Goal: Task Accomplishment & Management: Use online tool/utility

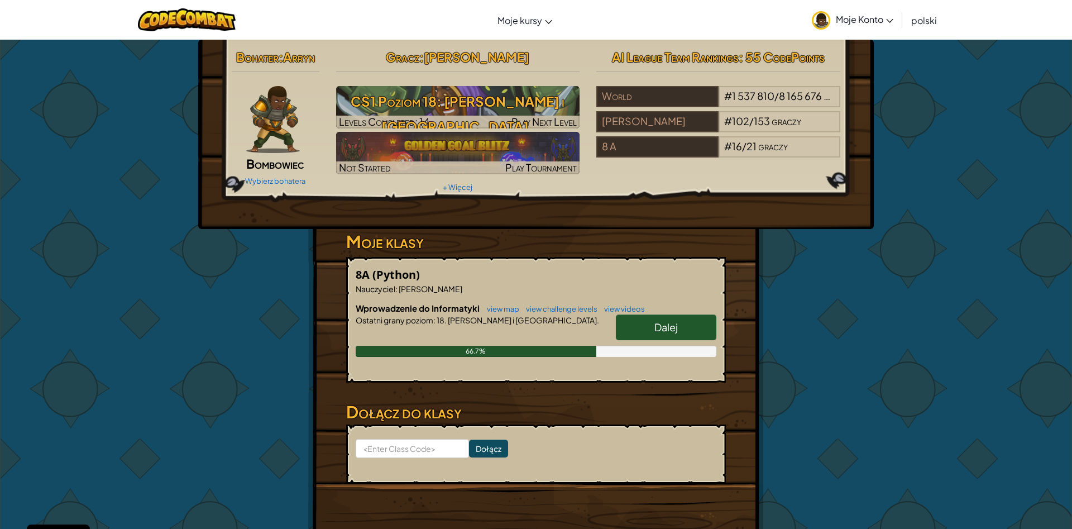
click at [702, 336] on link "Dalej" at bounding box center [666, 327] width 101 height 26
select select "pl"
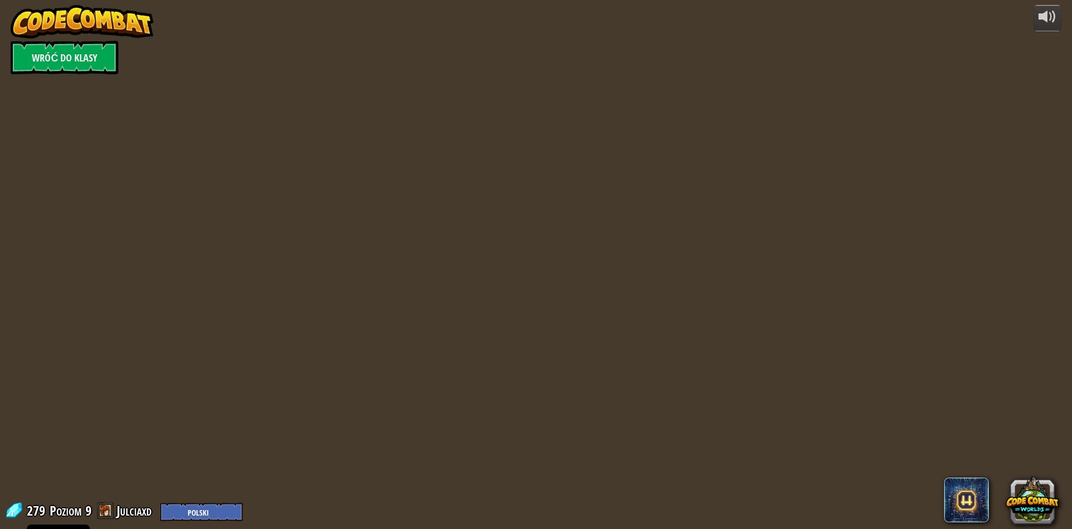
select select "pl"
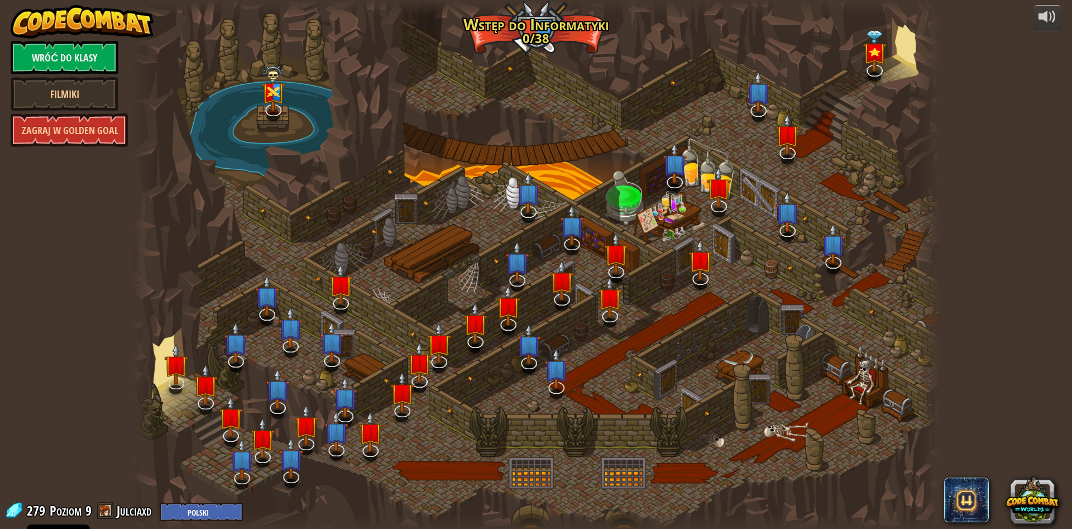
select select "pl"
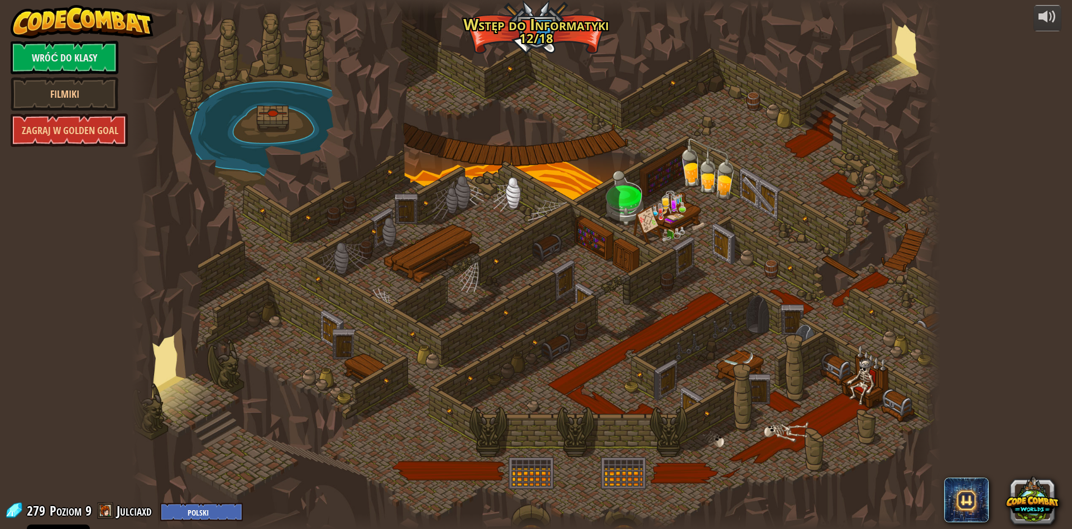
select select "pl"
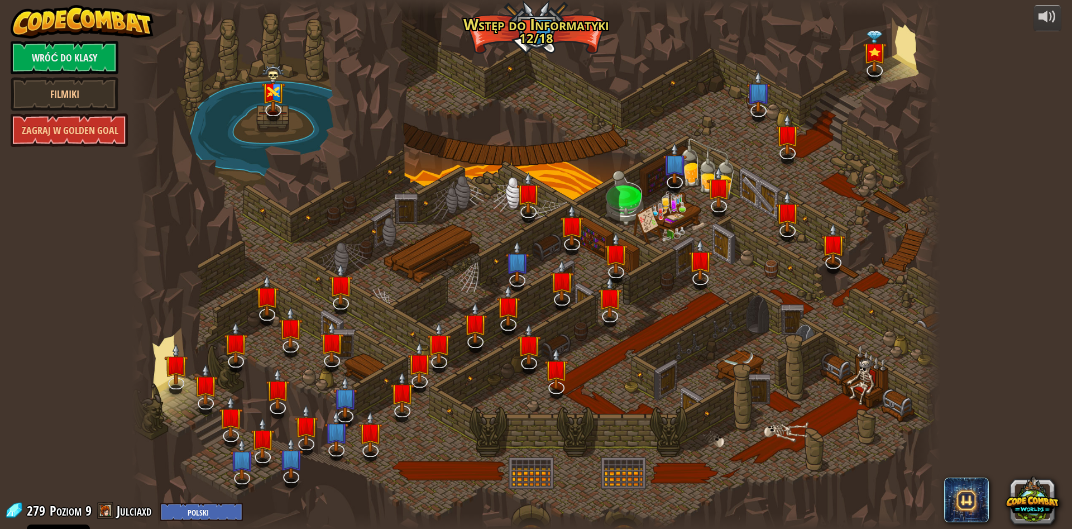
select select "pl"
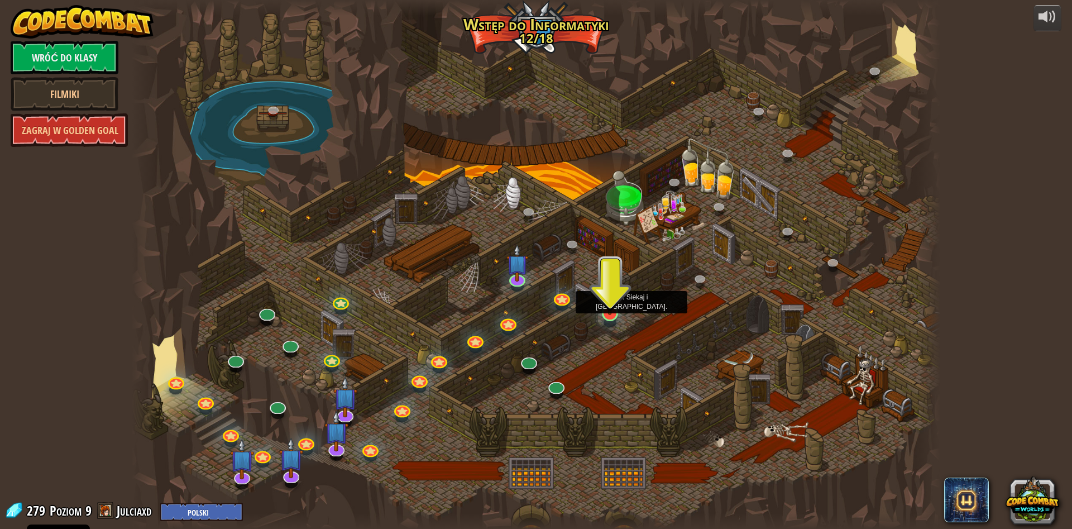
click at [605, 310] on img at bounding box center [610, 290] width 22 height 50
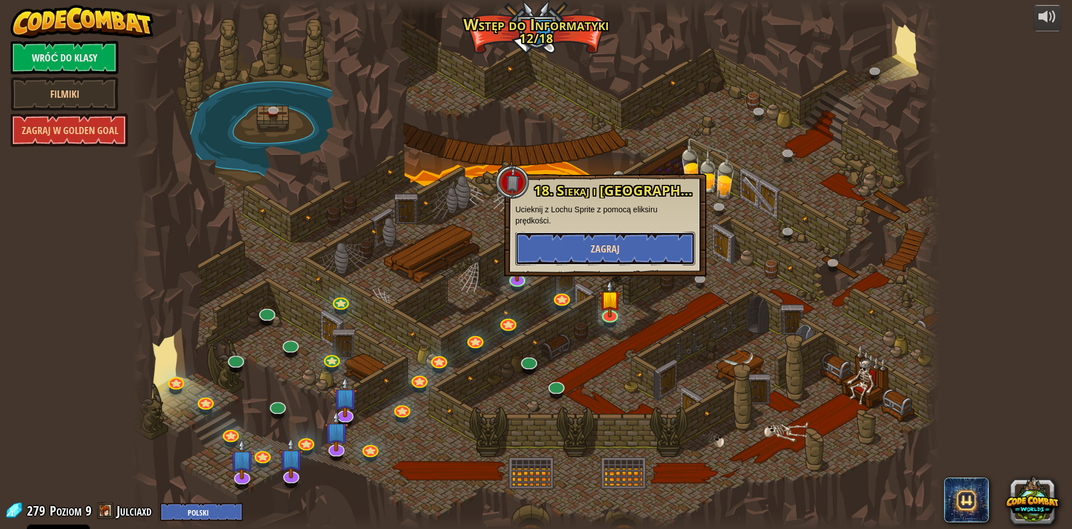
click at [614, 247] on span "Zagraj" at bounding box center [605, 249] width 29 height 14
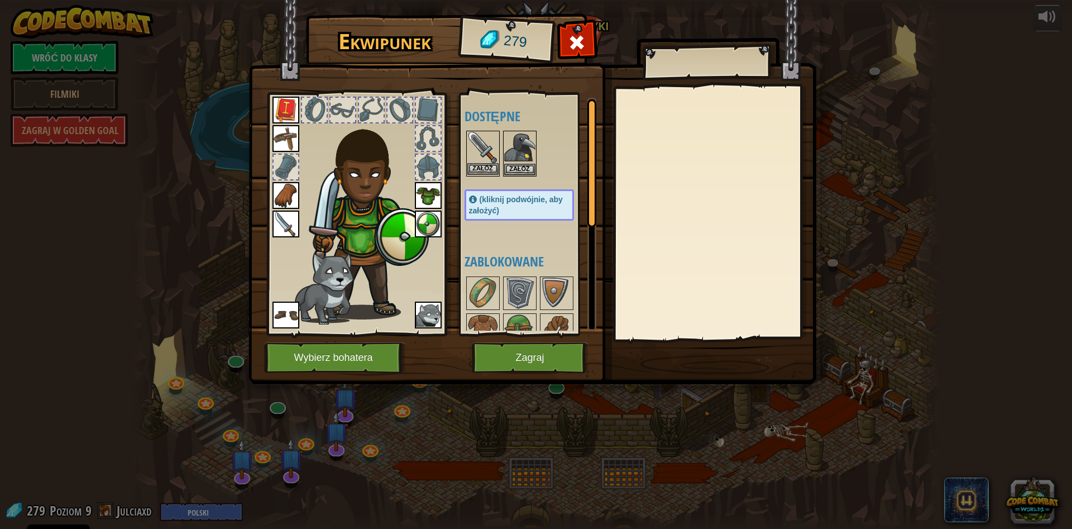
click at [484, 162] on img at bounding box center [482, 147] width 31 height 31
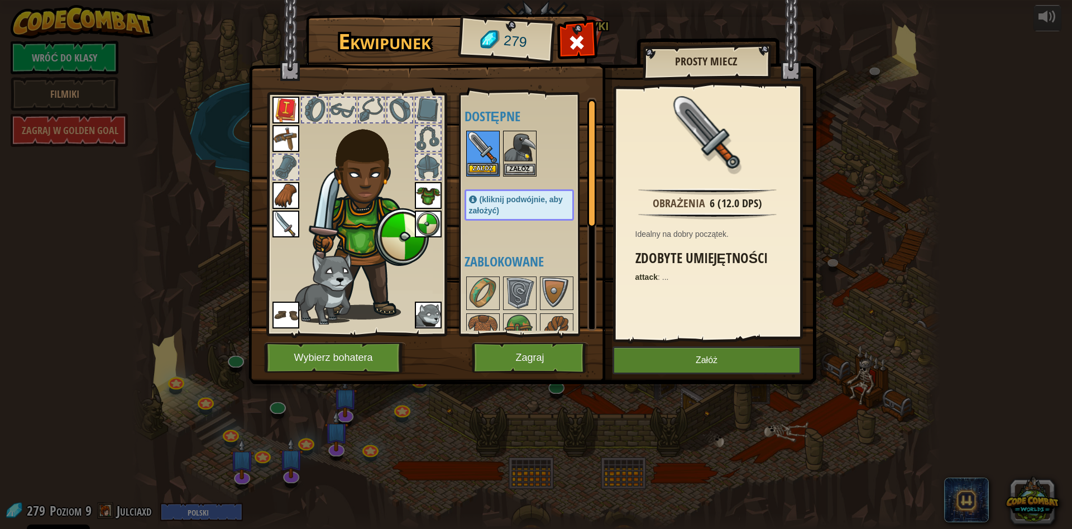
click at [484, 162] on img at bounding box center [482, 147] width 31 height 31
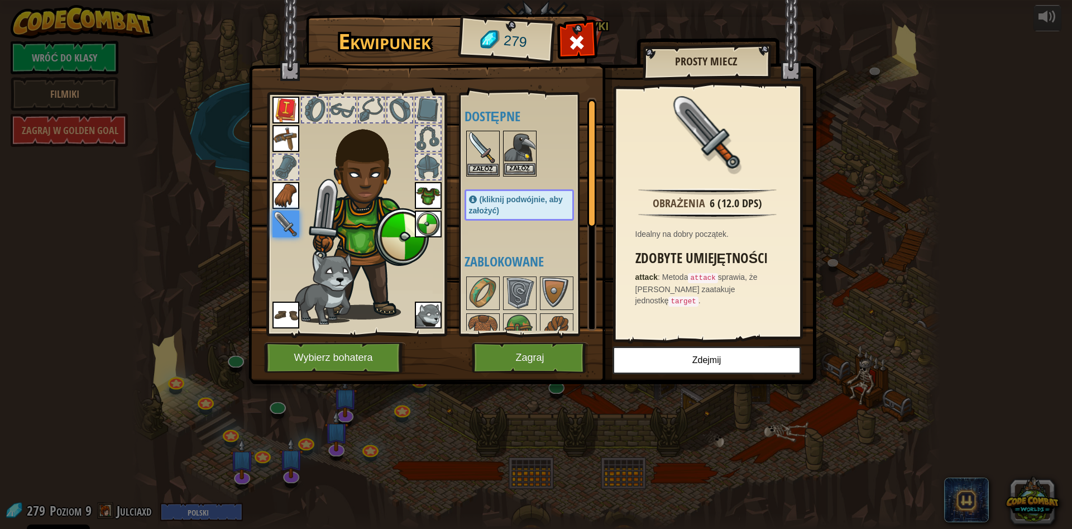
click at [514, 149] on img at bounding box center [519, 147] width 31 height 31
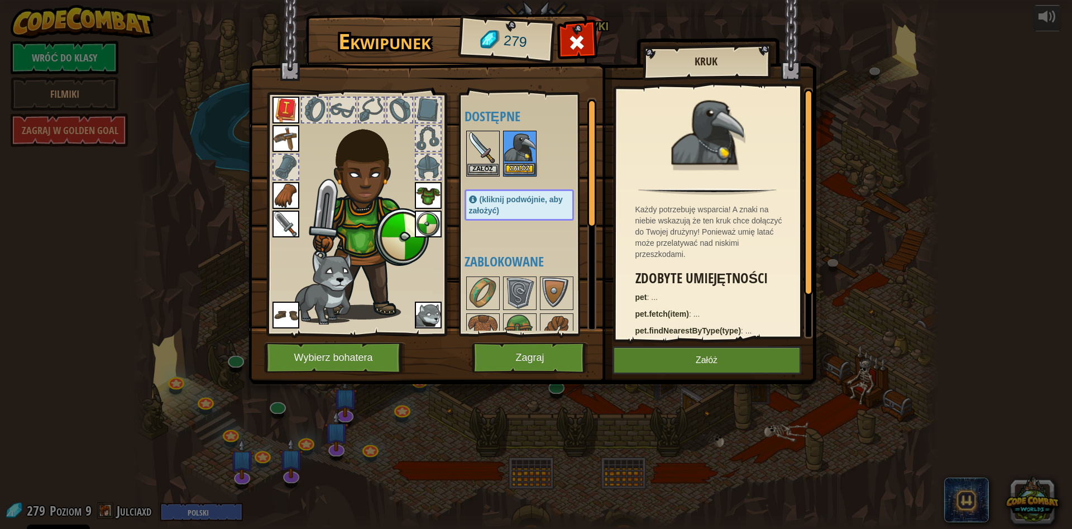
click at [514, 149] on img at bounding box center [519, 147] width 31 height 31
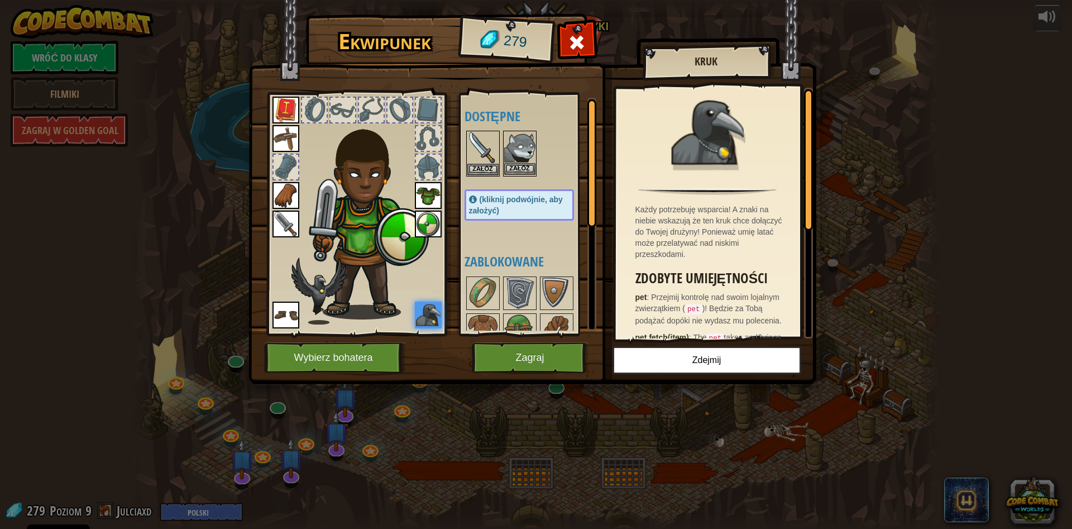
click at [519, 151] on img at bounding box center [519, 147] width 31 height 31
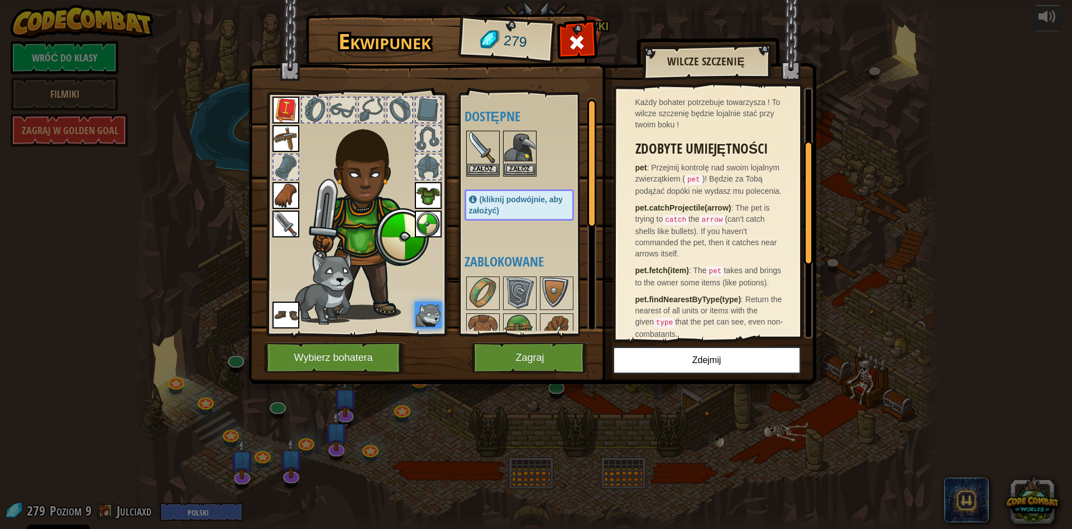
scroll to position [268, 0]
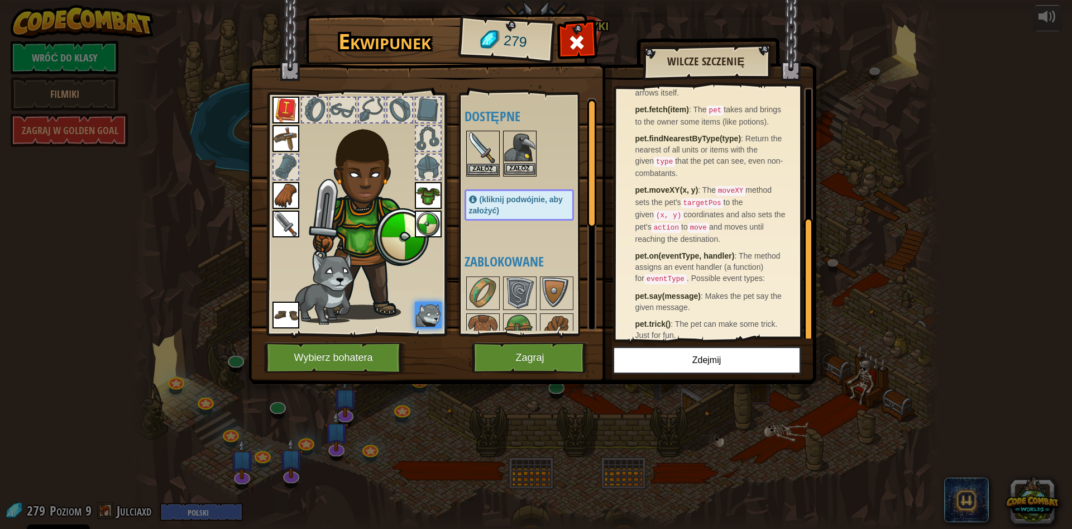
click at [525, 145] on img at bounding box center [519, 147] width 31 height 31
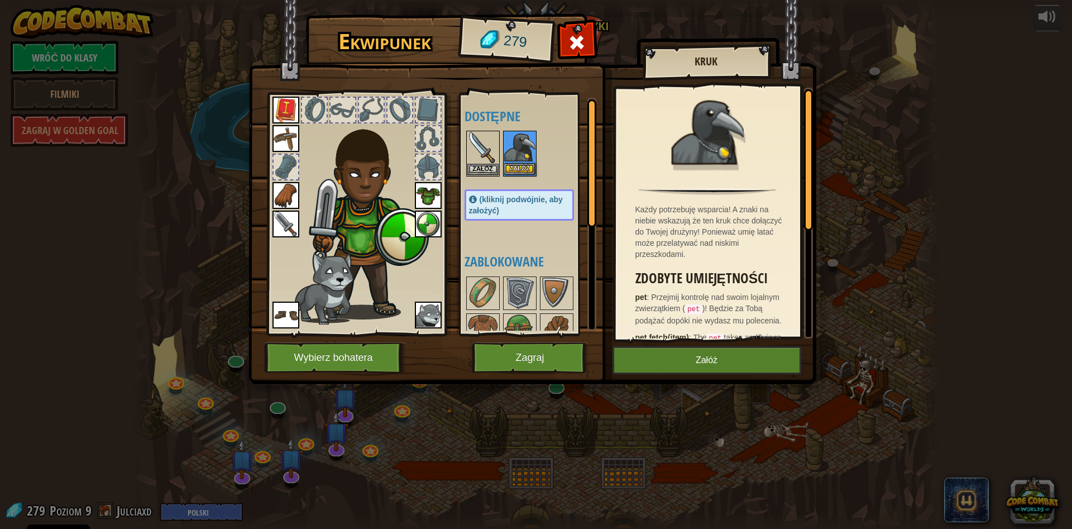
click at [525, 145] on img at bounding box center [519, 147] width 31 height 31
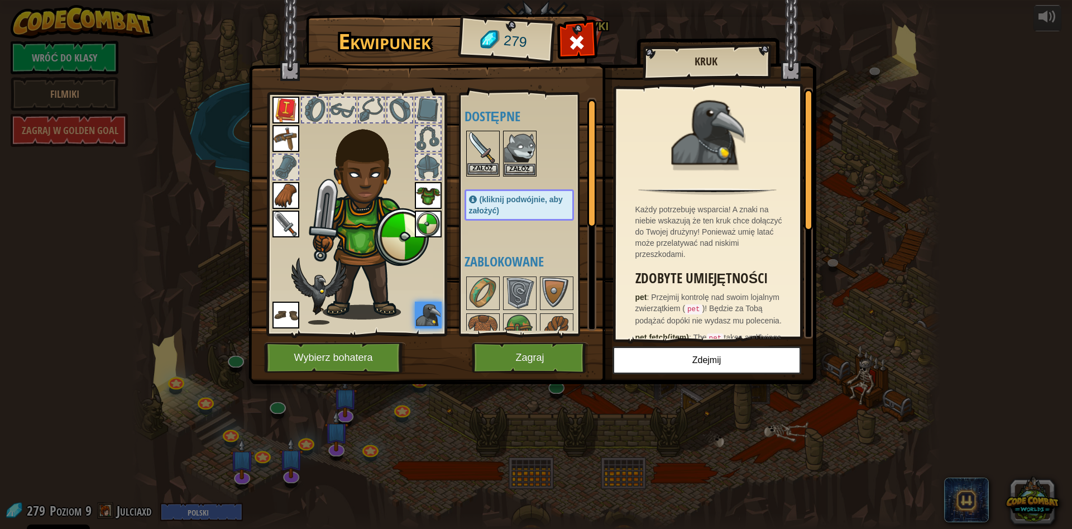
click at [476, 142] on img at bounding box center [482, 147] width 31 height 31
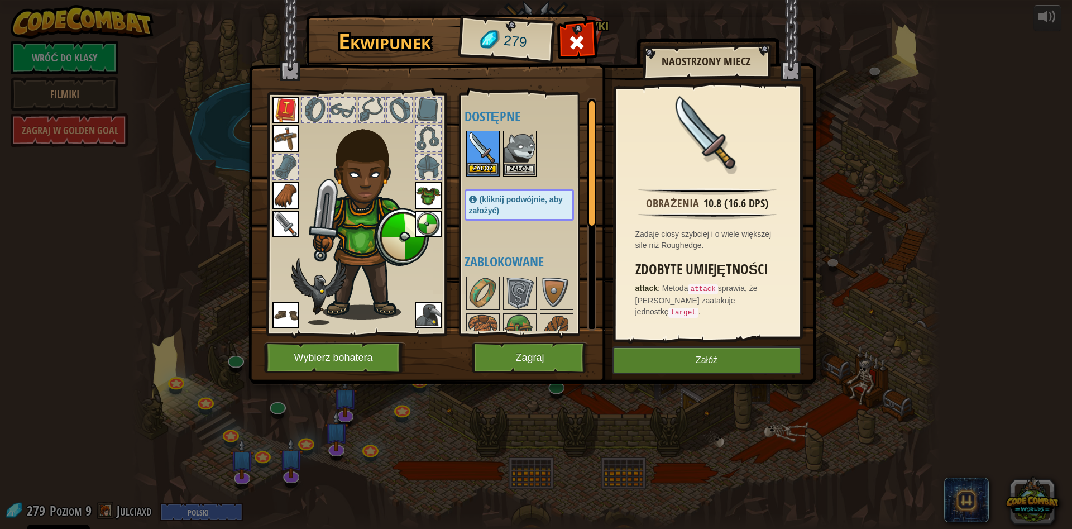
click at [476, 142] on img at bounding box center [482, 147] width 31 height 31
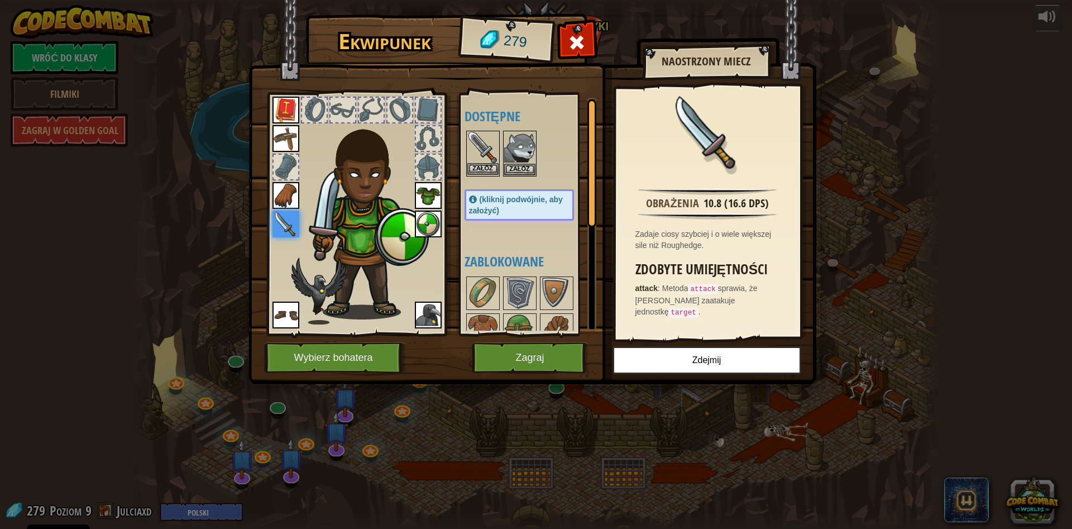
click at [471, 149] on img at bounding box center [482, 147] width 31 height 31
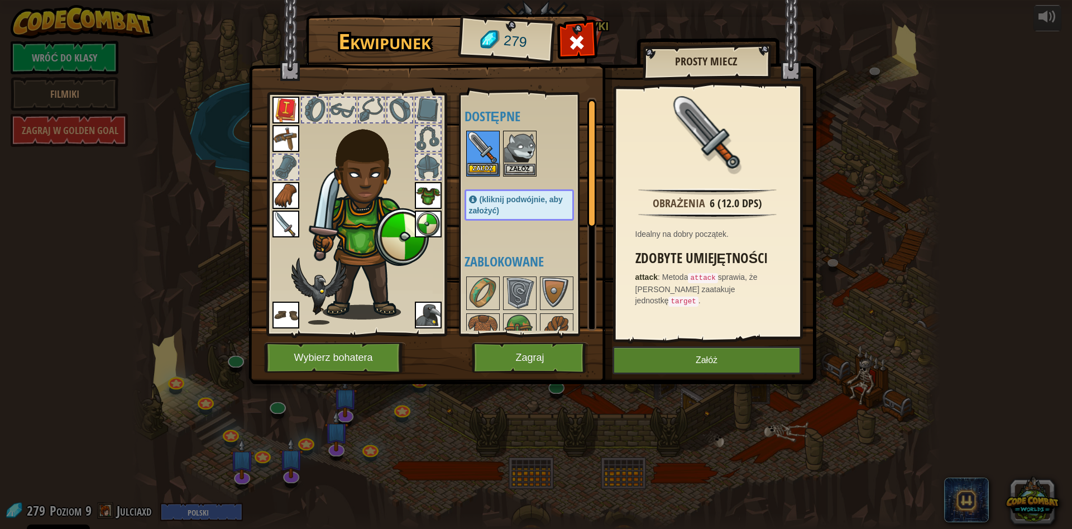
click at [471, 149] on img at bounding box center [482, 147] width 31 height 31
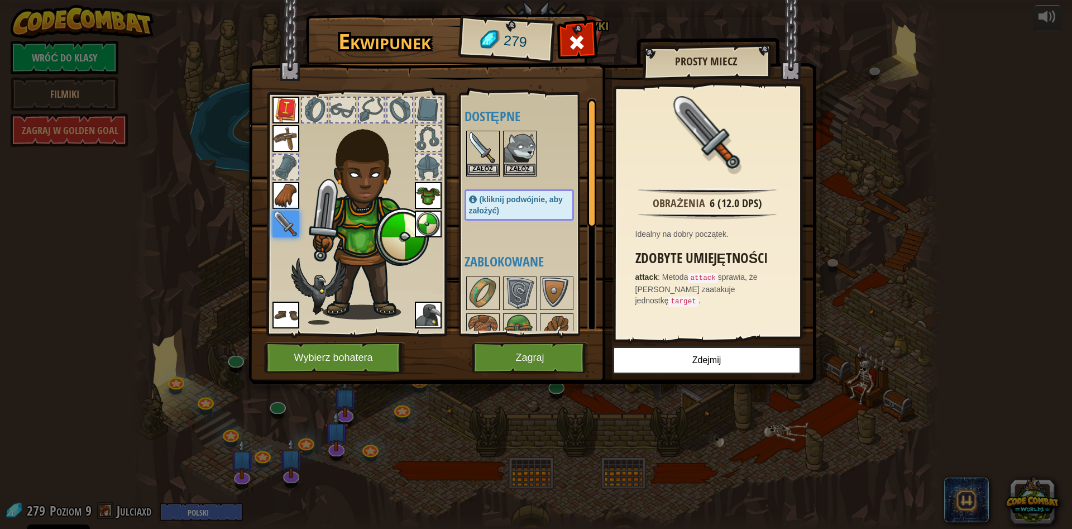
click at [471, 149] on img at bounding box center [482, 147] width 31 height 31
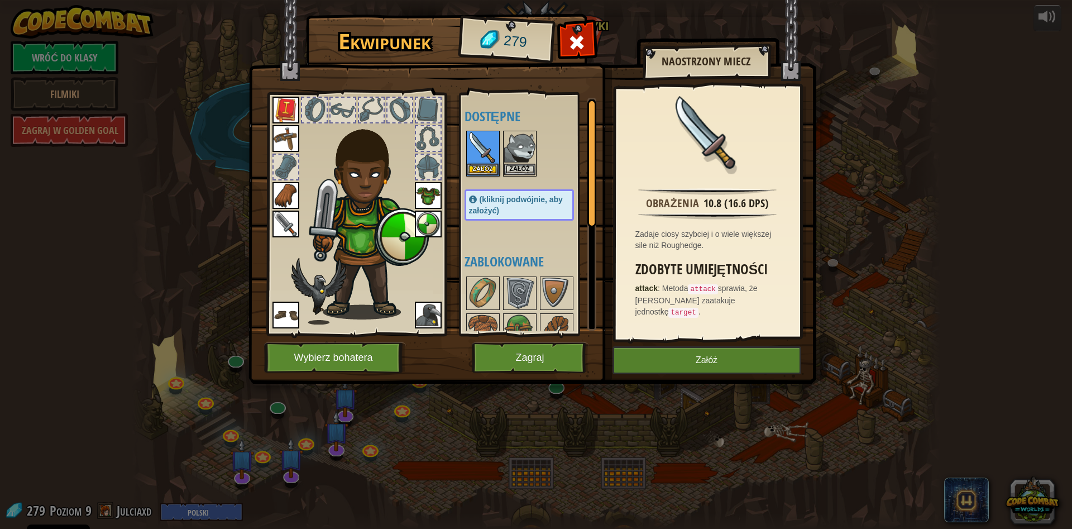
click at [471, 149] on img at bounding box center [482, 147] width 31 height 31
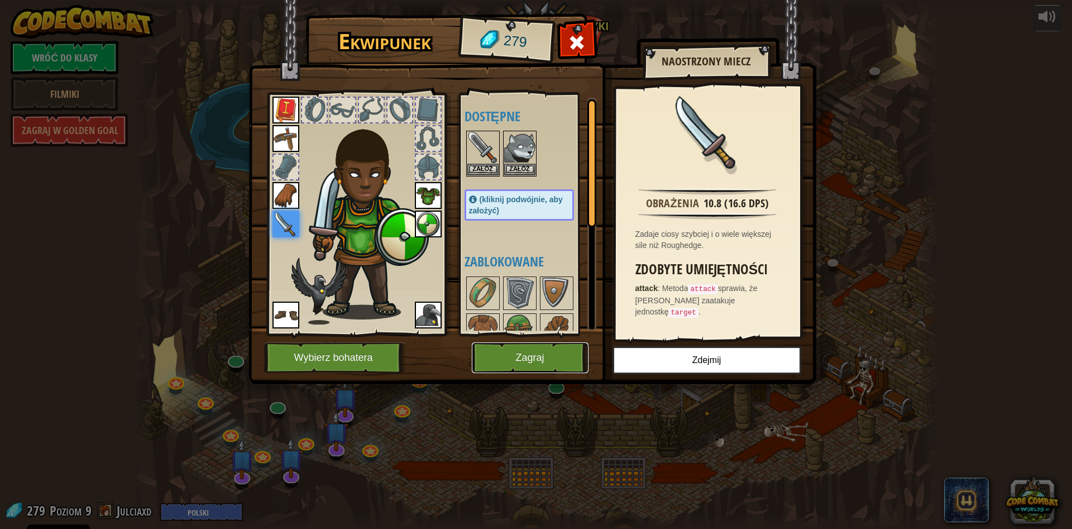
click at [561, 359] on button "Zagraj" at bounding box center [530, 357] width 117 height 31
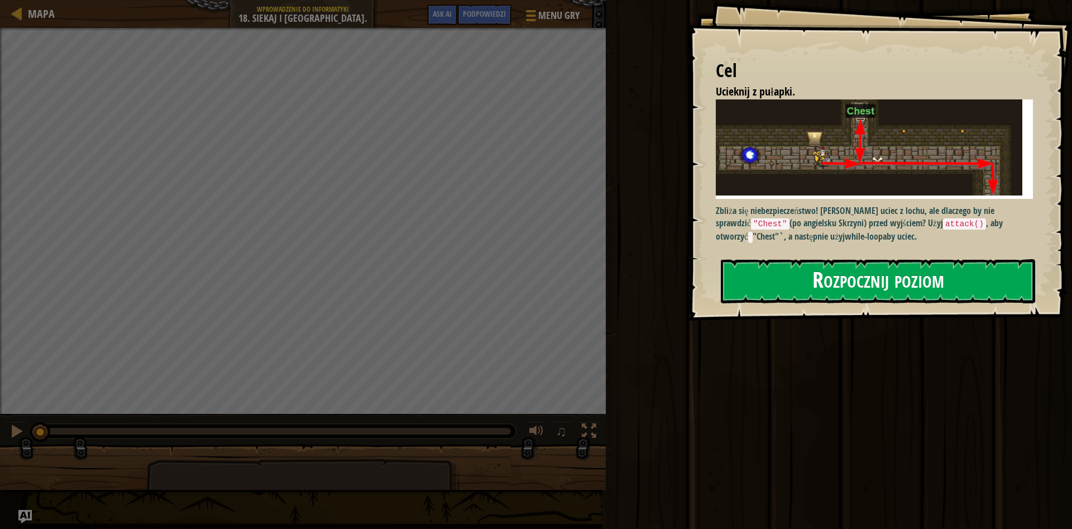
click at [792, 294] on button "Rozpocznij poziom" at bounding box center [878, 281] width 314 height 44
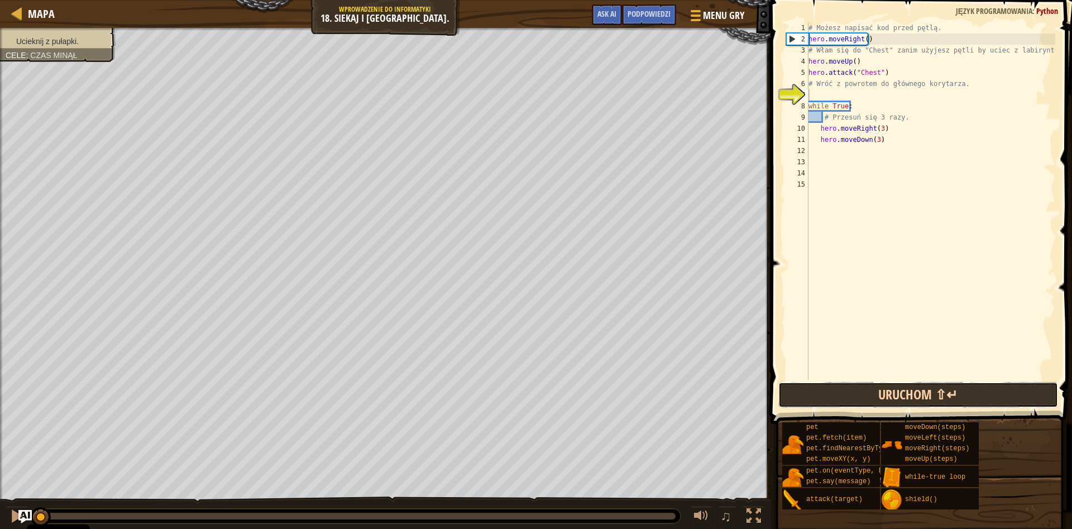
click at [853, 393] on button "Uruchom ⇧↵" at bounding box center [918, 395] width 280 height 26
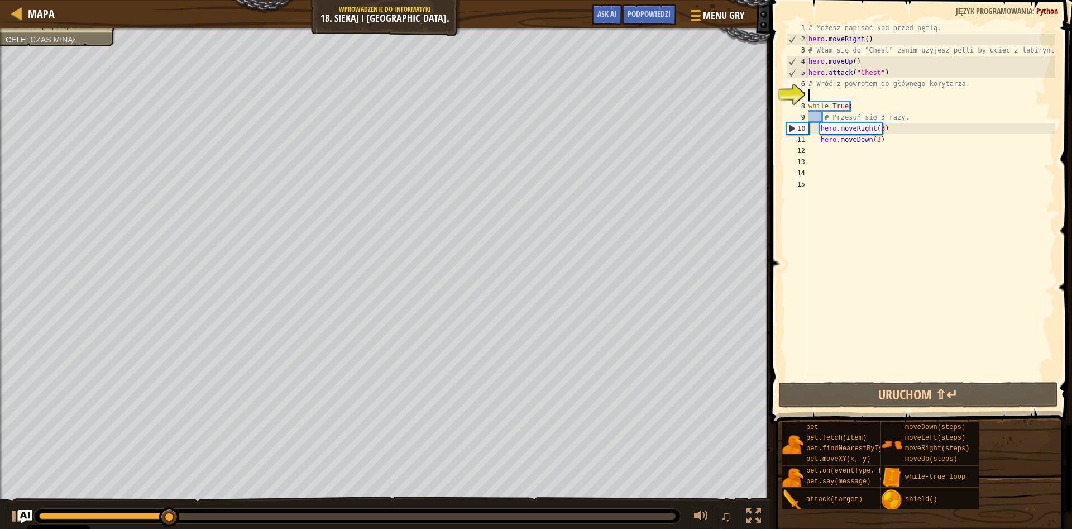
type textarea "h"
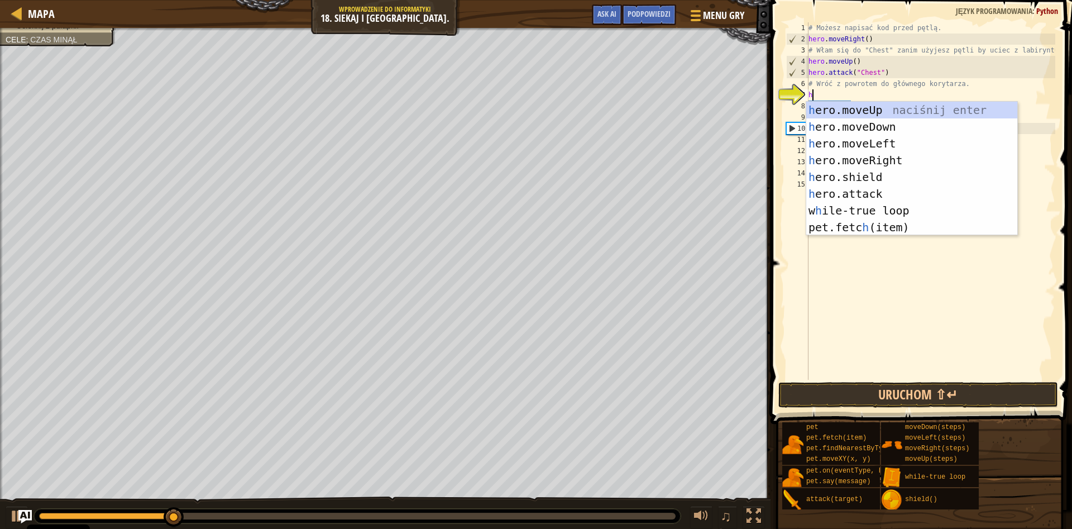
scroll to position [5, 0]
click at [903, 121] on div "h ero.moveUp naciśnij enter h ero.moveDown naciśnij enter h ero.moveLeft naciśn…" at bounding box center [911, 186] width 211 height 168
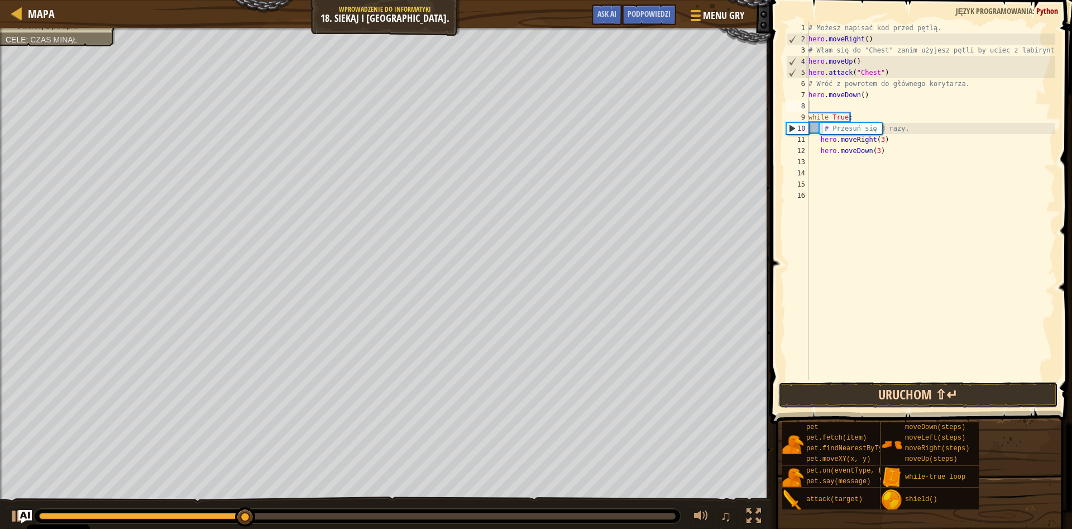
drag, startPoint x: 882, startPoint y: 405, endPoint x: 882, endPoint y: 390, distance: 15.1
click at [882, 395] on button "Uruchom ⇧↵" at bounding box center [918, 395] width 280 height 26
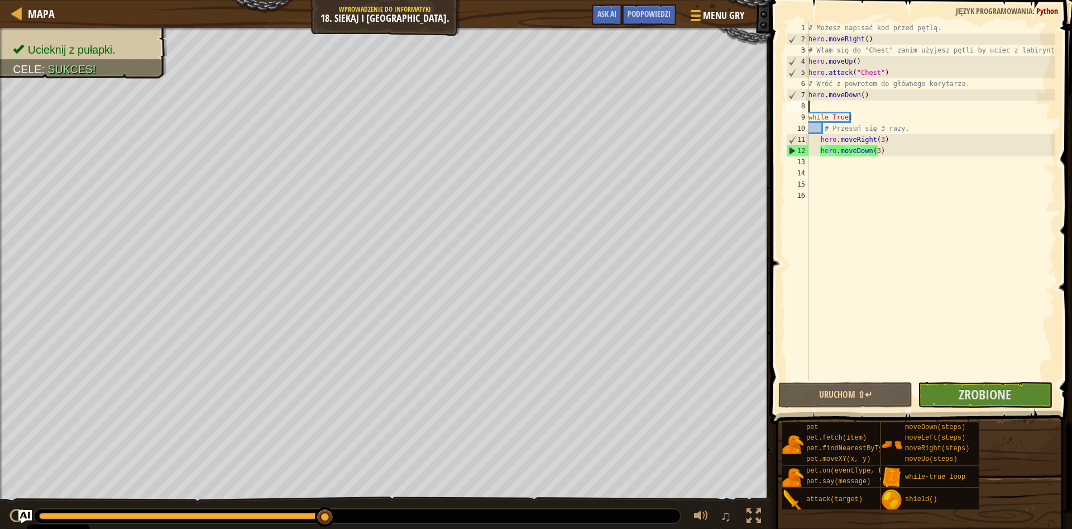
type textarea "h"
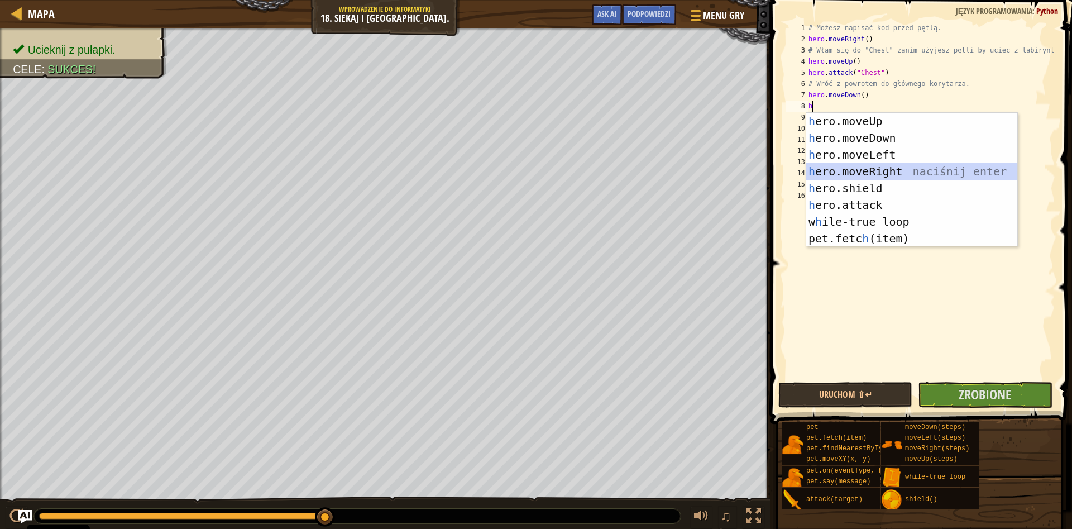
click at [917, 167] on div "h ero.moveUp naciśnij enter h ero.moveDown naciśnij enter h ero.moveLeft naciśn…" at bounding box center [911, 197] width 211 height 168
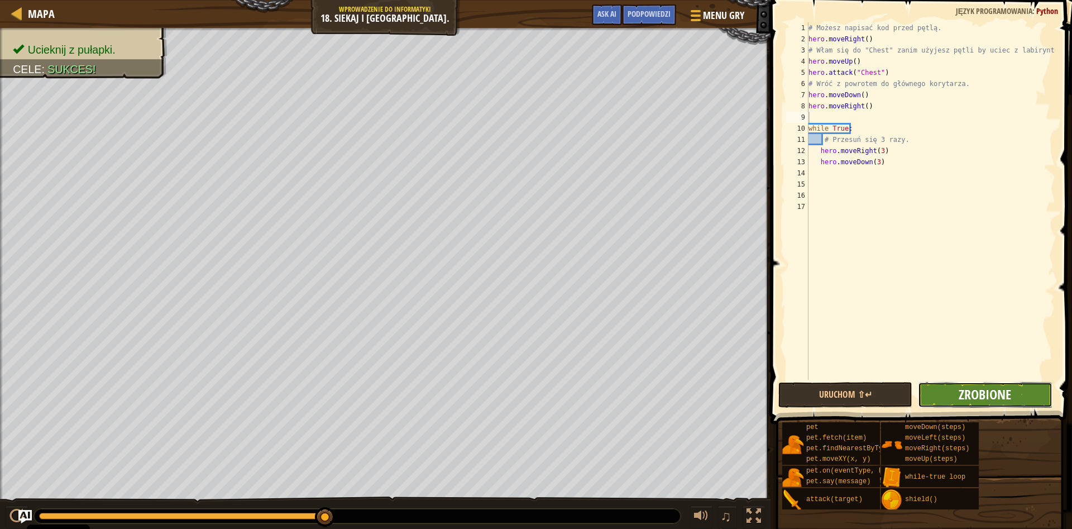
click at [992, 393] on span "Zrobione" at bounding box center [985, 394] width 52 height 18
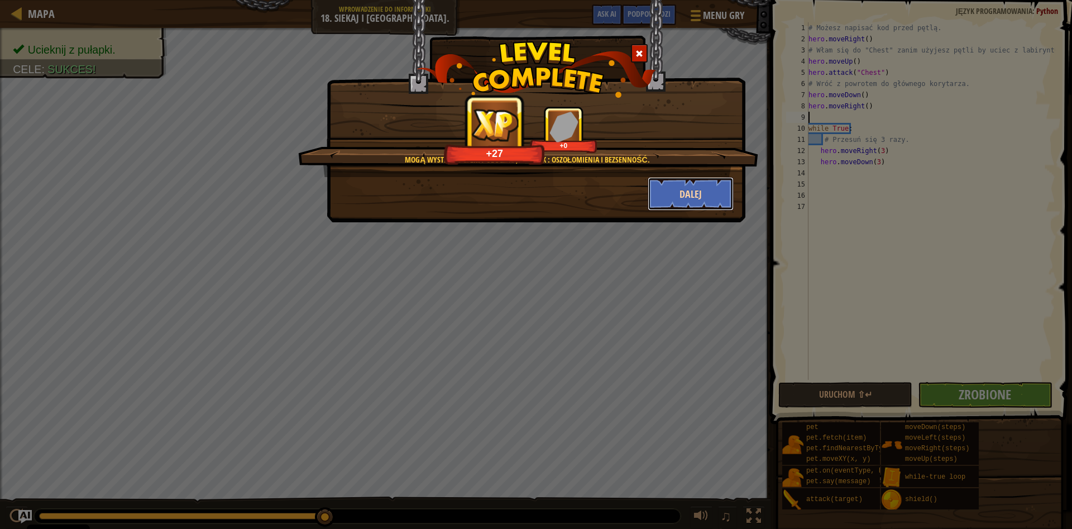
click at [673, 204] on button "Dalej" at bounding box center [691, 194] width 87 height 34
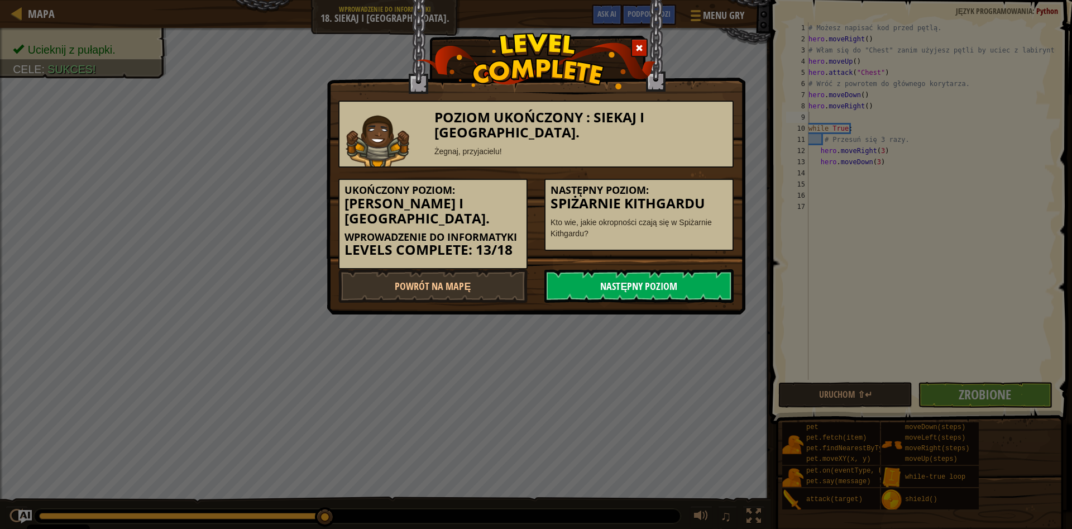
click at [637, 276] on link "Następny poziom" at bounding box center [638, 286] width 189 height 34
click at [637, 269] on link "Następny poziom" at bounding box center [638, 286] width 189 height 34
click at [654, 269] on link "Następny poziom" at bounding box center [638, 286] width 189 height 34
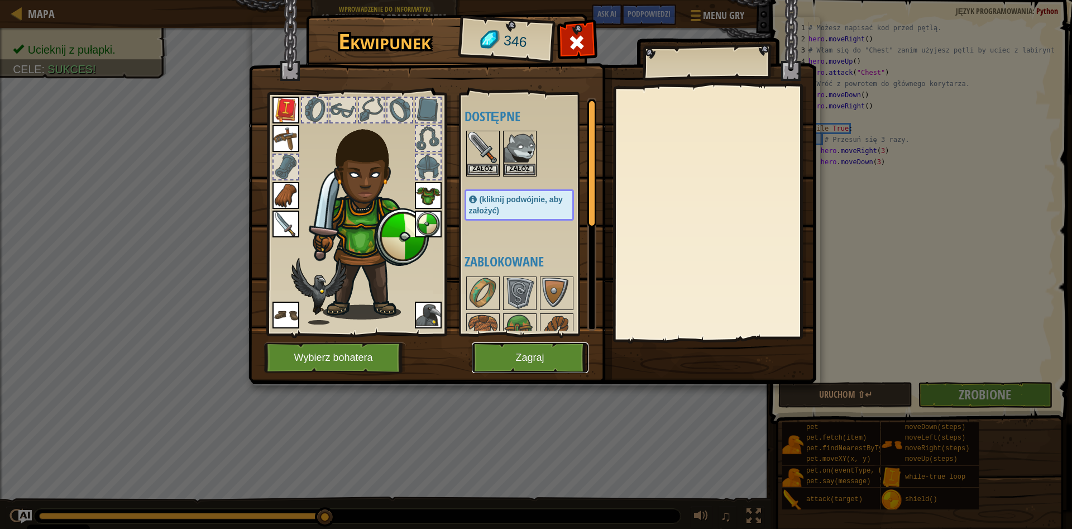
click at [529, 345] on button "Zagraj" at bounding box center [530, 357] width 117 height 31
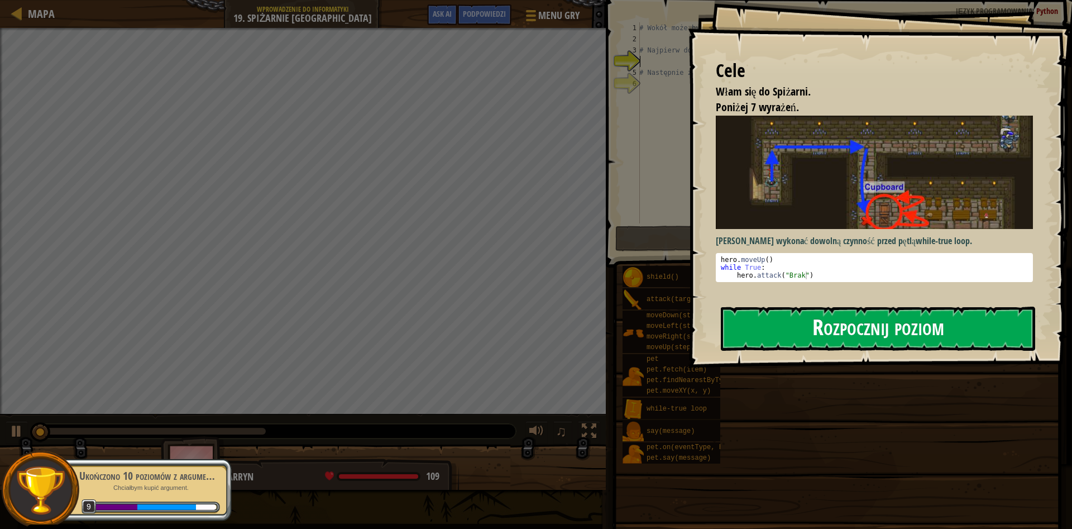
click at [787, 327] on button "Rozpocznij poziom" at bounding box center [878, 329] width 314 height 44
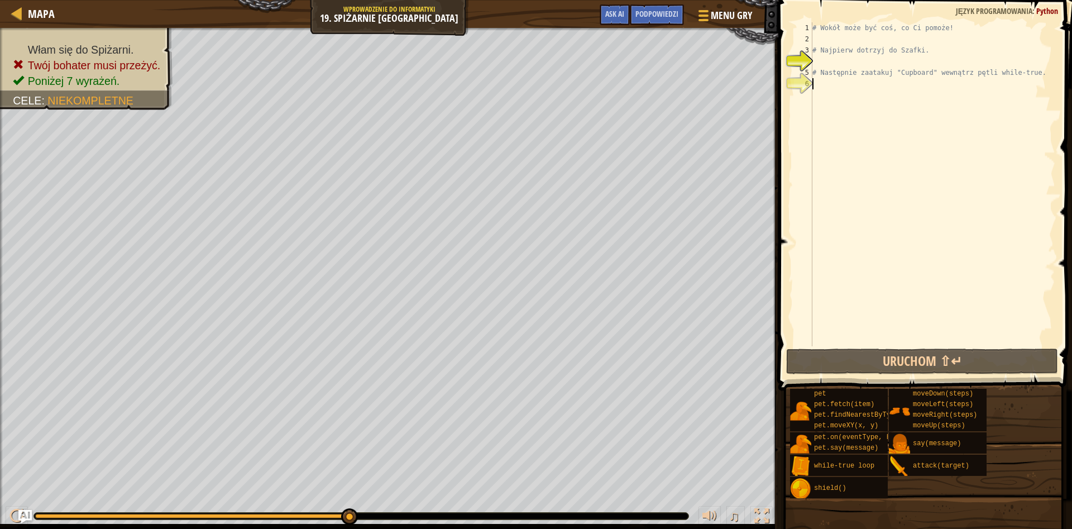
click at [860, 310] on div "# Wokół może być coś, co Ci pomoże! # Najpierw dotrzyj do [GEOGRAPHIC_DATA]. # …" at bounding box center [932, 195] width 245 height 346
click at [829, 60] on div "# Wokół może być coś, co Ci pomoże! # Najpierw dotrzyj do [GEOGRAPHIC_DATA]. # …" at bounding box center [932, 195] width 245 height 346
click at [823, 46] on div "# Wokół może być coś, co Ci pomoże! # Najpierw dotrzyj do [GEOGRAPHIC_DATA]. # …" at bounding box center [932, 195] width 245 height 346
type textarea "# Najpierw dotrzyj do Szafki."
click at [821, 40] on div "# Wokół może być coś, co Ci pomoże! # Najpierw dotrzyj do [GEOGRAPHIC_DATA]. # …" at bounding box center [932, 195] width 245 height 346
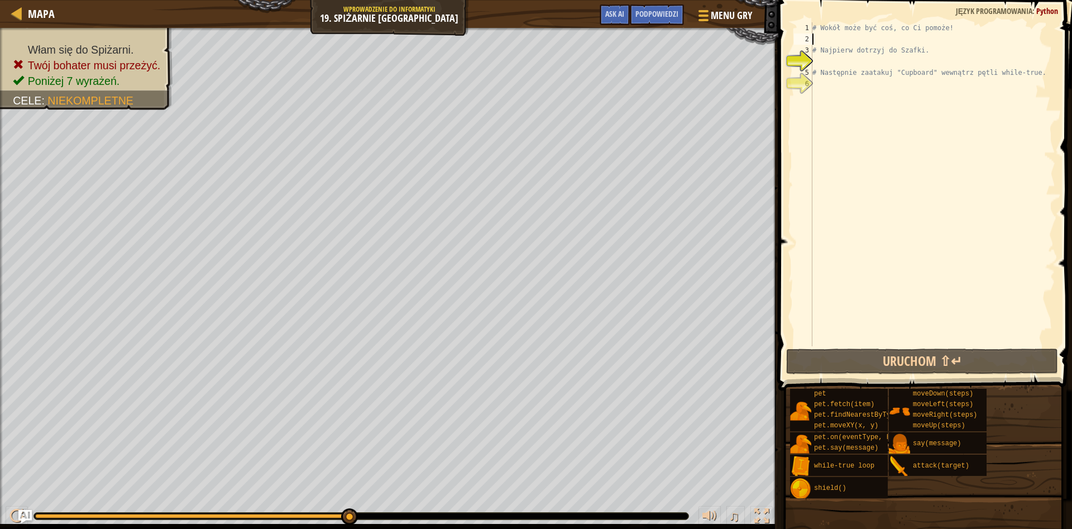
type textarea "h"
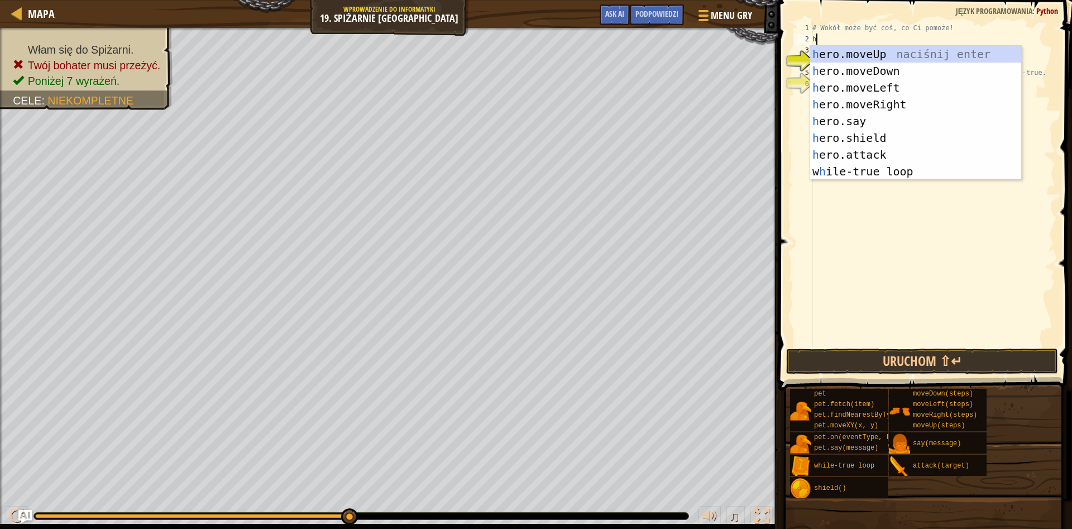
scroll to position [5, 0]
click at [878, 52] on div "h ero.moveUp naciśnij enter h ero.moveDown naciśnij enter h ero.moveLeft naciśn…" at bounding box center [915, 130] width 211 height 168
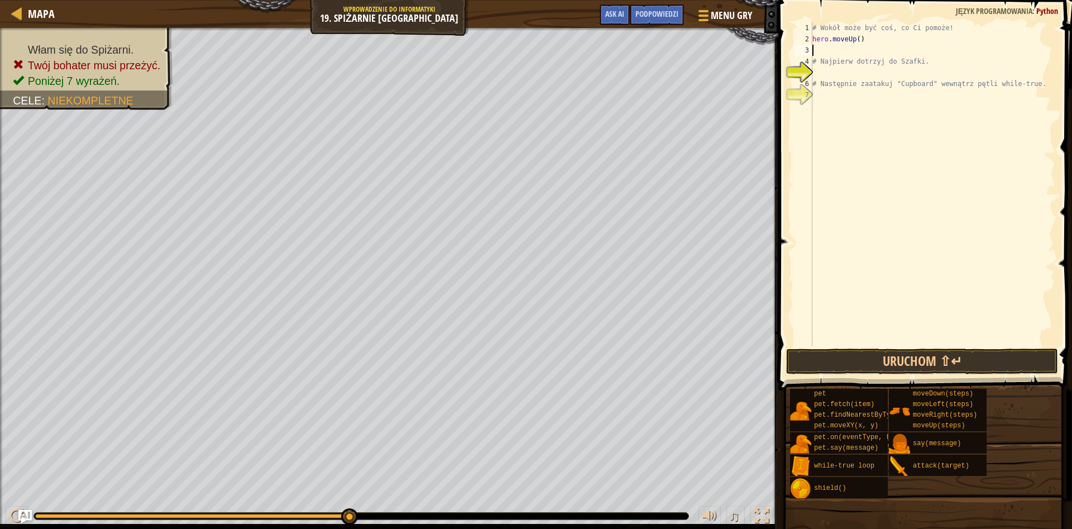
type textarea "h"
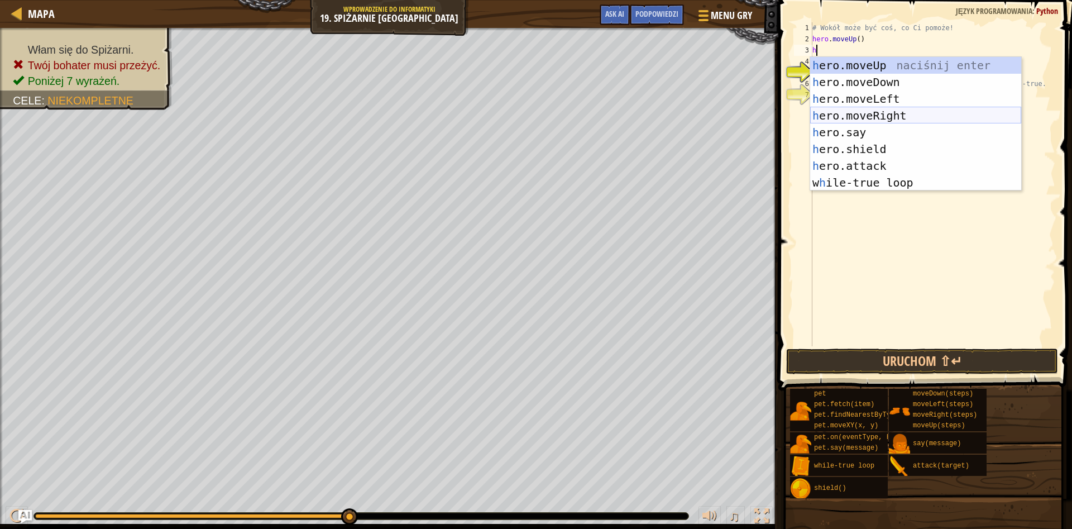
drag, startPoint x: 883, startPoint y: 114, endPoint x: 871, endPoint y: 104, distance: 16.3
click at [881, 114] on div "h ero.moveUp naciśnij enter h ero.moveDown naciśnij enter h ero.moveLeft naciśn…" at bounding box center [915, 141] width 211 height 168
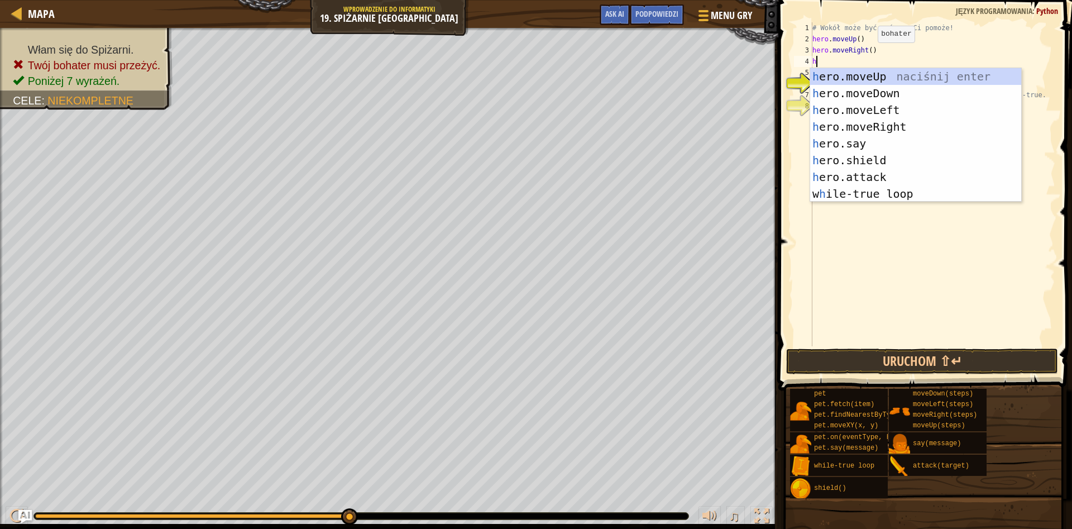
click at [868, 52] on div "# Wokół może być coś, co Ci pomoże! hero . moveUp ( ) hero . moveRight ( ) h # …" at bounding box center [932, 195] width 245 height 346
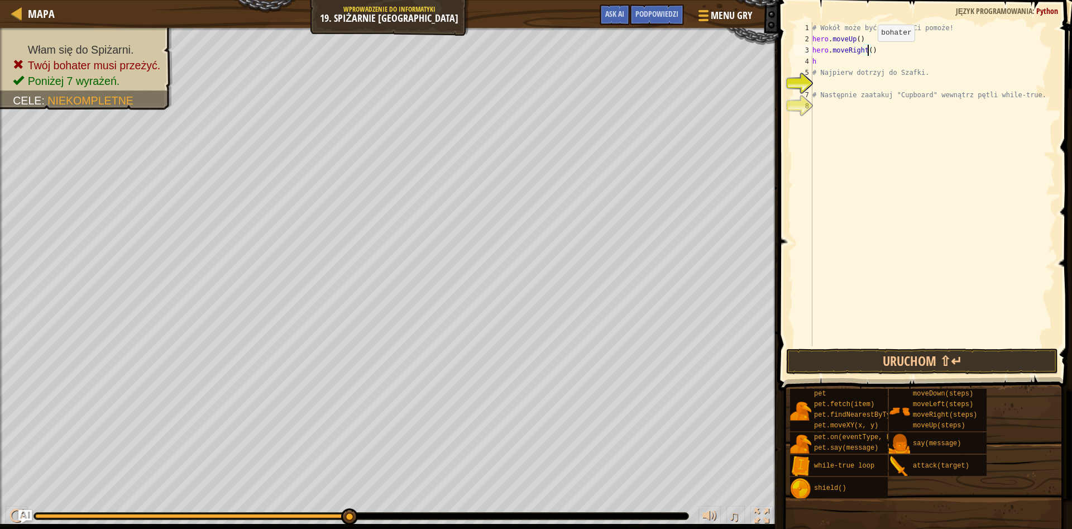
scroll to position [5, 4]
click at [823, 58] on div "# Wokół może być coś, co Ci pomoże! hero . moveUp ( ) hero . moveRight ( 2 ) h …" at bounding box center [932, 195] width 245 height 346
type textarea "h"
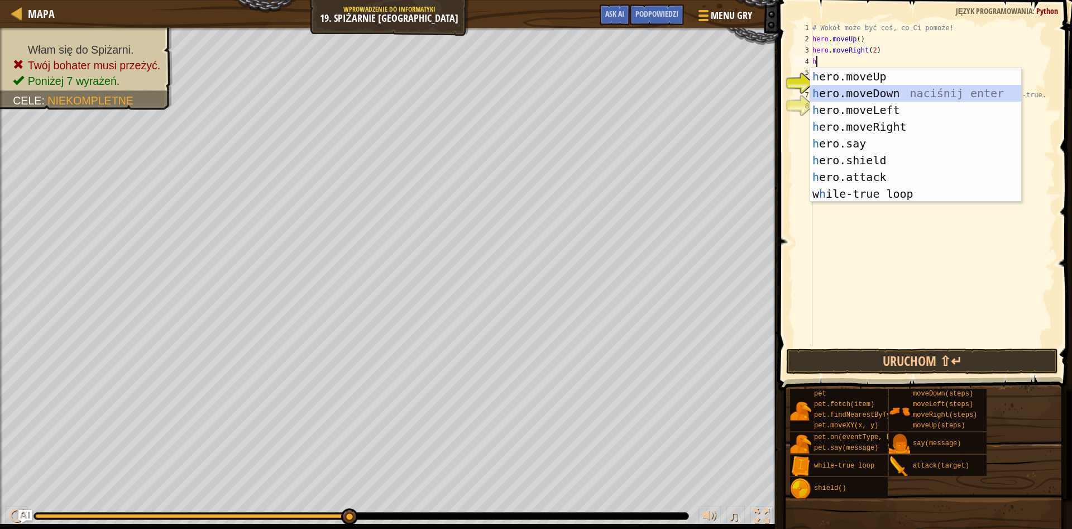
click at [883, 94] on div "h ero.moveUp naciśnij enter h ero.moveDown naciśnij enter h ero.moveLeft naciśn…" at bounding box center [915, 152] width 211 height 168
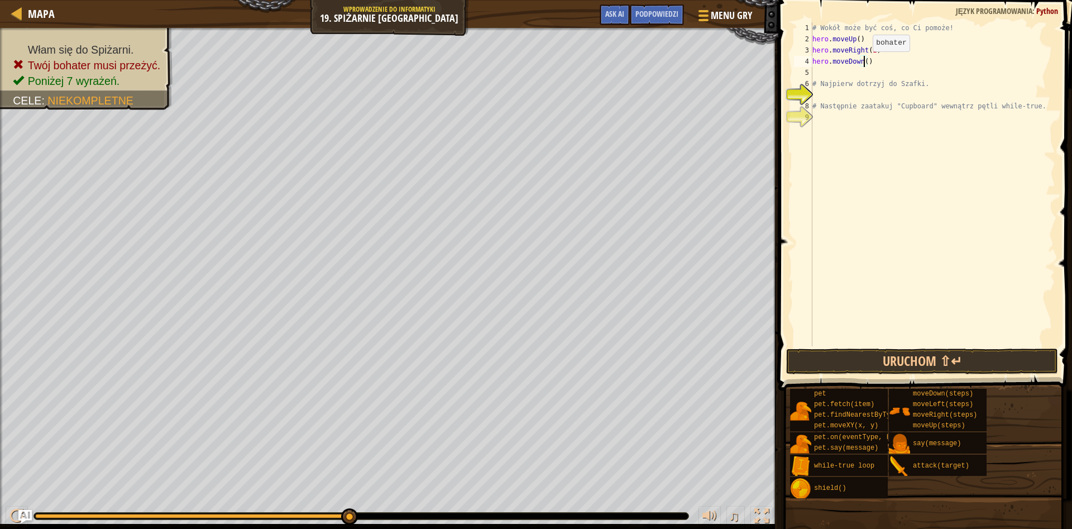
click at [863, 63] on div "# Wokół może być coś, co Ci pomoże! hero . moveUp ( ) hero . moveRight ( 2 ) he…" at bounding box center [932, 195] width 245 height 346
type textarea "hero.moveDown(2)"
click at [918, 363] on button "Uruchom ⇧↵" at bounding box center [922, 361] width 272 height 26
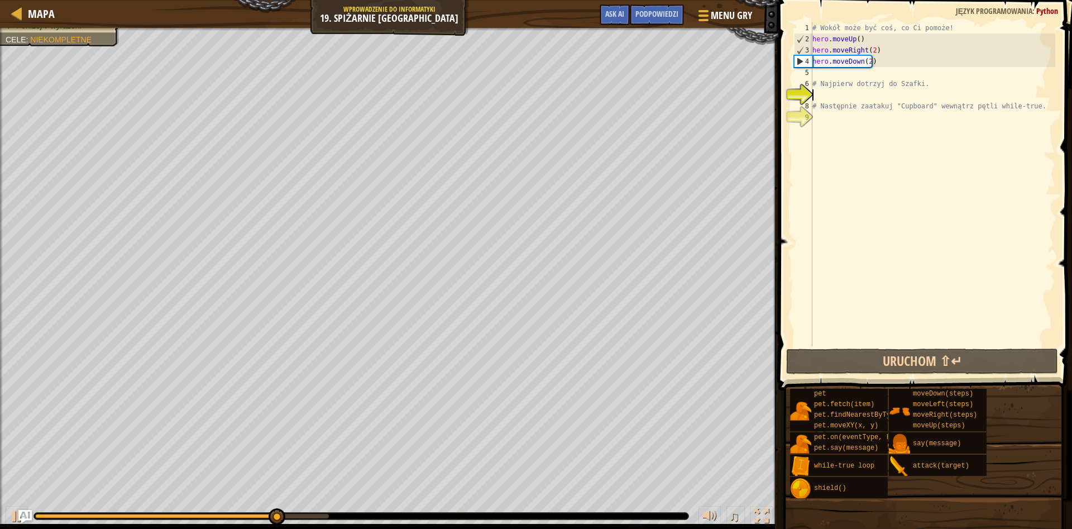
click at [820, 99] on div "# Wokół może być coś, co Ci pomoże! hero . moveUp ( ) hero . moveRight ( 2 ) he…" at bounding box center [932, 195] width 245 height 346
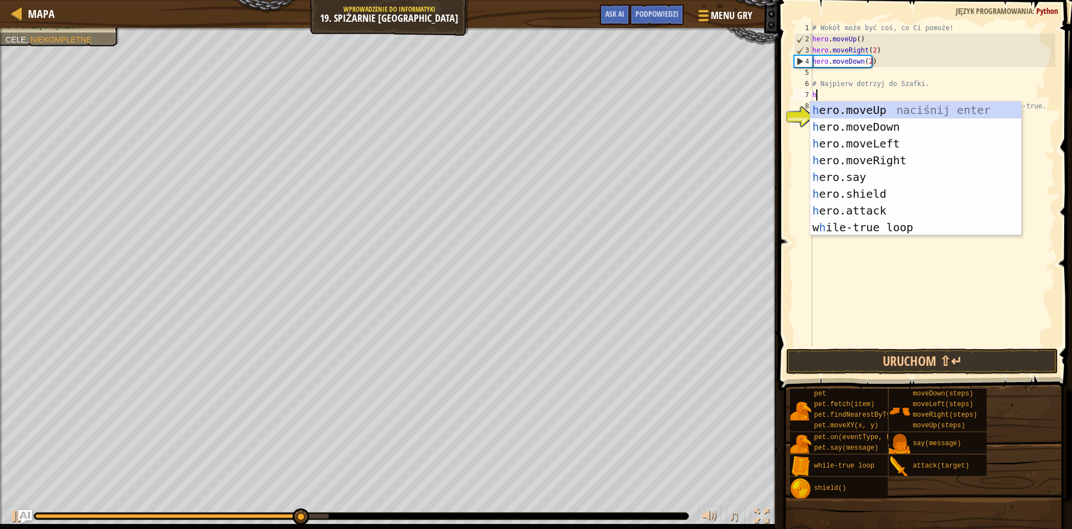
scroll to position [5, 0]
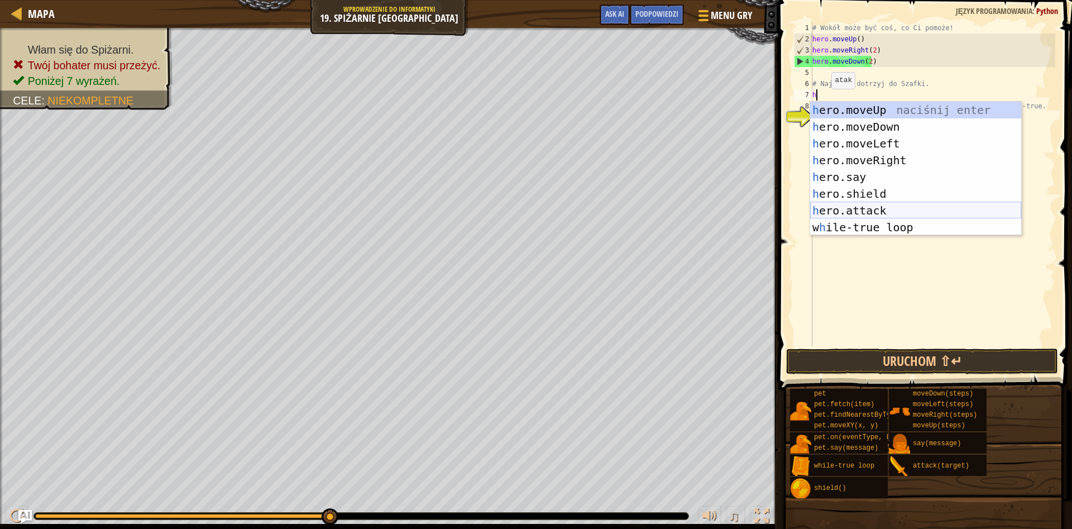
click at [837, 212] on div "h ero.moveUp naciśnij enter h ero.moveDown naciśnij enter h ero.moveLeft naciśn…" at bounding box center [915, 186] width 211 height 168
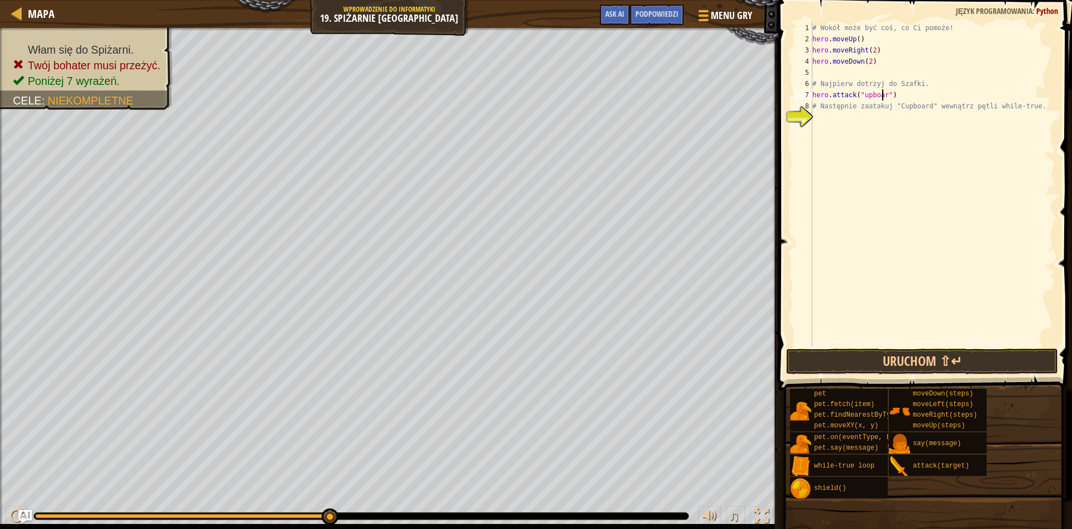
scroll to position [5, 6]
click at [861, 97] on div "# Wokół może być coś, co Ci pomoże! hero . moveUp ( ) hero . moveRight ( 2 ) he…" at bounding box center [932, 195] width 245 height 346
type textarea "hero.attack("Cupboard")"
drag, startPoint x: 906, startPoint y: 371, endPoint x: 906, endPoint y: 362, distance: 9.5
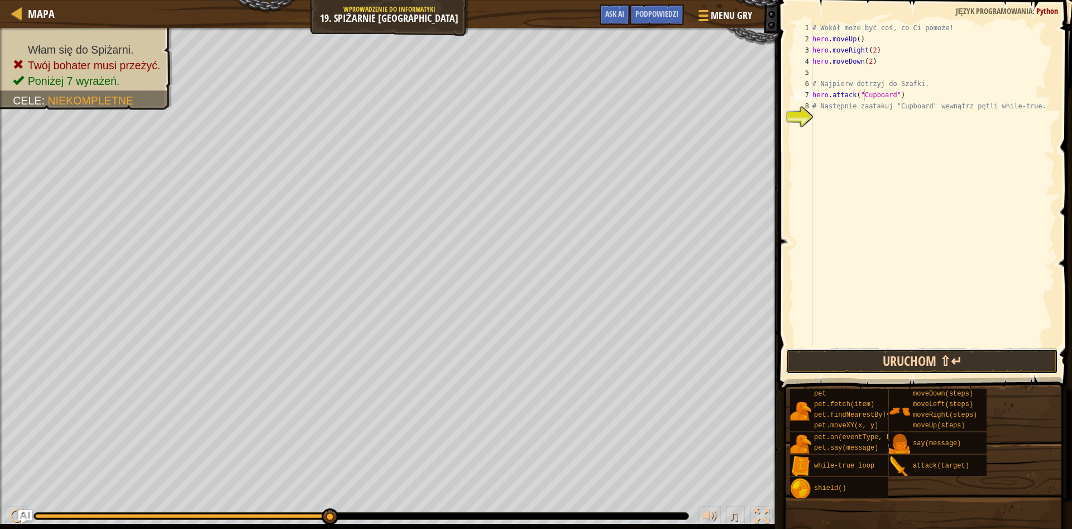
click at [906, 367] on button "Uruchom ⇧↵" at bounding box center [922, 361] width 272 height 26
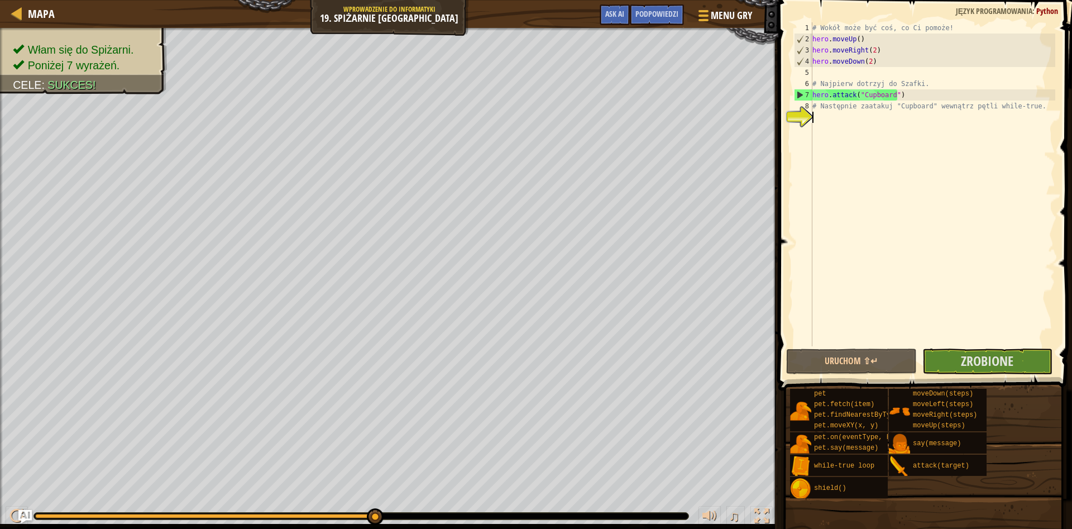
click at [814, 113] on div "# Wokół może być coś, co Ci pomoże! hero . moveUp ( ) hero . moveRight ( 2 ) he…" at bounding box center [932, 195] width 245 height 346
type textarea "h"
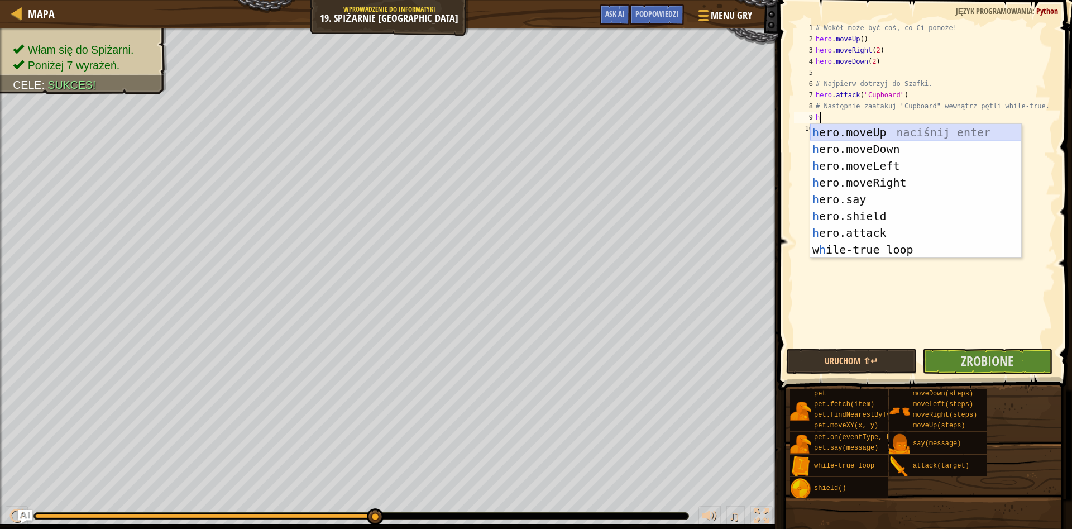
click at [839, 135] on div "h ero.moveUp naciśnij enter h ero.moveDown naciśnij enter h ero.moveLeft naciśn…" at bounding box center [915, 208] width 211 height 168
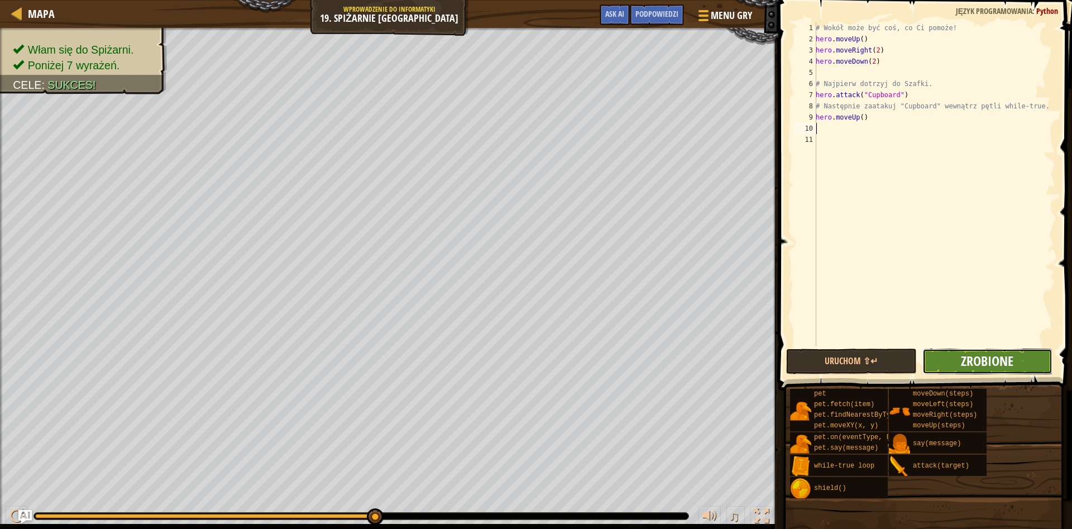
click at [976, 365] on span "Zrobione" at bounding box center [987, 361] width 52 height 18
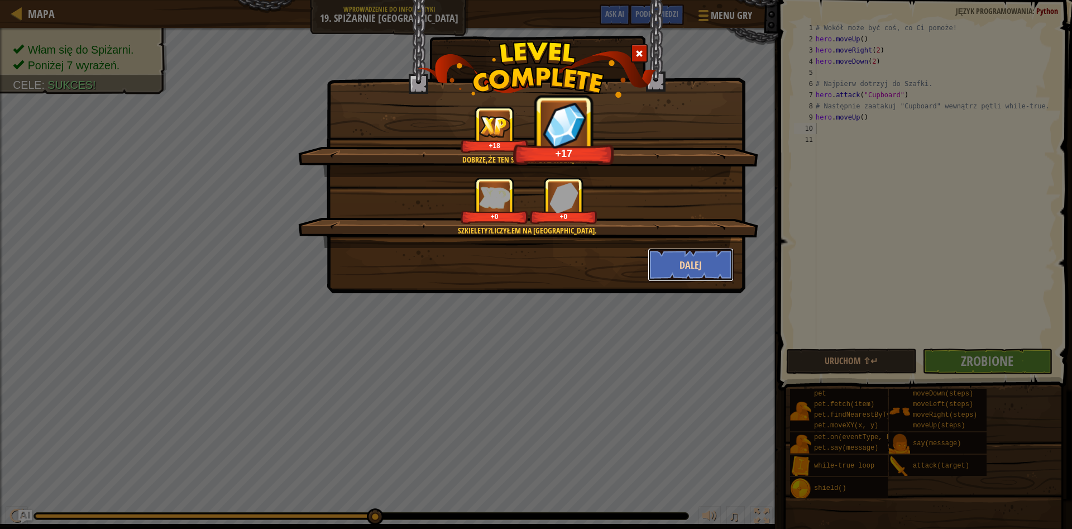
click at [672, 257] on button "Dalej" at bounding box center [691, 265] width 87 height 34
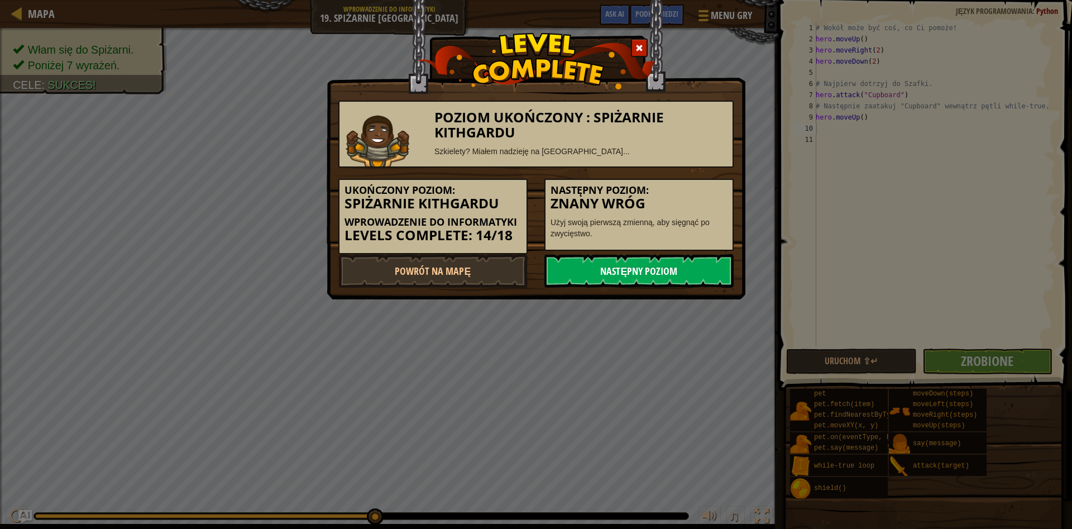
click at [653, 266] on link "Następny poziom" at bounding box center [638, 271] width 189 height 34
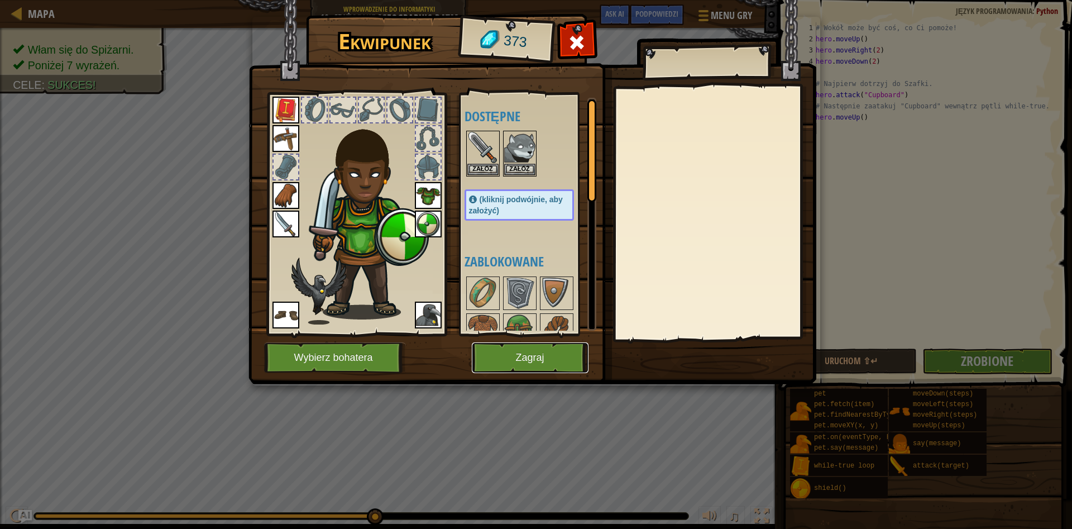
click at [542, 344] on button "Zagraj" at bounding box center [530, 357] width 117 height 31
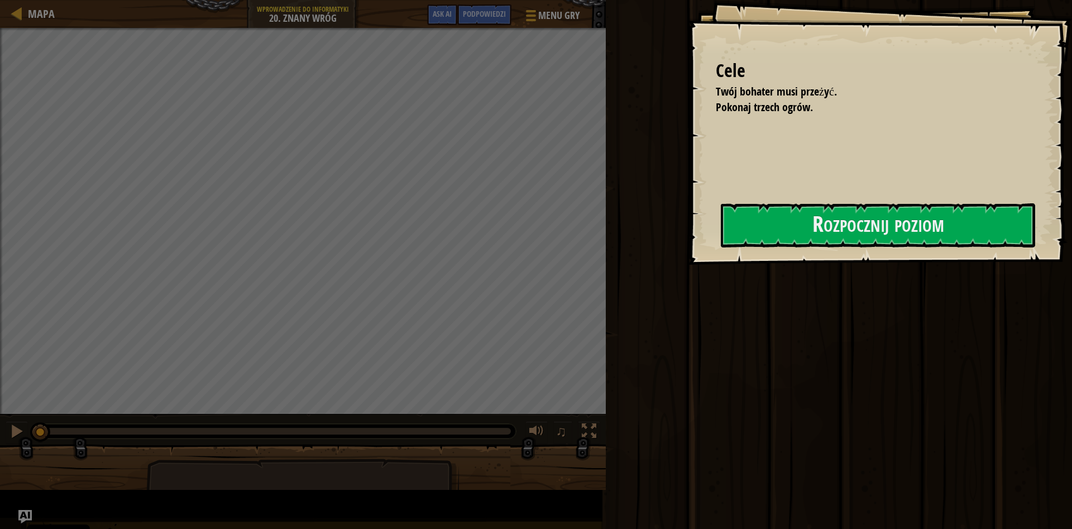
click at [688, 252] on div "Cele Twój bohater musi przeżyć. Pokonaj trzech ogrów. Rozpocznij poziom Błąd po…" at bounding box center [880, 132] width 384 height 265
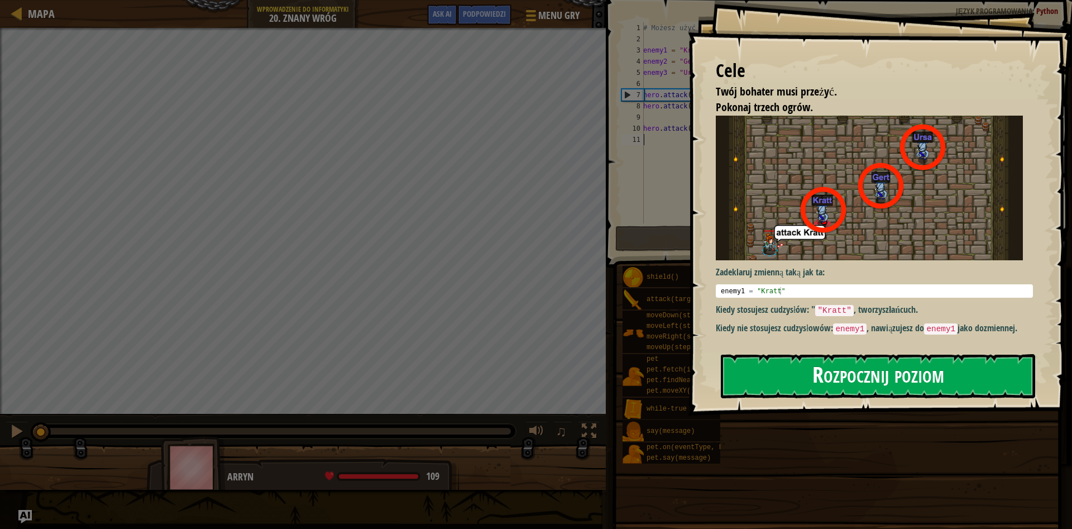
click at [962, 366] on button "Rozpocznij poziom" at bounding box center [878, 376] width 314 height 44
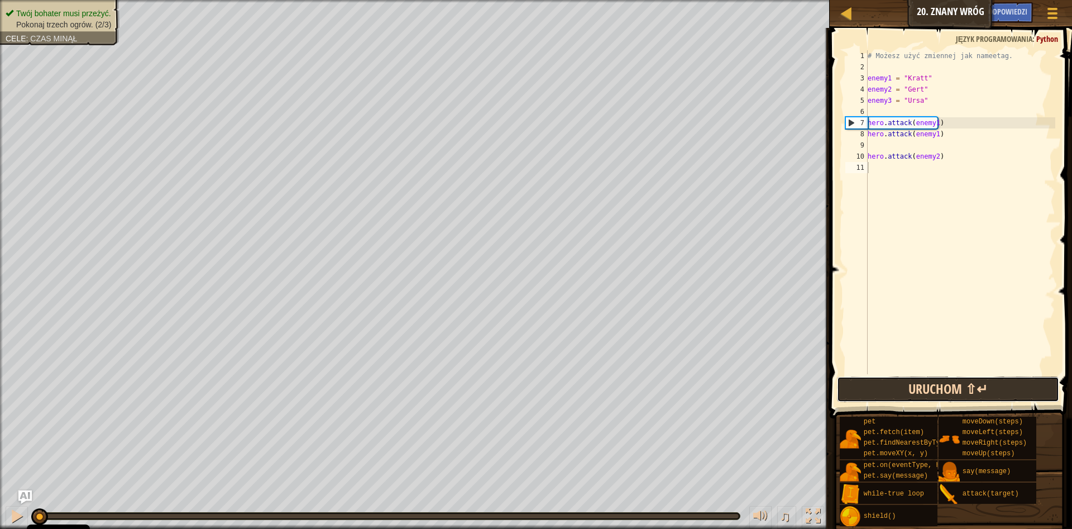
click at [942, 385] on button "Uruchom ⇧↵" at bounding box center [948, 389] width 222 height 26
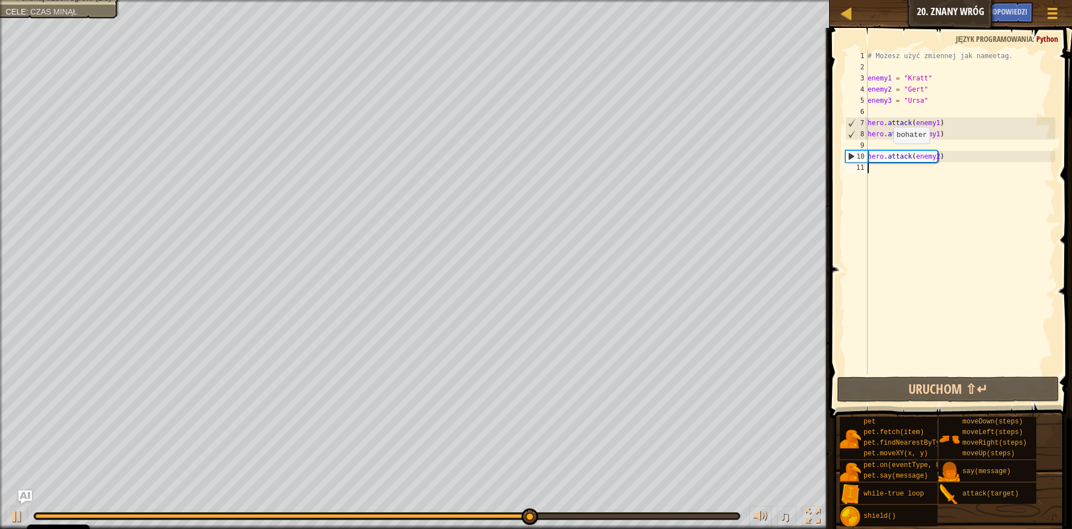
scroll to position [5, 0]
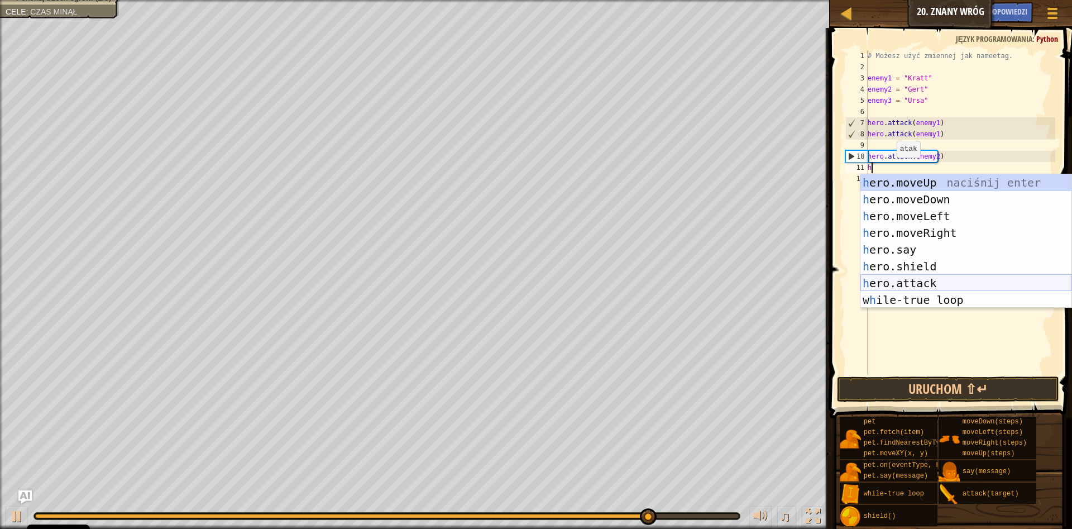
click at [911, 278] on div "h ero.moveUp naciśnij enter h ero.moveDown naciśnij enter h ero.moveLeft naciśn…" at bounding box center [966, 258] width 211 height 168
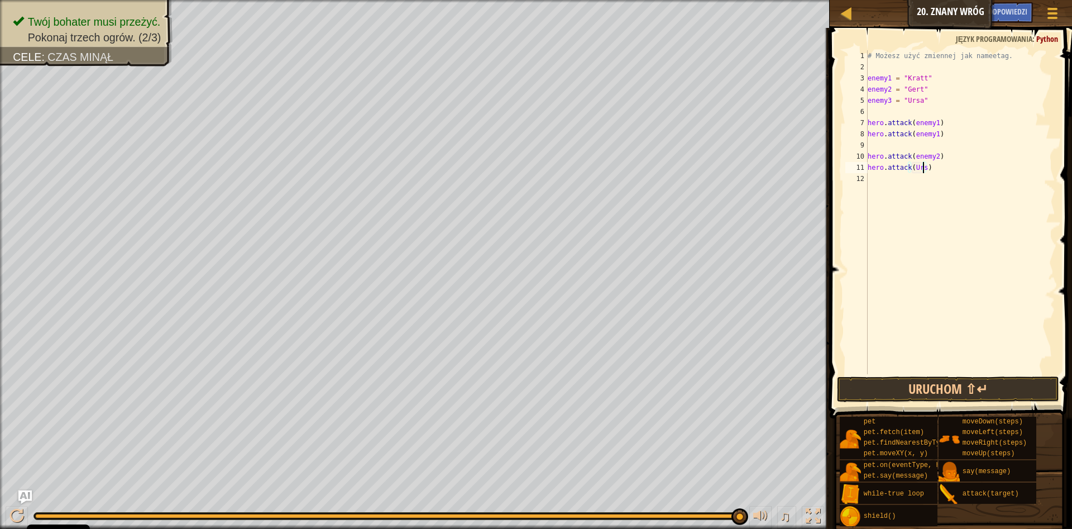
type textarea "hero.attack(Ursa)"
drag, startPoint x: 893, startPoint y: 372, endPoint x: 896, endPoint y: 377, distance: 6.0
click at [893, 372] on div "# Możesz użyć zmiennej jak nameetag. enemy1 = "Kratt" enemy2 = "[PERSON_NAME]" …" at bounding box center [961, 223] width 190 height 346
click at [898, 384] on button "Uruchom ⇧↵" at bounding box center [948, 389] width 222 height 26
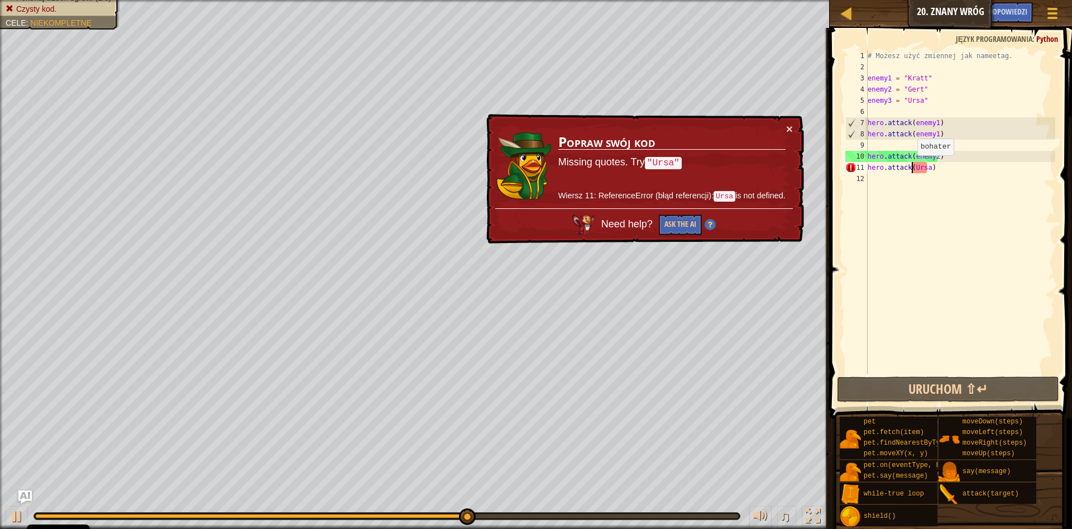
click at [912, 166] on div "# Możesz użyć zmiennej jak nameetag. enemy1 = "Kratt" enemy2 = "[PERSON_NAME]" …" at bounding box center [961, 223] width 190 height 346
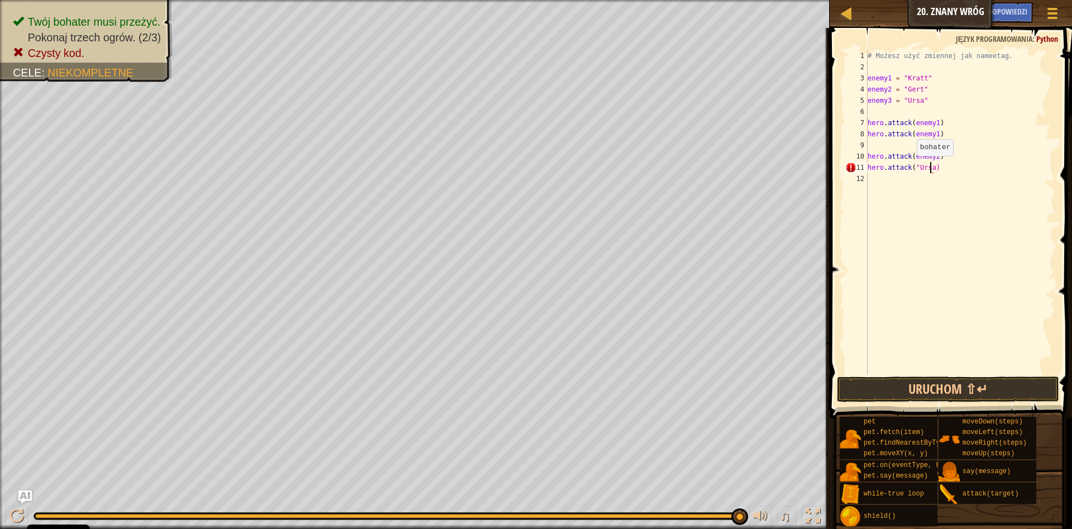
scroll to position [5, 5]
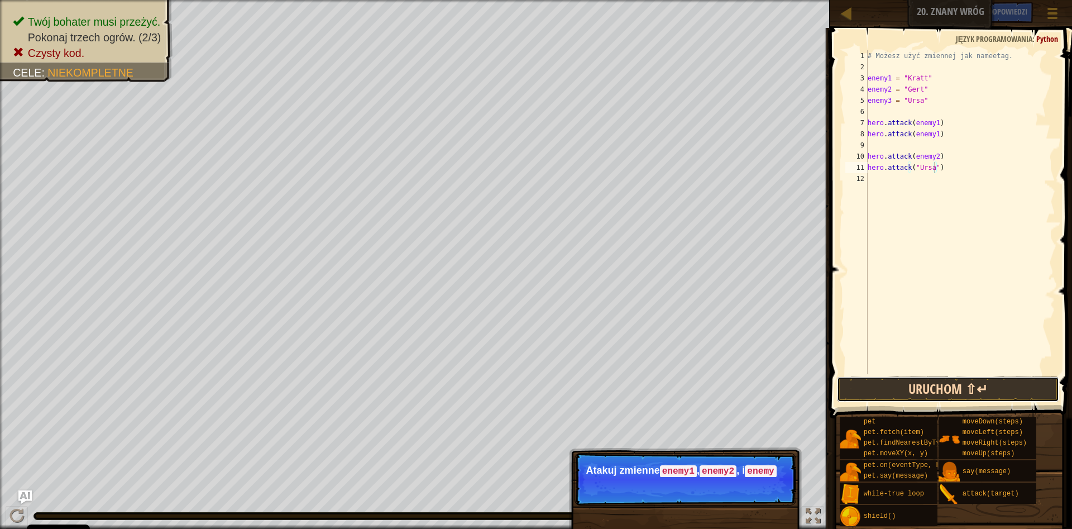
click at [924, 387] on button "Uruchom ⇧↵" at bounding box center [948, 389] width 222 height 26
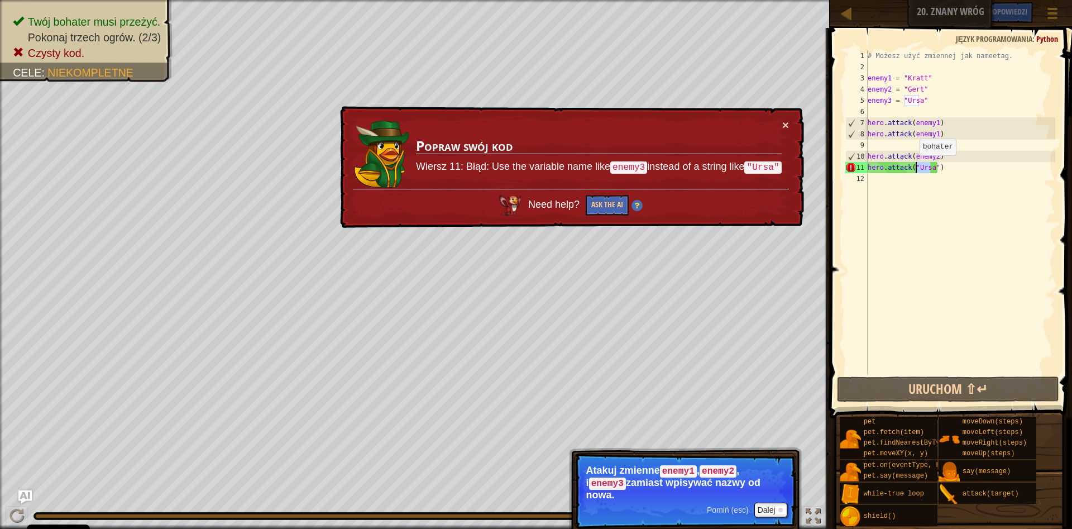
drag, startPoint x: 932, startPoint y: 169, endPoint x: 913, endPoint y: 166, distance: 19.2
click at [913, 166] on div "# Możesz użyć zmiennej jak nameetag. enemy1 = "Kratt" enemy2 = "[PERSON_NAME]" …" at bounding box center [961, 223] width 190 height 346
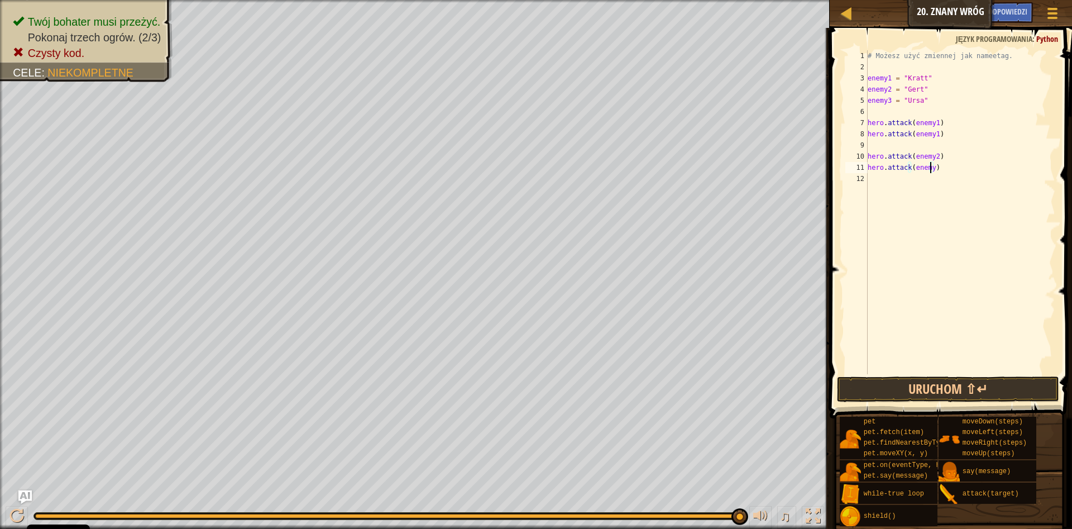
type textarea "hero.attack(enemy2)"
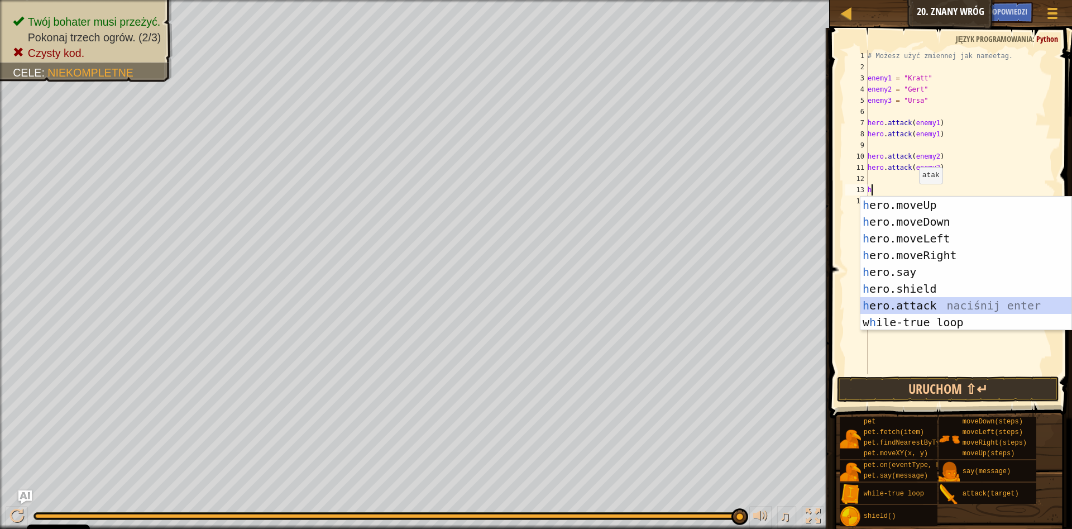
click at [911, 299] on div "h ero.moveUp naciśnij enter h ero.moveDown naciśnij enter h ero.moveLeft naciśn…" at bounding box center [966, 281] width 211 height 168
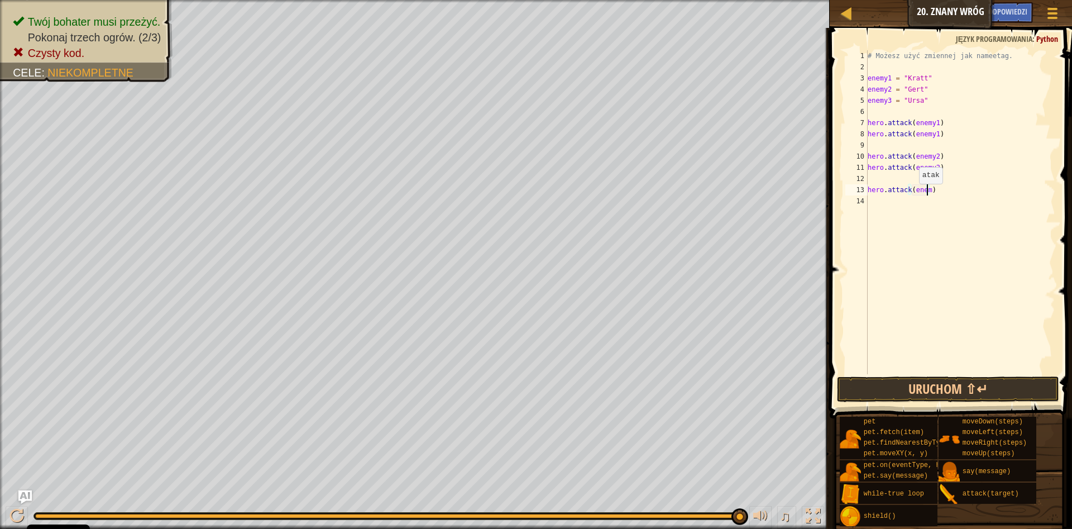
scroll to position [5, 5]
type textarea "hero.attack(enemy3)"
click at [888, 203] on div "# Możesz użyć zmiennej jak nameetag. enemy1 = "Kratt" enemy2 = "[PERSON_NAME]" …" at bounding box center [961, 223] width 190 height 346
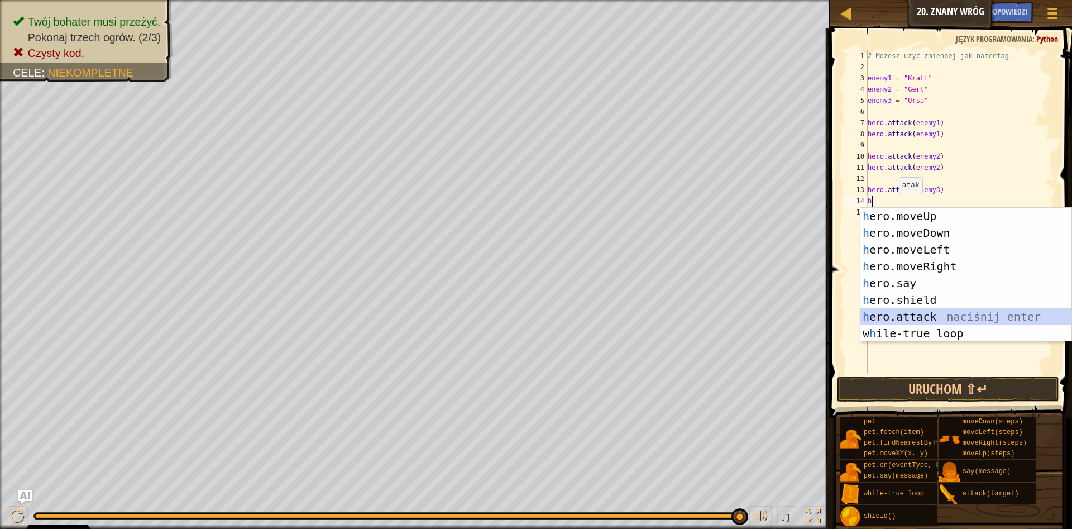
click at [918, 321] on div "h ero.moveUp naciśnij enter h ero.moveDown naciśnij enter h ero.moveLeft naciśn…" at bounding box center [966, 292] width 211 height 168
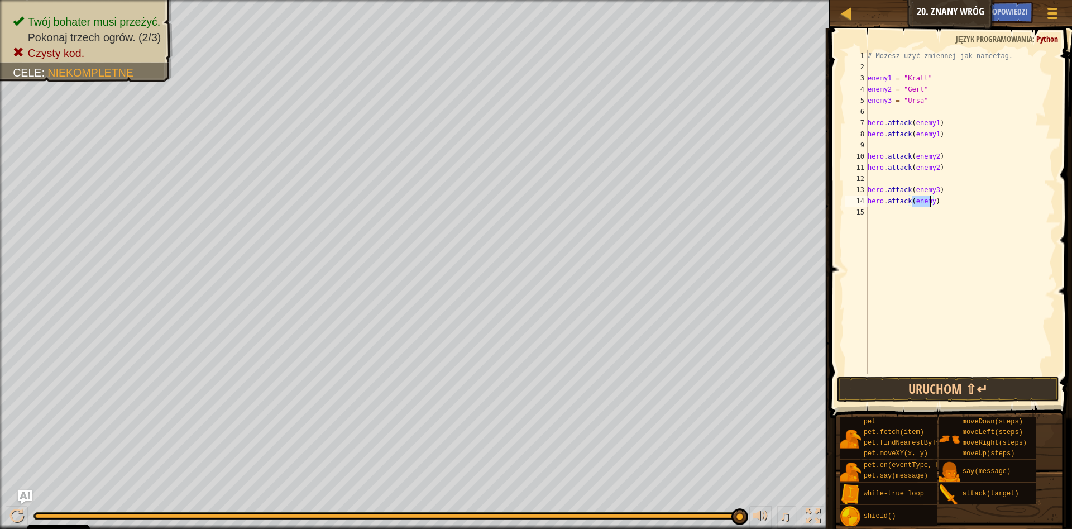
click at [930, 195] on div "# Możesz użyć zmiennej jak nameetag. enemy1 = "Kratt" enemy2 = "[PERSON_NAME]" …" at bounding box center [961, 212] width 190 height 324
type textarea "hero.attack(enemy3)"
click at [954, 389] on button "Uruchom ⇧↵" at bounding box center [948, 389] width 222 height 26
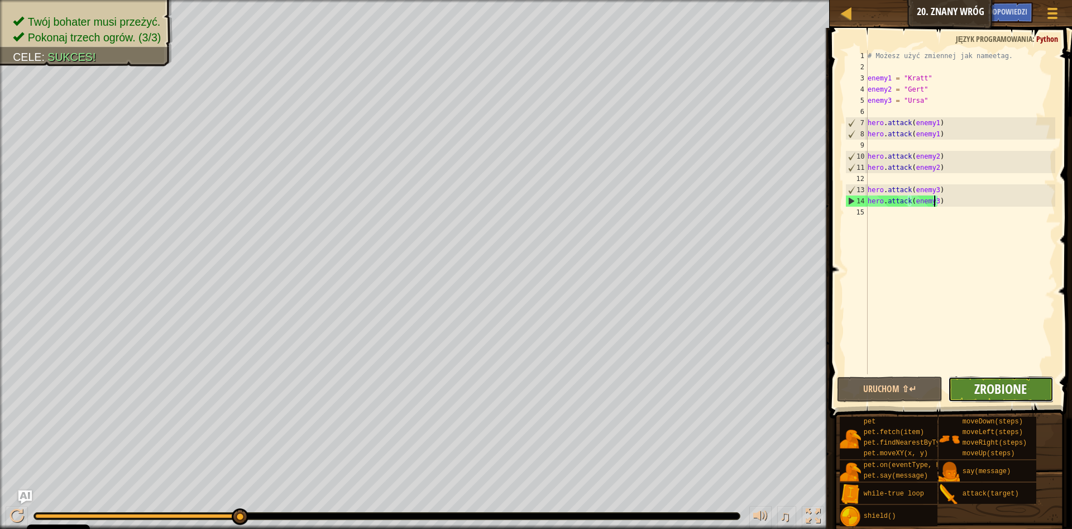
click at [1016, 391] on span "Zrobione" at bounding box center [1000, 389] width 52 height 18
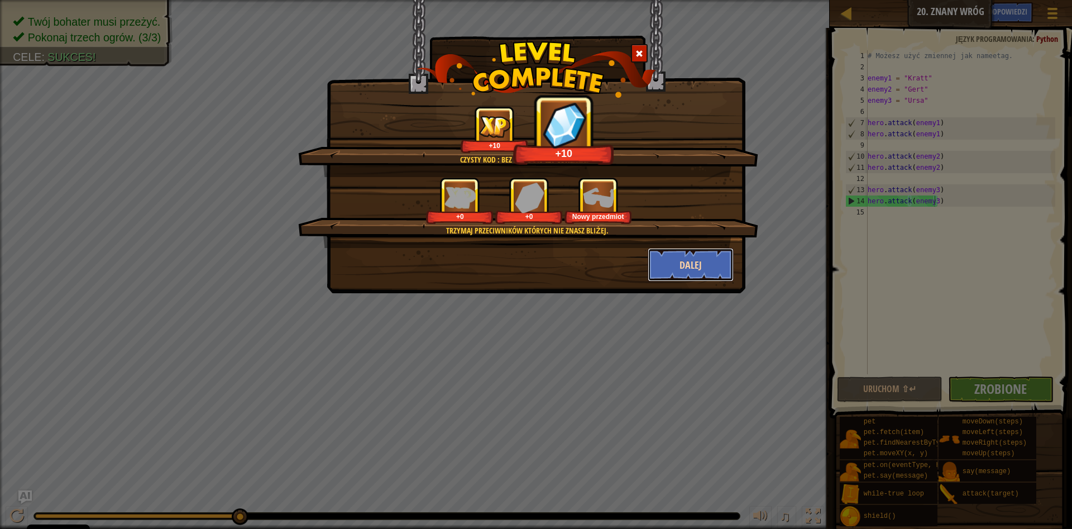
click at [698, 264] on button "Dalej" at bounding box center [691, 265] width 87 height 34
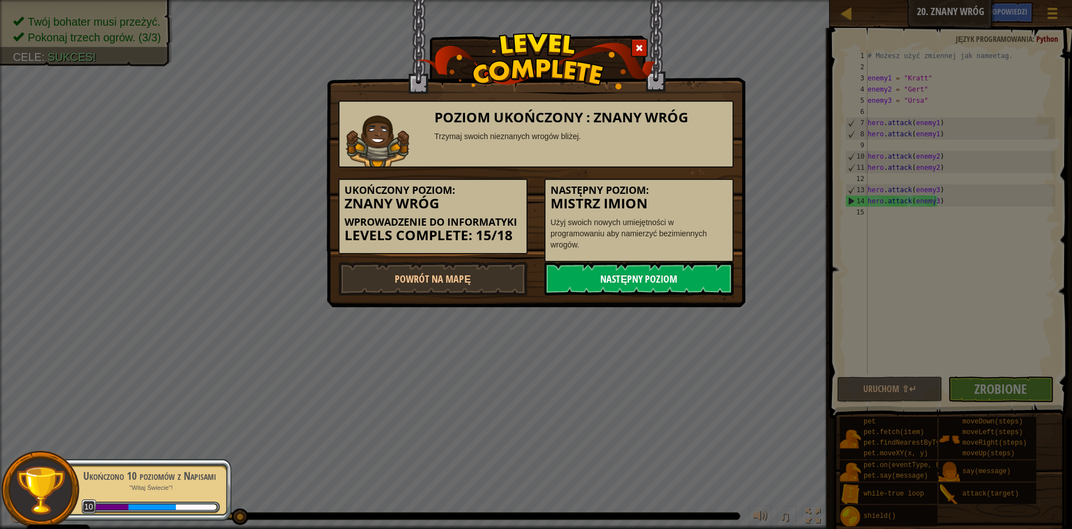
click at [681, 281] on link "Następny poziom" at bounding box center [638, 279] width 189 height 34
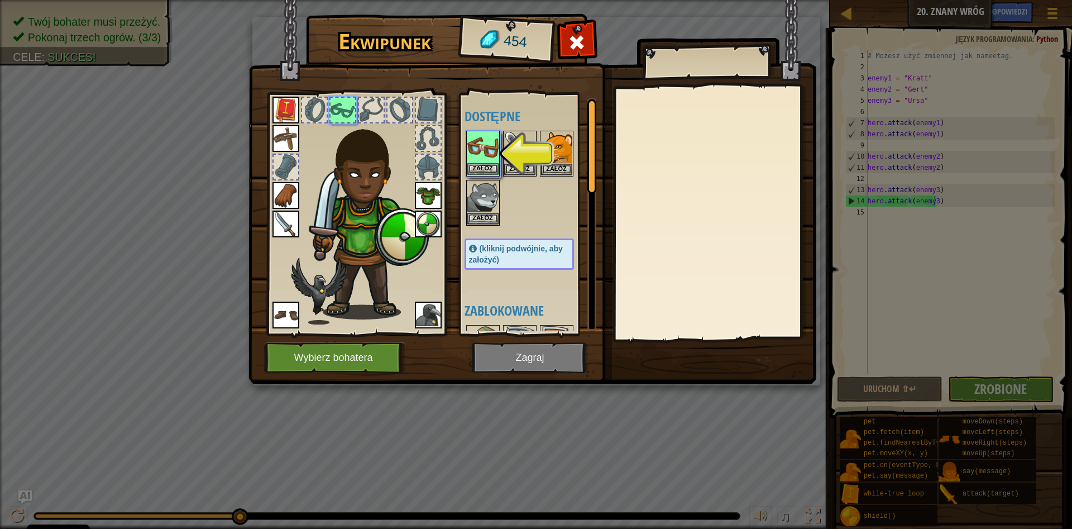
click at [487, 157] on img at bounding box center [482, 147] width 31 height 31
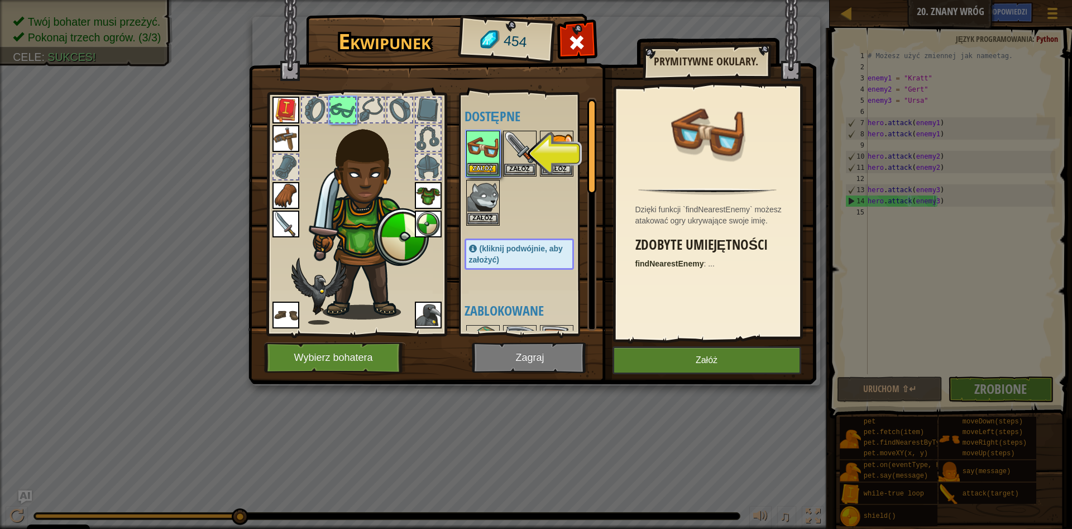
click at [487, 156] on img at bounding box center [482, 147] width 31 height 31
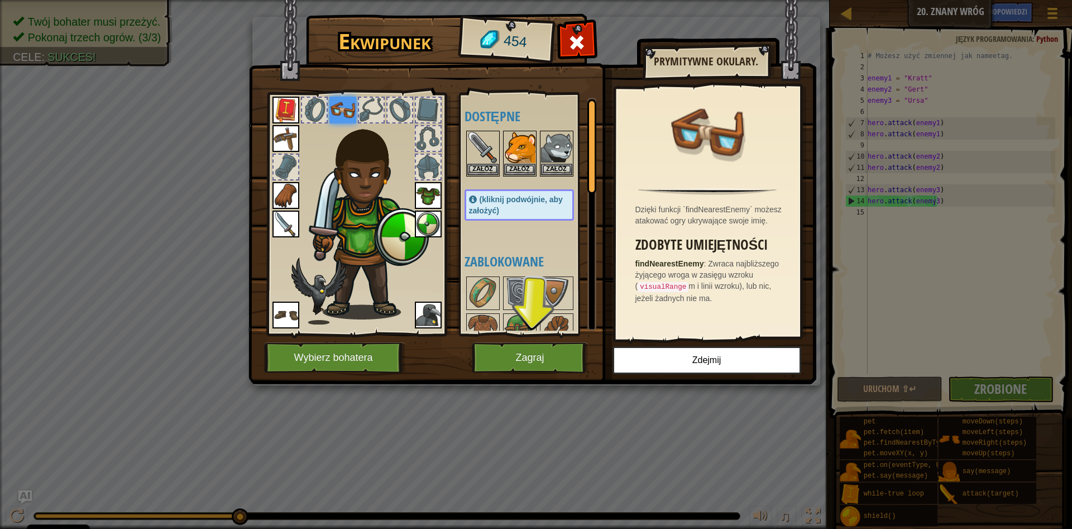
click at [501, 119] on h4 "Dostępne" at bounding box center [531, 116] width 132 height 15
click at [509, 141] on img at bounding box center [519, 147] width 31 height 31
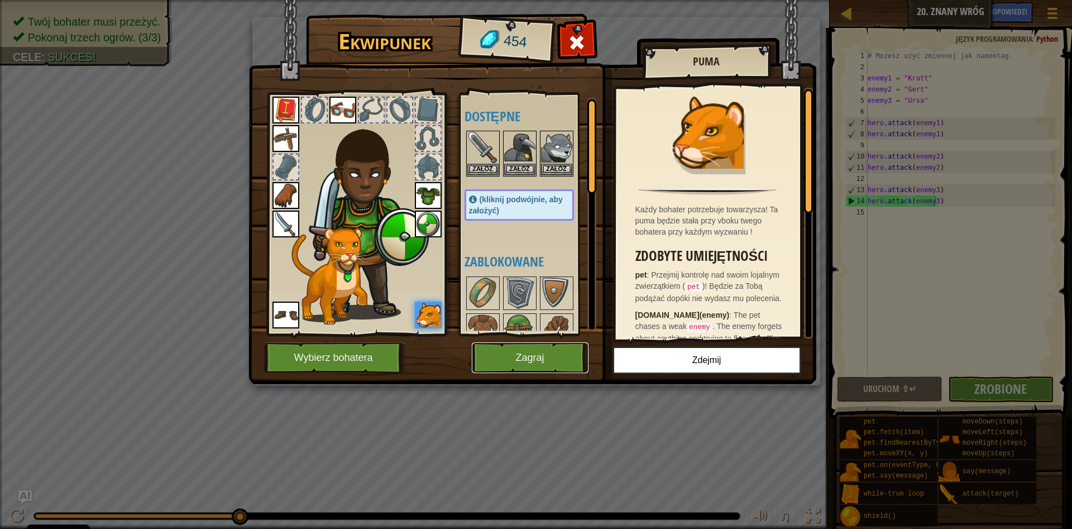
click at [518, 359] on button "Zagraj" at bounding box center [530, 357] width 117 height 31
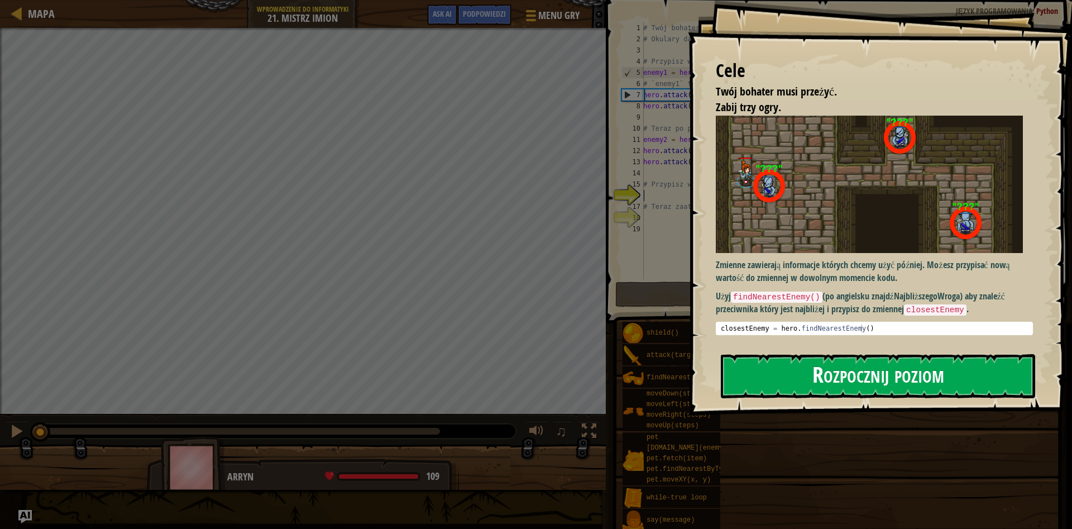
click at [732, 372] on button "Rozpocznij poziom" at bounding box center [878, 376] width 314 height 44
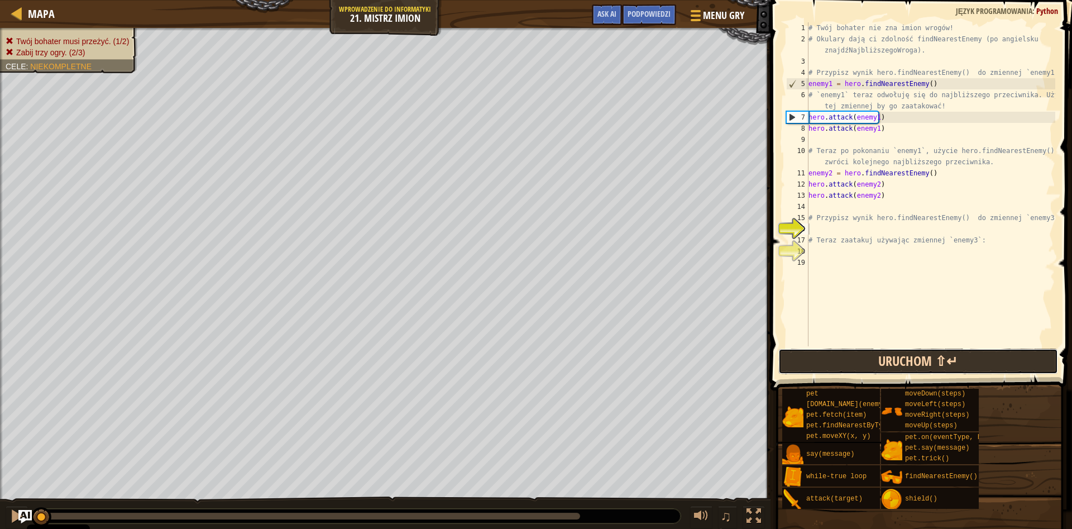
click at [881, 362] on button "Uruchom ⇧↵" at bounding box center [918, 361] width 280 height 26
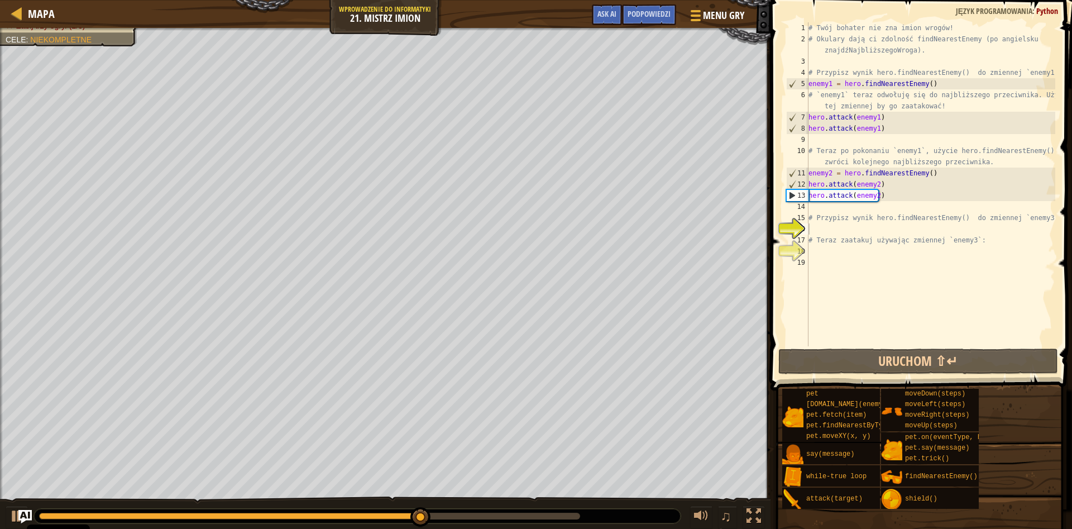
click at [427, 20] on div "Mapa Wprowadzenie do Informatyki 21. Mistrz Imion Menu gry Zrobione Podpowiedzi…" at bounding box center [385, 14] width 771 height 28
click at [434, 80] on div "Mapa Wprowadzenie do Informatyki 21. Mistrz Imion Menu gry Zrobione Podpowiedzi…" at bounding box center [536, 264] width 1072 height 529
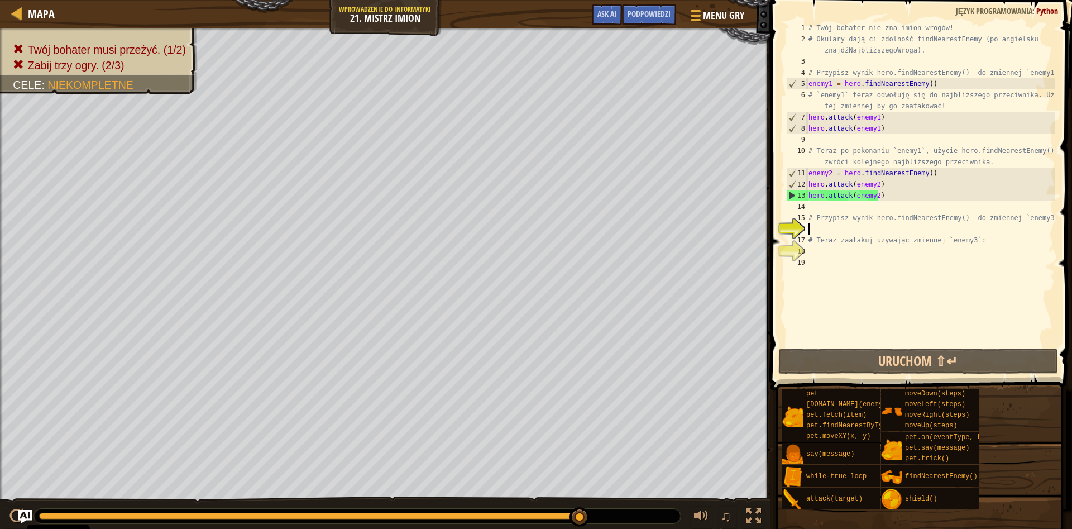
click at [818, 225] on div "# Twój bohater nie zna imion wrogów! # Okulary dają ci zdolność findNearestEnem…" at bounding box center [930, 195] width 249 height 346
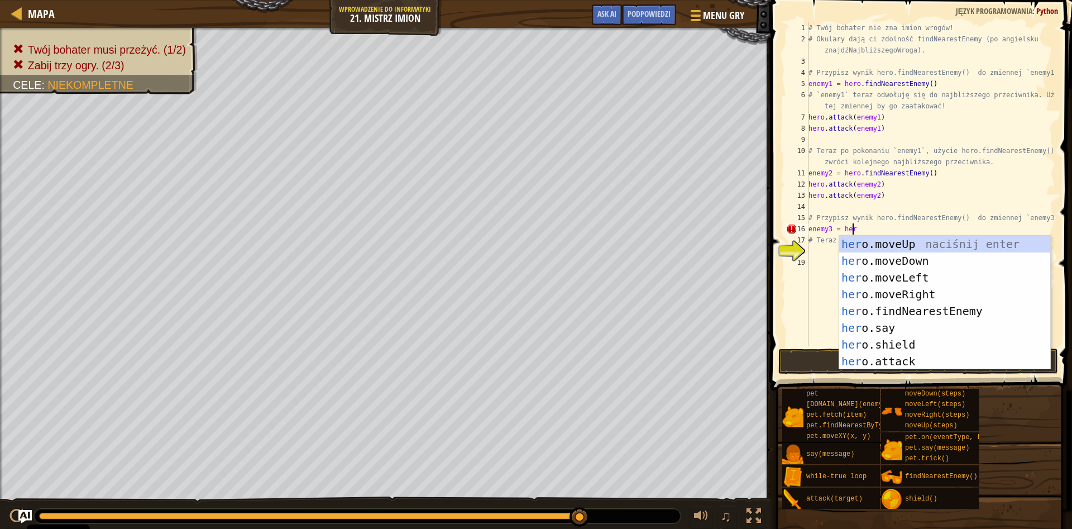
scroll to position [5, 3]
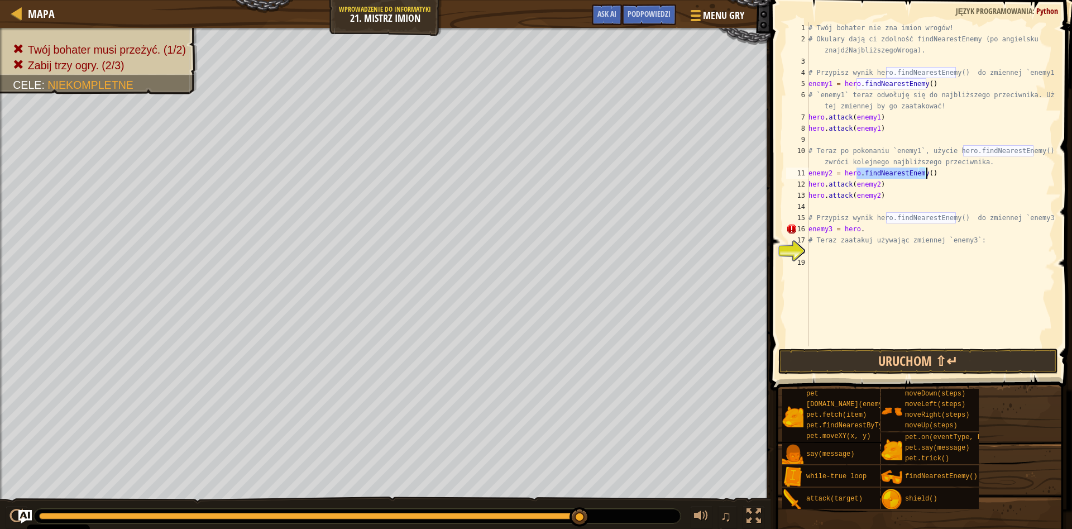
drag, startPoint x: 857, startPoint y: 172, endPoint x: 928, endPoint y: 173, distance: 71.5
click at [928, 173] on div "# Twój bohater nie zna imion wrogów! # Okulary dają ci zdolność findNearestEnem…" at bounding box center [930, 195] width 249 height 346
click at [860, 231] on div "# Twój bohater nie zna imion wrogów! # Okulary dają ci zdolność findNearestEnem…" at bounding box center [930, 195] width 249 height 346
paste textarea ".findNearestEnemy()"
type textarea "enemy3 = hero.findNearestEnemy()"
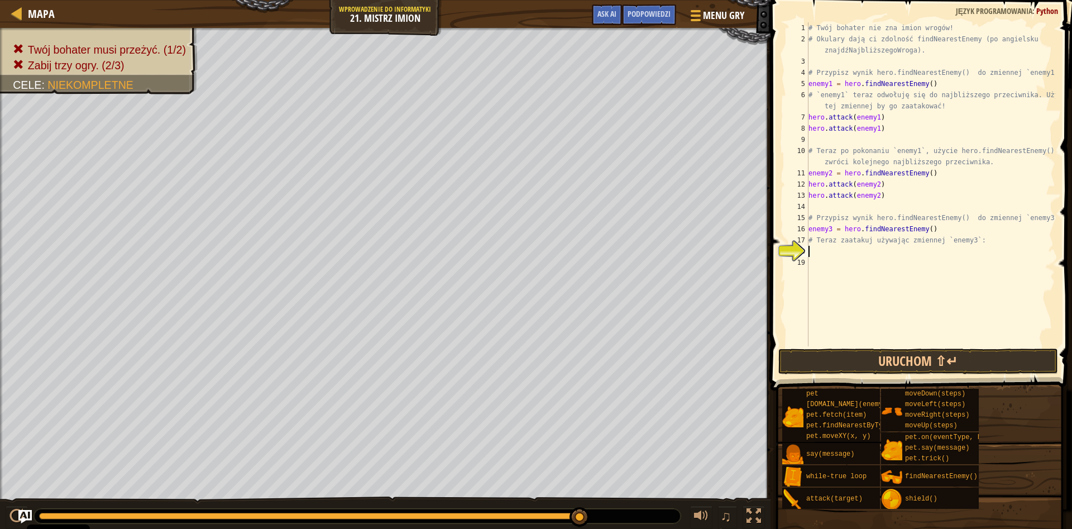
click at [850, 252] on div "# Twój bohater nie zna imion wrogów! # Okulary dają ci zdolność findNearestEnem…" at bounding box center [930, 195] width 249 height 346
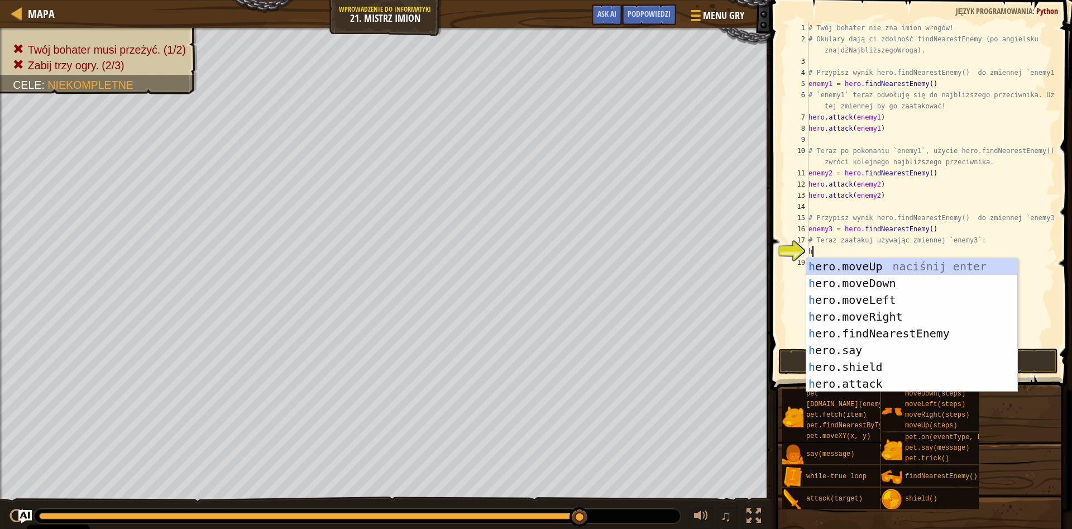
scroll to position [5, 0]
click at [876, 377] on div "h ero.moveUp naciśnij enter h ero.moveDown naciśnij enter h ero.moveLeft naciśn…" at bounding box center [911, 342] width 211 height 168
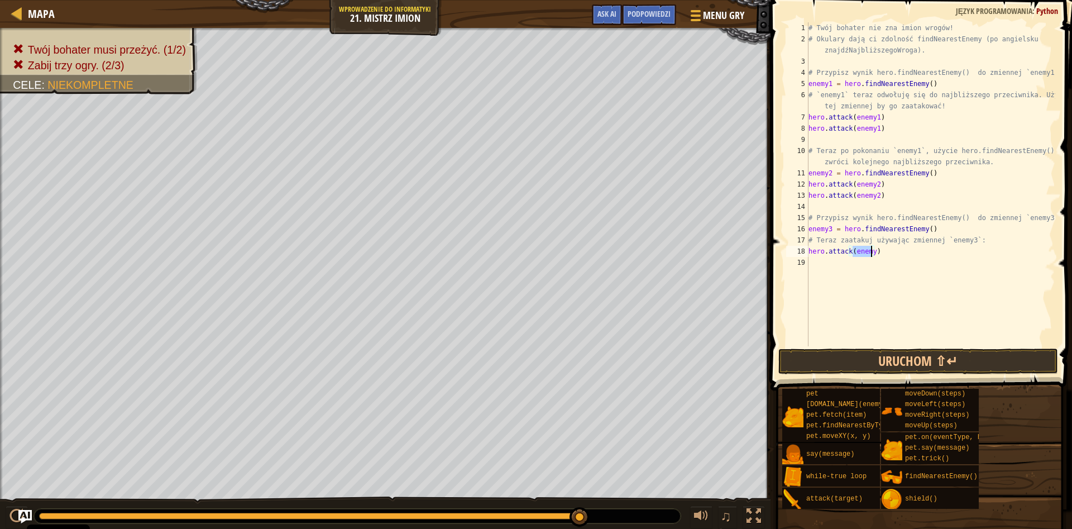
click at [871, 253] on div "# Twój bohater nie zna imion wrogów! # Okulary dają ci zdolność findNearestEnem…" at bounding box center [930, 184] width 249 height 324
type textarea "hero.attack(enemy3)"
click at [821, 260] on div "# Twój bohater nie zna imion wrogów! # Okulary dają ci zdolność findNearestEnem…" at bounding box center [930, 195] width 249 height 346
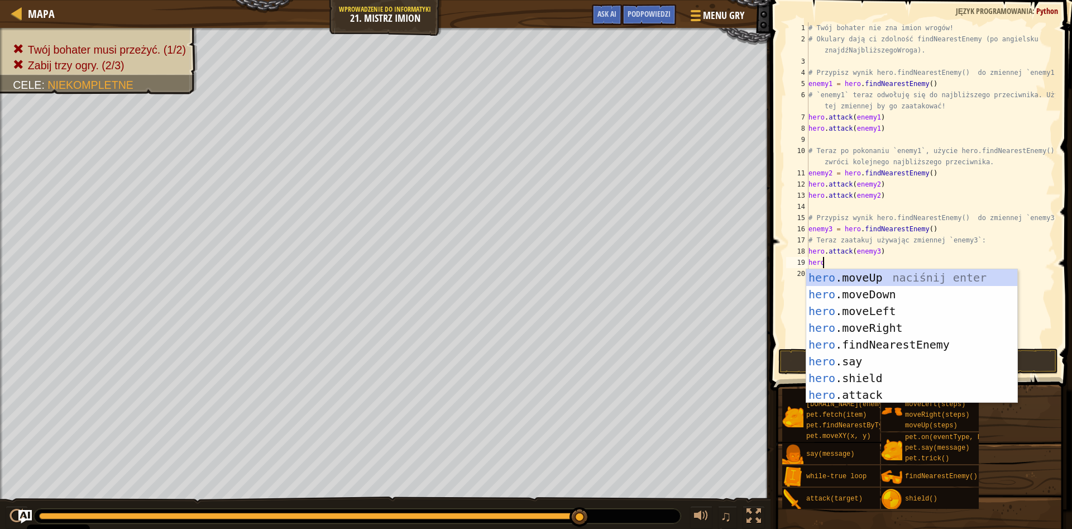
scroll to position [5, 1]
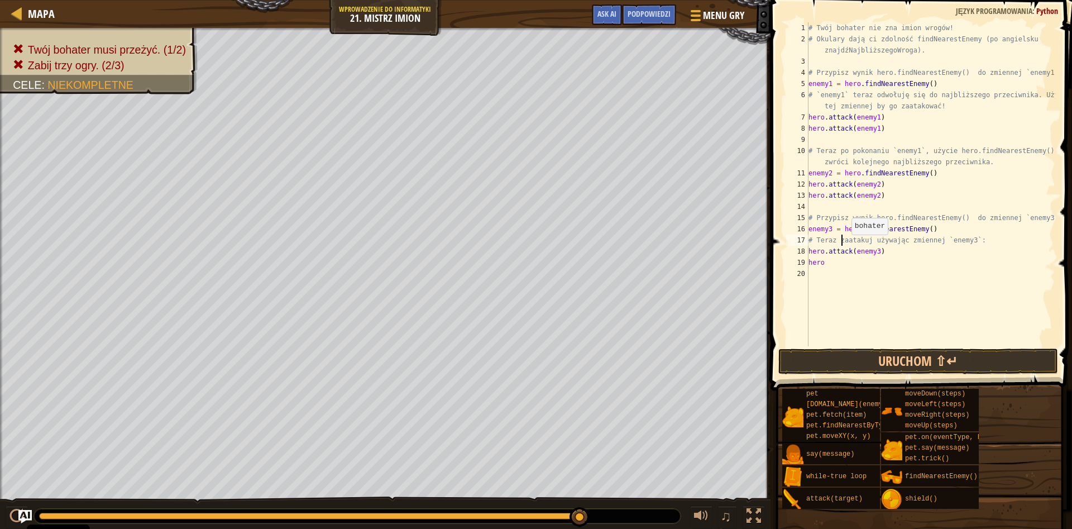
drag, startPoint x: 843, startPoint y: 242, endPoint x: 848, endPoint y: 250, distance: 10.1
click at [834, 265] on div "# Twój bohater nie zna imion wrogów! # Okulary dają ci zdolność findNearestEnem…" at bounding box center [930, 195] width 249 height 346
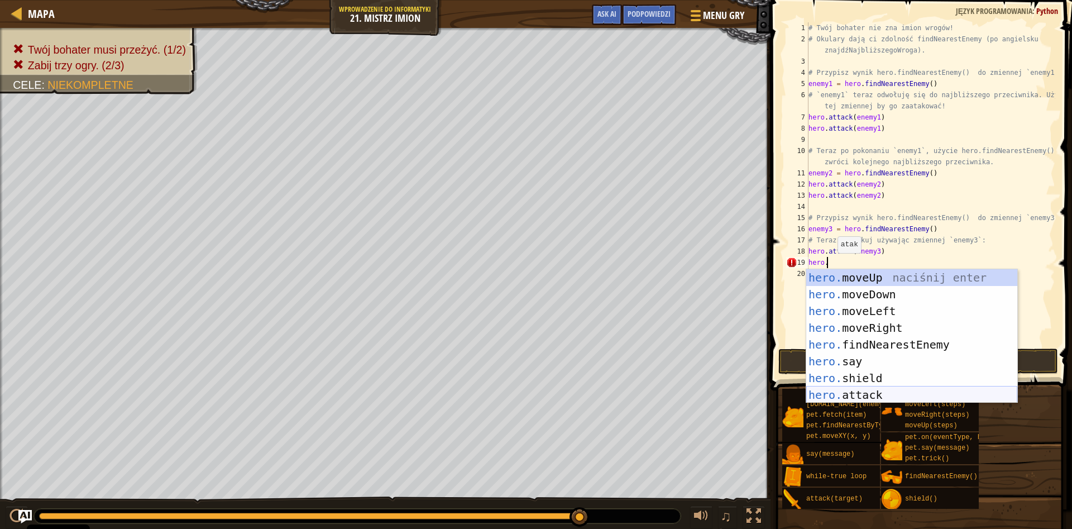
click at [844, 391] on div "hero. moveUp naciśnij enter hero. moveDown naciśnij enter hero. moveLeft naciśn…" at bounding box center [911, 353] width 211 height 168
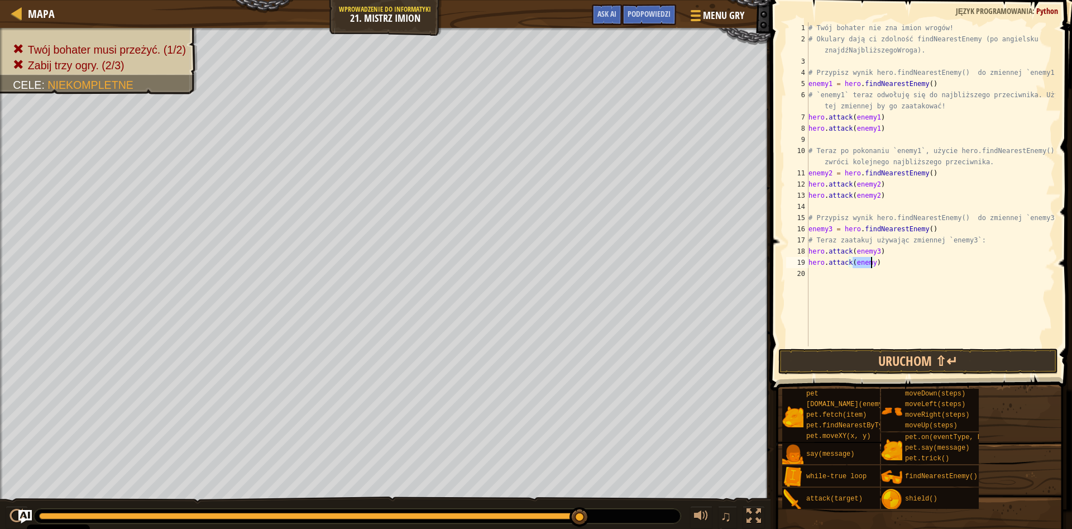
click at [871, 261] on div "# Twój bohater nie zna imion wrogów! # Okulary dają ci zdolność findNearestEnem…" at bounding box center [930, 184] width 249 height 324
type textarea "hero.attack(enemy3)"
click at [866, 364] on button "Uruchom ⇧↵" at bounding box center [918, 361] width 280 height 26
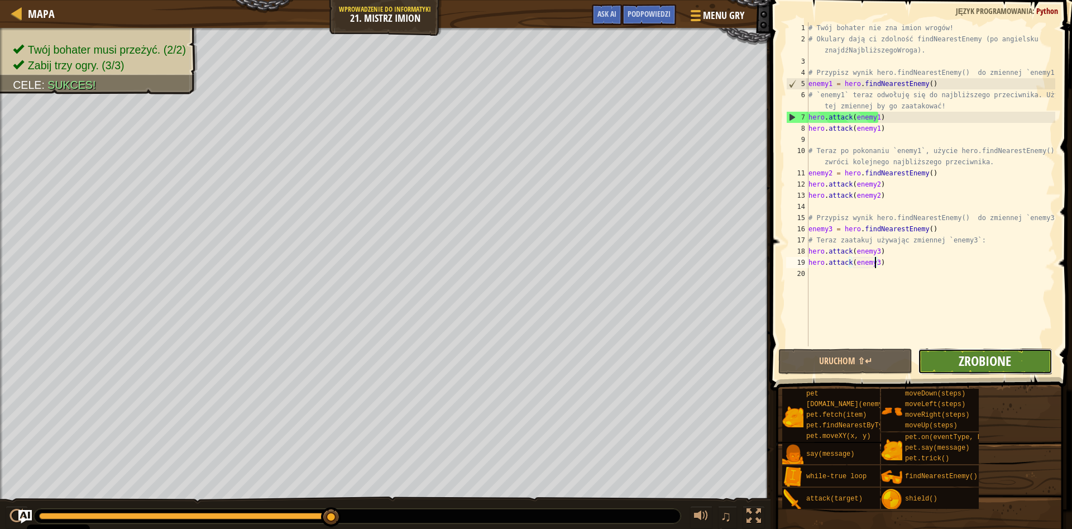
click at [973, 361] on span "Zrobione" at bounding box center [985, 361] width 52 height 18
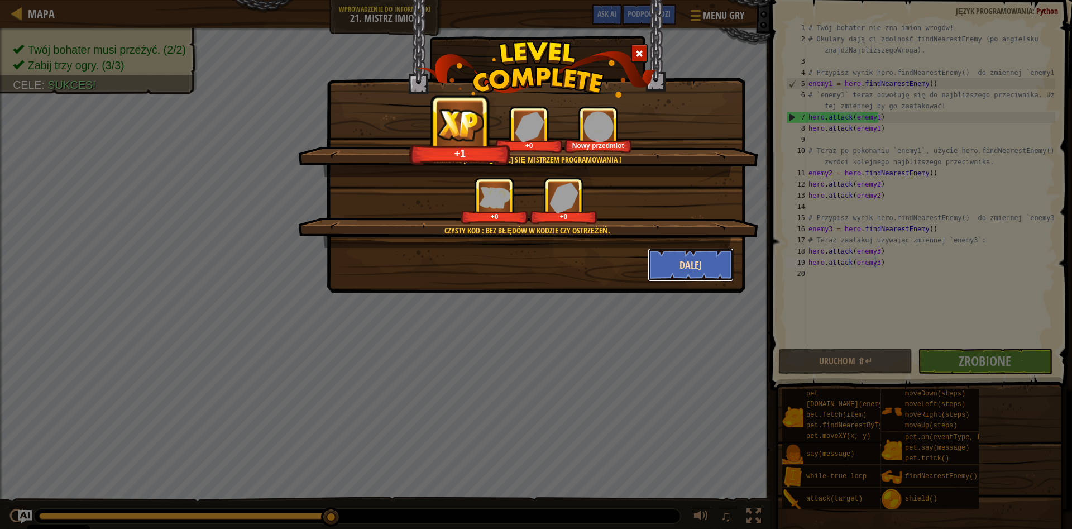
click at [705, 264] on button "Dalej" at bounding box center [691, 265] width 87 height 34
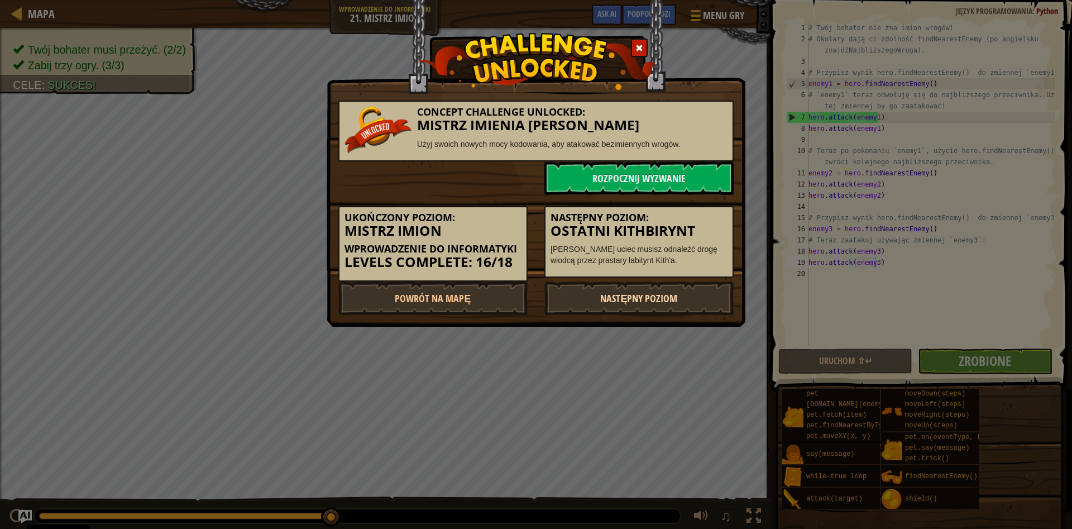
click at [698, 295] on link "Następny poziom" at bounding box center [638, 298] width 189 height 34
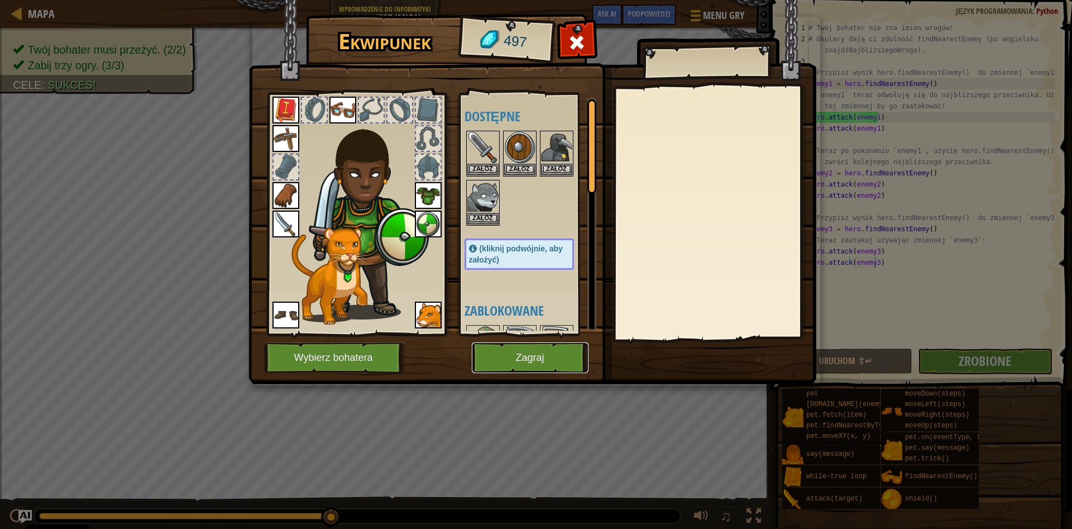
click at [553, 371] on button "Zagraj" at bounding box center [530, 357] width 117 height 31
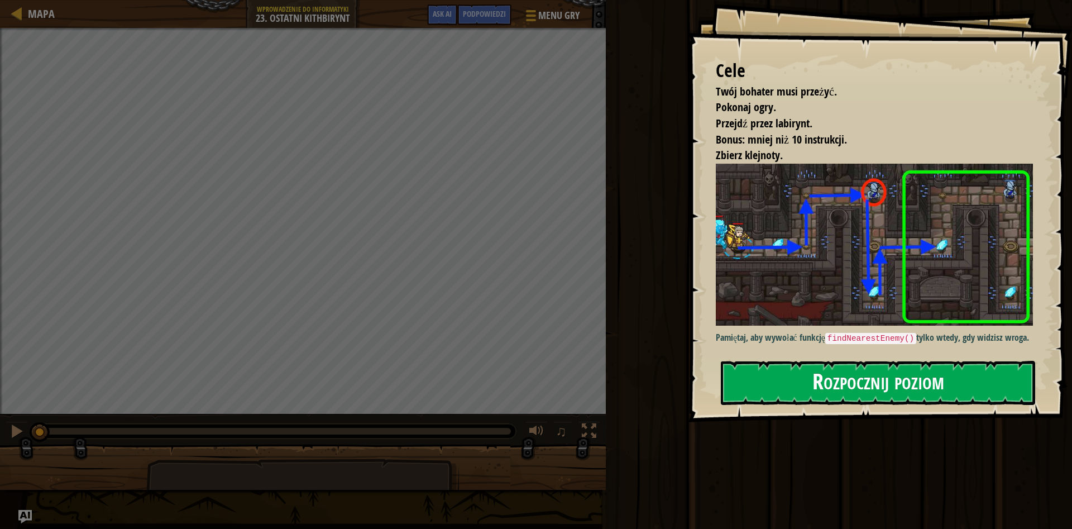
click at [859, 373] on button "Rozpocznij poziom" at bounding box center [878, 383] width 314 height 44
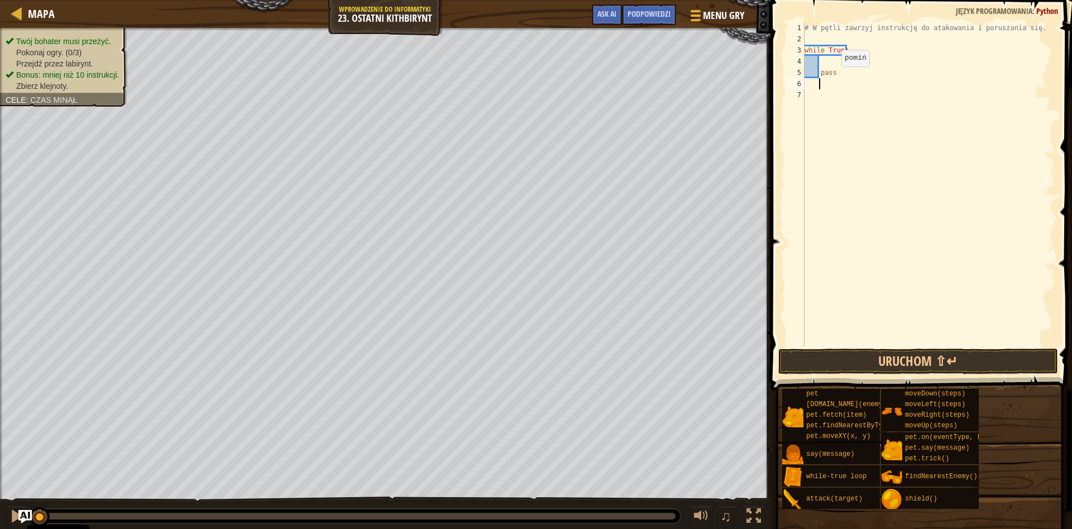
type textarea "h"
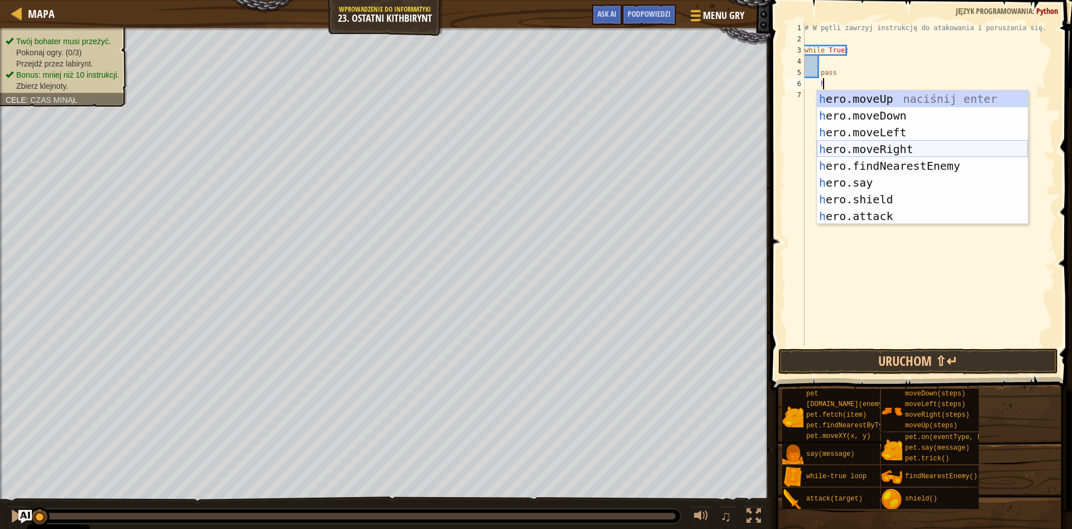
click at [907, 147] on div "h ero.moveUp naciśnij enter h ero.moveDown naciśnij enter h ero.moveLeft naciśn…" at bounding box center [922, 174] width 211 height 168
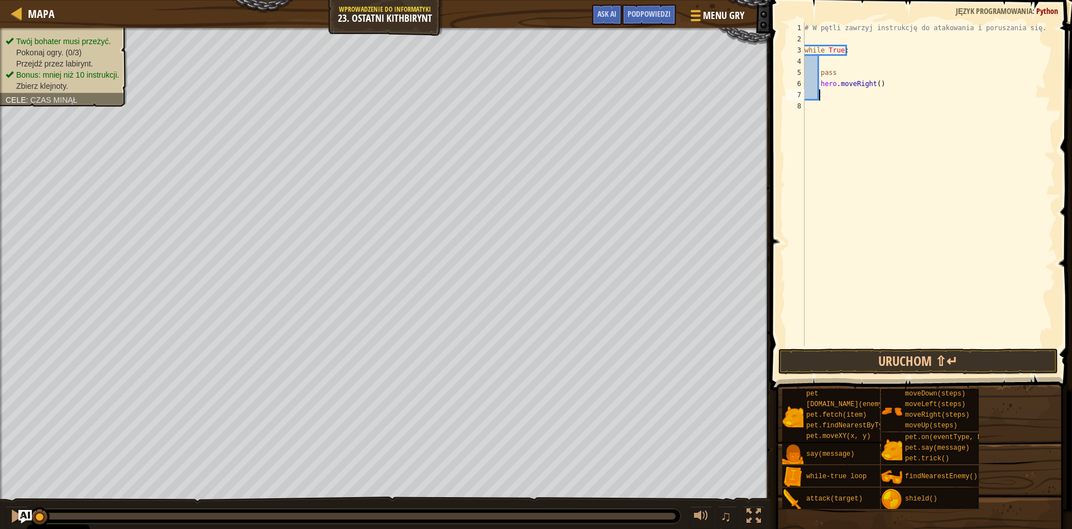
type textarea "h"
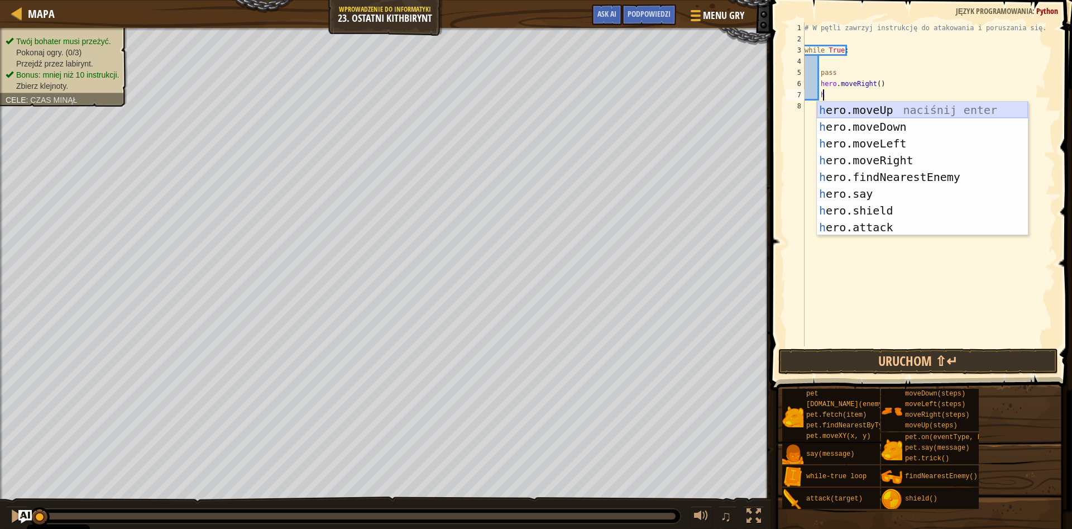
click at [877, 111] on div "h ero.moveUp naciśnij enter h ero.moveDown naciśnij enter h ero.moveLeft naciśn…" at bounding box center [922, 186] width 211 height 168
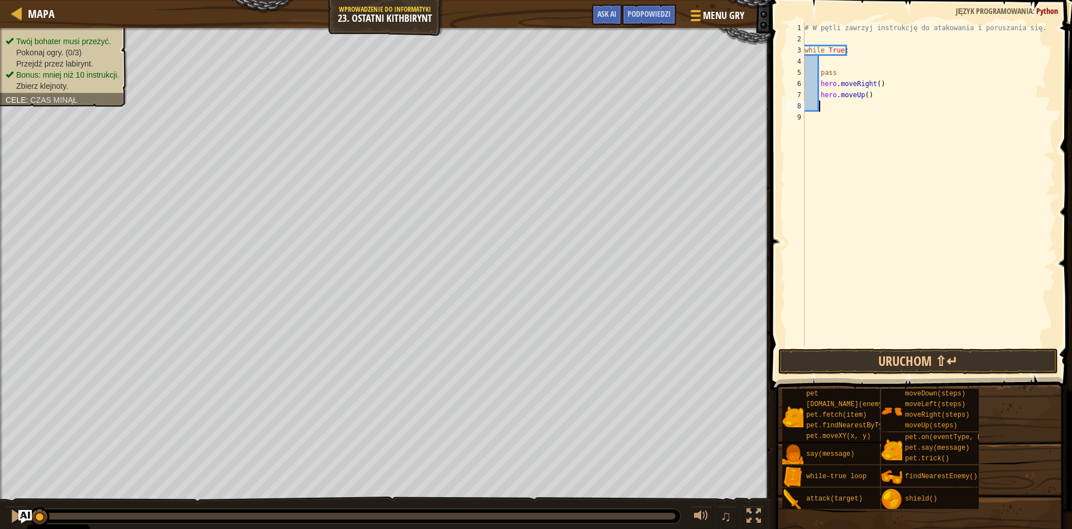
type textarea "h"
type textarea "enemy1 = find"
click at [827, 127] on div "# W pętli zawrzyj instrukcję do atakowania i poruszania się. while True : pass …" at bounding box center [931, 195] width 250 height 346
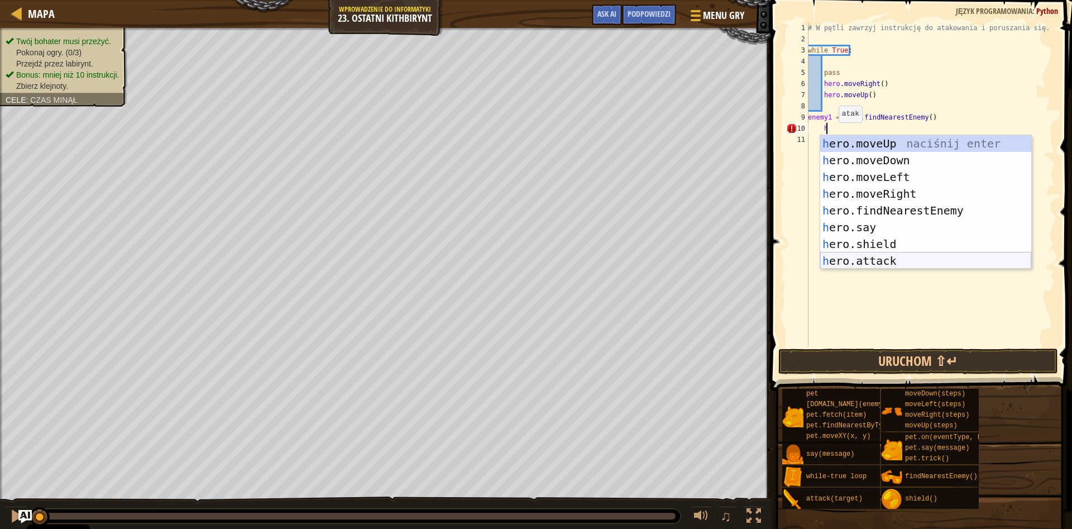
click at [869, 264] on div "h ero.moveUp naciśnij enter h ero.moveDown naciśnij enter h ero.moveLeft naciśn…" at bounding box center [925, 219] width 211 height 168
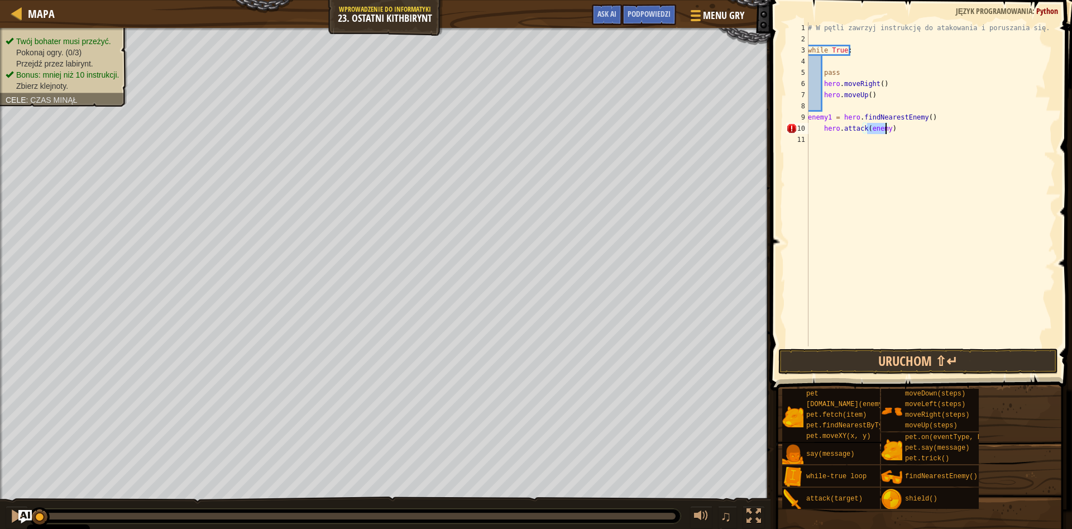
click at [885, 130] on div "# W pętli zawrzyj instrukcję do atakowania i poruszania się. while True : pass …" at bounding box center [931, 184] width 250 height 324
click at [895, 132] on div "# W pętli zawrzyj instrukcję do atakowania i poruszania się. while True : pass …" at bounding box center [931, 195] width 250 height 346
click at [891, 361] on button "Uruchom ⇧↵" at bounding box center [918, 361] width 280 height 26
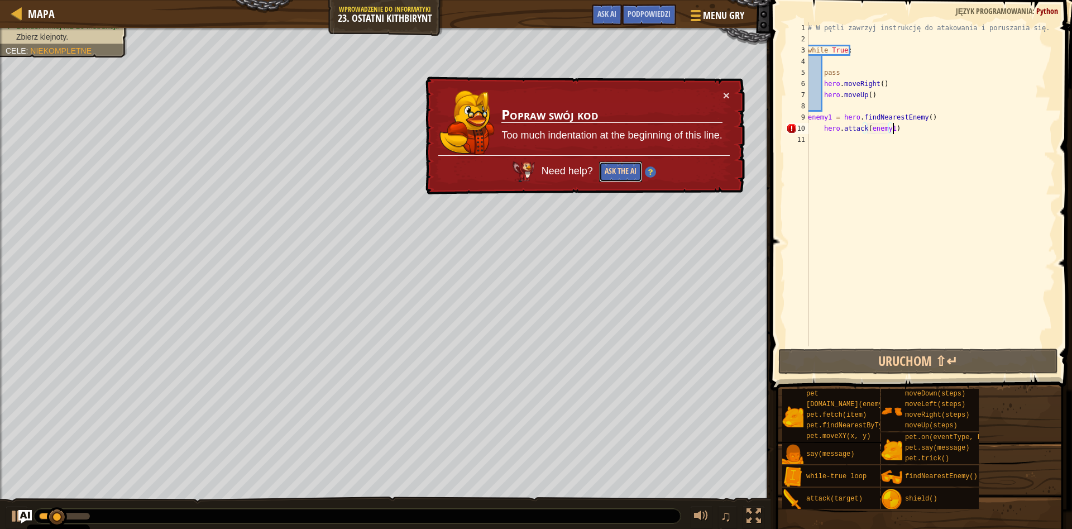
click at [625, 170] on button "Ask the AI" at bounding box center [620, 171] width 43 height 21
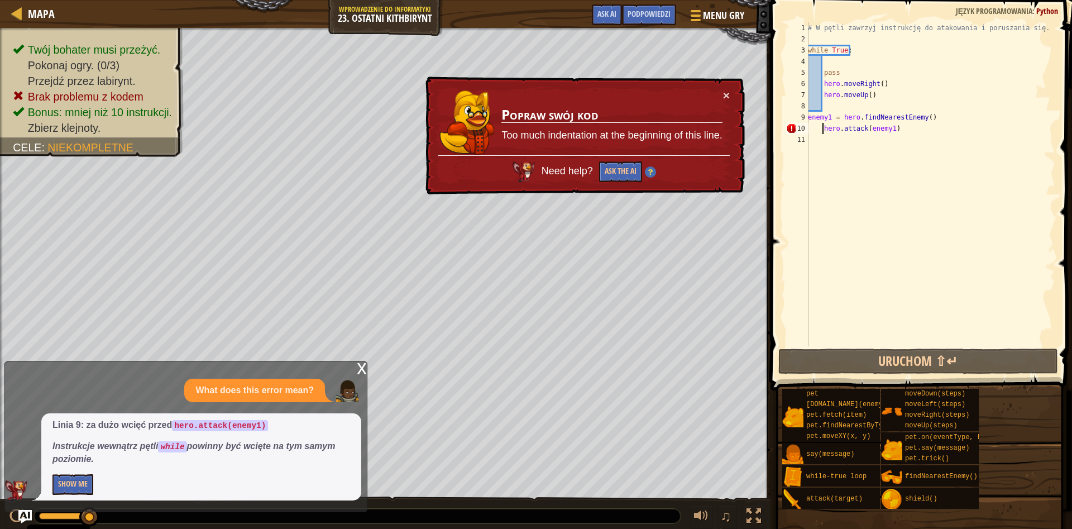
click at [822, 128] on div "# W pętli zawrzyj instrukcję do atakowania i poruszania się. while True : pass …" at bounding box center [931, 195] width 250 height 346
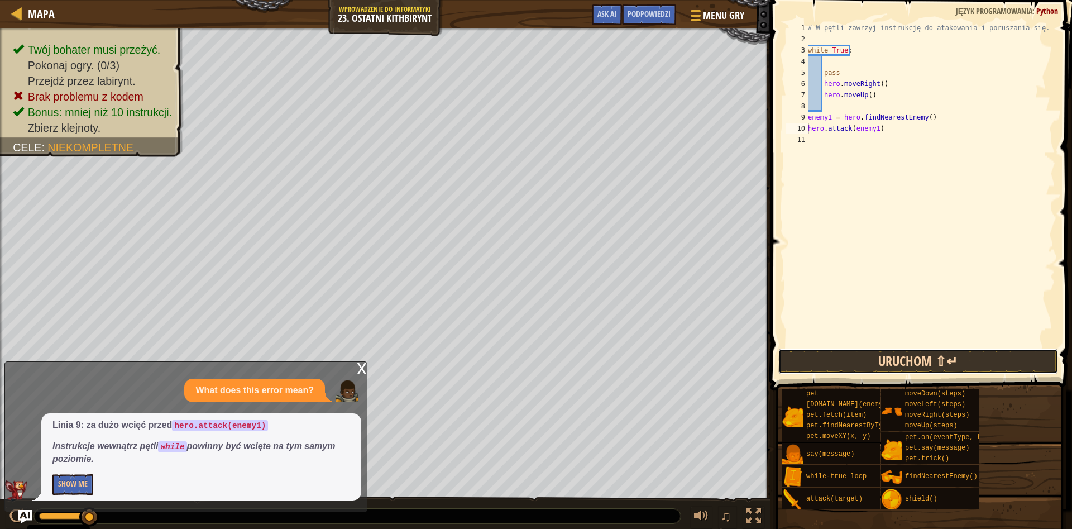
click at [874, 364] on button "Uruchom ⇧↵" at bounding box center [918, 361] width 280 height 26
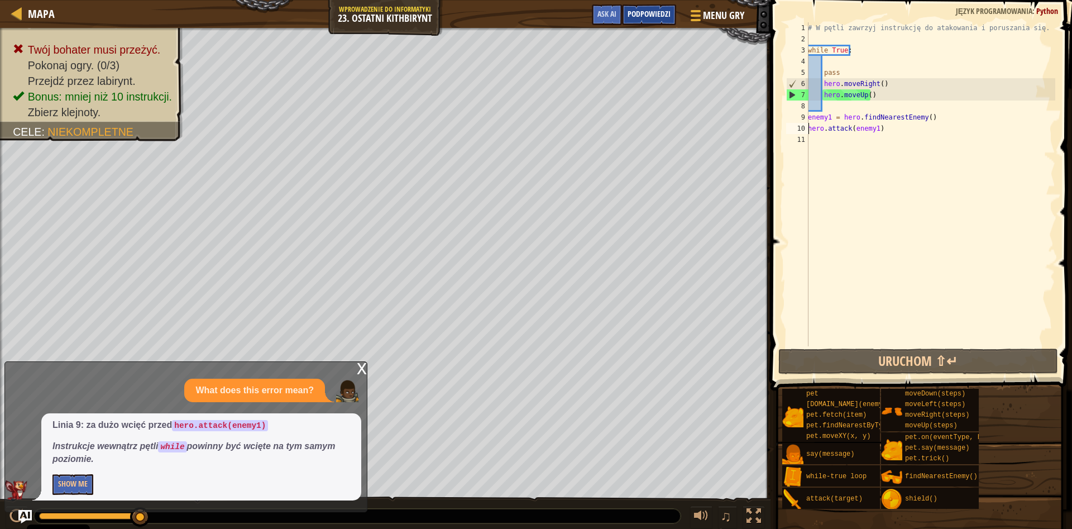
click at [626, 12] on div "Podpowiedzi" at bounding box center [649, 14] width 54 height 21
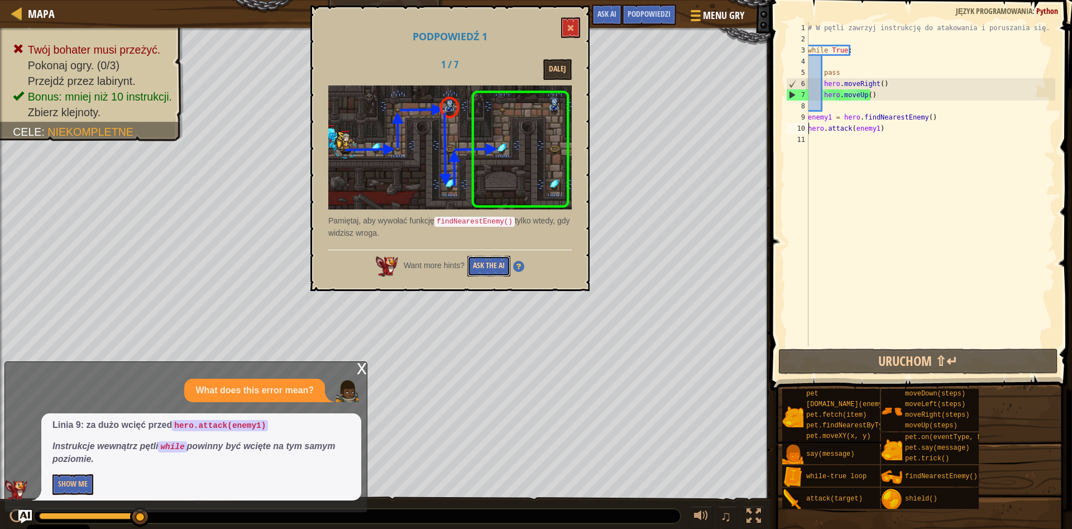
click at [503, 263] on button "Ask the AI" at bounding box center [488, 266] width 43 height 21
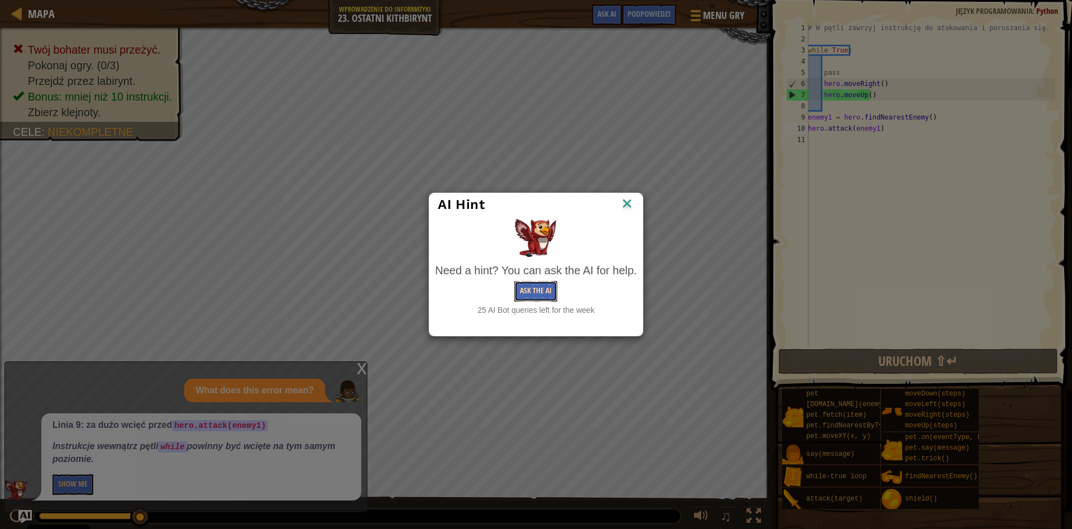
click at [531, 284] on button "Ask the AI" at bounding box center [535, 291] width 43 height 21
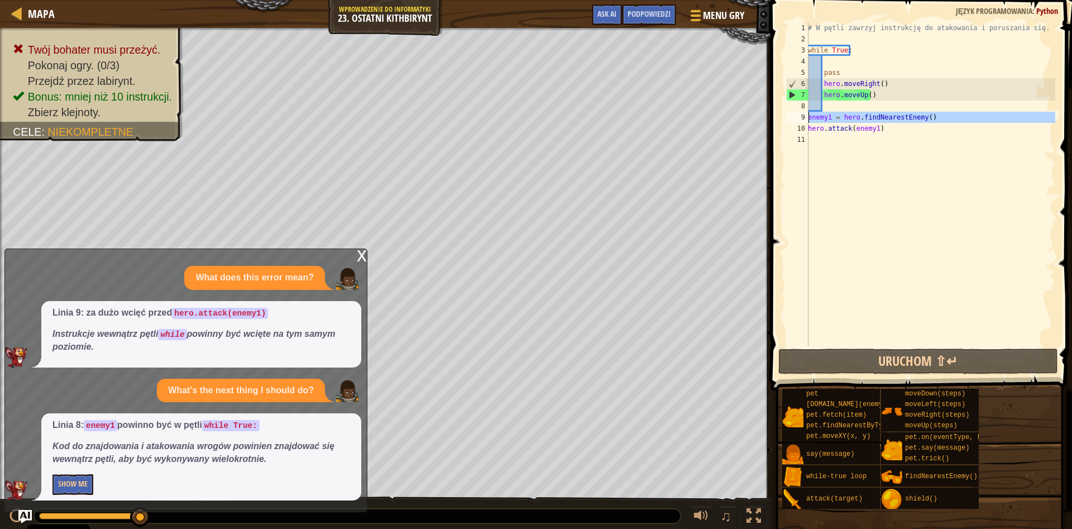
click at [806, 117] on div "9" at bounding box center [797, 117] width 22 height 11
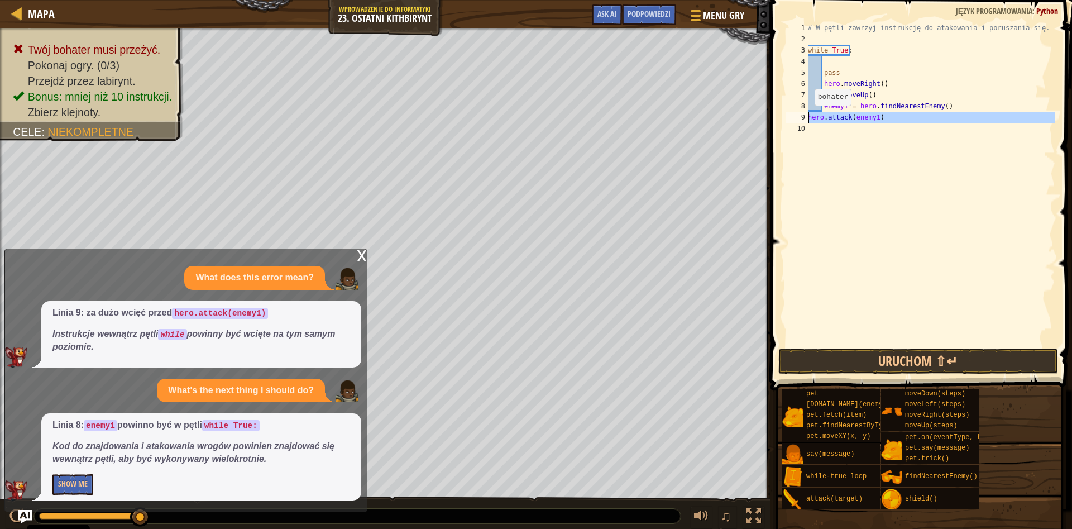
click at [808, 117] on div "9" at bounding box center [797, 117] width 22 height 11
type textarea "hero.attack(enemy1)"
click at [857, 360] on button "Uruchom ⇧↵" at bounding box center [918, 361] width 280 height 26
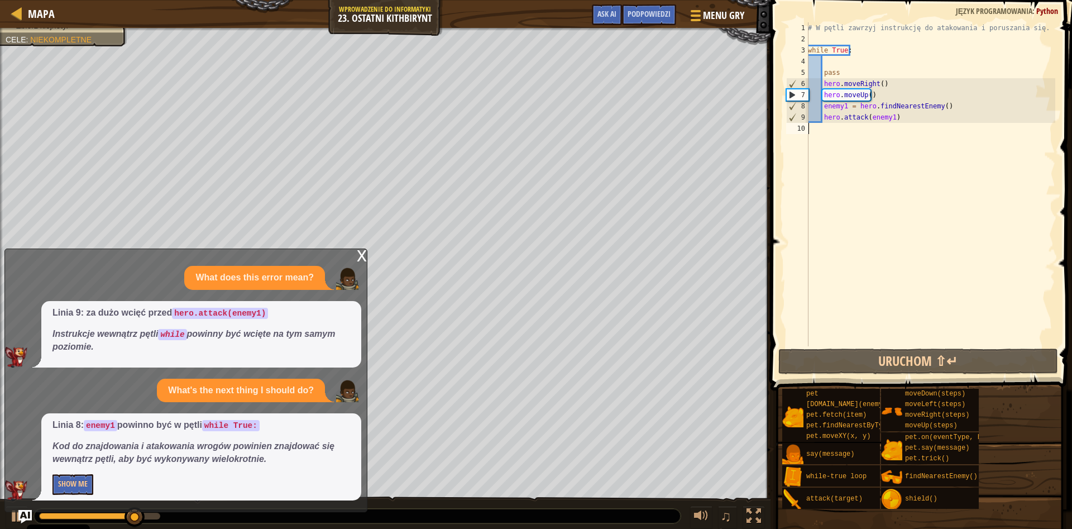
click at [863, 135] on div "# W pętli zawrzyj instrukcję do atakowania i poruszania się. while True : pass …" at bounding box center [931, 195] width 250 height 346
click at [68, 477] on button "Show Me" at bounding box center [72, 484] width 41 height 21
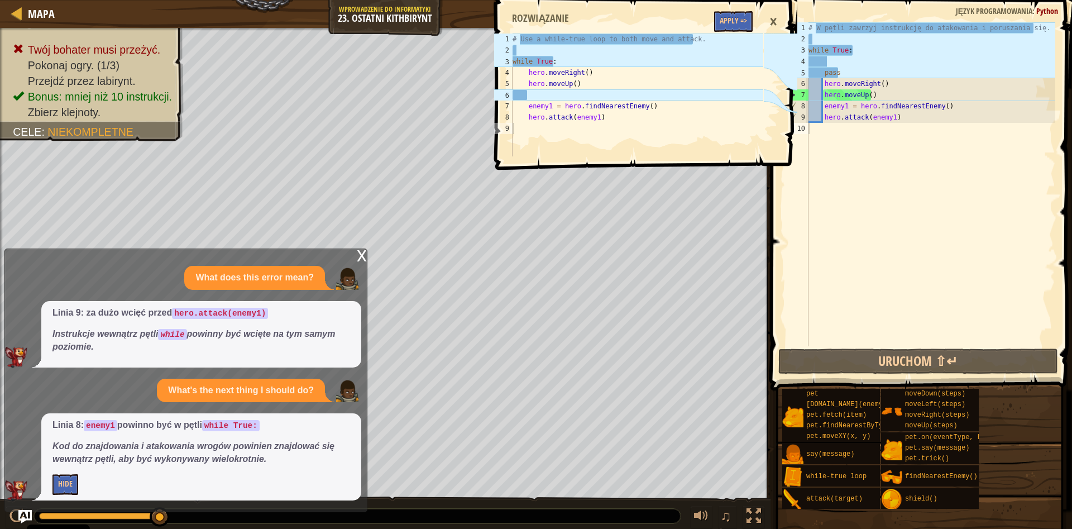
click at [779, 25] on div "×" at bounding box center [773, 22] width 19 height 26
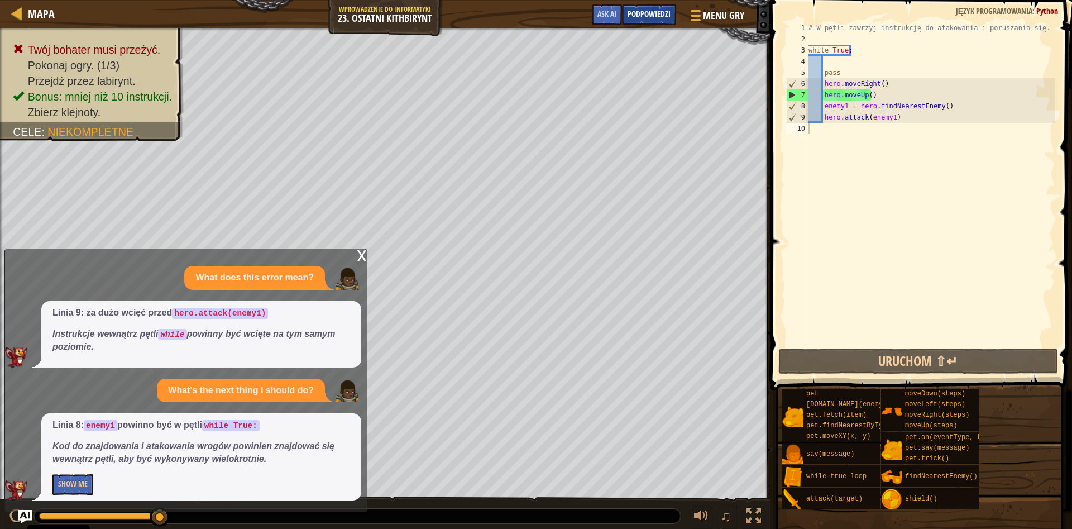
click at [642, 12] on span "Podpowiedzi" at bounding box center [649, 13] width 43 height 11
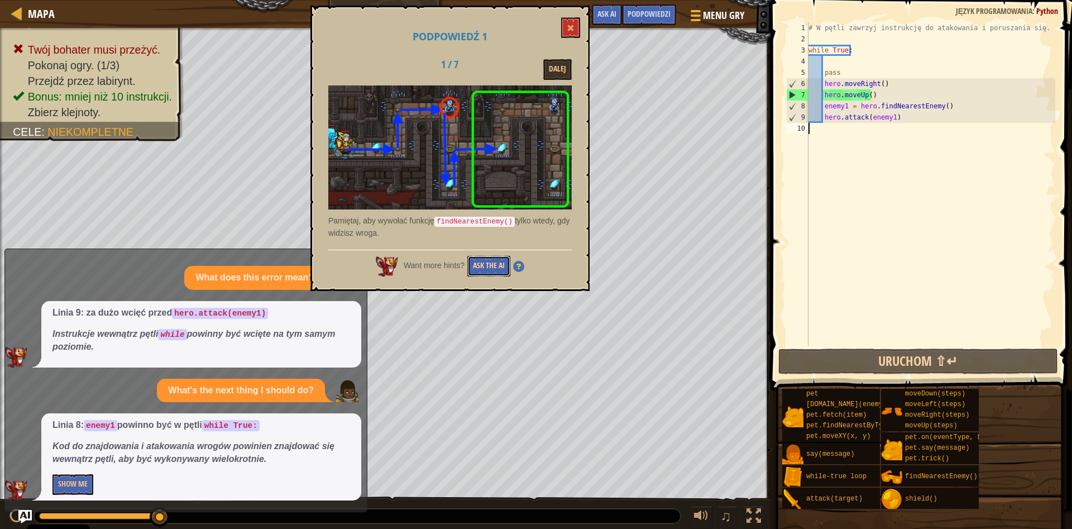
click at [491, 261] on button "Ask the AI" at bounding box center [488, 266] width 43 height 21
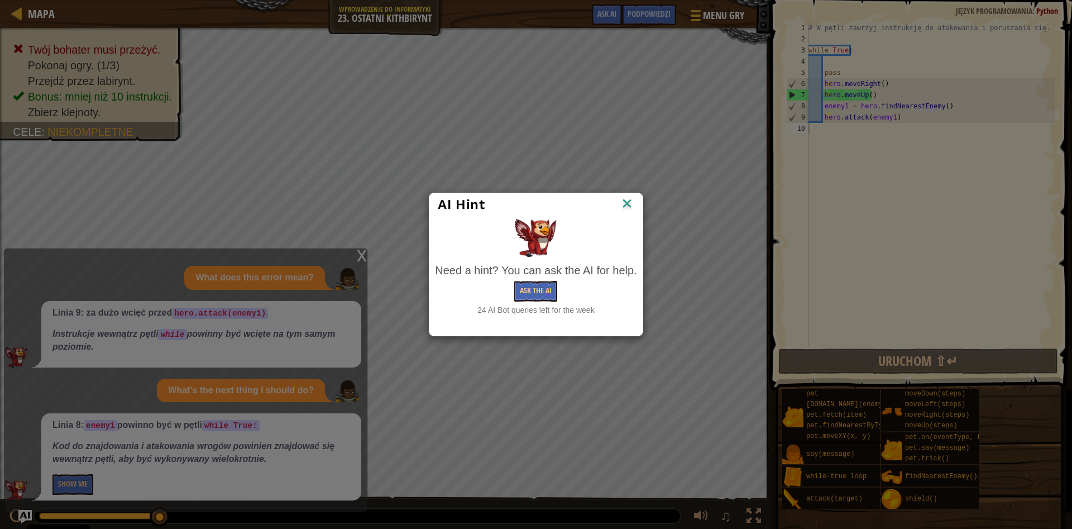
click at [550, 280] on div "Need a hint? You can ask the AI for help. Ask the AI 24 AI Bot queries left for…" at bounding box center [536, 289] width 202 height 54
click at [550, 281] on div "Need a hint? You can ask the AI for help. Ask the AI 24 AI Bot queries left for…" at bounding box center [536, 289] width 202 height 54
click at [549, 281] on button "Ask the AI" at bounding box center [535, 291] width 43 height 21
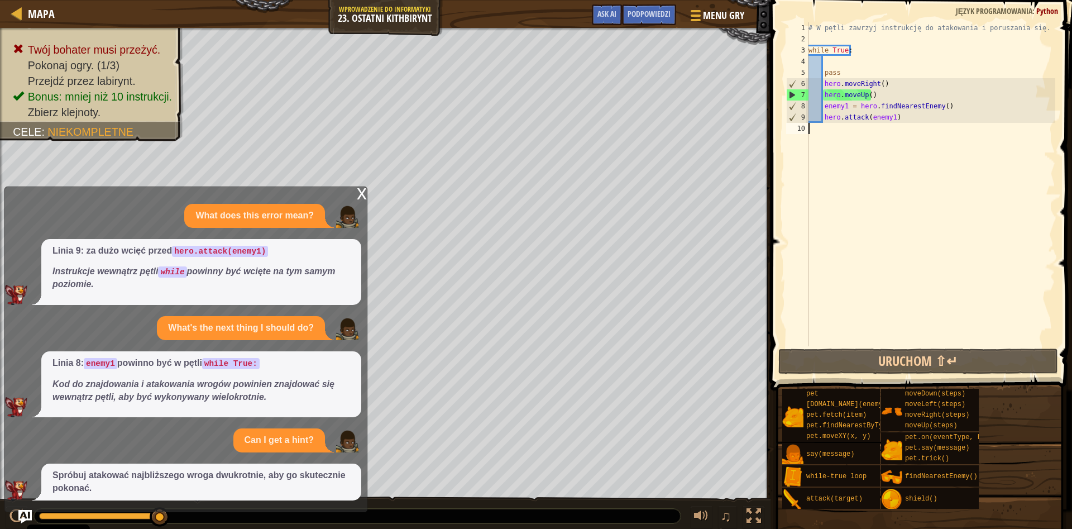
click at [897, 118] on div "# W pętli zawrzyj instrukcję do atakowania i poruszania się. while True : pass …" at bounding box center [930, 195] width 249 height 346
type textarea "hero.attack(enemy1)0"
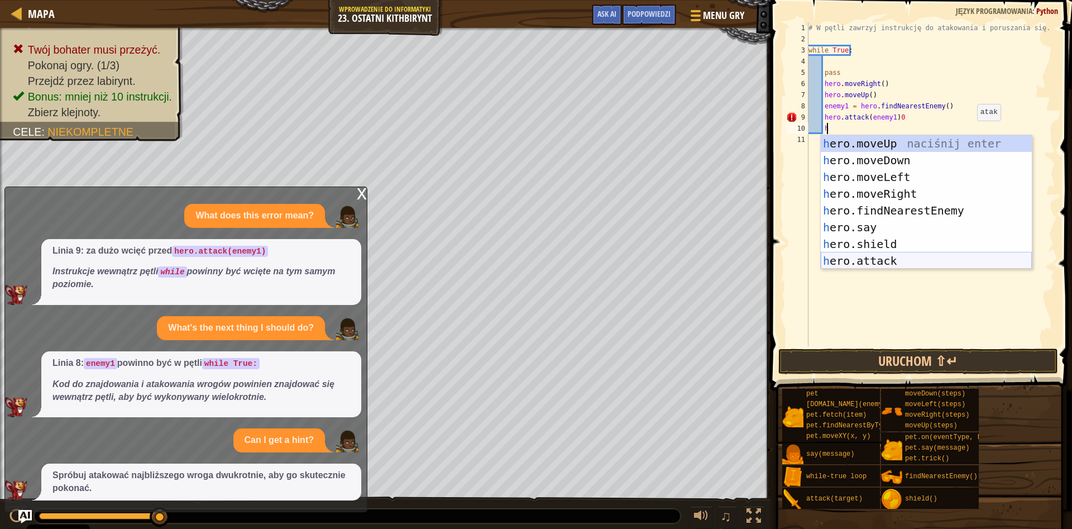
click at [864, 259] on div "h ero.moveUp naciśnij enter h ero.moveDown naciśnij enter h ero.moveLeft naciśn…" at bounding box center [926, 219] width 211 height 168
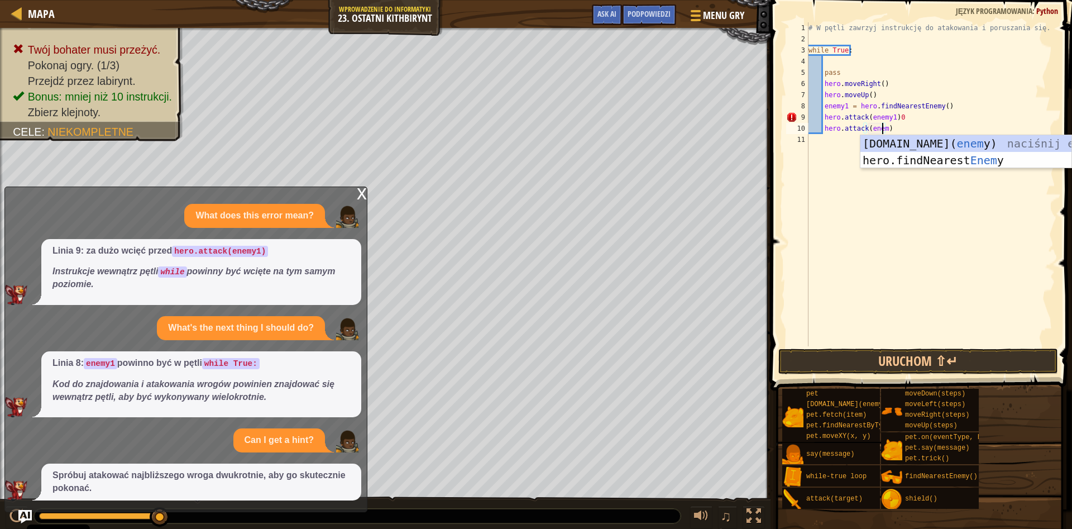
scroll to position [5, 6]
click at [900, 121] on div "# W pętli zawrzyj instrukcję do atakowania i poruszania się. while True : pass …" at bounding box center [930, 195] width 249 height 346
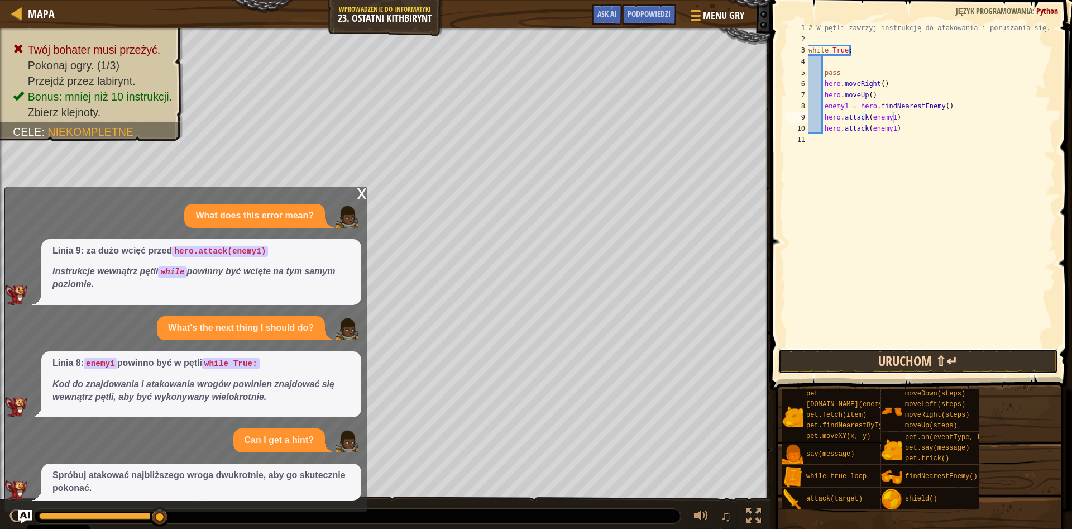
click at [941, 358] on button "Uruchom ⇧↵" at bounding box center [918, 361] width 280 height 26
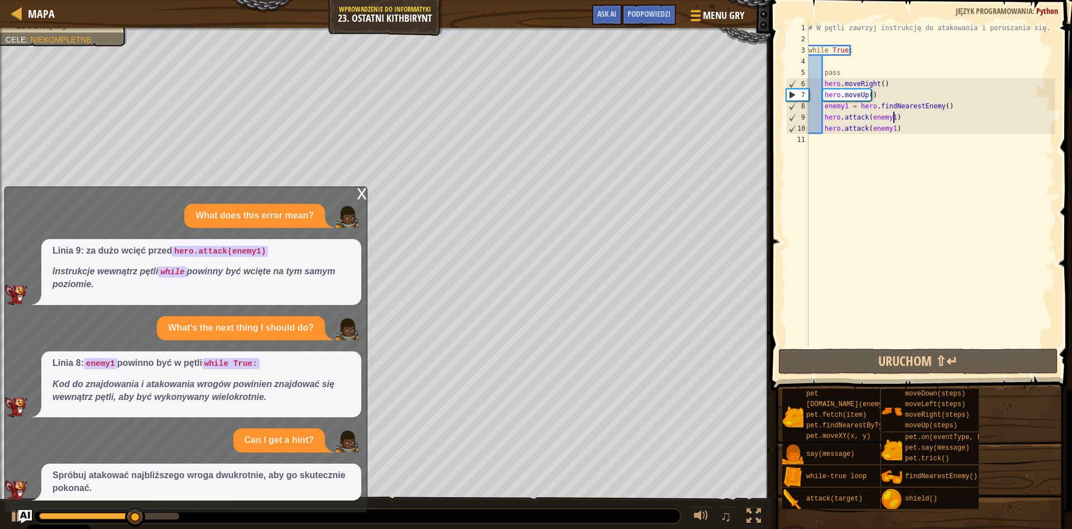
click at [880, 97] on div "# W pętli zawrzyj instrukcję do atakowania i poruszania się. while True : pass …" at bounding box center [930, 195] width 249 height 346
type textarea "hero.moveUp()"
drag, startPoint x: 880, startPoint y: 97, endPoint x: 797, endPoint y: 97, distance: 82.6
click at [806, 97] on div "# W pętli zawrzyj instrukcję do atakowania i poruszania się. while True : pass …" at bounding box center [930, 184] width 249 height 324
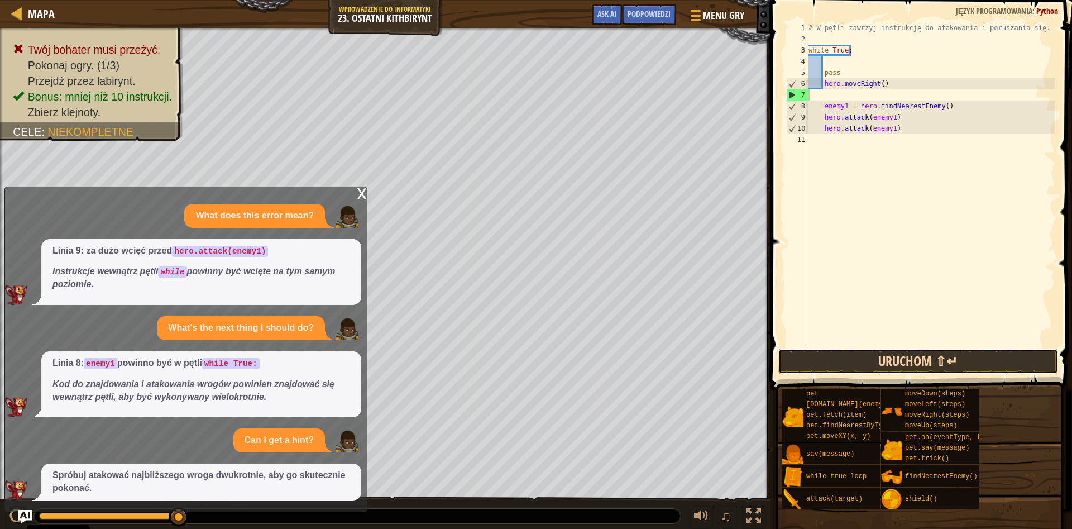
click at [878, 357] on button "Uruchom ⇧↵" at bounding box center [918, 361] width 280 height 26
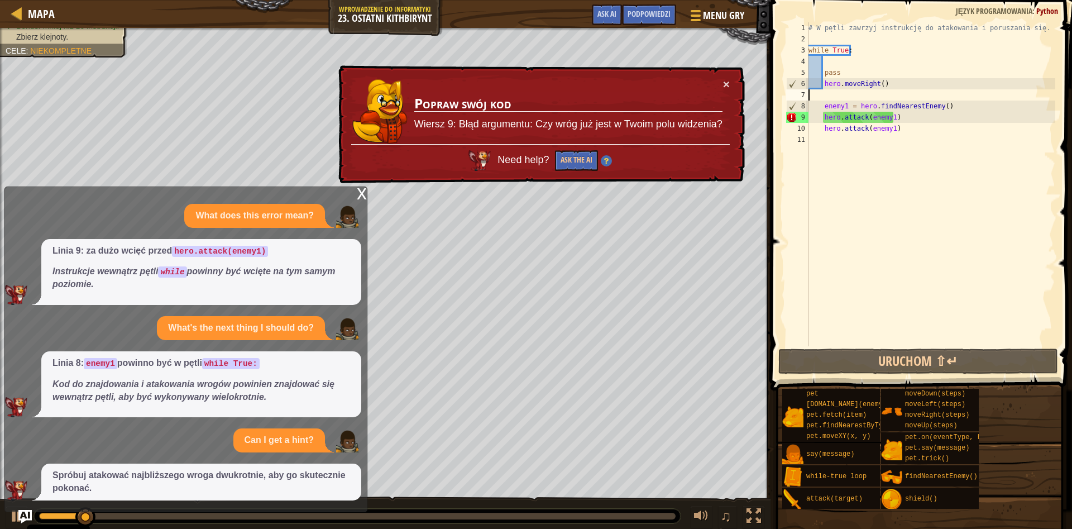
click at [828, 94] on div "# W pętli zawrzyj instrukcję do atakowania i poruszania się. while True : pass …" at bounding box center [930, 195] width 249 height 346
type textarea "h"
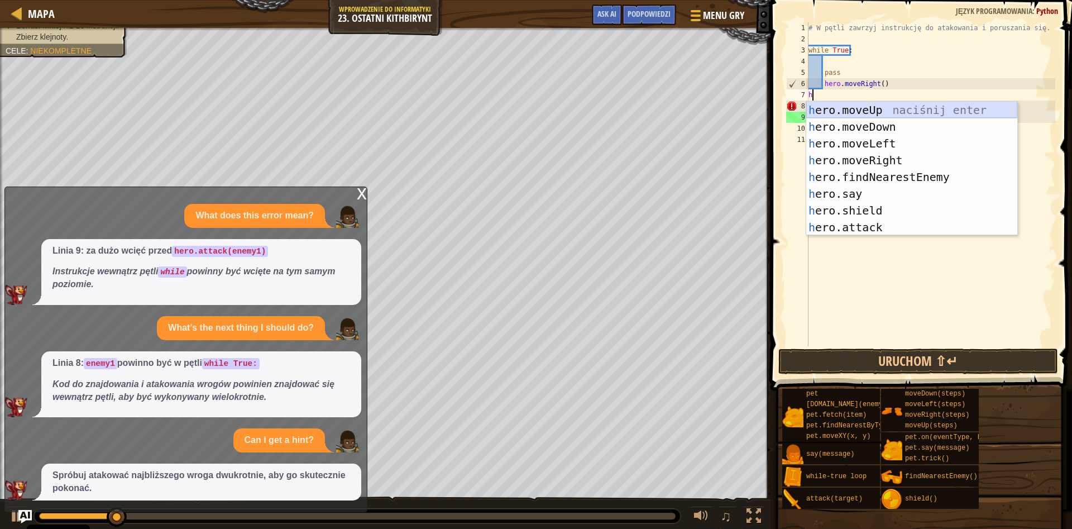
click at [901, 113] on div "h ero.moveUp naciśnij enter h ero.moveDown naciśnij enter h ero.moveLeft naciśn…" at bounding box center [911, 186] width 211 height 168
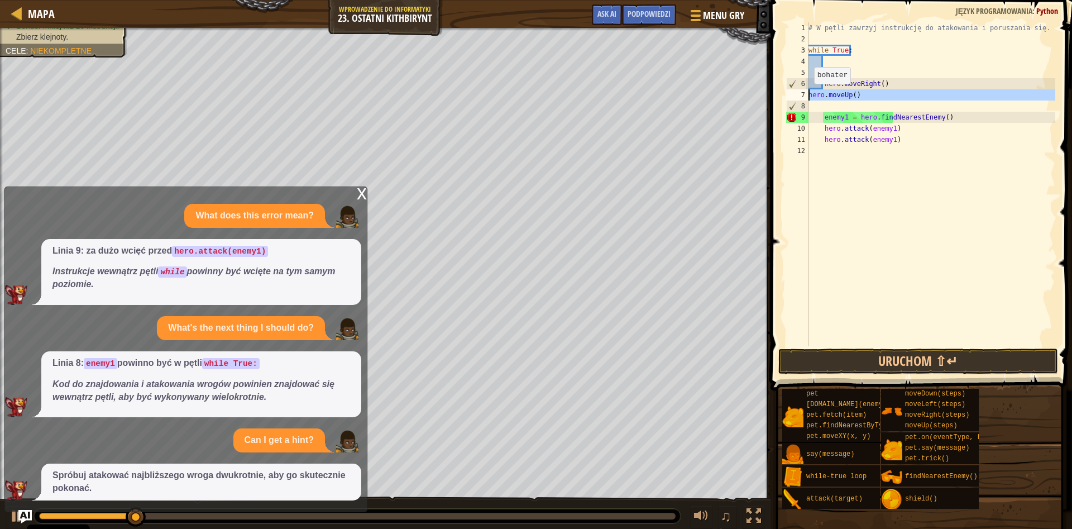
click at [808, 95] on div "7" at bounding box center [797, 94] width 22 height 11
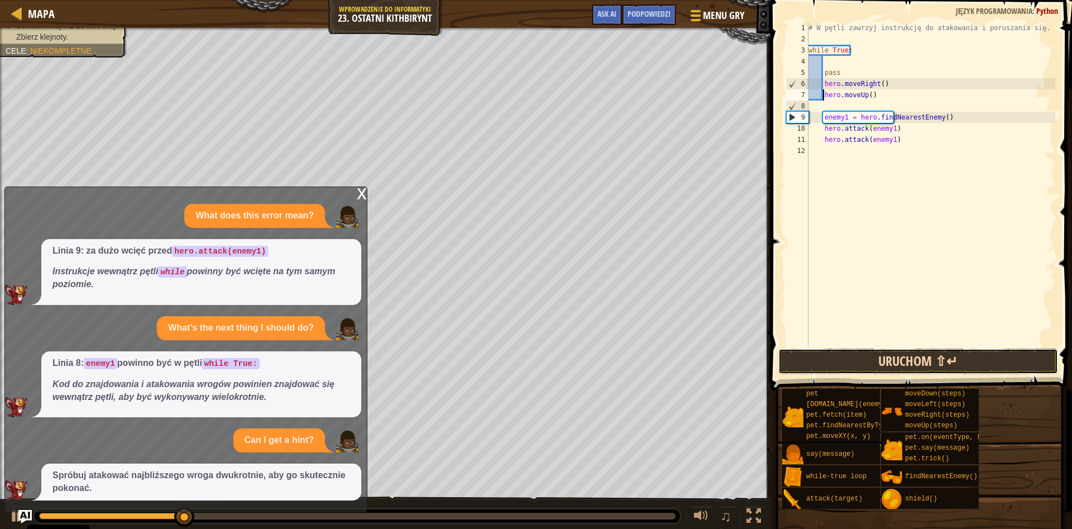
click at [935, 360] on button "Uruchom ⇧↵" at bounding box center [918, 361] width 280 height 26
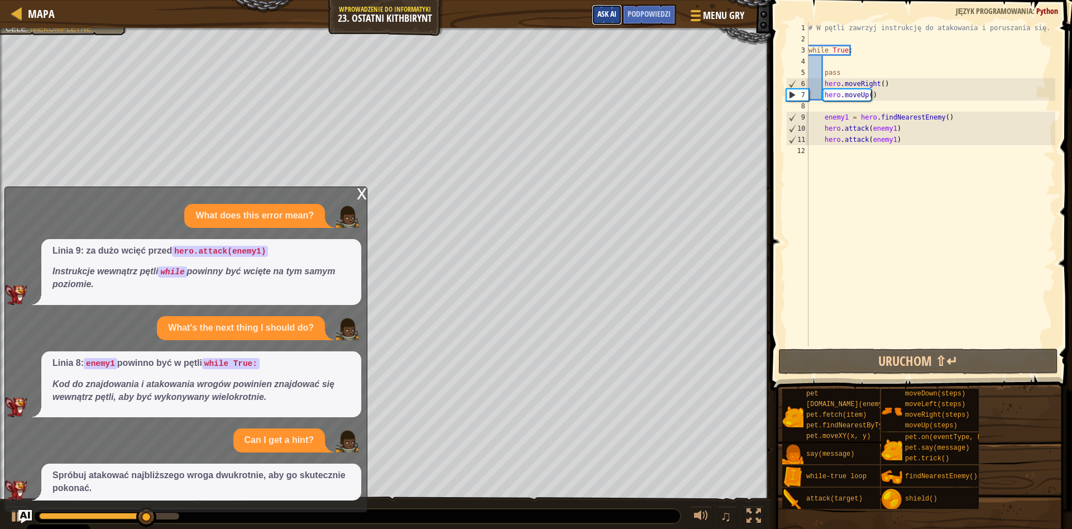
click at [602, 15] on span "Ask AI" at bounding box center [607, 13] width 19 height 11
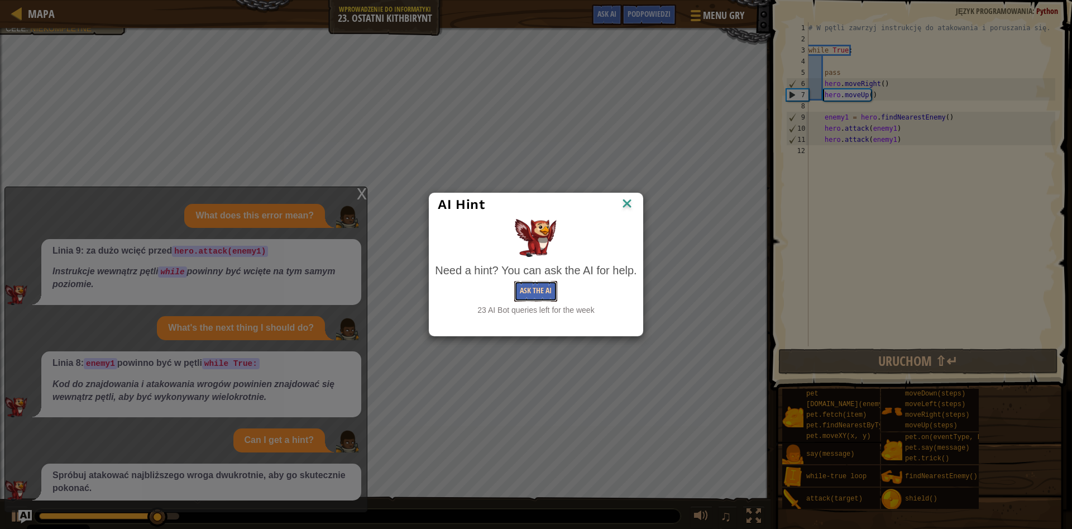
click at [539, 294] on button "Ask the AI" at bounding box center [535, 291] width 43 height 21
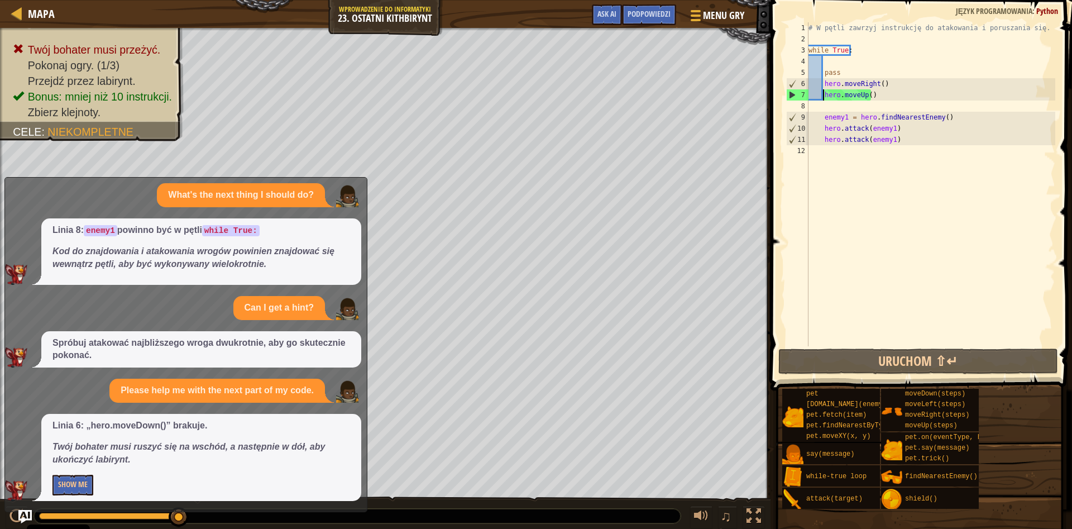
scroll to position [124, 0]
click at [87, 480] on button "Show Me" at bounding box center [72, 484] width 41 height 21
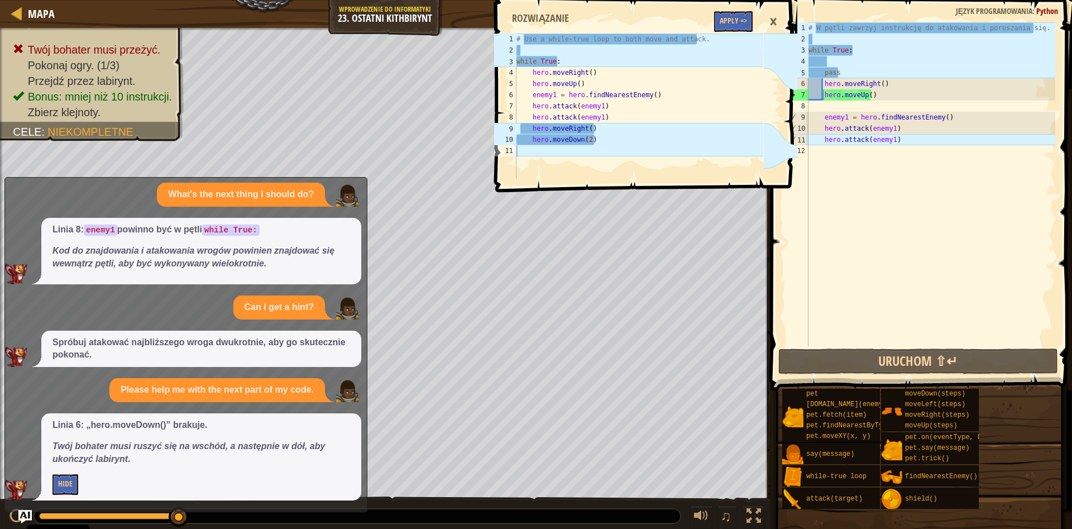
type textarea "hero.attack(enemy1)"
click at [904, 140] on div "# W pętli zawrzyj instrukcję do atakowania i poruszania się. while True : pass …" at bounding box center [930, 195] width 249 height 346
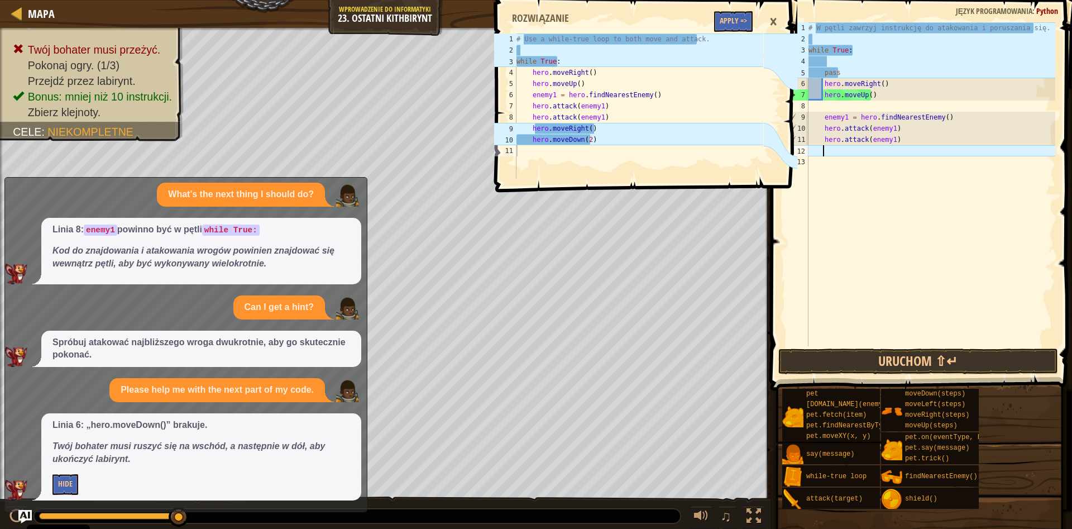
type textarea "h"
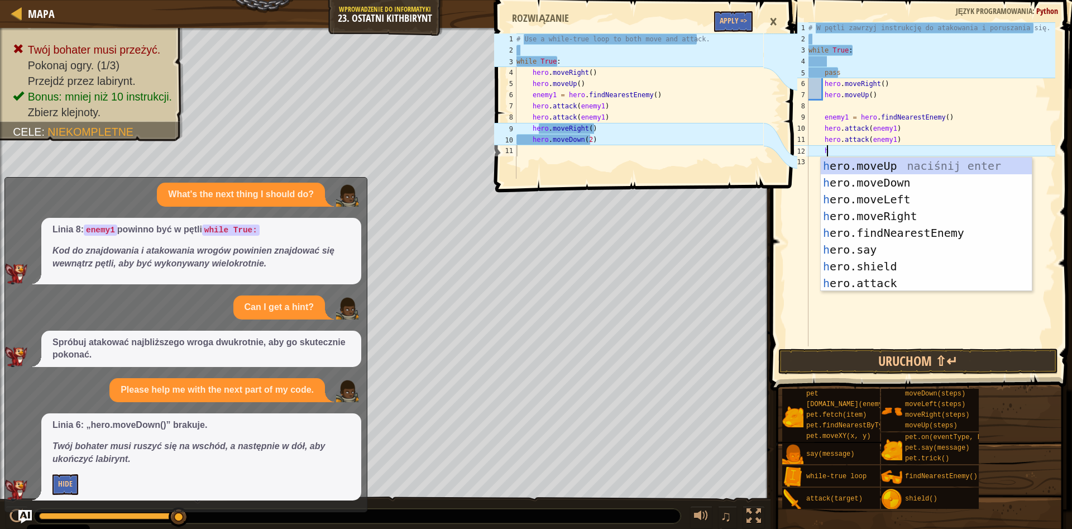
scroll to position [5, 1]
click at [896, 213] on div "h ero.moveUp naciśnij enter h ero.moveDown naciśnij enter h ero.moveLeft naciśn…" at bounding box center [926, 241] width 211 height 168
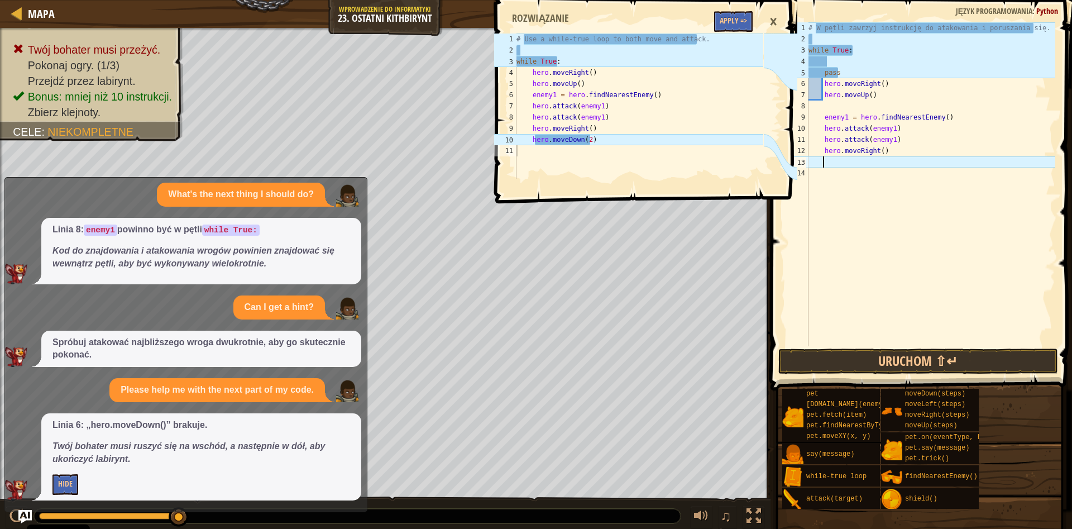
type textarea "h"
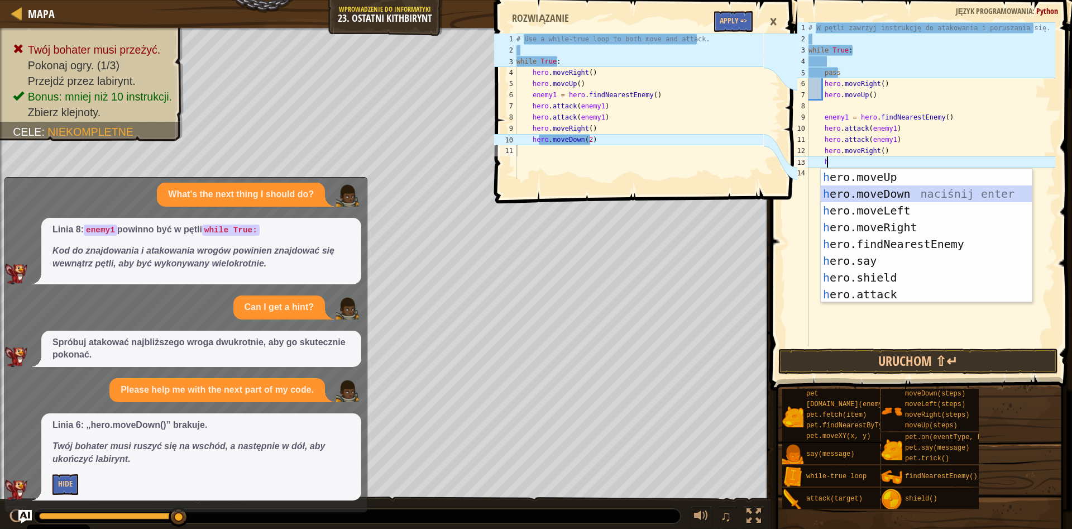
click at [892, 195] on div "h ero.moveUp naciśnij enter h ero.moveDown naciśnij enter h ero.moveLeft naciśn…" at bounding box center [926, 253] width 211 height 168
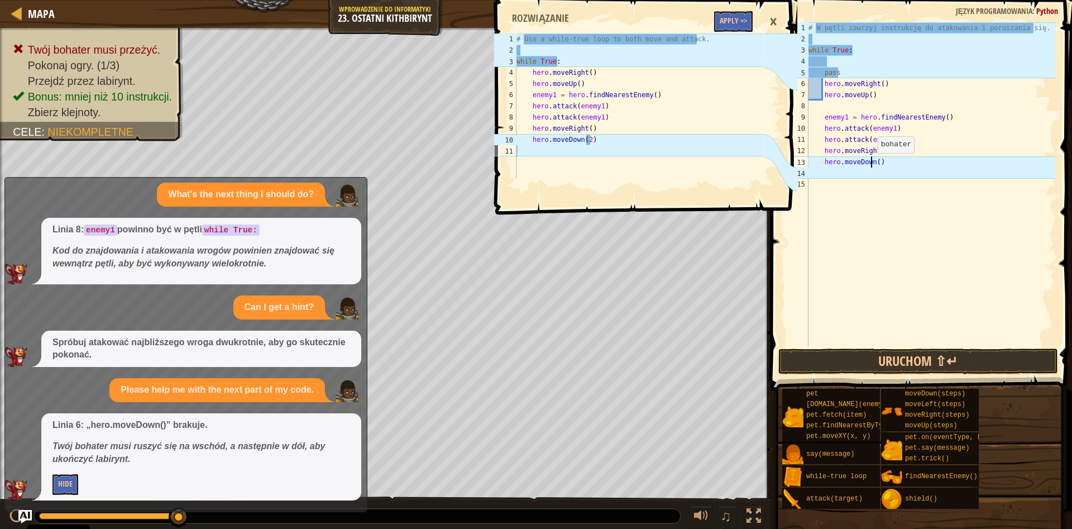
click at [872, 164] on div "# W pętli zawrzyj instrukcję do atakowania i poruszania się. while True : pass …" at bounding box center [930, 195] width 249 height 346
click at [875, 164] on div "# W pętli zawrzyj instrukcję do atakowania i poruszania się. while True : pass …" at bounding box center [930, 195] width 249 height 346
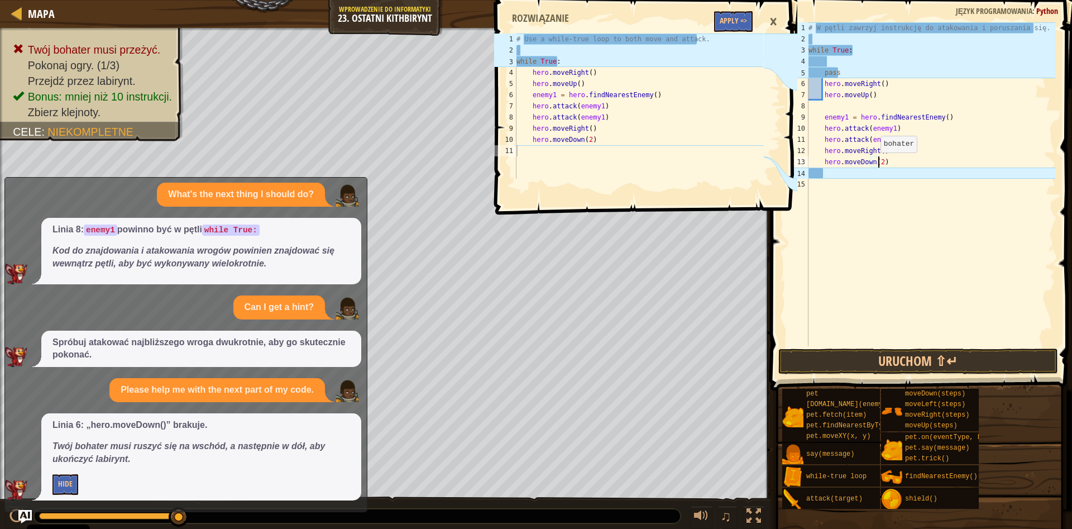
scroll to position [5, 6]
type textarea "hero.moveDown(2)"
click at [934, 351] on button "Uruchom ⇧↵" at bounding box center [918, 361] width 280 height 26
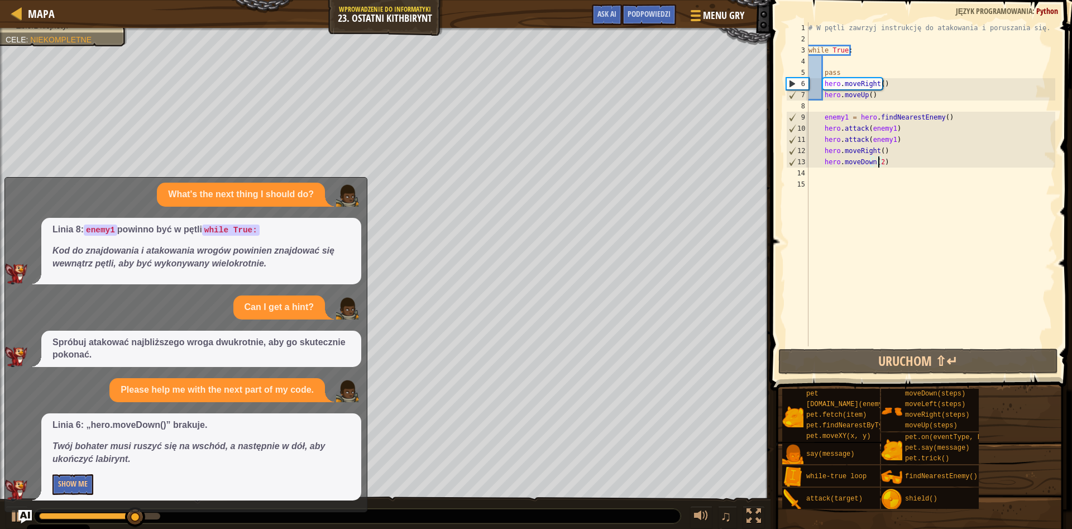
click at [902, 165] on div "# W pętli zawrzyj instrukcję do atakowania i poruszania się. while True : pass …" at bounding box center [930, 195] width 249 height 346
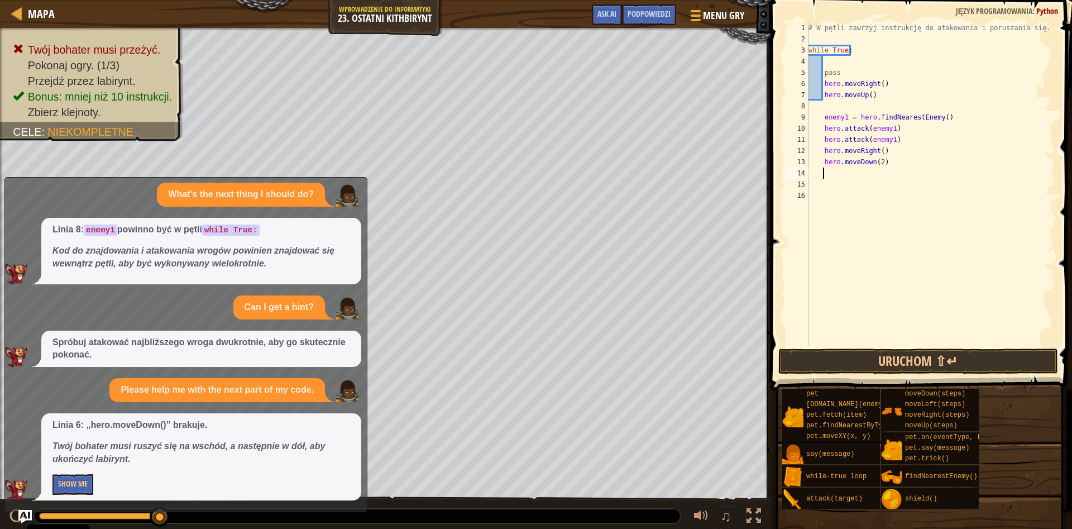
type textarea "h"
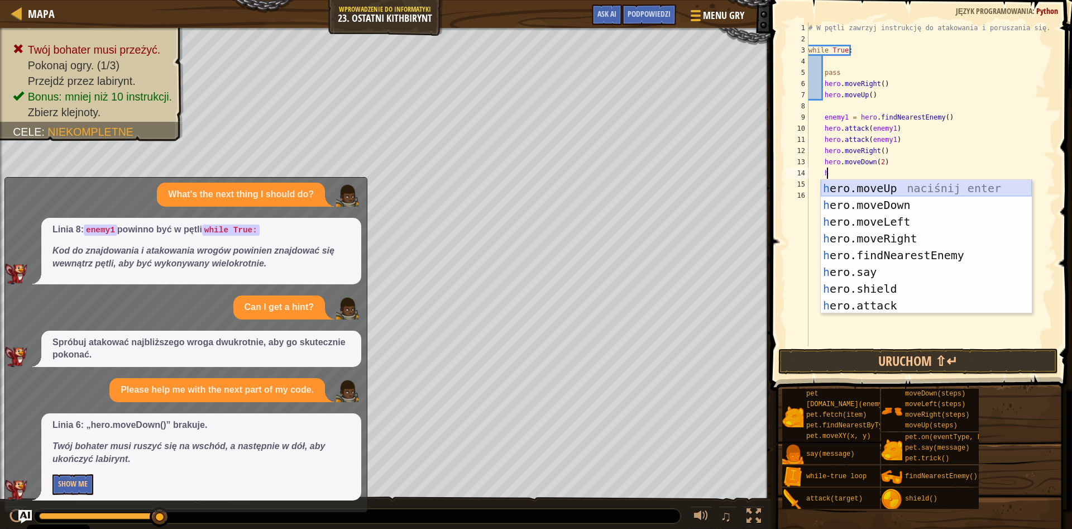
click at [895, 187] on div "h ero.moveUp naciśnij enter h ero.moveDown naciśnij enter h ero.moveLeft naciśn…" at bounding box center [926, 264] width 211 height 168
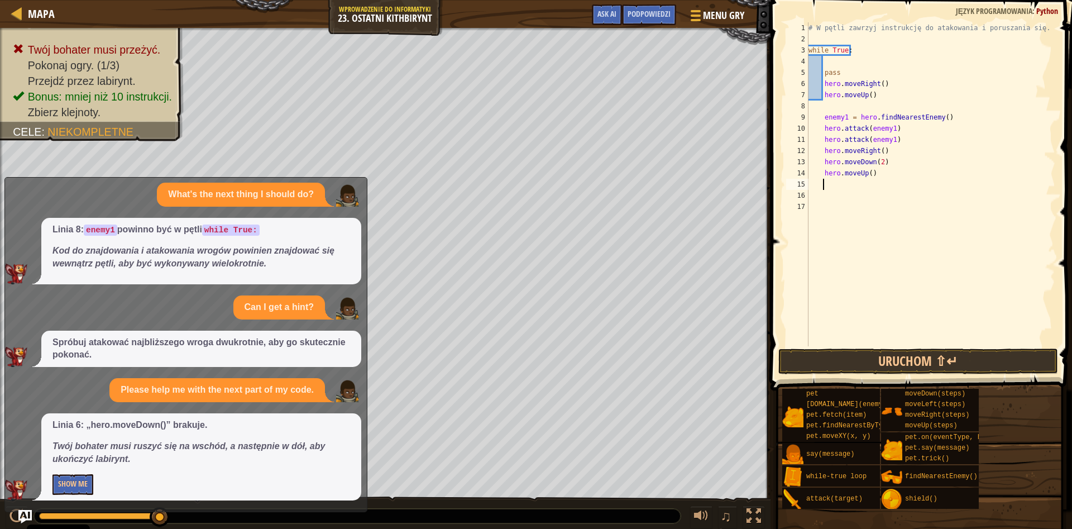
type textarea "h"
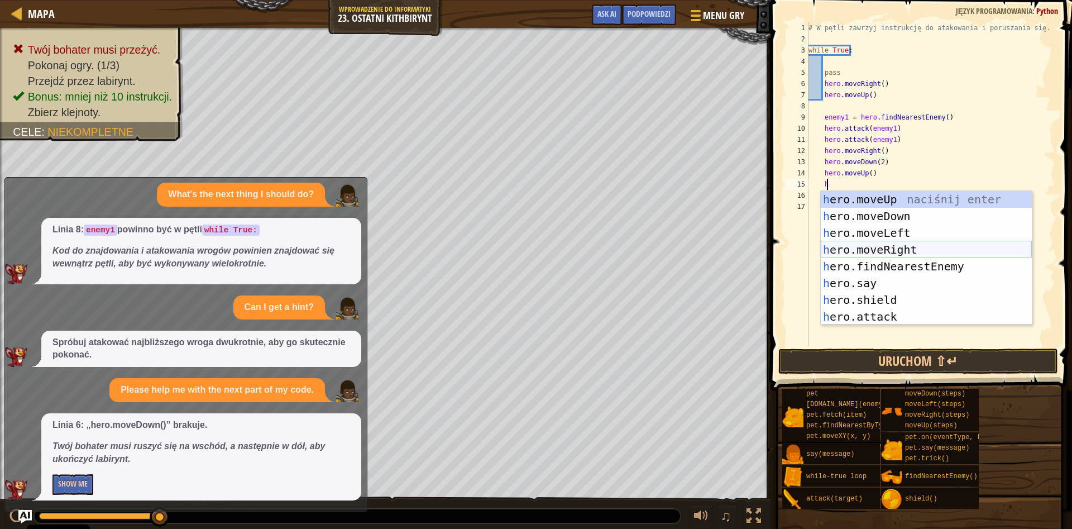
click at [906, 250] on div "h ero.moveUp naciśnij enter h ero.moveDown naciśnij enter h ero.moveLeft naciśn…" at bounding box center [926, 275] width 211 height 168
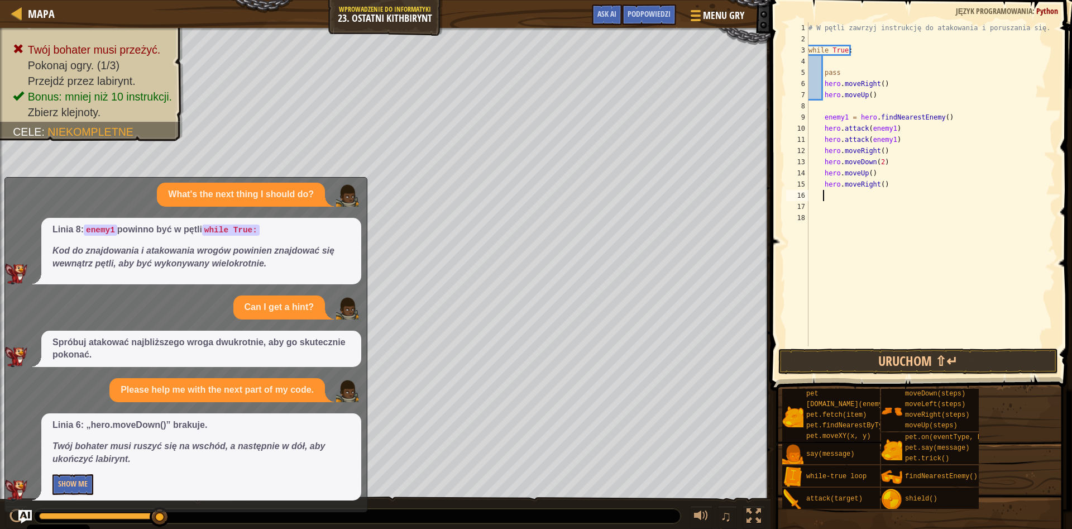
type textarea "h"
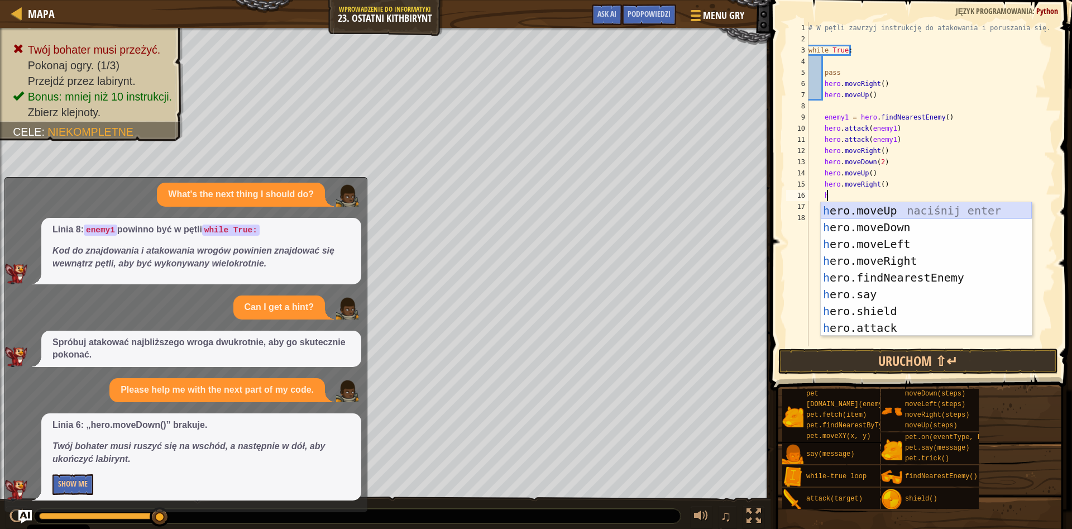
click at [885, 215] on div "h ero.moveUp naciśnij enter h ero.moveDown naciśnij enter h ero.moveLeft naciśn…" at bounding box center [926, 286] width 211 height 168
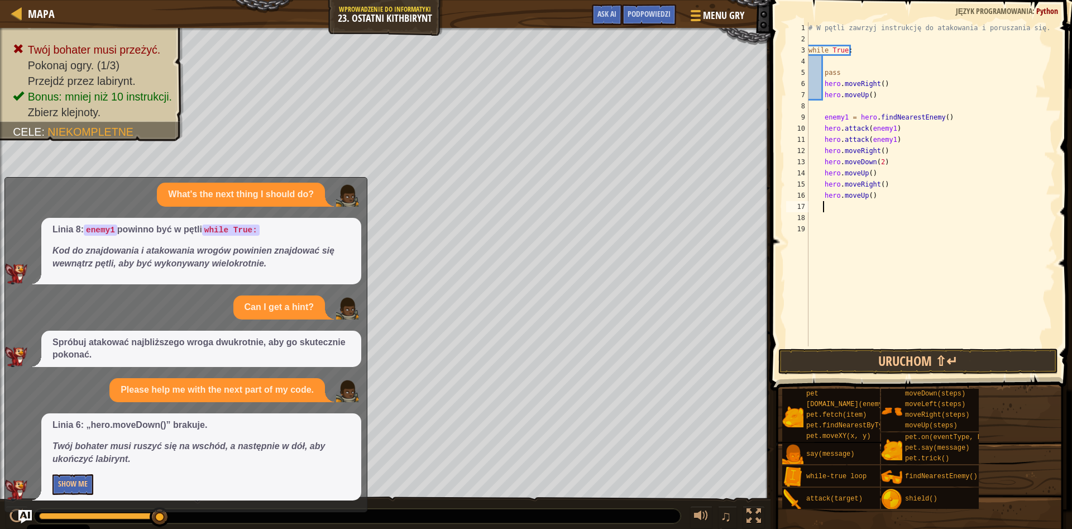
type textarea "h"
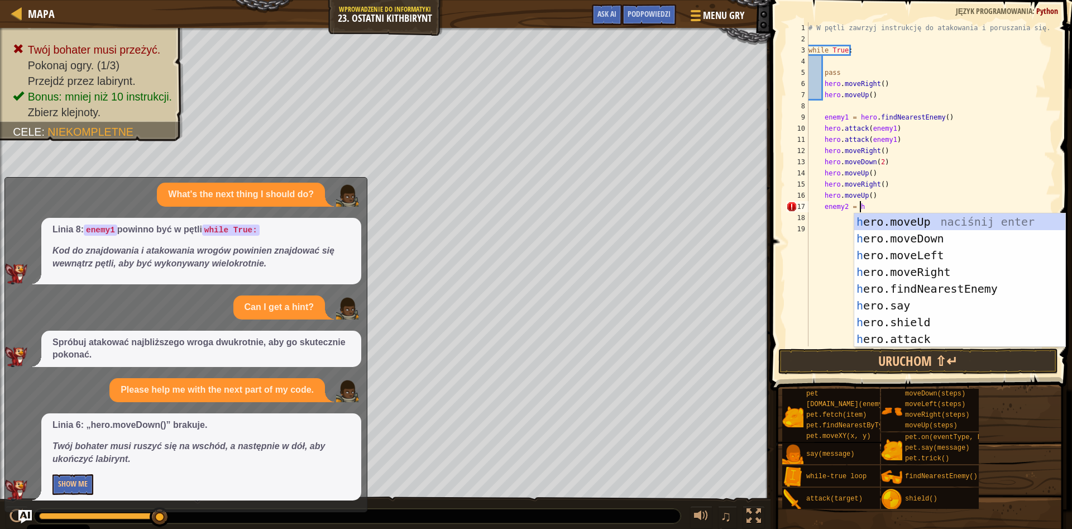
type textarea "enemy2 = her"
click at [923, 288] on div "her o.moveUp naciśnij enter her o.moveDown naciśnij enter her o.moveLeft naciśn…" at bounding box center [959, 297] width 211 height 168
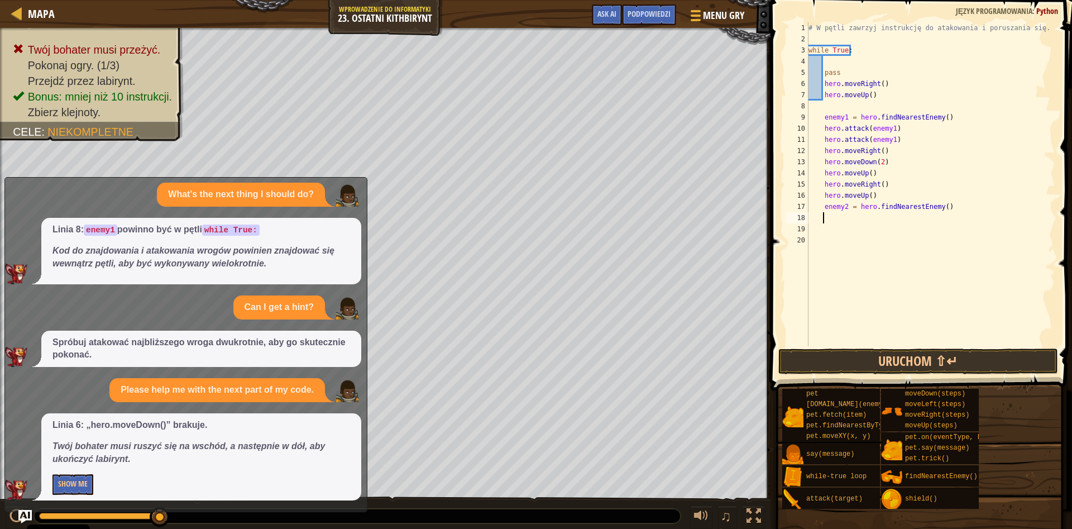
scroll to position [5, 1]
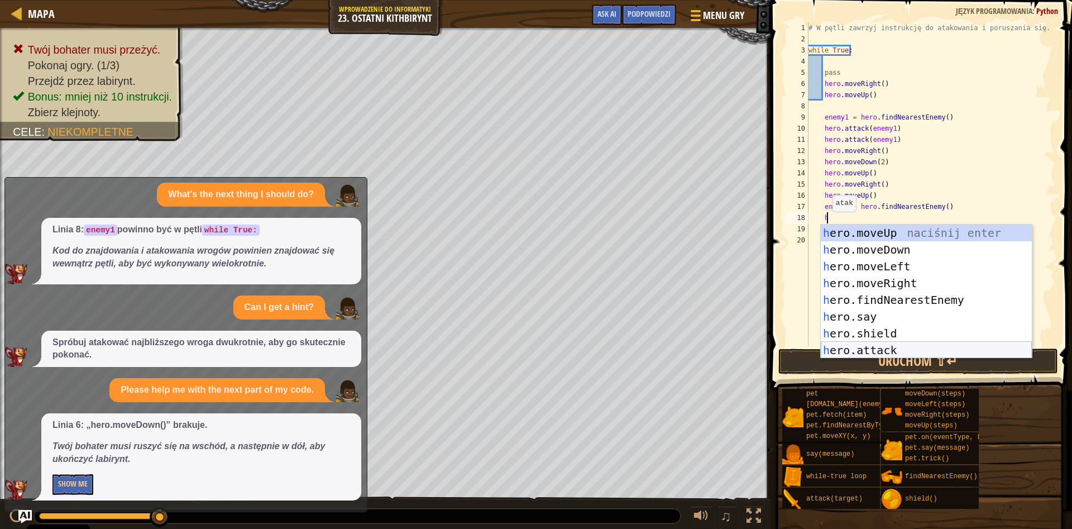
click at [885, 351] on div "h ero.moveUp naciśnij enter h ero.moveDown naciśnij enter h ero.moveLeft naciśn…" at bounding box center [926, 308] width 211 height 168
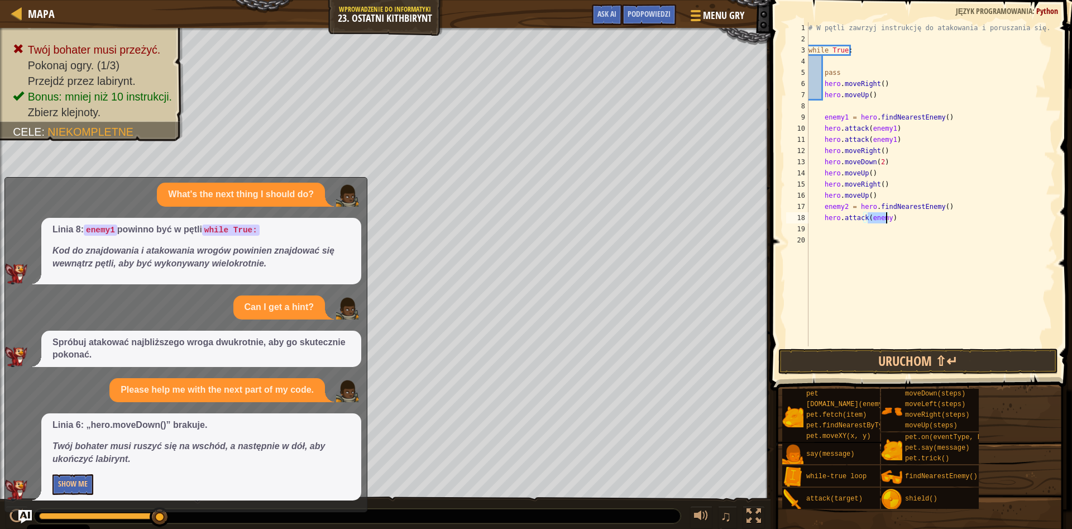
click at [885, 218] on div "# W pętli zawrzyj instrukcję do atakowania i poruszania się. while True : pass …" at bounding box center [930, 184] width 249 height 324
type textarea "hero.attack(enemy2)"
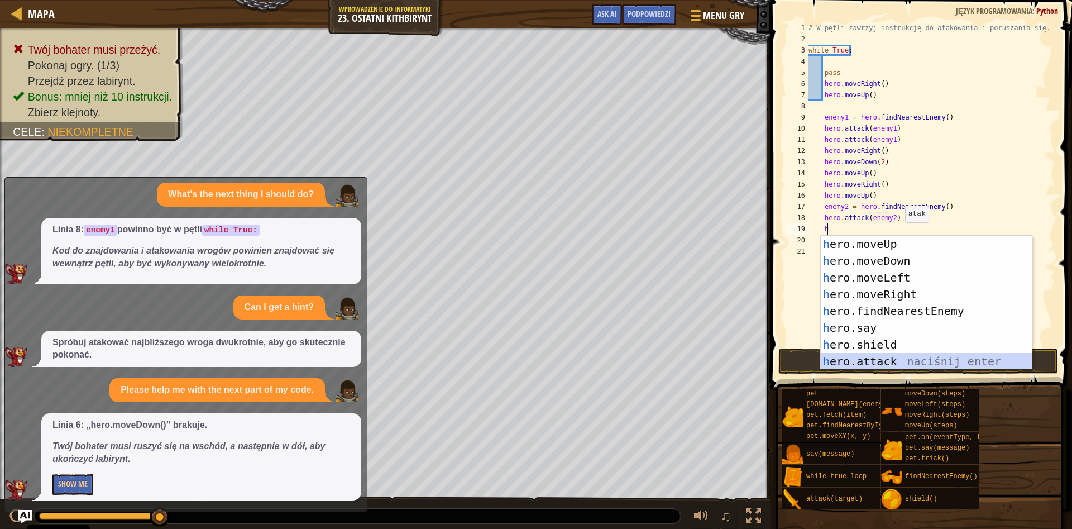
click at [906, 364] on div "h ero.moveUp naciśnij enter h ero.moveDown naciśnij enter h ero.moveLeft naciśn…" at bounding box center [926, 320] width 211 height 168
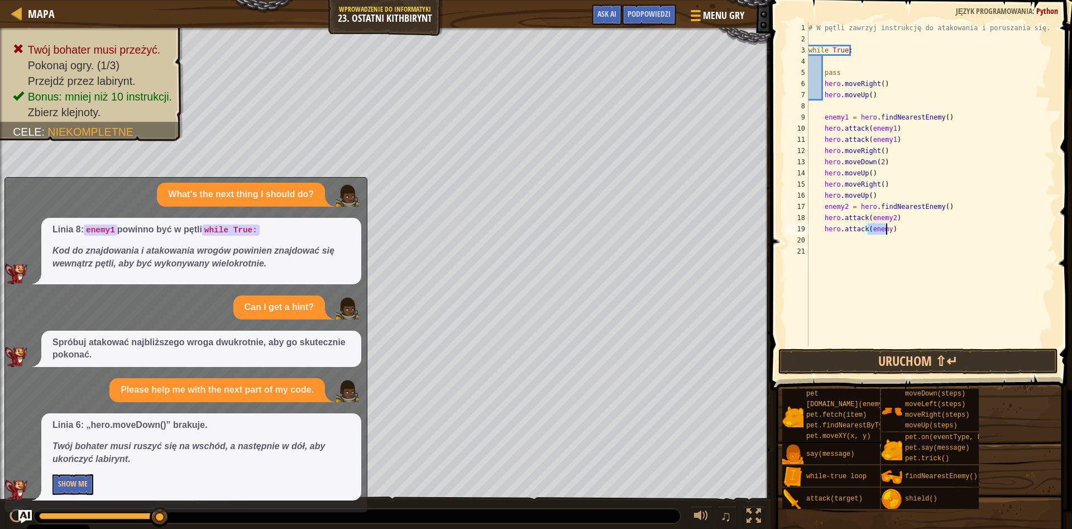
click at [886, 228] on div "# W pętli zawrzyj instrukcję do atakowania i poruszania się. while True : pass …" at bounding box center [930, 184] width 249 height 324
type textarea "hero.attack(enemy2)"
click at [901, 233] on div "# W pętli zawrzyj instrukcję do atakowania i poruszania się. while True : pass …" at bounding box center [930, 195] width 249 height 346
click at [933, 353] on button "Uruchom ⇧↵" at bounding box center [918, 361] width 280 height 26
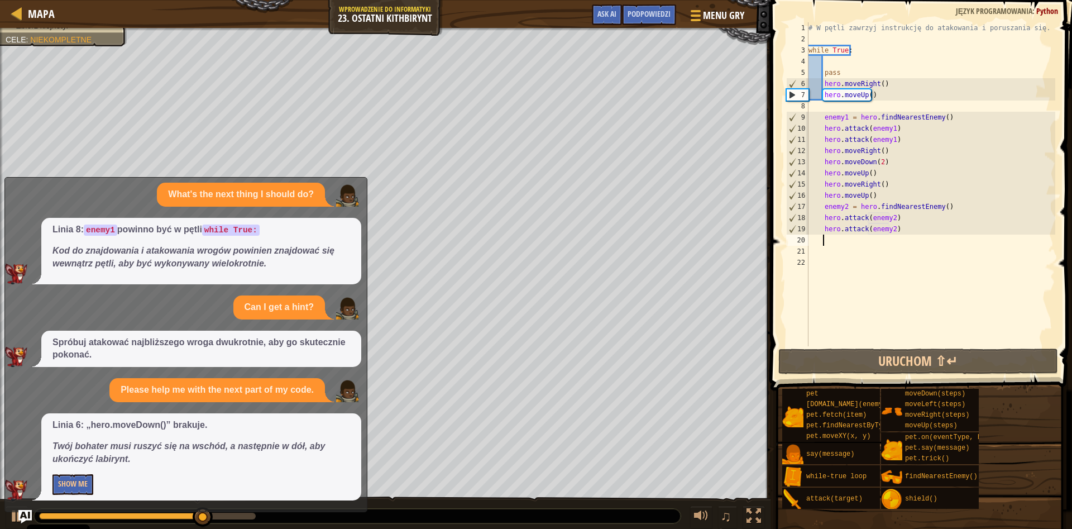
type textarea "h"
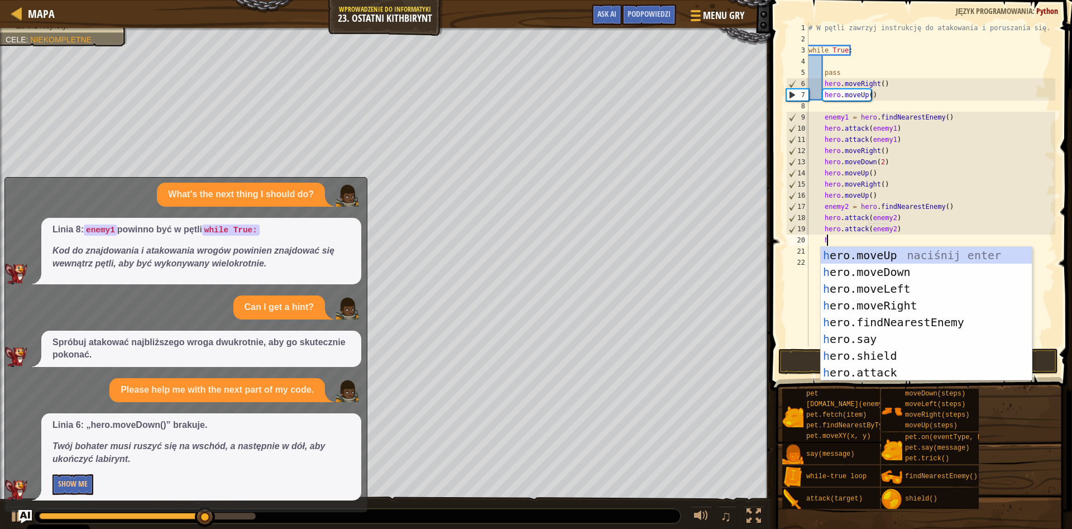
scroll to position [5, 1]
click at [863, 269] on div "h ero.moveUp naciśnij enter h ero.moveDown naciśnij enter h ero.moveLeft naciśn…" at bounding box center [926, 331] width 211 height 168
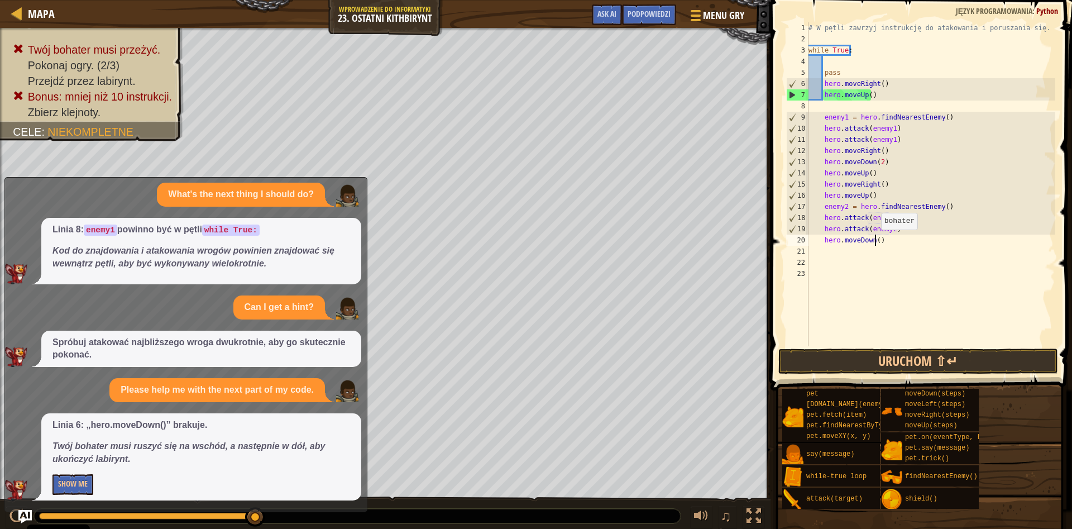
click at [876, 241] on div "# W pętli zawrzyj instrukcję do atakowania i poruszania się. while True : pass …" at bounding box center [930, 195] width 249 height 346
type textarea "hero.moveDown(2)"
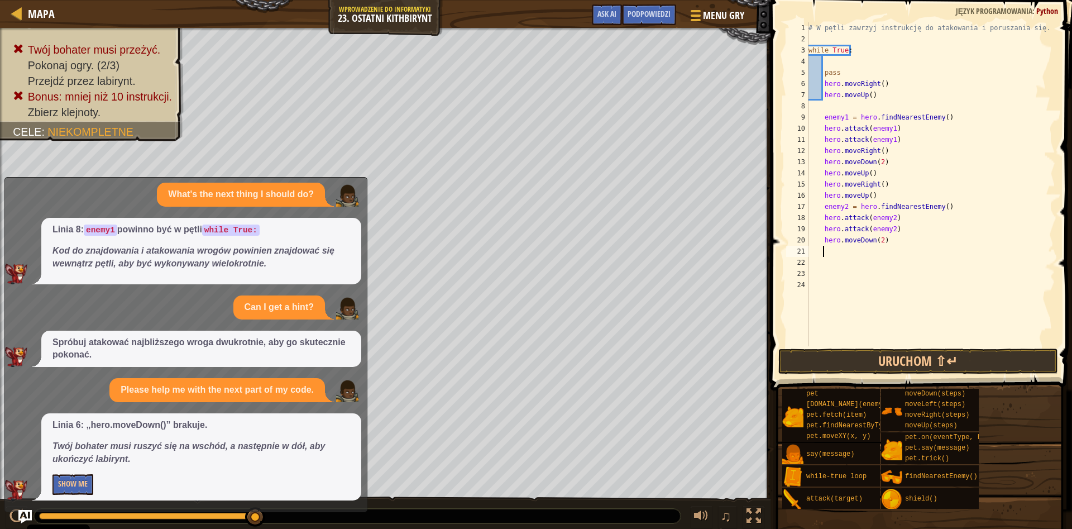
type textarea "h"
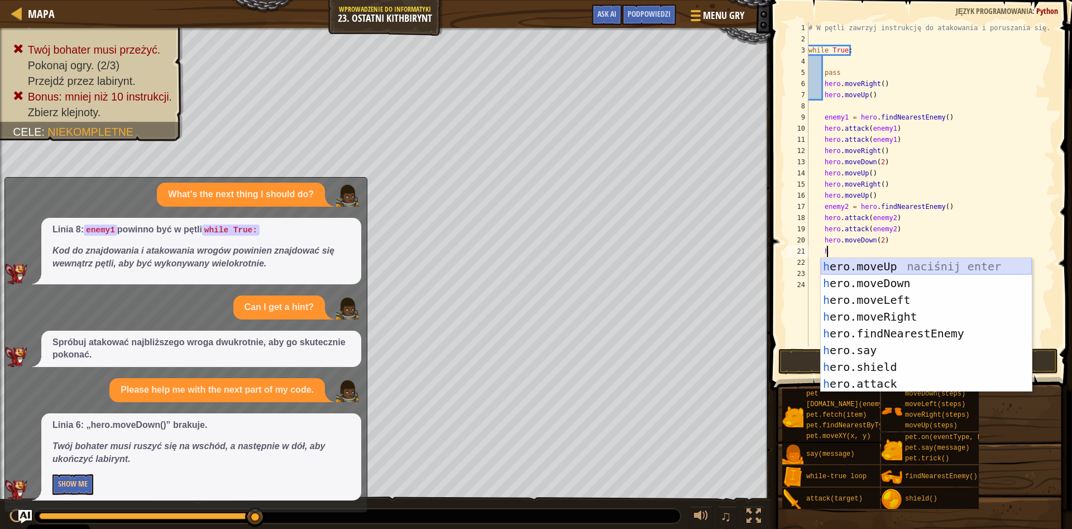
click at [896, 262] on div "h ero.moveUp naciśnij enter h ero.moveDown naciśnij enter h ero.moveLeft naciśn…" at bounding box center [926, 342] width 211 height 168
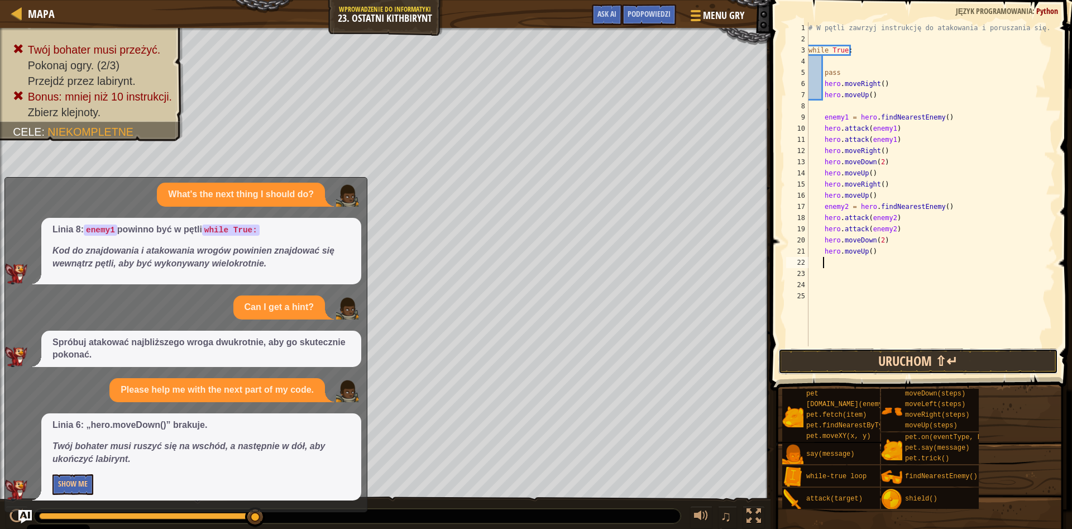
click at [852, 366] on button "Uruchom ⇧↵" at bounding box center [918, 361] width 280 height 26
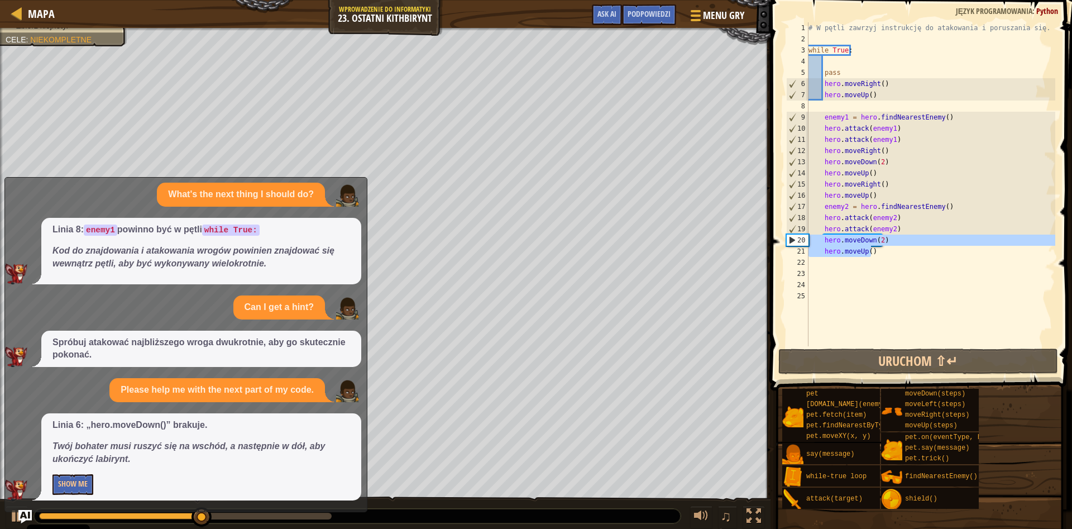
drag, startPoint x: 878, startPoint y: 254, endPoint x: 807, endPoint y: 238, distance: 72.5
click at [807, 238] on div "# W pętli zawrzyj instrukcję do atakowania i poruszania się. while True : pass …" at bounding box center [930, 195] width 249 height 346
type textarea "hero.moveDown(2) hero.moveUp()"
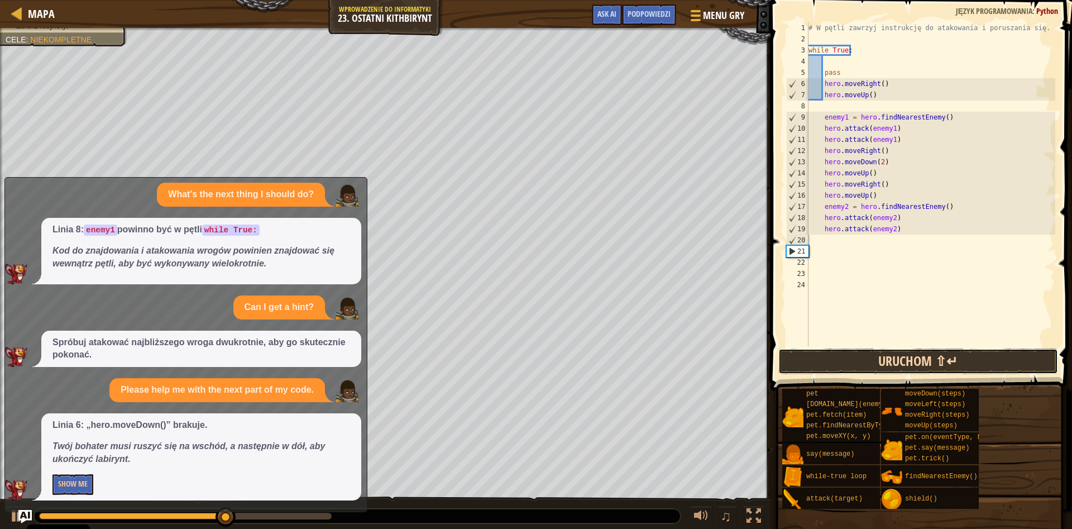
click at [810, 362] on button "Uruchom ⇧↵" at bounding box center [918, 361] width 280 height 26
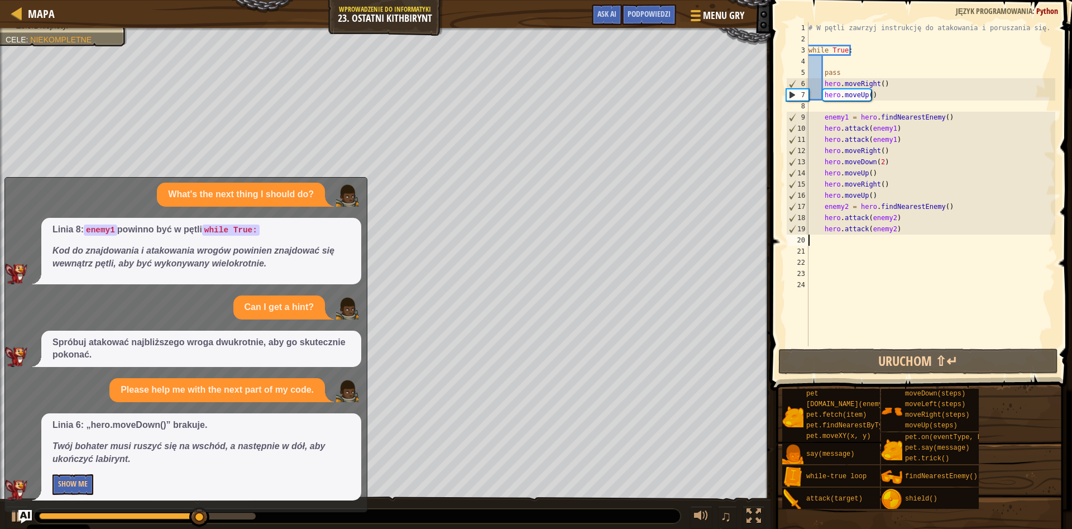
click at [825, 238] on div "# W pętli zawrzyj instrukcję do atakowania i poruszania się. while True : pass …" at bounding box center [930, 195] width 249 height 346
click at [823, 241] on div "# W pętli zawrzyj instrukcję do atakowania i poruszania się. while True : pass …" at bounding box center [930, 195] width 249 height 346
click at [904, 230] on div "# W pętli zawrzyj instrukcję do atakowania i poruszania się. while True : pass …" at bounding box center [930, 195] width 249 height 346
type textarea "hero.attack(enemy2)"
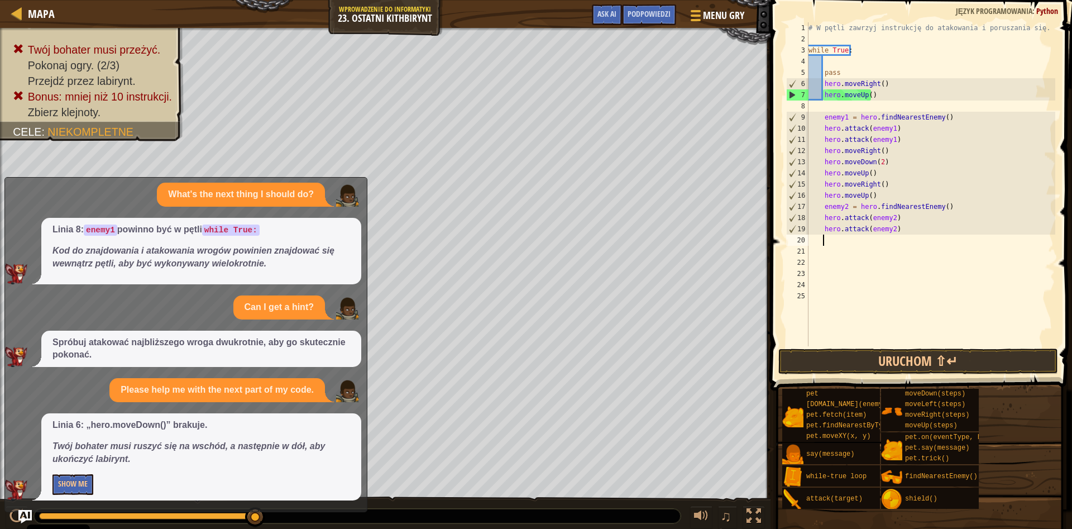
type textarea "h"
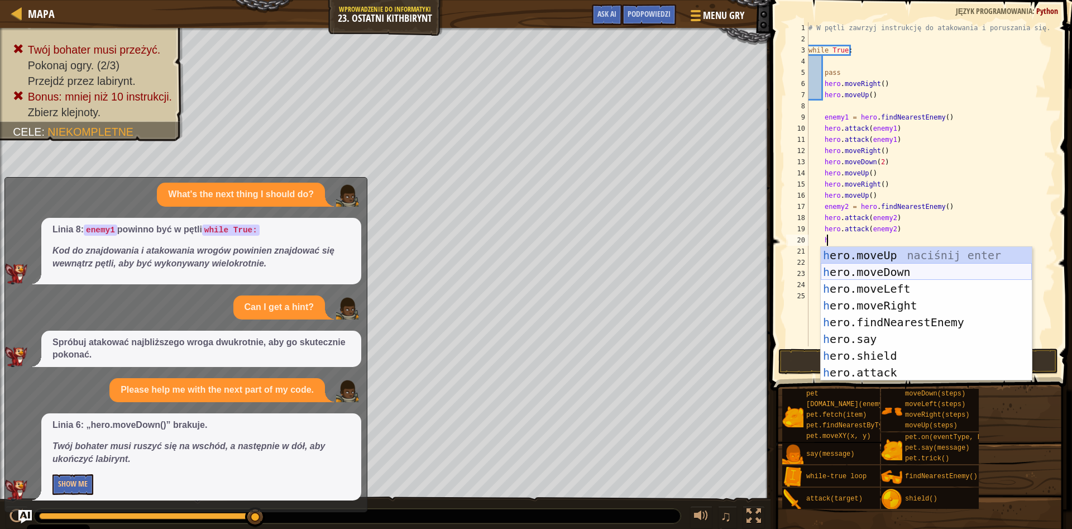
click at [887, 267] on div "h ero.moveUp naciśnij enter h ero.moveDown naciśnij enter h ero.moveLeft naciśn…" at bounding box center [926, 331] width 211 height 168
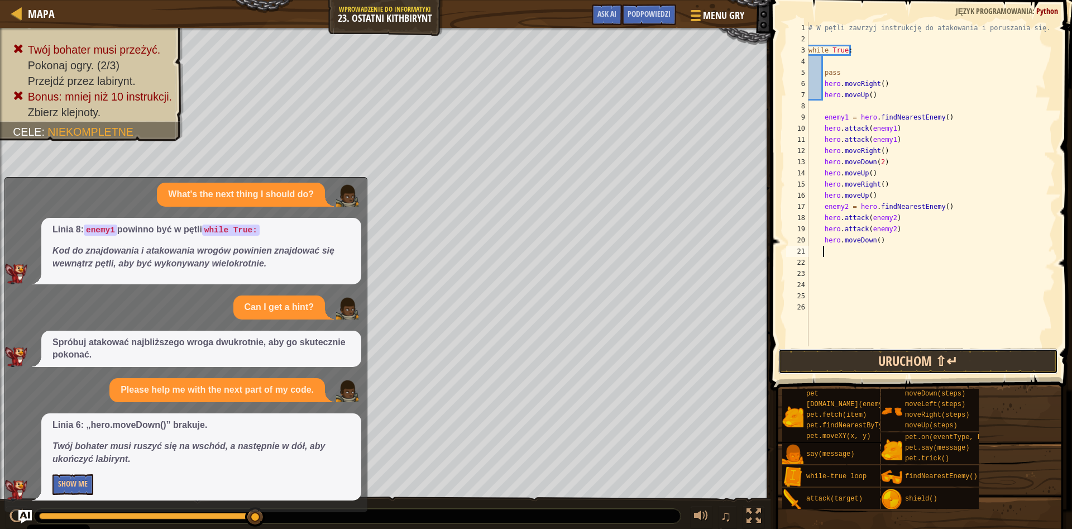
click at [817, 354] on button "Uruchom ⇧↵" at bounding box center [918, 361] width 280 height 26
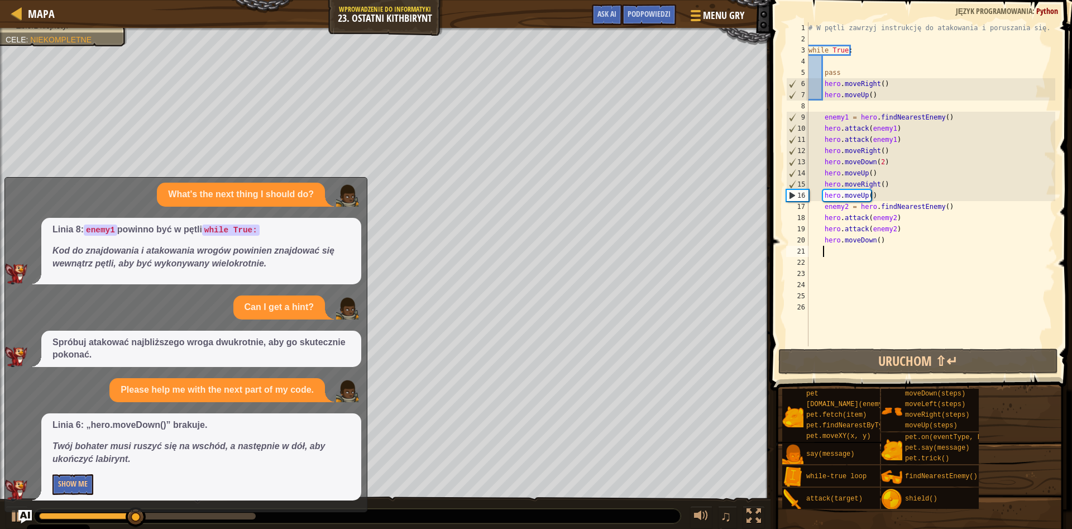
click at [304, 273] on div "Linia 8: enemy1 powinno być w pętli while True: Kod do znajdowania i atakowania…" at bounding box center [201, 251] width 320 height 66
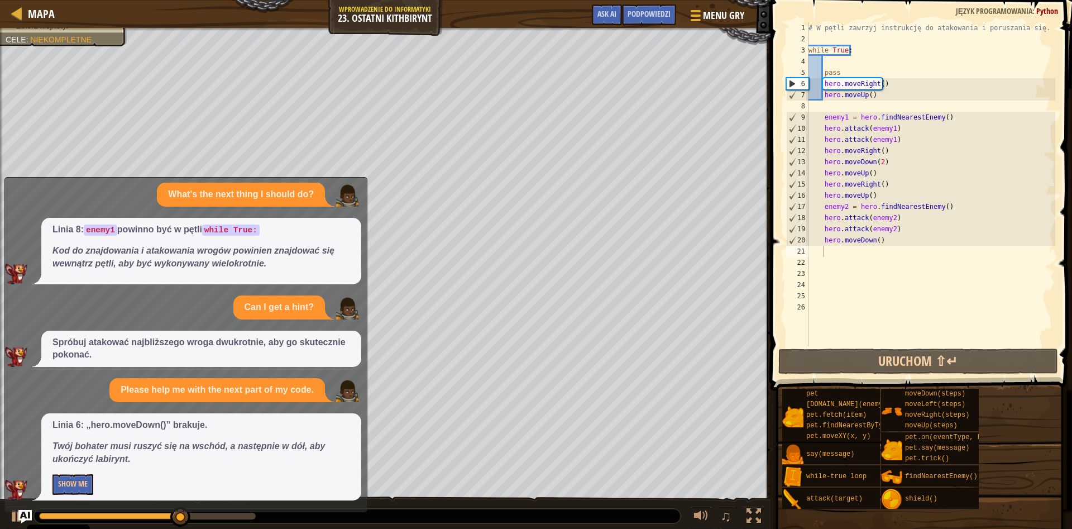
type textarea "hero.moveDown()"
drag, startPoint x: 885, startPoint y: 240, endPoint x: 823, endPoint y: 238, distance: 62.0
click at [823, 238] on div "# W pętli zawrzyj instrukcję do atakowania i poruszania się. while True : pass …" at bounding box center [930, 195] width 249 height 346
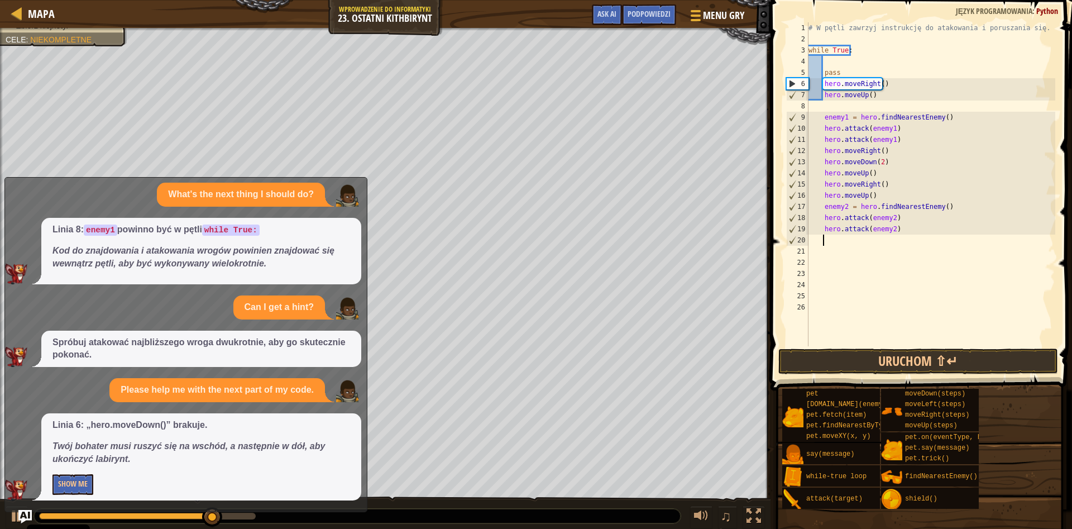
type textarea "h"
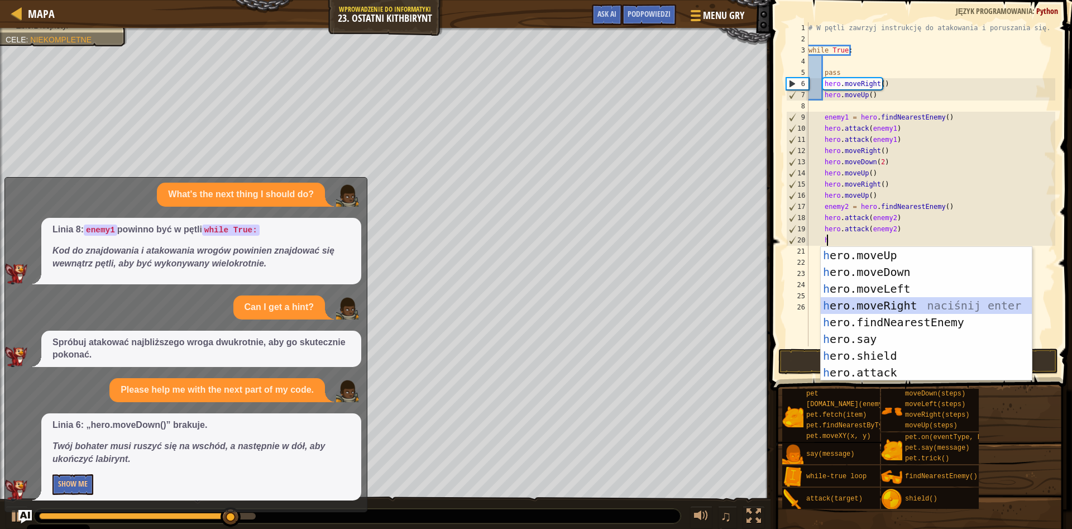
click at [878, 298] on div "h ero.moveUp naciśnij enter h ero.moveDown naciśnij enter h ero.moveLeft naciśn…" at bounding box center [926, 331] width 211 height 168
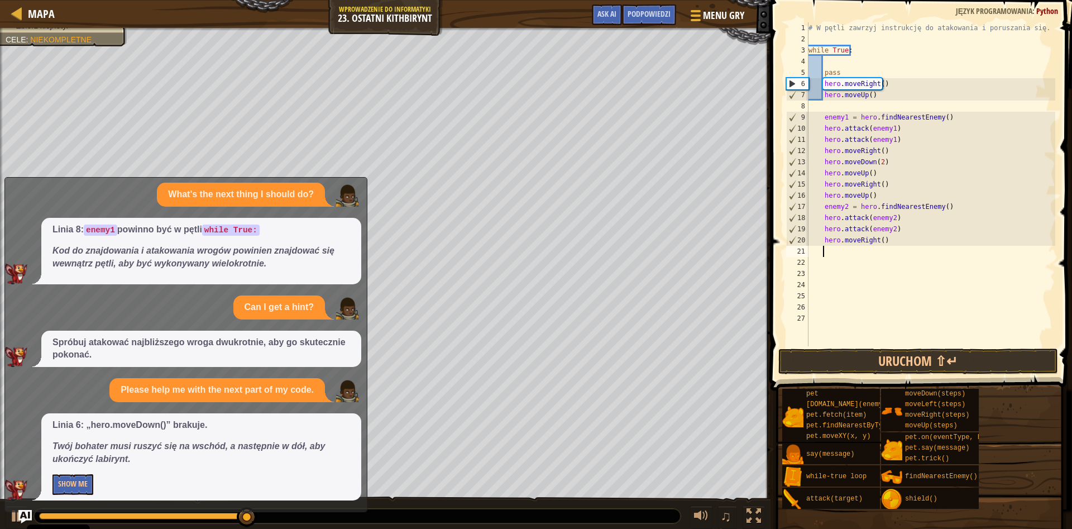
type textarea "h"
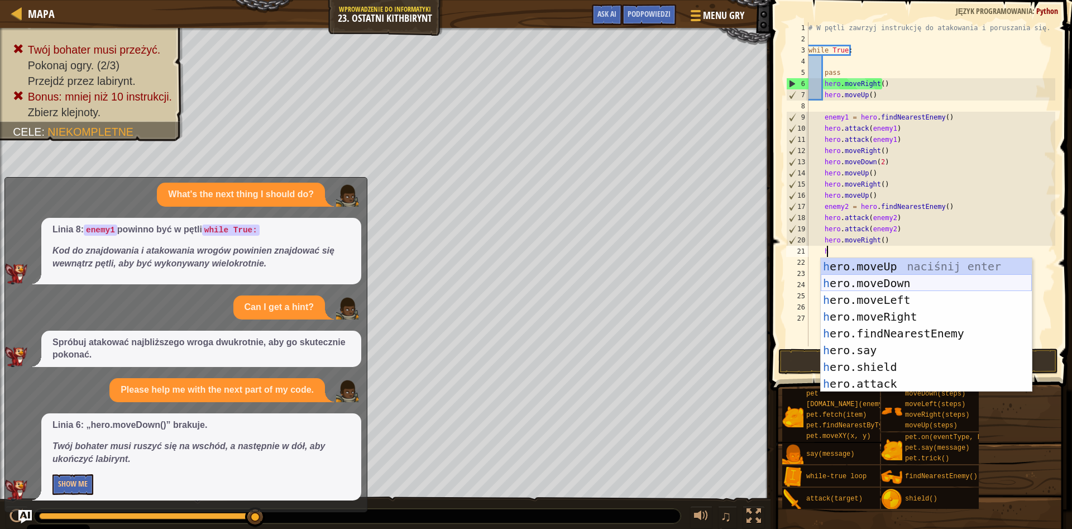
click at [863, 282] on div "h ero.moveUp naciśnij enter h ero.moveDown naciśnij enter h ero.moveLeft naciśn…" at bounding box center [926, 342] width 211 height 168
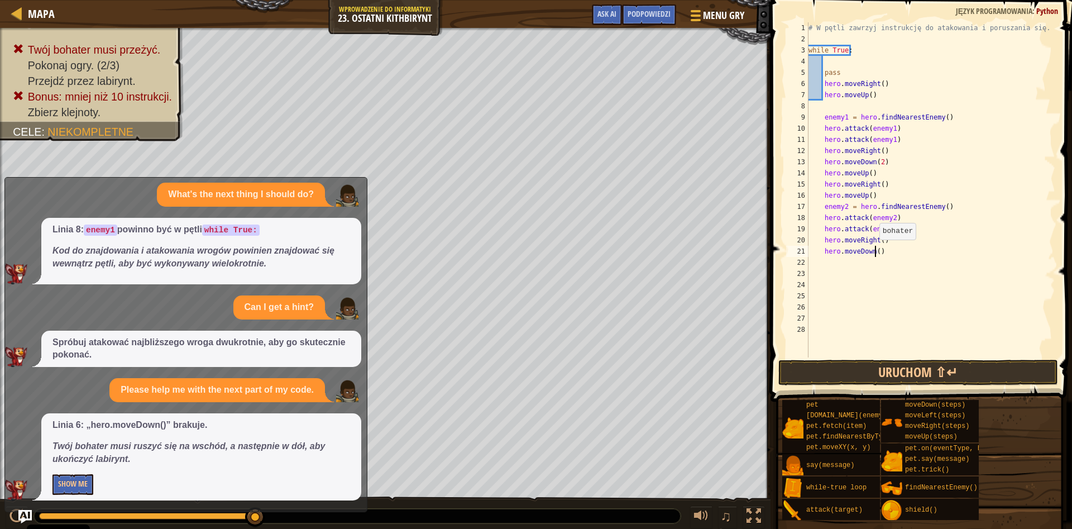
click at [874, 251] on div "# W pętli zawrzyj instrukcję do atakowania i poruszania się. while True : pass …" at bounding box center [930, 200] width 249 height 357
type textarea "hero.moveDown(2)"
click at [905, 375] on button "Uruchom ⇧↵" at bounding box center [918, 373] width 280 height 26
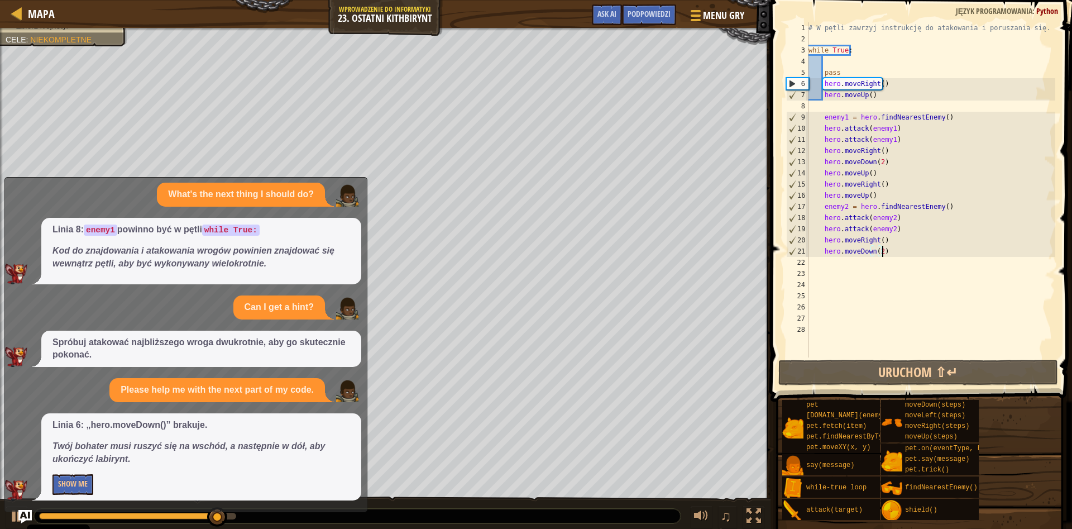
click at [933, 247] on div "# W pętli zawrzyj instrukcję do atakowania i poruszania się. while True : pass …" at bounding box center [930, 200] width 249 height 357
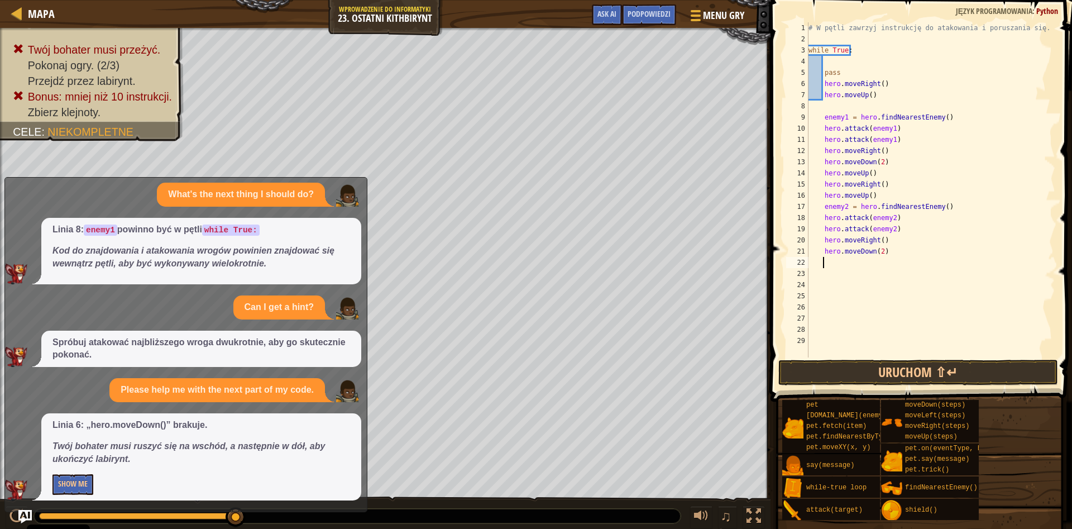
type textarea "h"
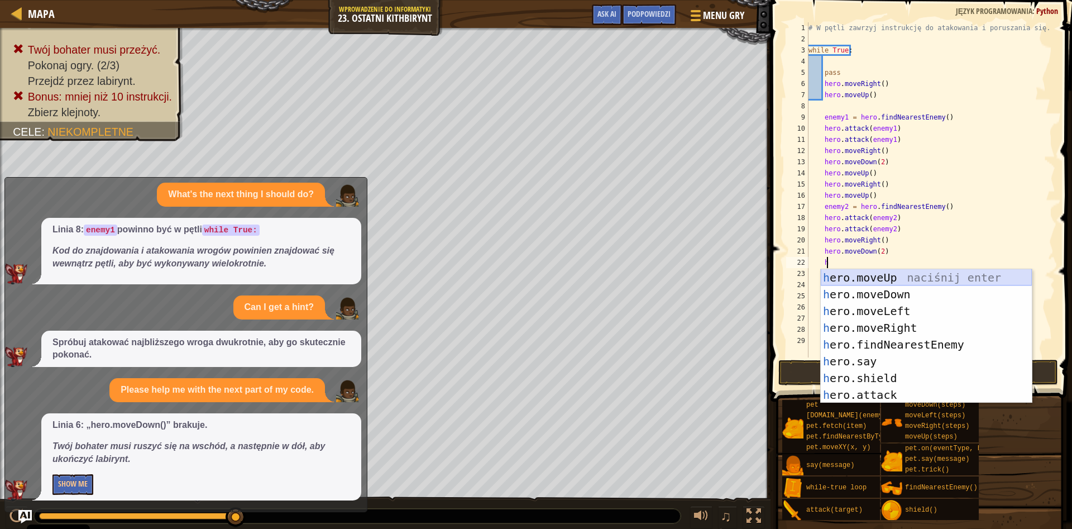
click at [929, 278] on div "h ero.moveUp naciśnij enter h ero.moveDown naciśnij enter h ero.moveLeft naciśn…" at bounding box center [926, 353] width 211 height 168
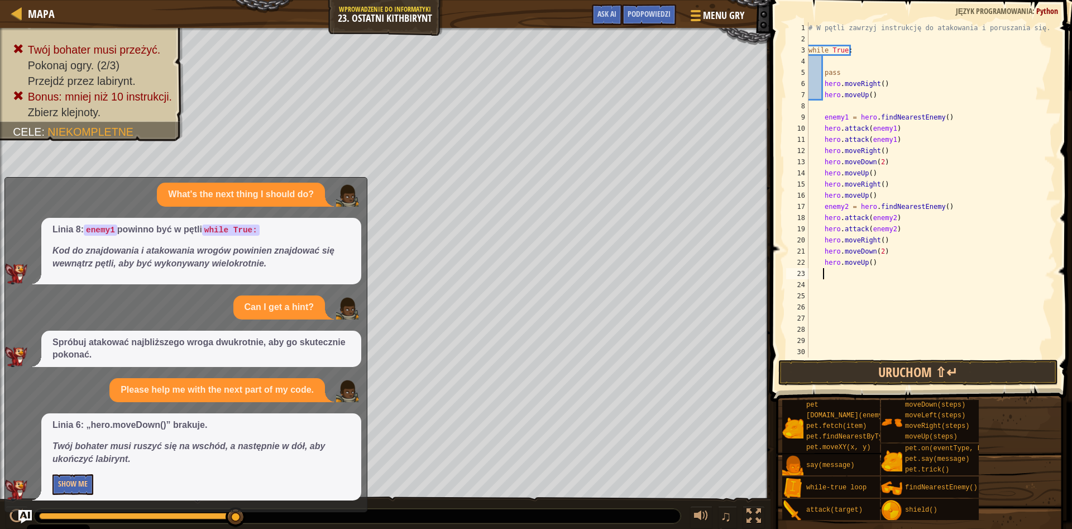
type textarea "h"
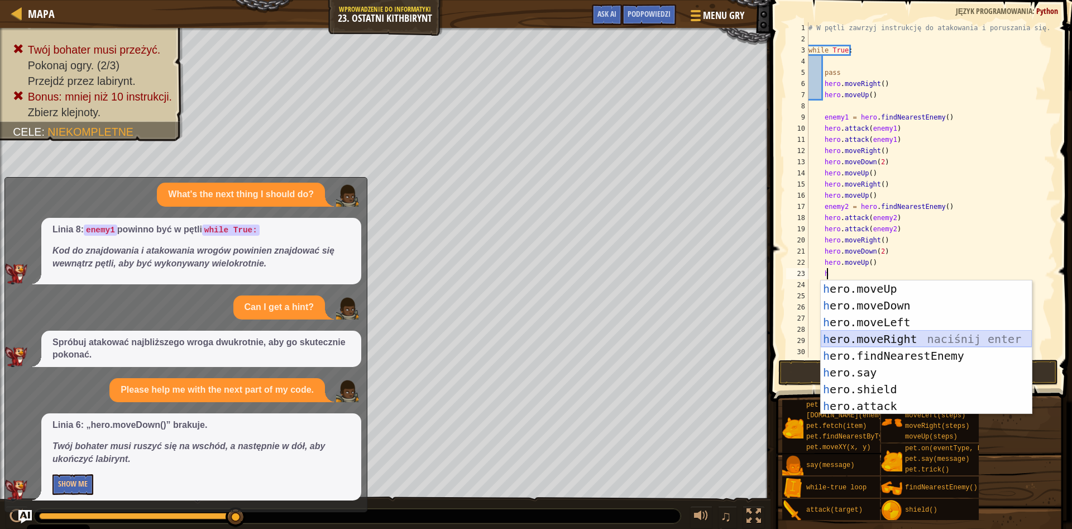
click at [882, 340] on div "h ero.moveUp naciśnij enter h ero.moveDown naciśnij enter h ero.moveLeft naciśn…" at bounding box center [926, 364] width 211 height 168
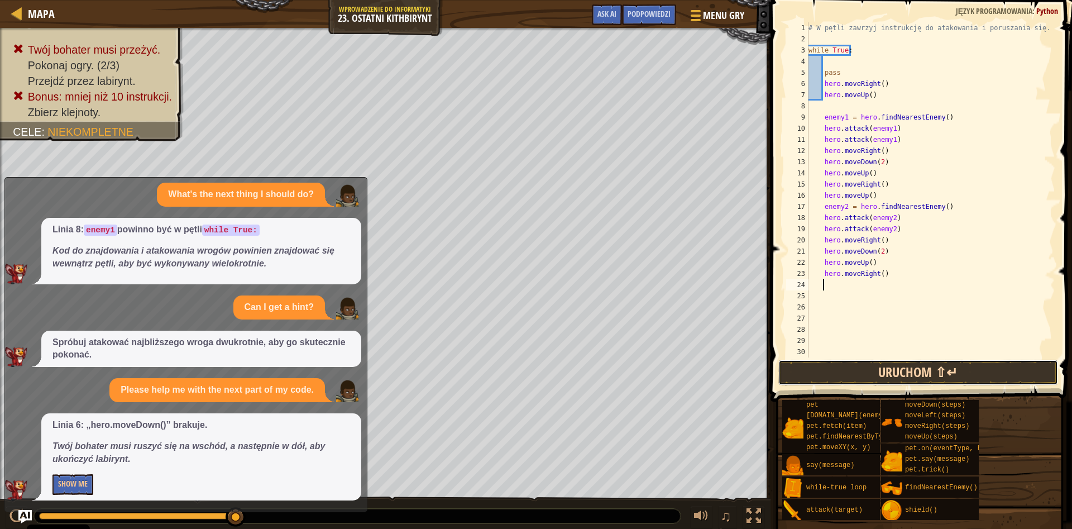
click at [829, 371] on button "Uruchom ⇧↵" at bounding box center [918, 373] width 280 height 26
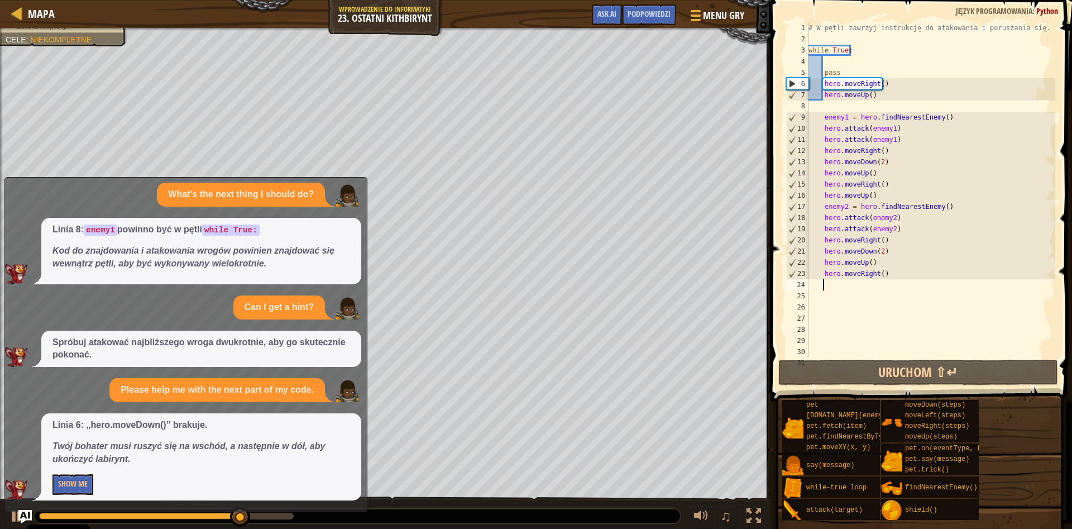
click at [893, 280] on div "# W pętli zawrzyj instrukcję do atakowania i poruszania się. while True : pass …" at bounding box center [930, 200] width 249 height 357
click at [888, 272] on div "# W pętli zawrzyj instrukcję do atakowania i poruszania się. while True : pass …" at bounding box center [930, 200] width 249 height 357
type textarea "hero.moveRight()"
type textarea "h"
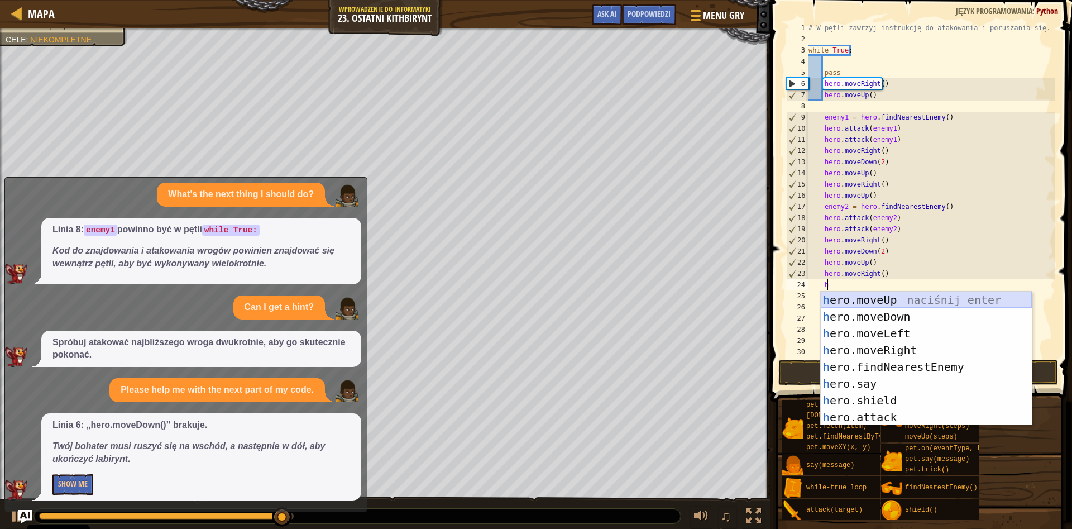
click at [910, 298] on div "h ero.moveUp naciśnij enter h ero.moveDown naciśnij enter h ero.moveLeft naciśn…" at bounding box center [926, 375] width 211 height 168
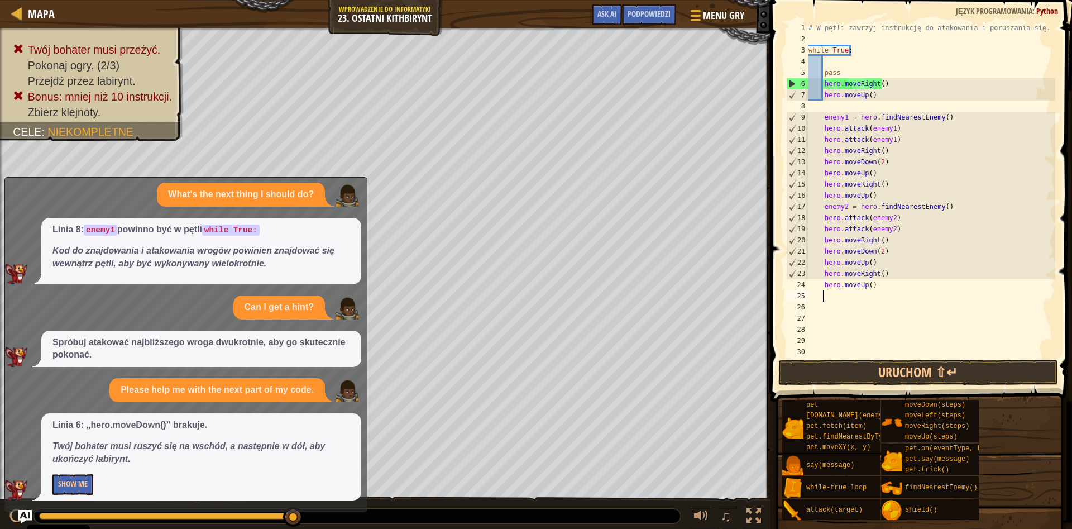
click at [870, 285] on div "# W pętli zawrzyj instrukcję do atakowania i poruszania się. while True : pass …" at bounding box center [930, 200] width 249 height 357
type textarea "hero.moveUp()"
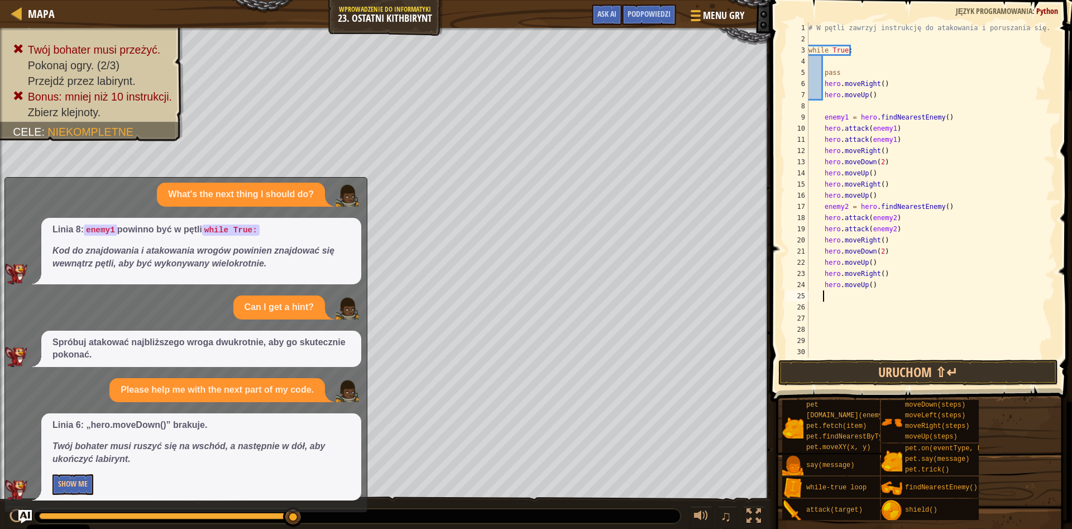
type textarea "h"
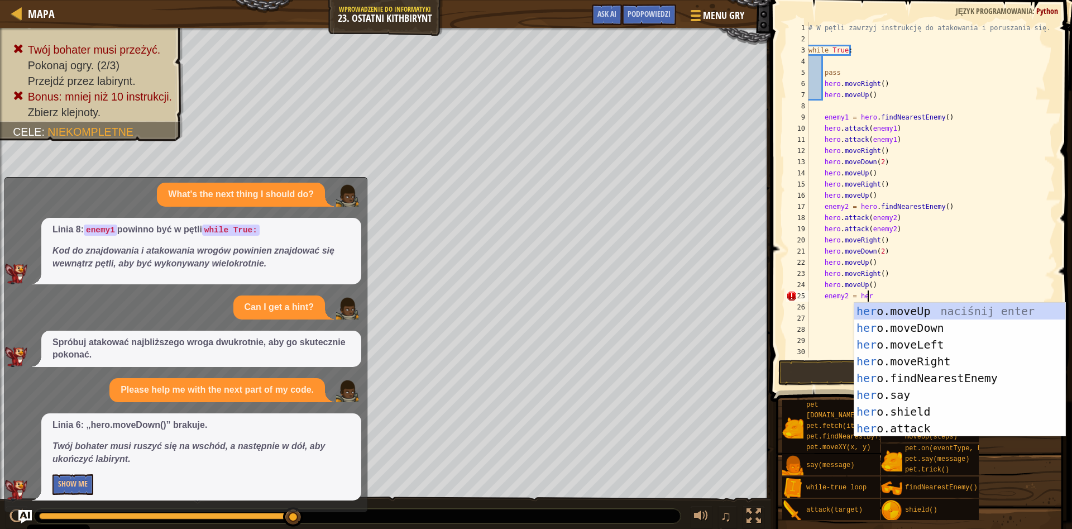
scroll to position [5, 4]
type textarea "enemy2 = hero"
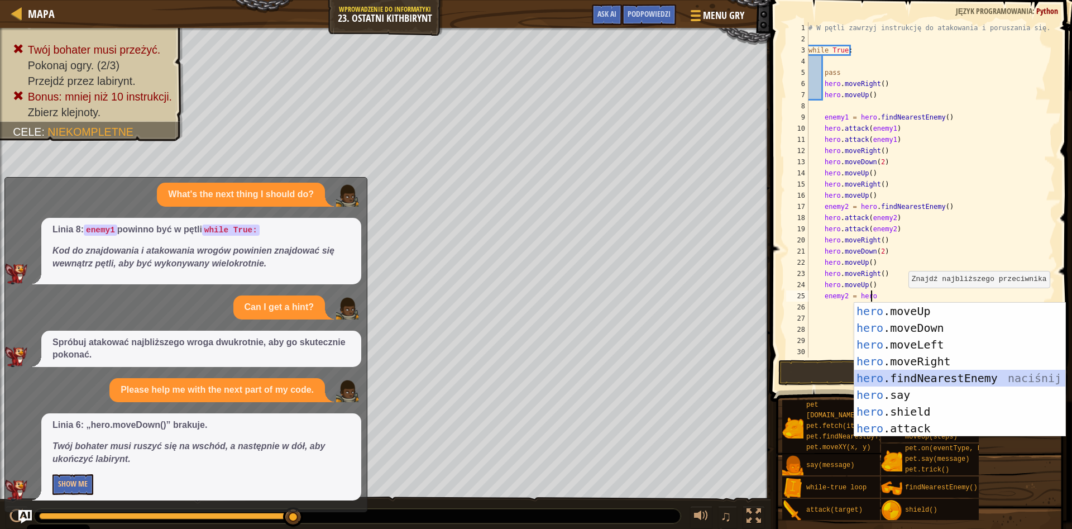
click at [930, 379] on div "hero .moveUp naciśnij enter hero .moveDown naciśnij enter hero .moveLeft naciśn…" at bounding box center [959, 387] width 211 height 168
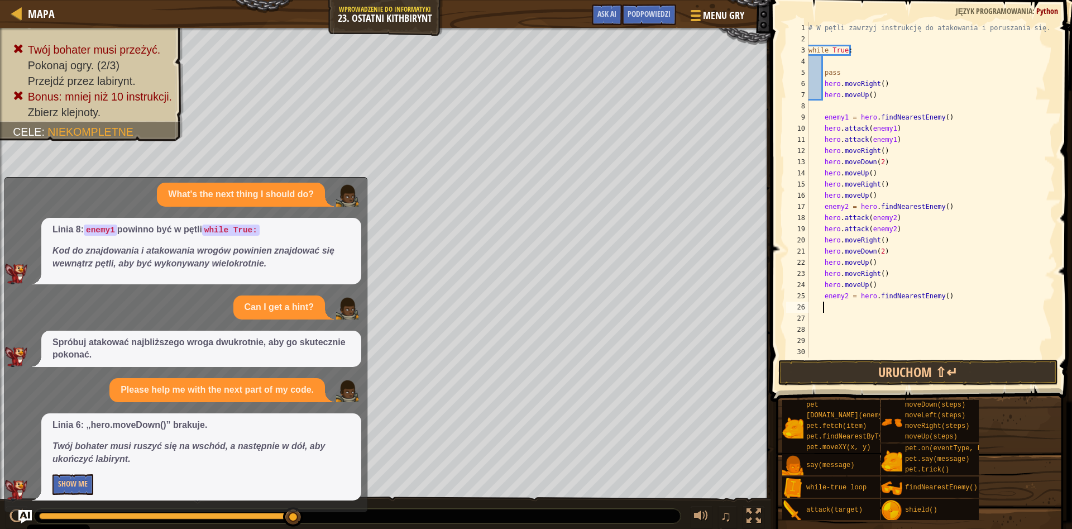
scroll to position [5, 1]
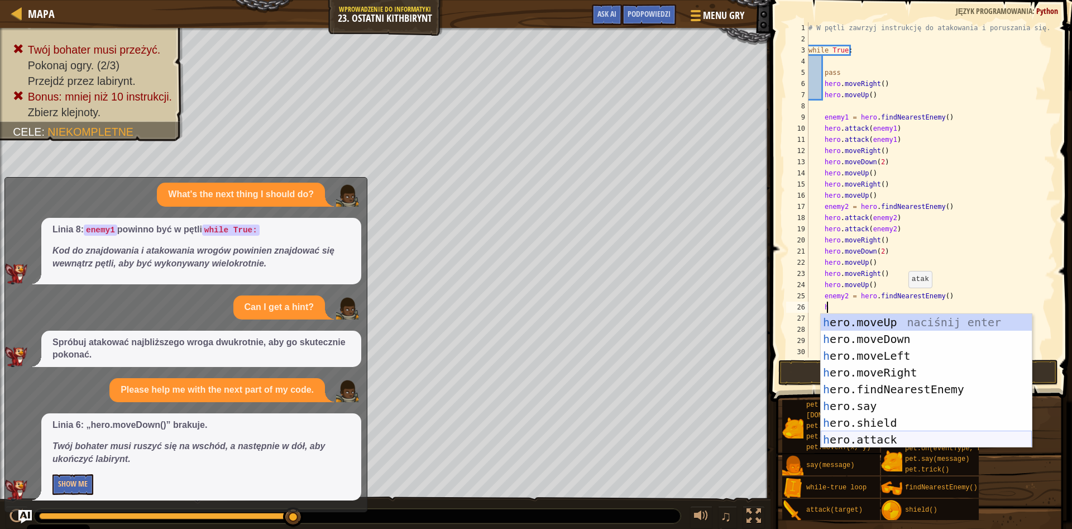
click at [887, 442] on div "h ero.moveUp naciśnij enter h ero.moveDown naciśnij enter h ero.moveLeft naciśn…" at bounding box center [926, 398] width 211 height 168
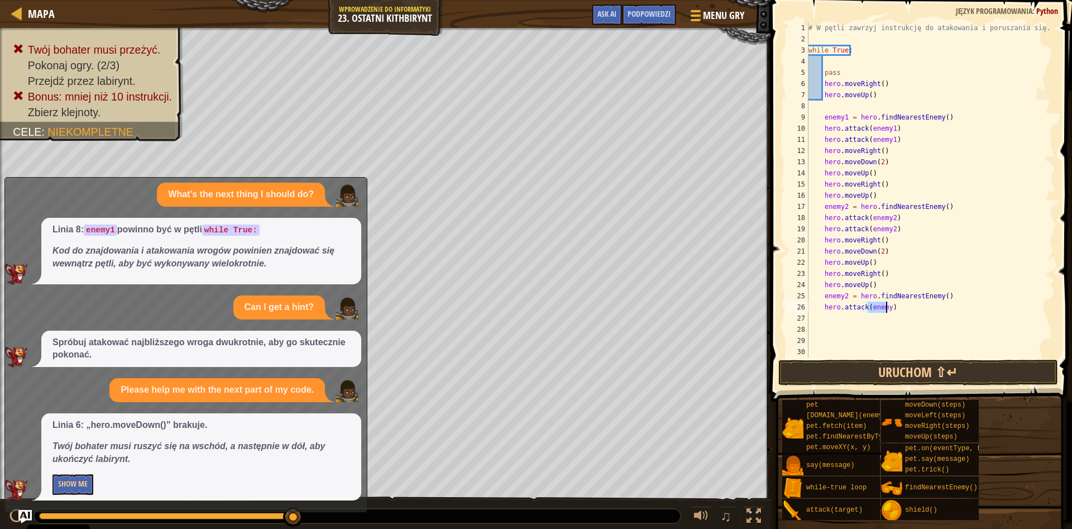
click at [885, 308] on div "# W pętli zawrzyj instrukcję do atakowania i poruszania się. while True : pass …" at bounding box center [930, 189] width 249 height 335
click at [847, 293] on div "# W pętli zawrzyj instrukcję do atakowania i poruszania się. while True : pass …" at bounding box center [930, 200] width 249 height 357
click at [887, 304] on div "# W pętli zawrzyj instrukcję do atakowania i poruszania się. while True : pass …" at bounding box center [930, 200] width 249 height 357
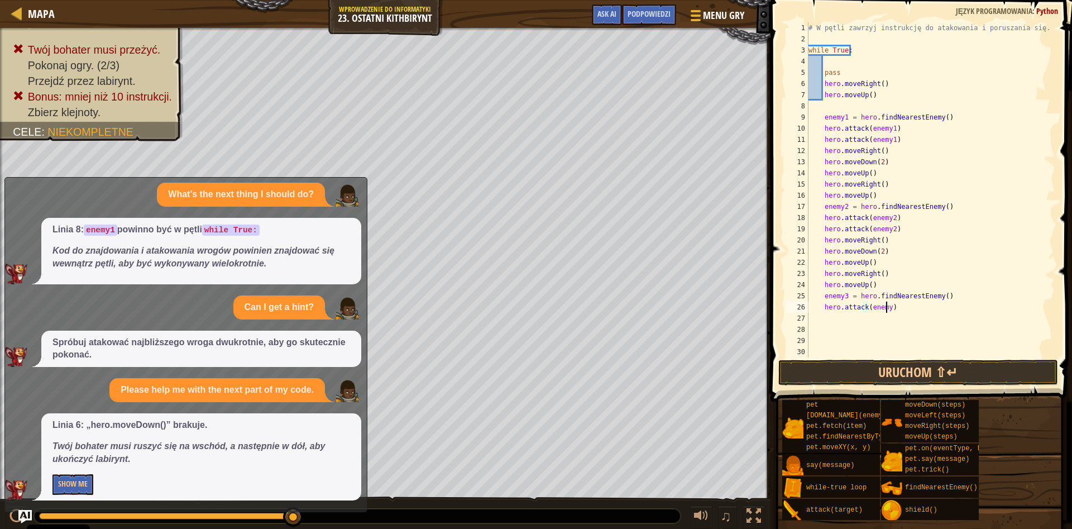
type textarea "hero.attack(enemy3)"
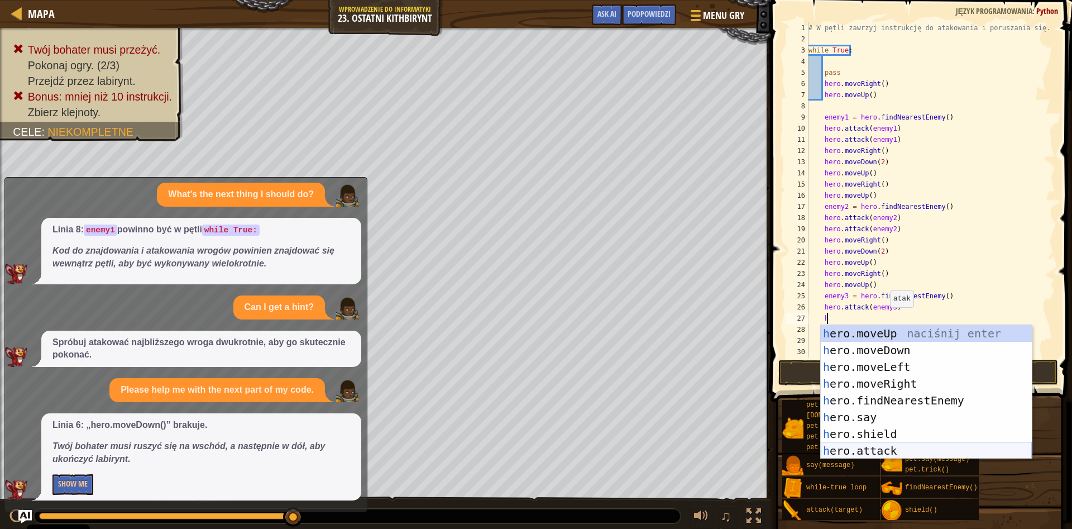
click at [893, 450] on div "h ero.moveUp naciśnij enter h ero.moveDown naciśnij enter h ero.moveLeft naciśn…" at bounding box center [926, 409] width 211 height 168
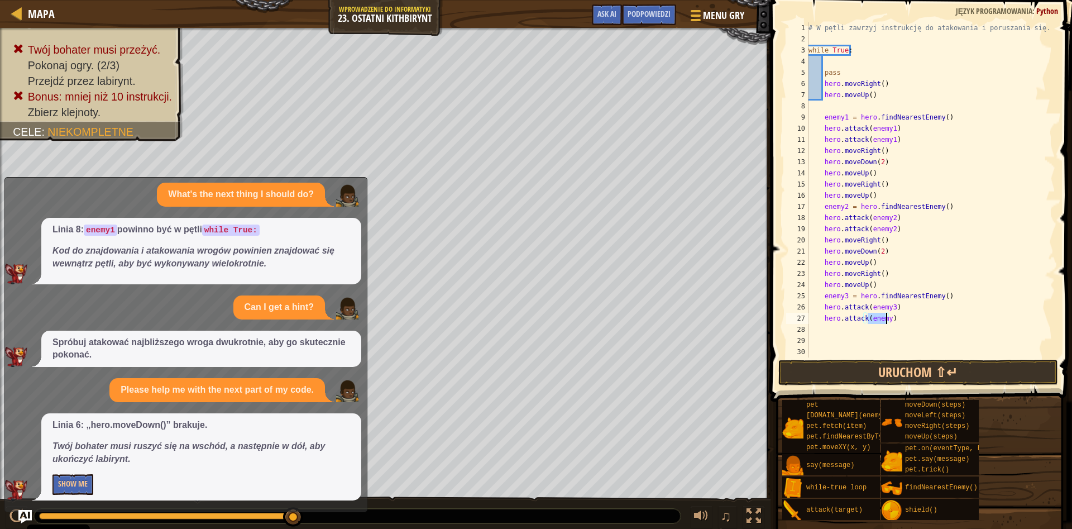
click at [885, 316] on div "# W pętli zawrzyj instrukcję do atakowania i poruszania się. while True : pass …" at bounding box center [930, 189] width 249 height 335
type textarea "hero.attack(enemy3)"
type textarea "h"
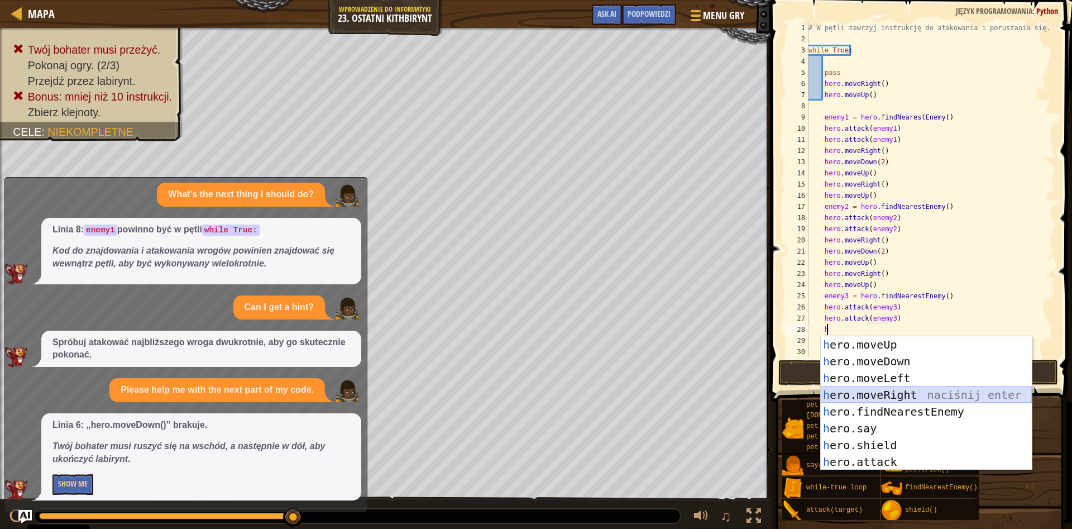
click at [897, 389] on div "h ero.moveUp naciśnij enter h ero.moveDown naciśnij enter h ero.moveLeft naciśn…" at bounding box center [926, 420] width 211 height 168
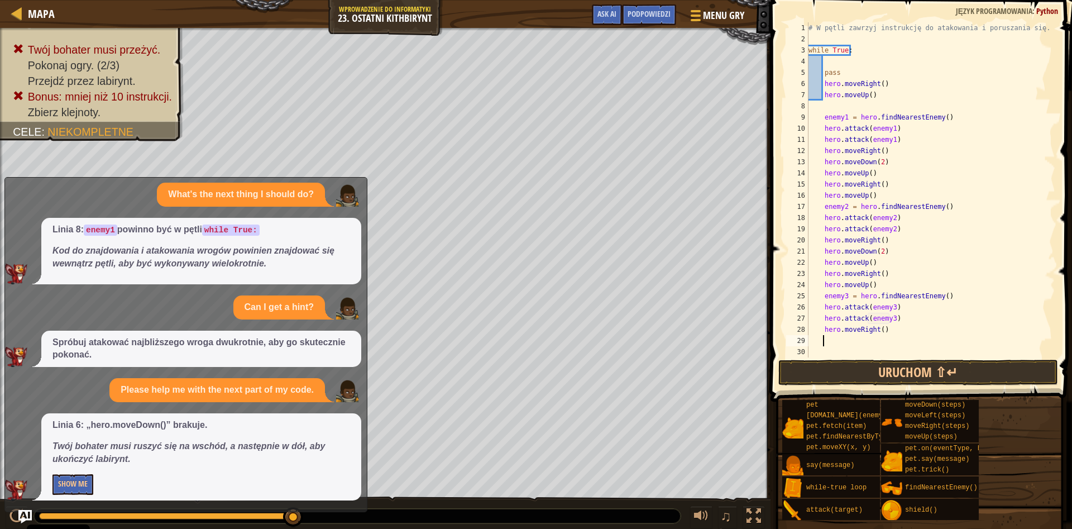
type textarea "h"
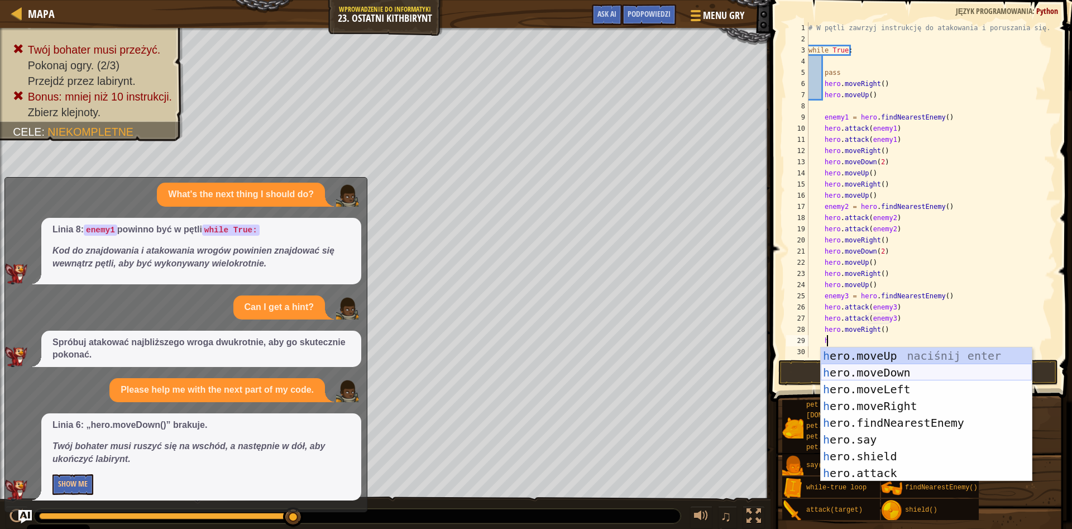
click at [854, 366] on div "h ero.moveUp naciśnij enter h ero.moveDown naciśnij enter h ero.moveLeft naciśn…" at bounding box center [926, 431] width 211 height 168
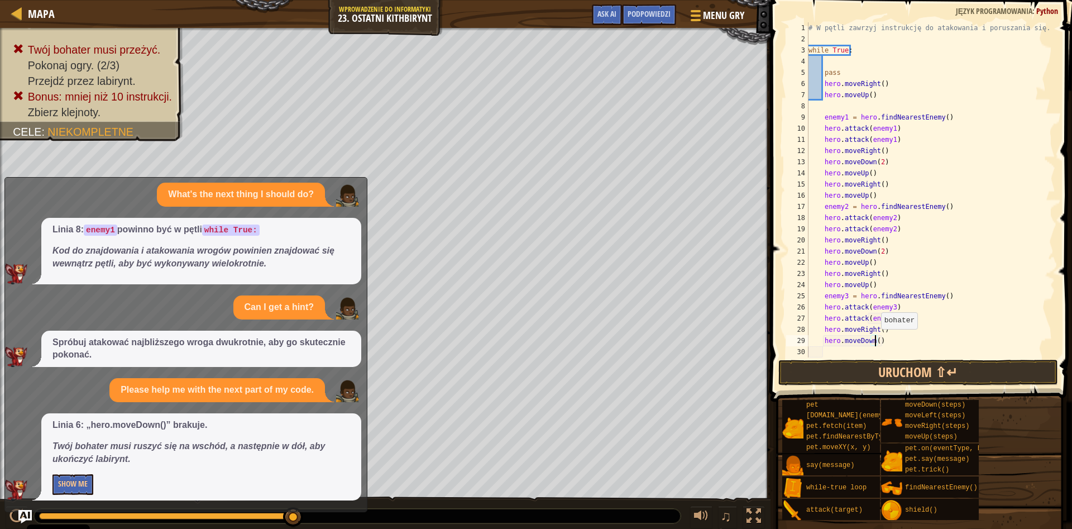
click at [876, 340] on div "# W pętli zawrzyj instrukcję do atakowania i poruszania się. while True : pass …" at bounding box center [930, 200] width 249 height 357
click at [886, 343] on div "# W pętli zawrzyj instrukcję do atakowania i poruszania się. while True : pass …" at bounding box center [930, 200] width 249 height 357
type textarea "hero.moveDown(2)"
click at [888, 363] on button "Uruchom ⇧↵" at bounding box center [918, 373] width 280 height 26
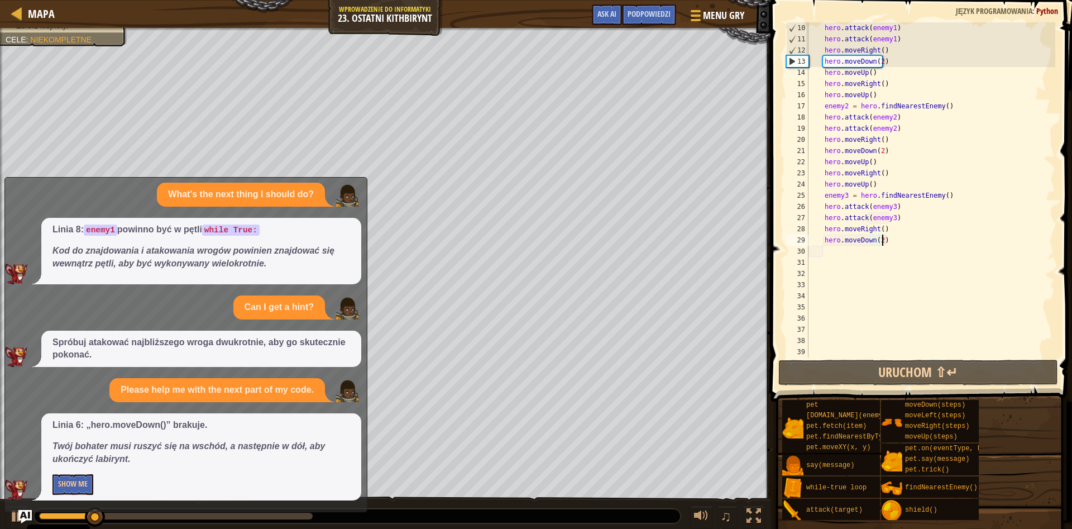
scroll to position [101, 0]
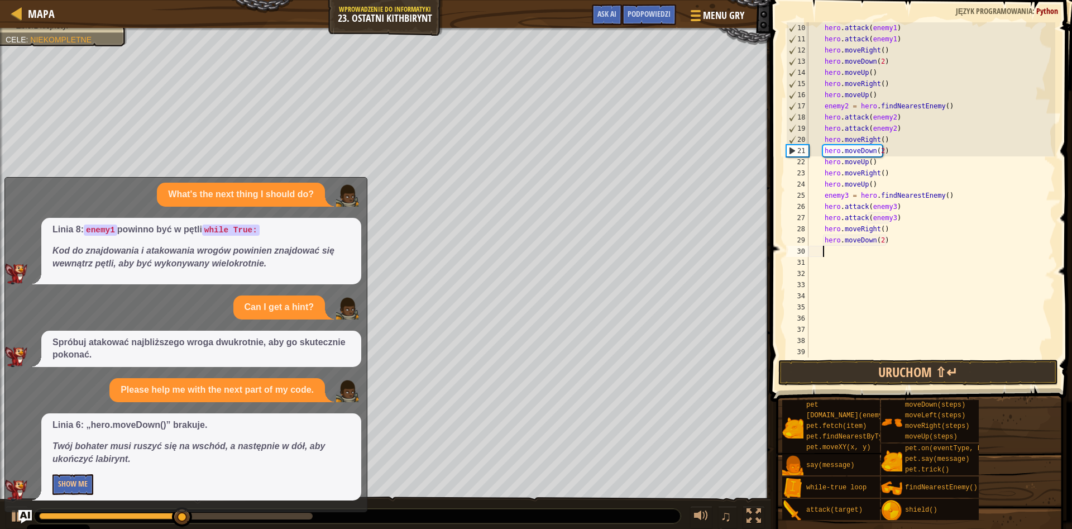
type textarea "h"
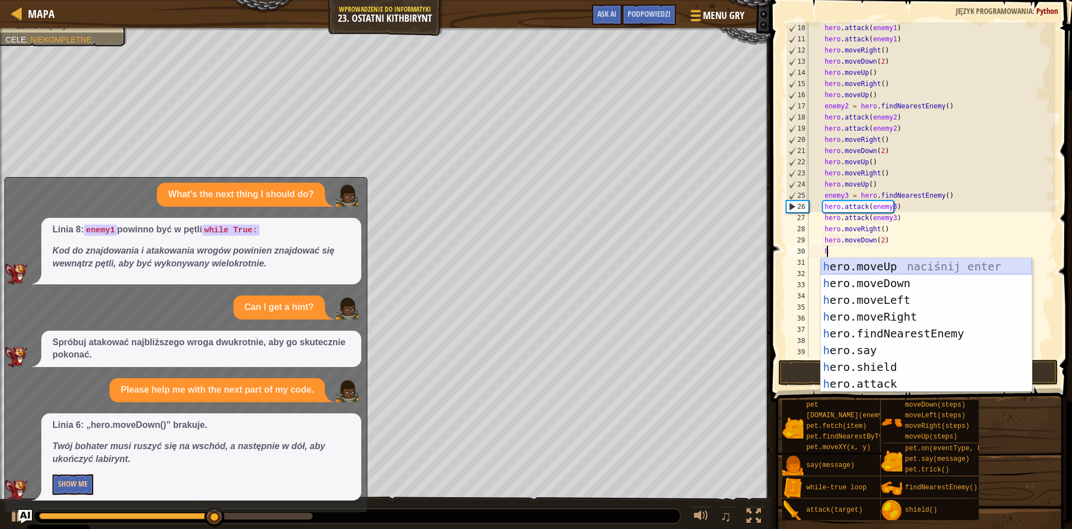
click at [884, 266] on div "h ero.moveUp naciśnij enter h ero.moveDown naciśnij enter h ero.moveLeft naciśn…" at bounding box center [926, 342] width 211 height 168
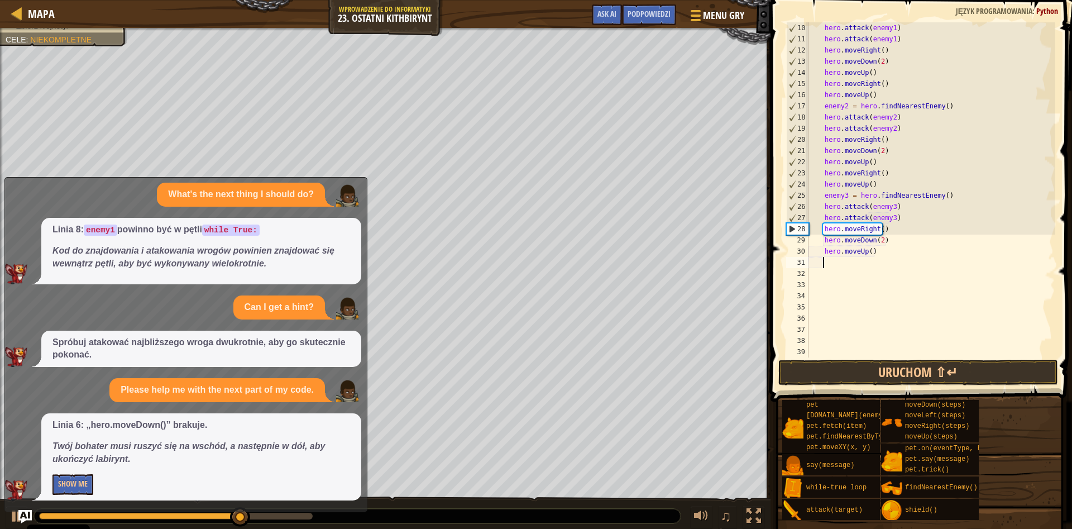
type textarea "h"
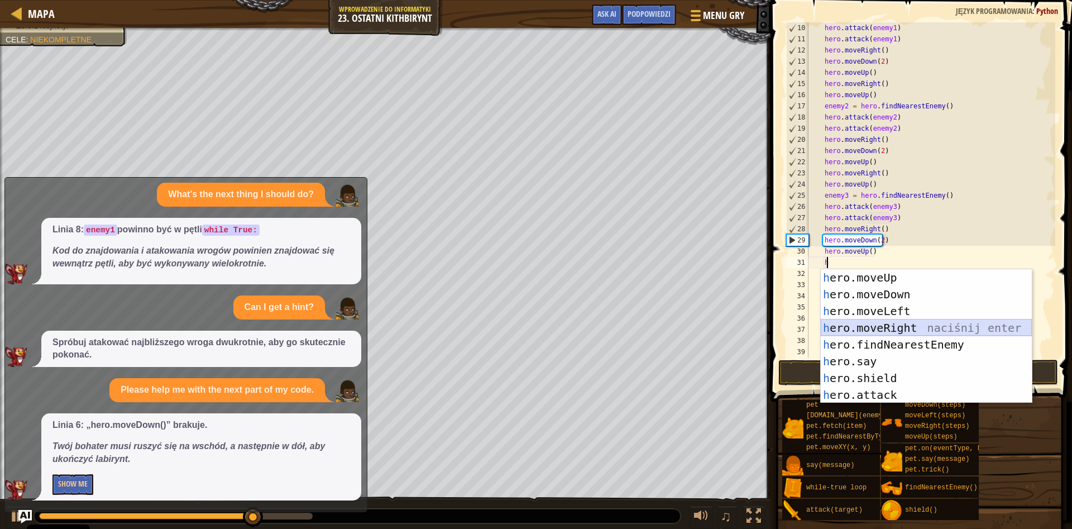
click at [890, 326] on div "h ero.moveUp naciśnij enter h ero.moveDown naciśnij enter h ero.moveLeft naciśn…" at bounding box center [926, 353] width 211 height 168
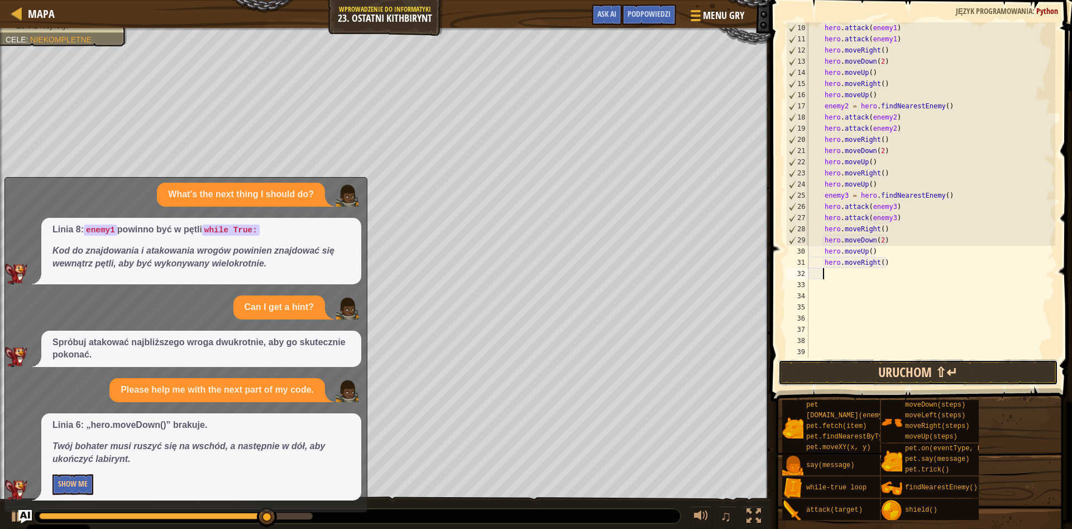
click at [896, 376] on button "Uruchom ⇧↵" at bounding box center [918, 373] width 280 height 26
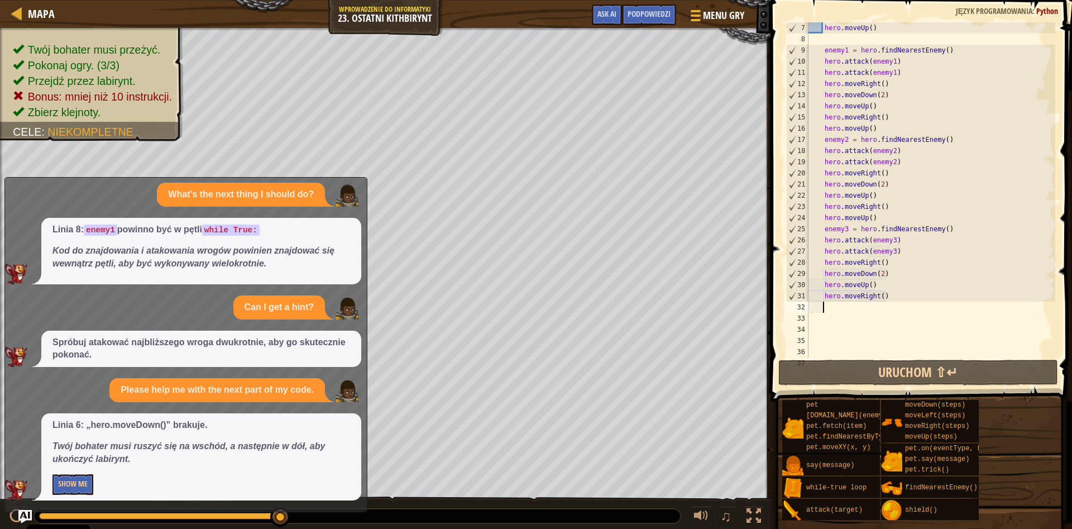
scroll to position [67, 0]
drag, startPoint x: 847, startPoint y: 50, endPoint x: 840, endPoint y: 50, distance: 6.7
click at [840, 50] on div "hero . moveUp ( ) enemy1 = hero . findNearestEnemy ( ) hero . attack ( enemy1 )…" at bounding box center [930, 200] width 249 height 357
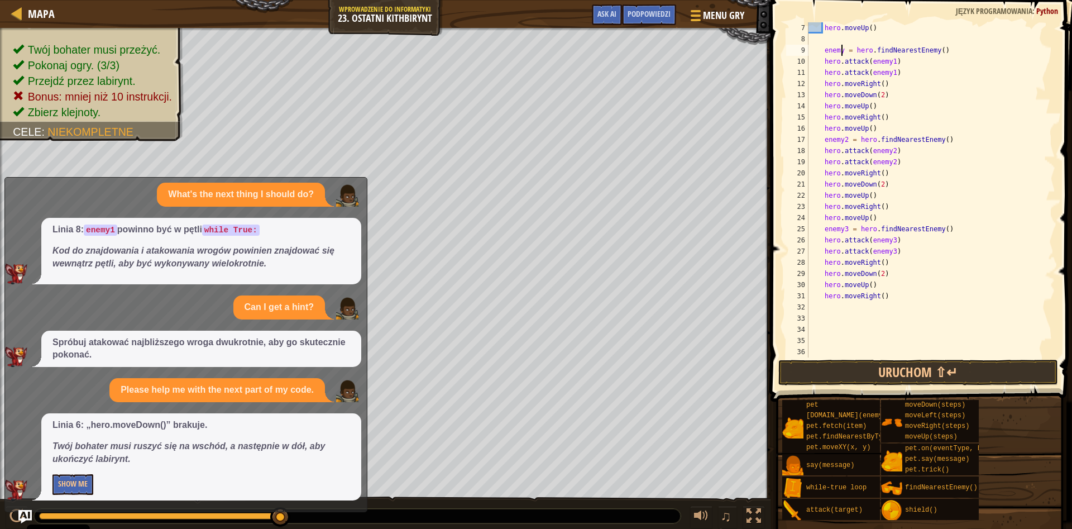
click at [889, 62] on div "hero . moveUp ( ) enemy = hero . findNearestEnemy ( ) hero . attack ( enemy1 ) …" at bounding box center [930, 200] width 249 height 357
click at [890, 72] on div "hero . moveUp ( ) enemy = hero . findNearestEnemy ( ) hero . attack ( enemy ) h…" at bounding box center [930, 200] width 249 height 357
click at [900, 371] on button "Uruchom ⇧↵" at bounding box center [918, 373] width 280 height 26
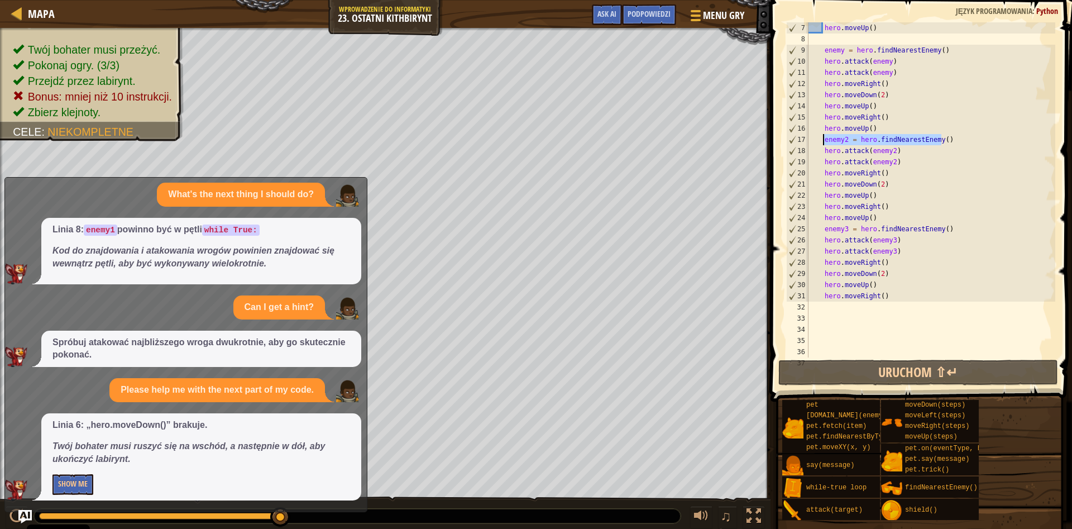
drag, startPoint x: 942, startPoint y: 137, endPoint x: 824, endPoint y: 140, distance: 117.9
click at [824, 140] on div "hero . moveUp ( ) enemy = hero . findNearestEnemy ( ) hero . attack ( enemy ) h…" at bounding box center [930, 200] width 249 height 357
type textarea "enemy2 = hero.findNearestEnemy()"
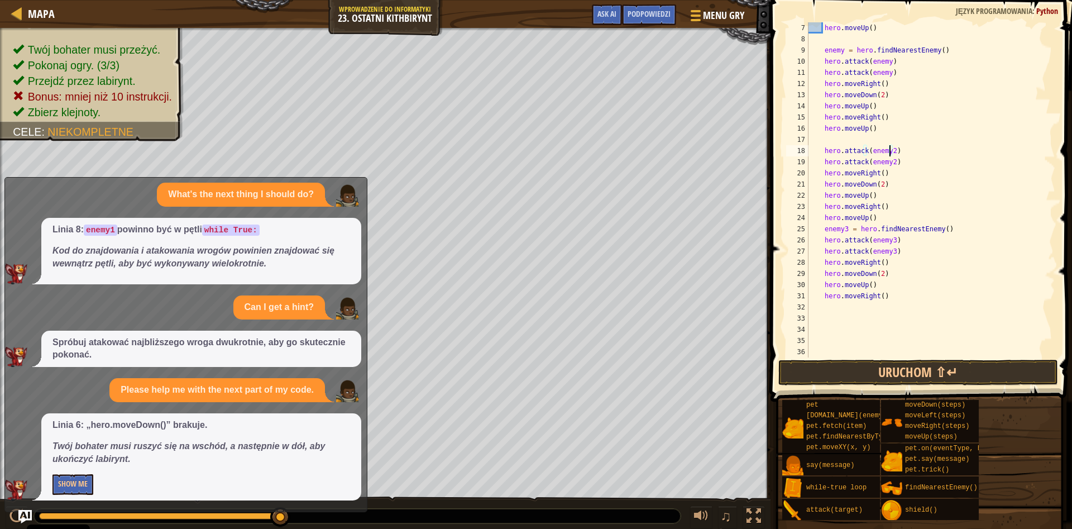
click at [890, 148] on div "hero . moveUp ( ) enemy = hero . findNearestEnemy ( ) hero . attack ( enemy ) h…" at bounding box center [930, 200] width 249 height 357
click at [890, 161] on div "hero . moveUp ( ) enemy = hero . findNearestEnemy ( ) hero . attack ( enemy ) h…" at bounding box center [930, 200] width 249 height 357
click at [881, 373] on button "Uruchom ⇧↵" at bounding box center [918, 373] width 280 height 26
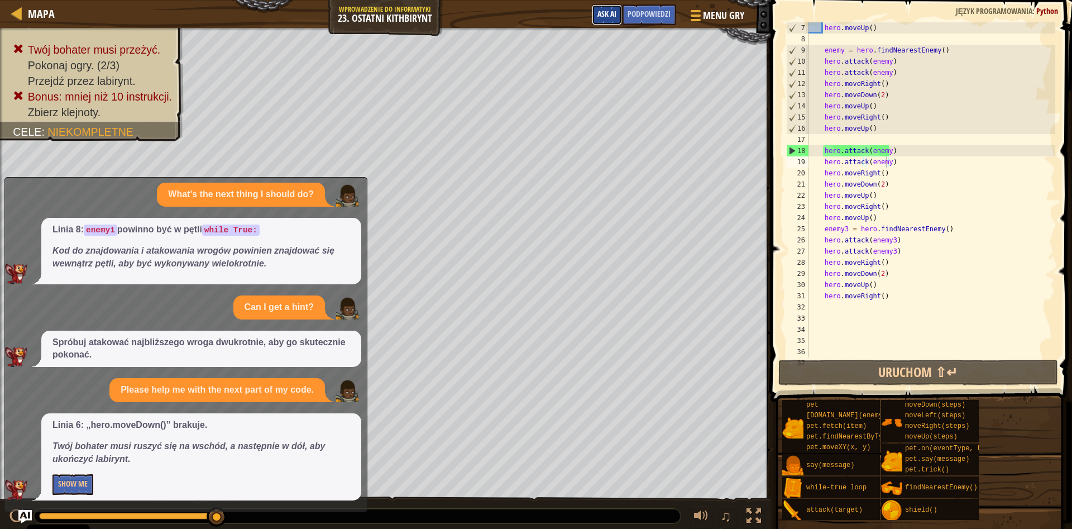
click at [608, 11] on span "Ask AI" at bounding box center [607, 13] width 19 height 11
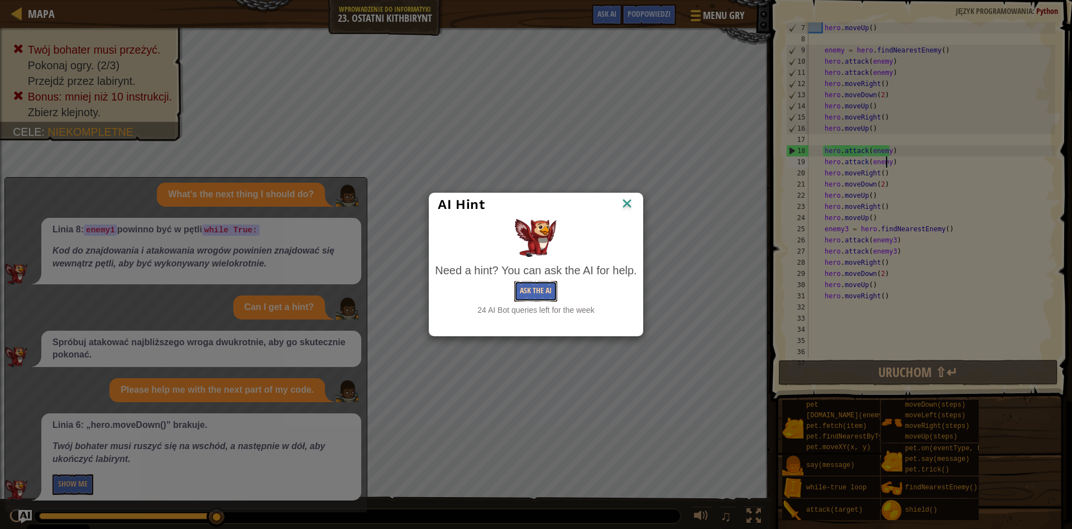
click at [542, 289] on button "Ask the AI" at bounding box center [535, 291] width 43 height 21
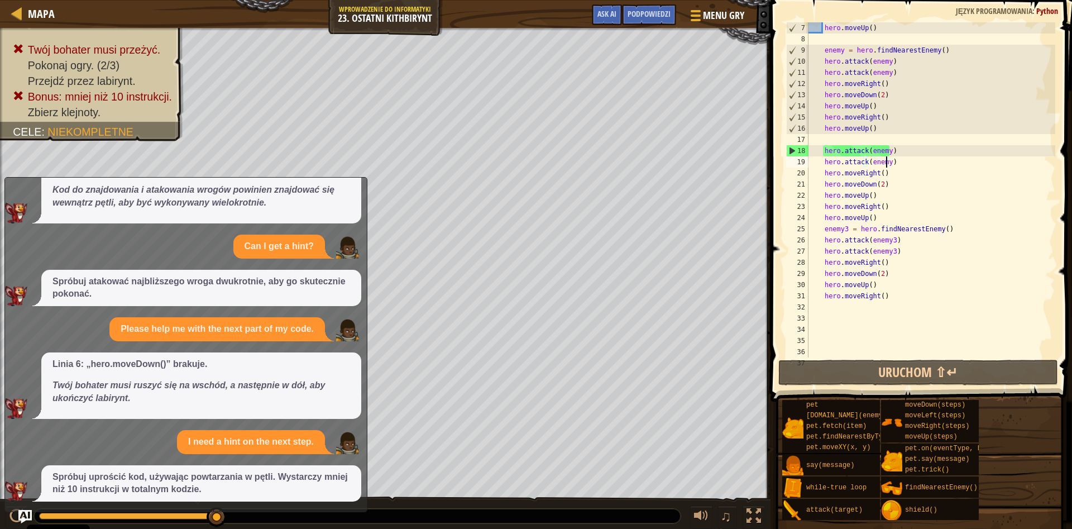
scroll to position [186, 0]
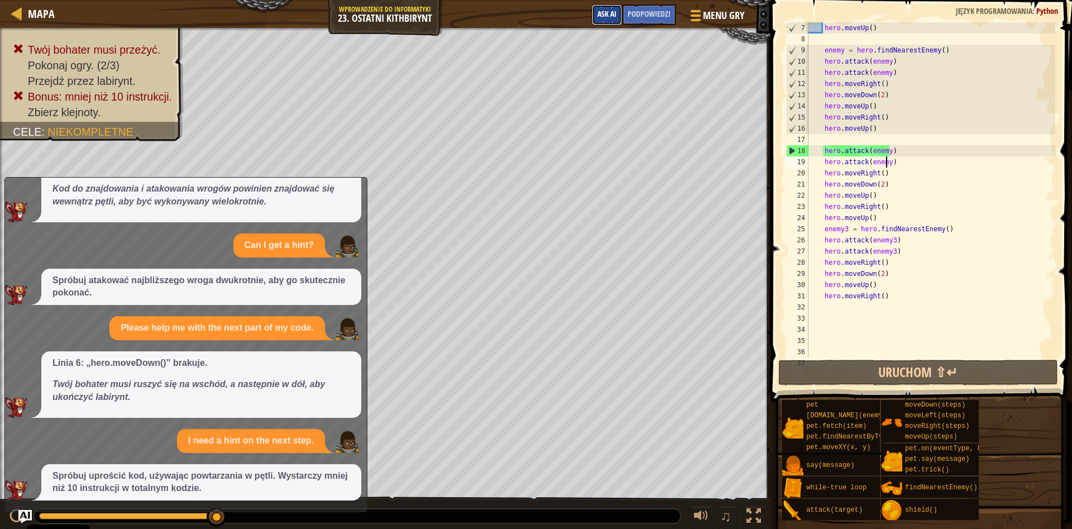
click at [598, 15] on span "Ask AI" at bounding box center [607, 13] width 19 height 11
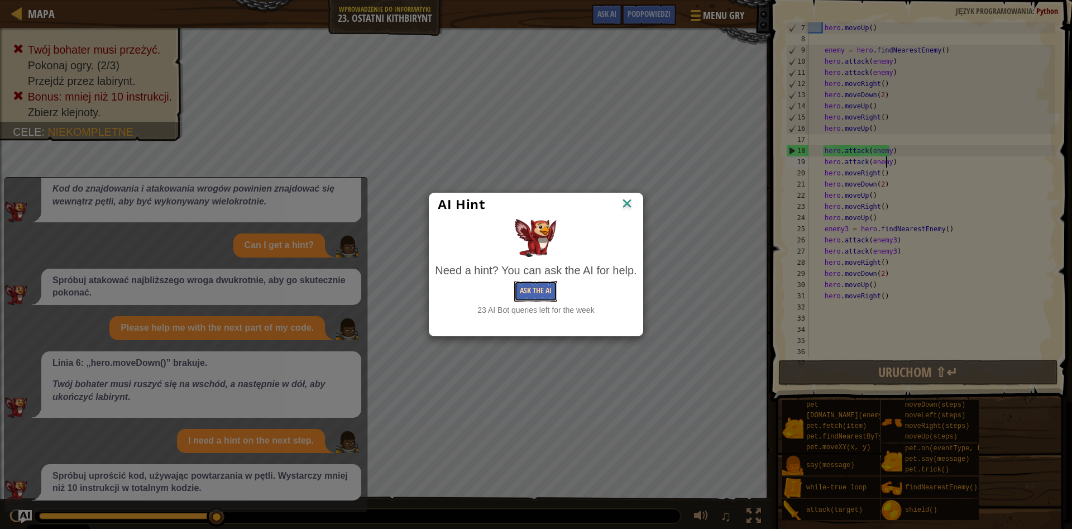
click at [527, 293] on button "Ask the AI" at bounding box center [535, 291] width 43 height 21
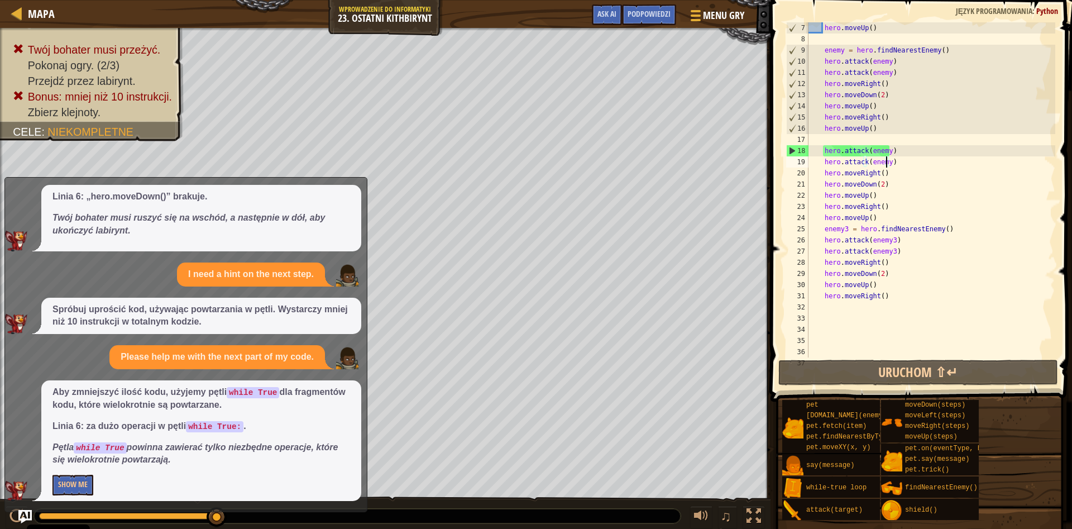
scroll to position [353, 0]
click at [73, 484] on button "Show Me" at bounding box center [72, 484] width 41 height 21
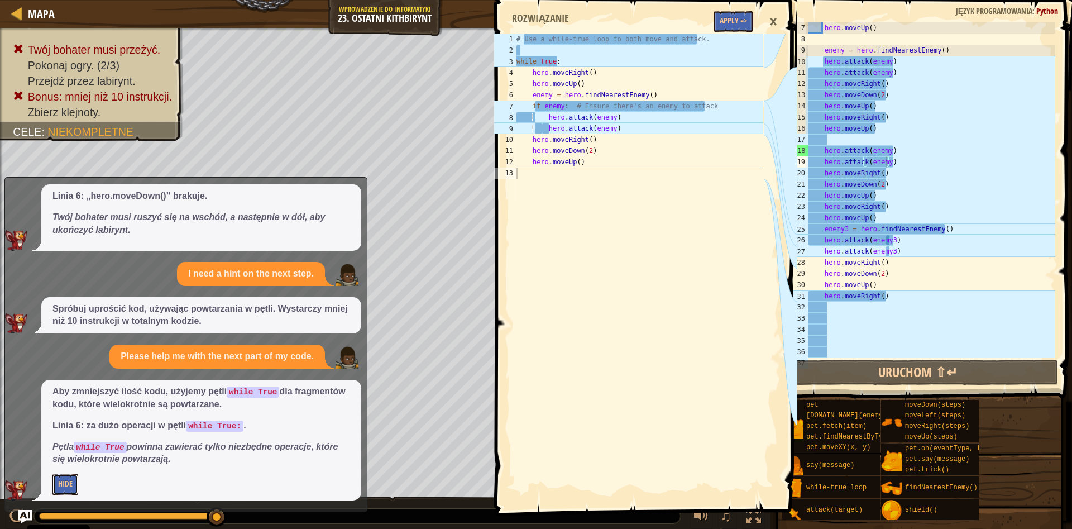
scroll to position [0, 0]
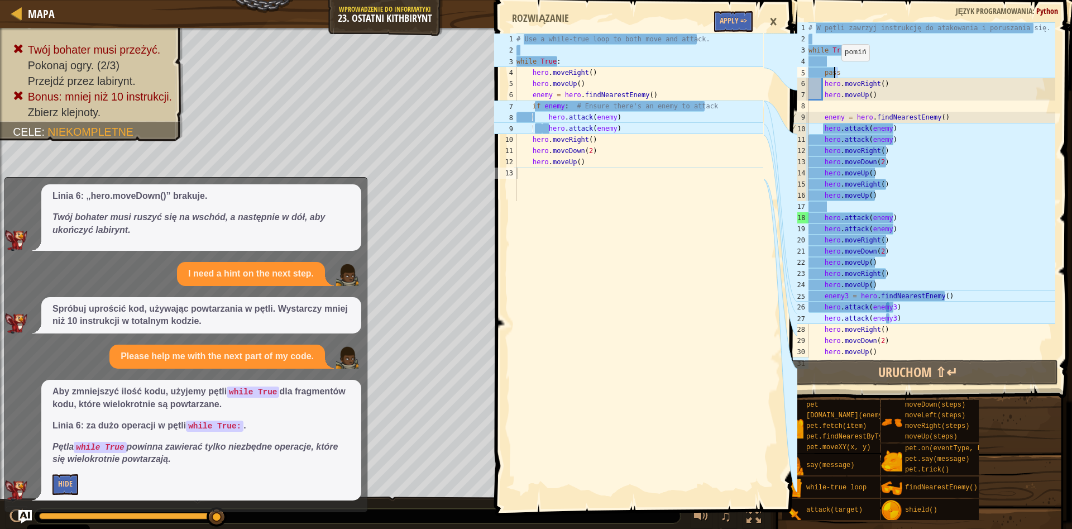
drag, startPoint x: 847, startPoint y: 73, endPoint x: 840, endPoint y: 72, distance: 6.8
click at [840, 72] on div "# W pętli zawrzyj instrukcję do atakowania i poruszania się. while True : pass …" at bounding box center [930, 200] width 249 height 357
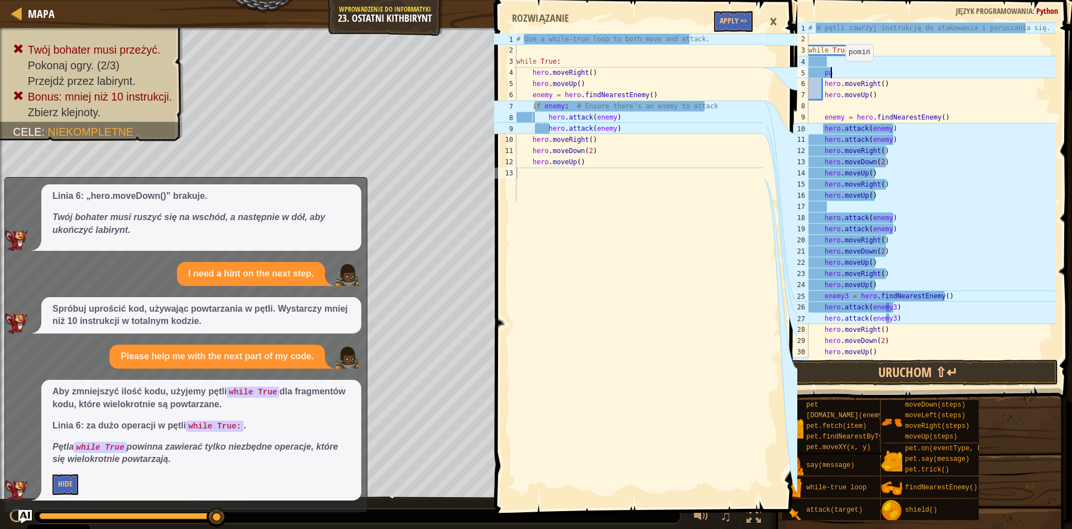
type textarea "p"
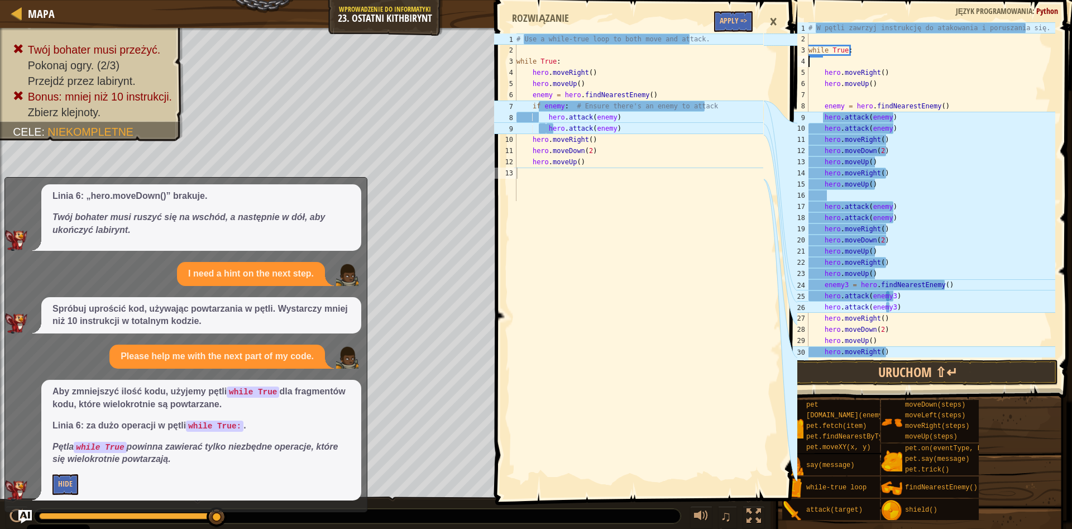
click at [820, 107] on div "# W pętli zawrzyj instrukcję do atakowania i poruszania się. while True : hero …" at bounding box center [930, 200] width 249 height 357
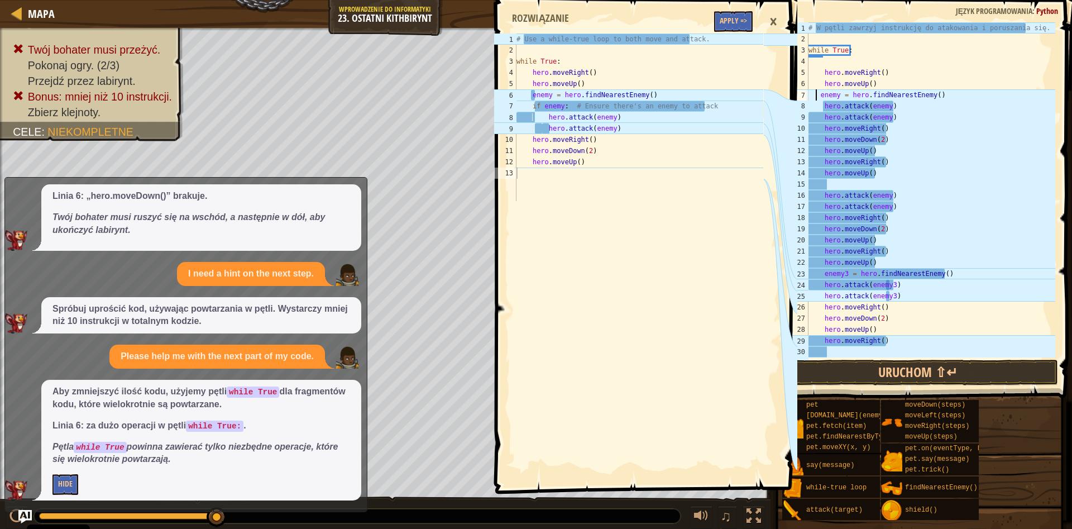
type textarea "enemy = hero.findNearestEnemy()"
click at [955, 94] on div "# W pętli zawrzyj instrukcję do atakowania i poruszania się. while True : hero …" at bounding box center [930, 200] width 249 height 357
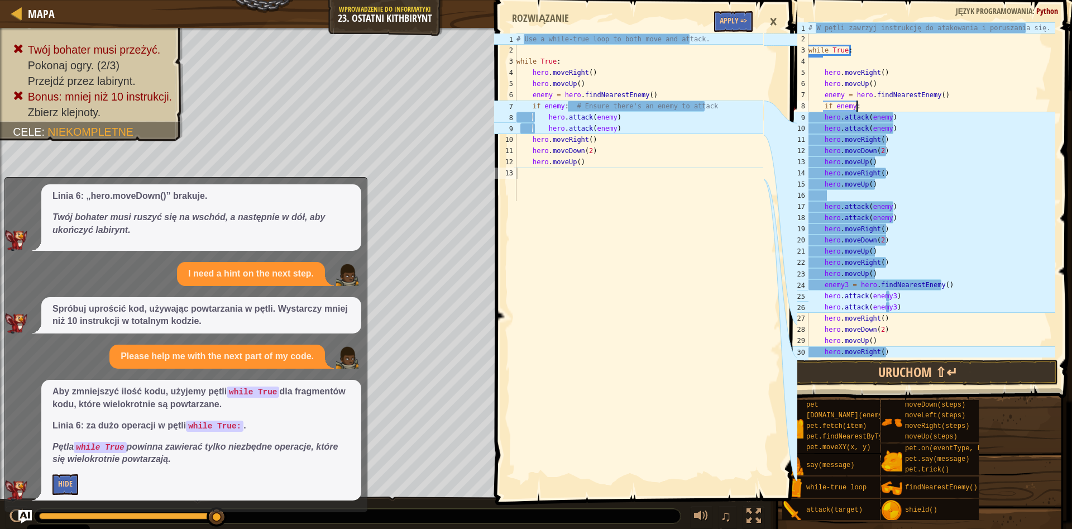
scroll to position [5, 3]
click at [823, 117] on div "# W pętli zawrzyj instrukcję do atakowania i poruszania się. while True : hero …" at bounding box center [930, 200] width 249 height 357
click at [820, 130] on div "# W pętli zawrzyj instrukcję do atakowania i poruszania się. while True : hero …" at bounding box center [930, 200] width 249 height 357
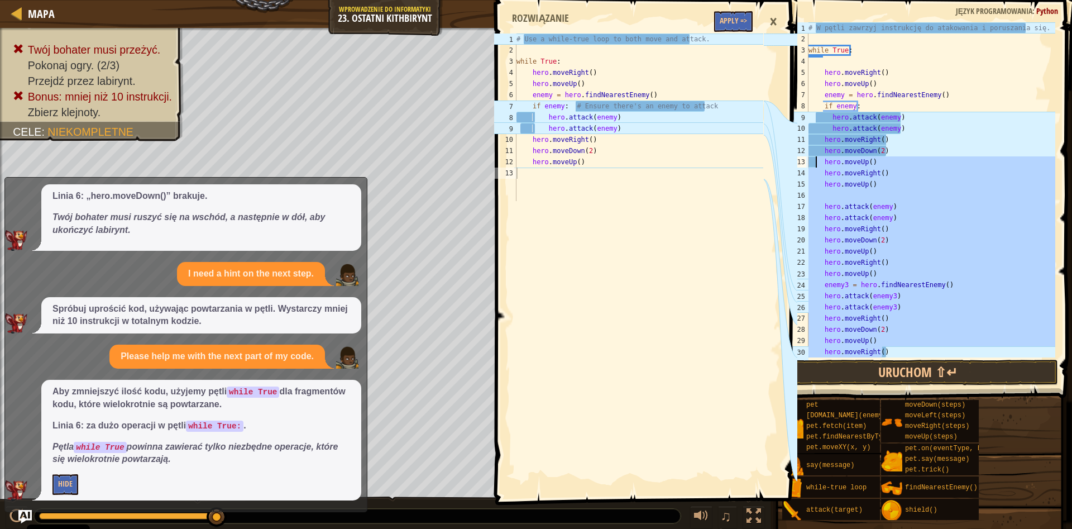
drag, startPoint x: 885, startPoint y: 352, endPoint x: 816, endPoint y: 161, distance: 202.8
click at [816, 161] on div "# W pętli zawrzyj instrukcję do atakowania i poruszania się. while True : hero …" at bounding box center [930, 200] width 249 height 357
type textarea "hero.moveUp() hero.moveRight()"
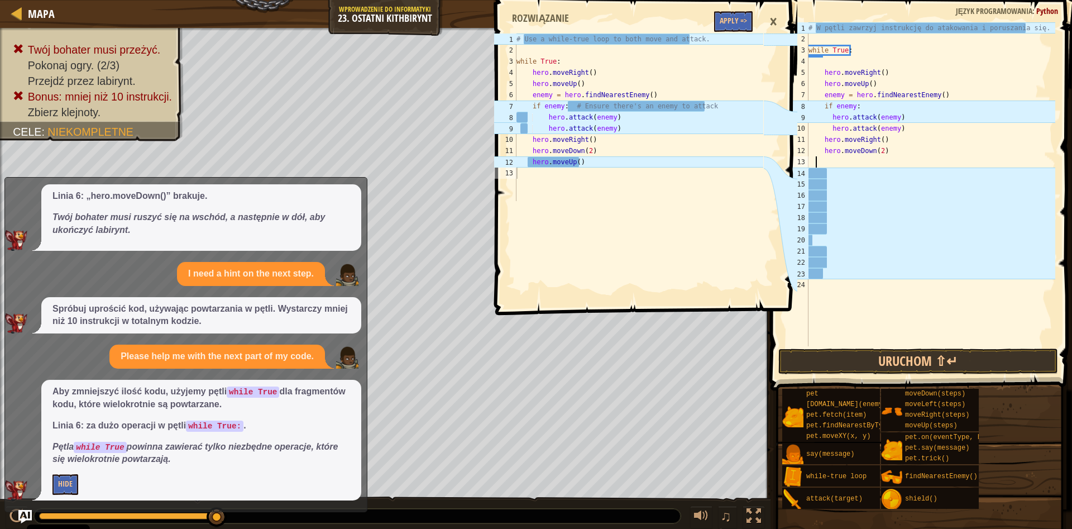
click at [862, 374] on span at bounding box center [922, 179] width 310 height 423
click at [862, 352] on button "Uruchom ⇧↵" at bounding box center [918, 361] width 280 height 26
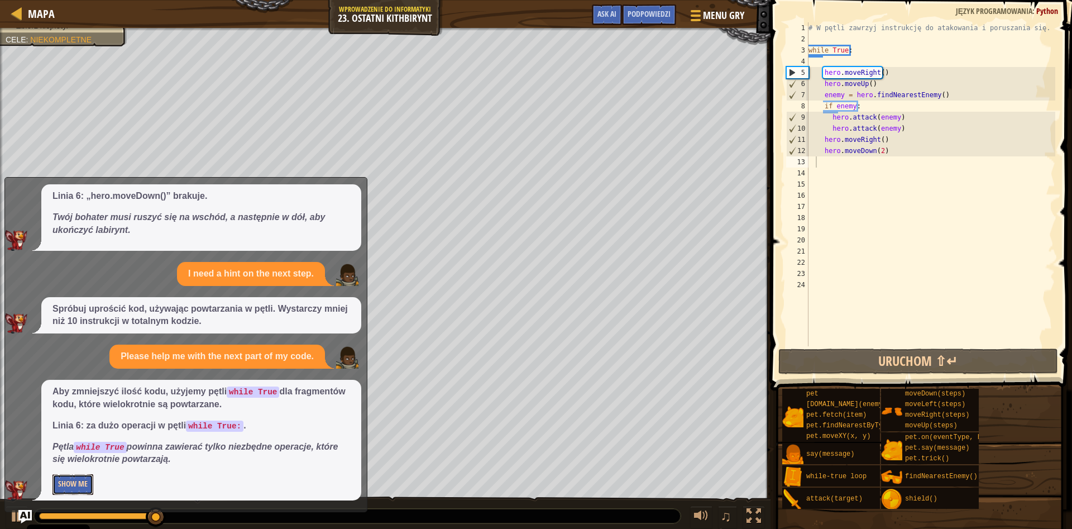
click at [75, 487] on button "Show Me" at bounding box center [72, 484] width 41 height 21
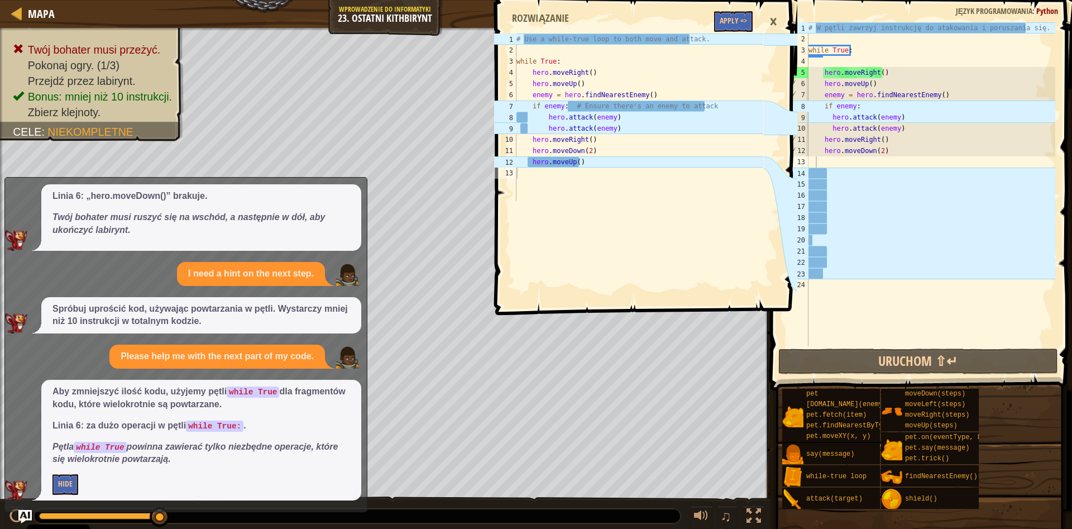
type textarea "hero.moveDown(2)"
click at [884, 151] on div "# W pętli zawrzyj instrukcję do atakowania i poruszania się. while True : hero …" at bounding box center [930, 195] width 249 height 346
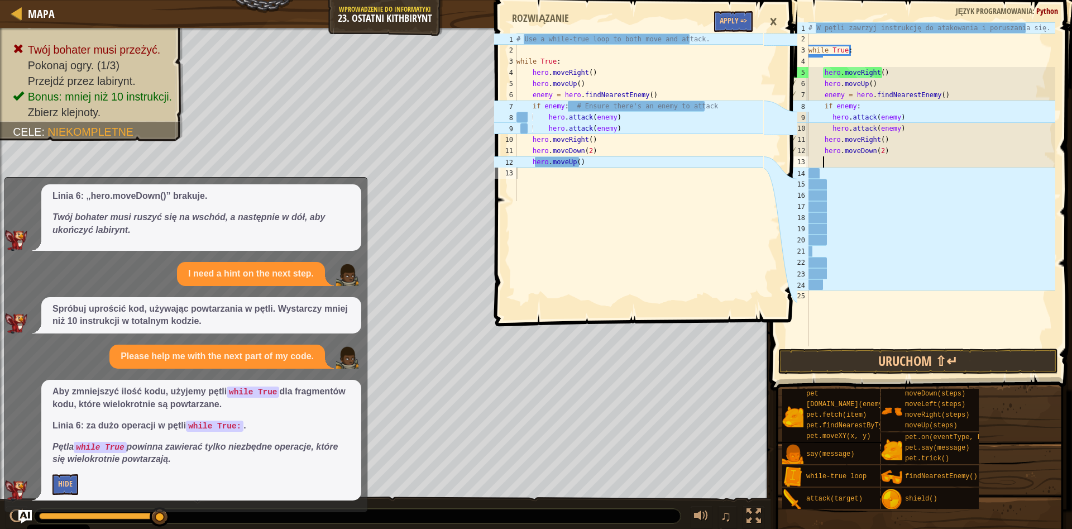
type textarea "h"
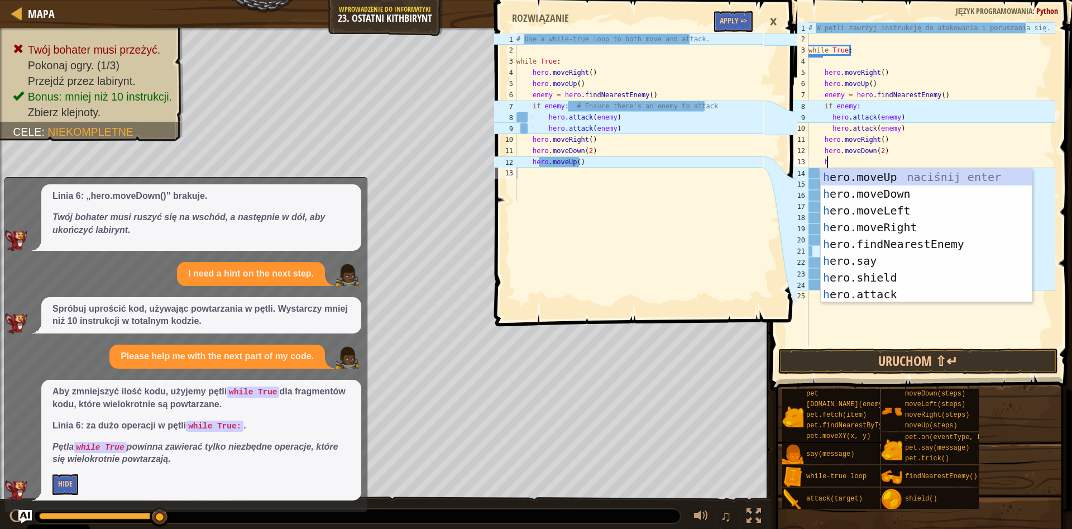
scroll to position [5, 1]
click at [898, 176] on div "h ero.moveUp naciśnij enter h ero.moveDown naciśnij enter h ero.moveLeft naciśn…" at bounding box center [926, 253] width 211 height 168
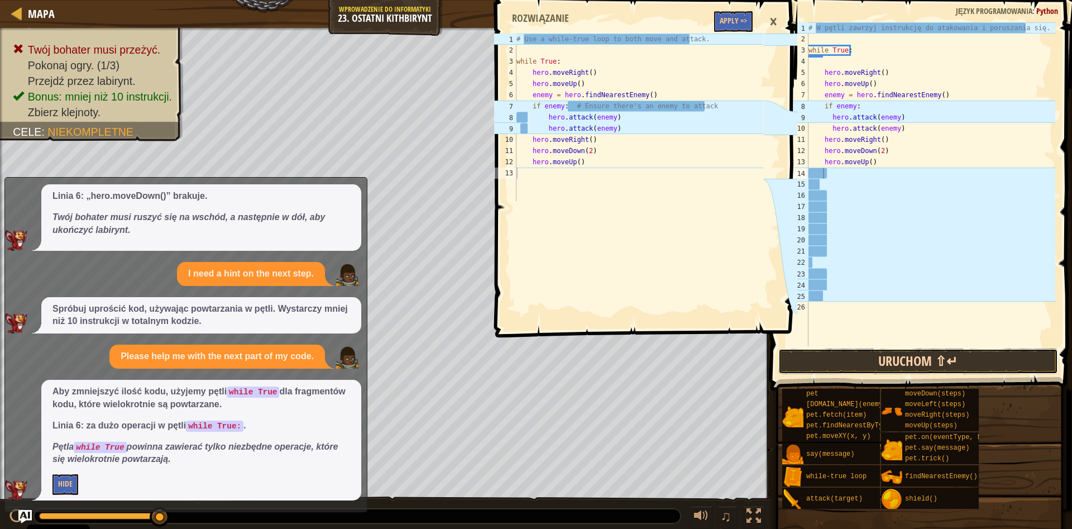
click at [897, 357] on button "Uruchom ⇧↵" at bounding box center [918, 361] width 280 height 26
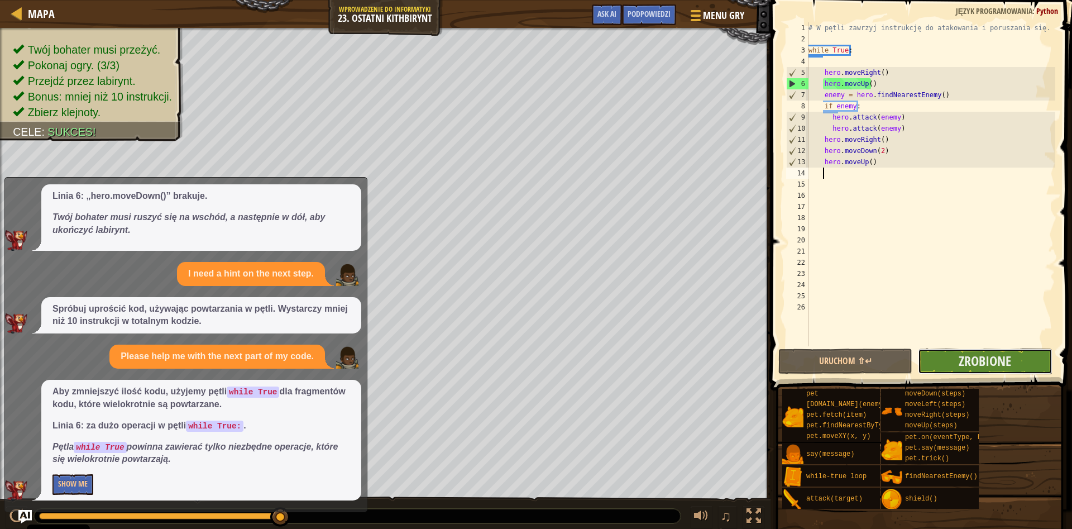
click at [949, 357] on button "Zrobione" at bounding box center [985, 361] width 134 height 26
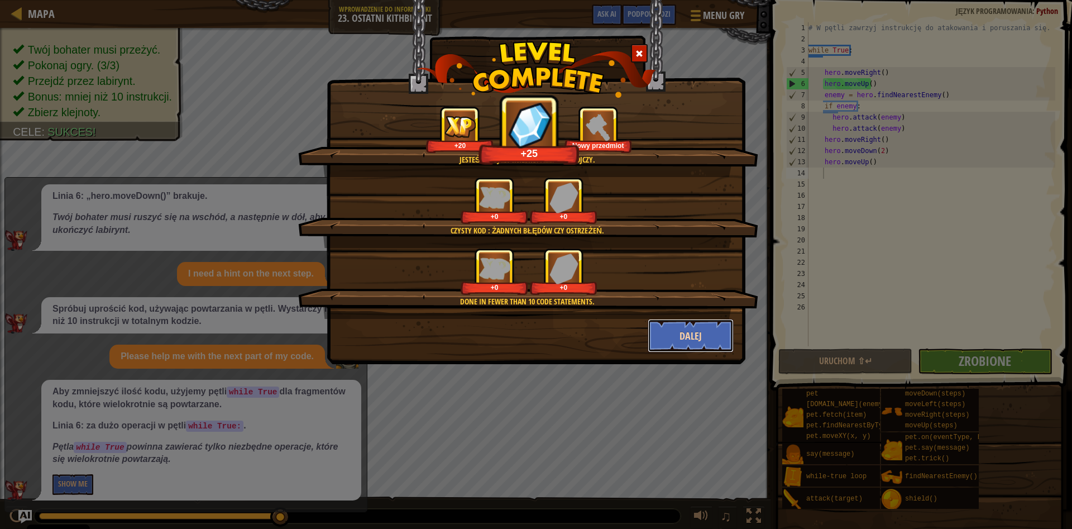
click at [722, 342] on button "Dalej" at bounding box center [691, 336] width 87 height 34
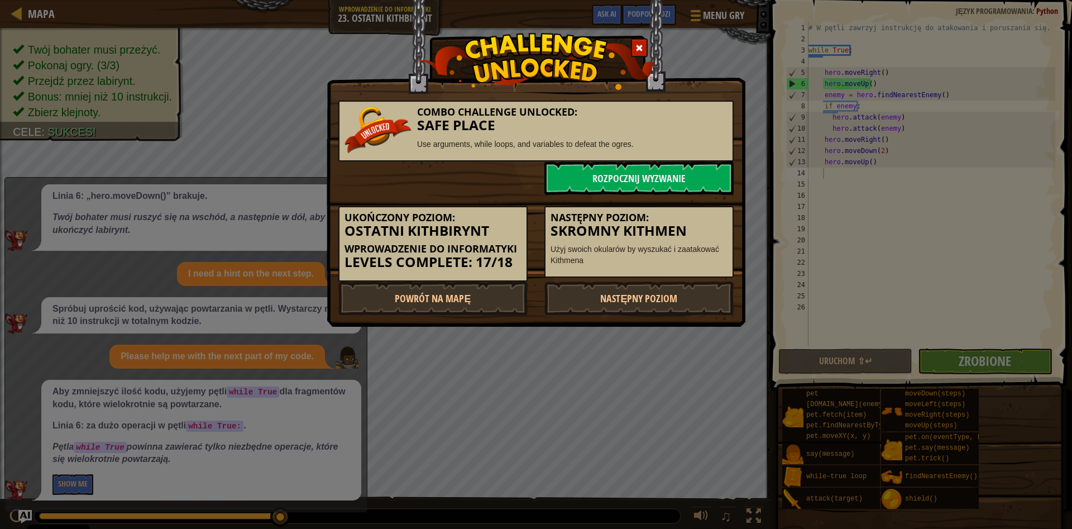
click at [719, 337] on div "Combo Challenge Unlocked: Safe Place Use arguments, while loops, and variables …" at bounding box center [536, 264] width 1072 height 529
click at [689, 295] on link "Następny poziom" at bounding box center [638, 298] width 189 height 34
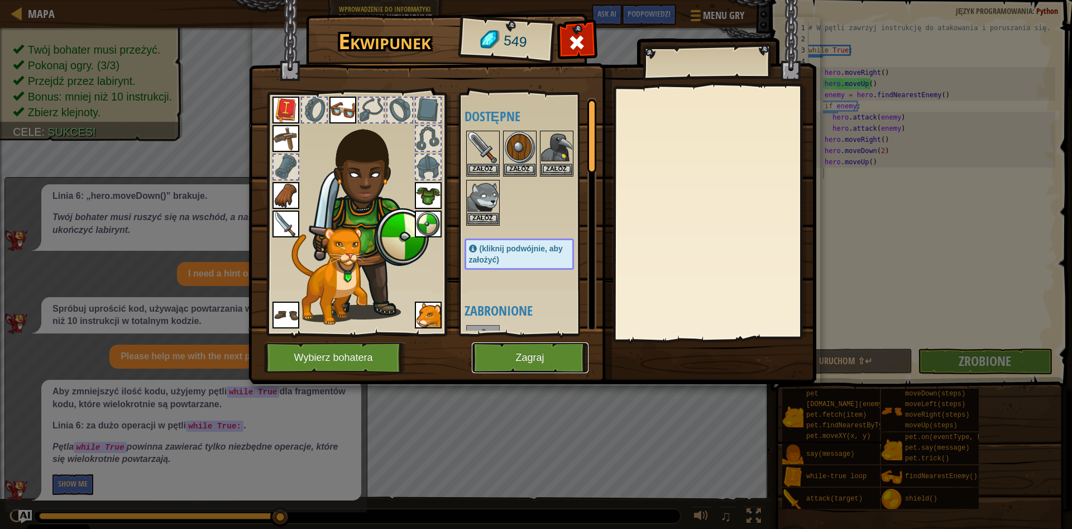
click at [537, 360] on button "Zagraj" at bounding box center [530, 357] width 117 height 31
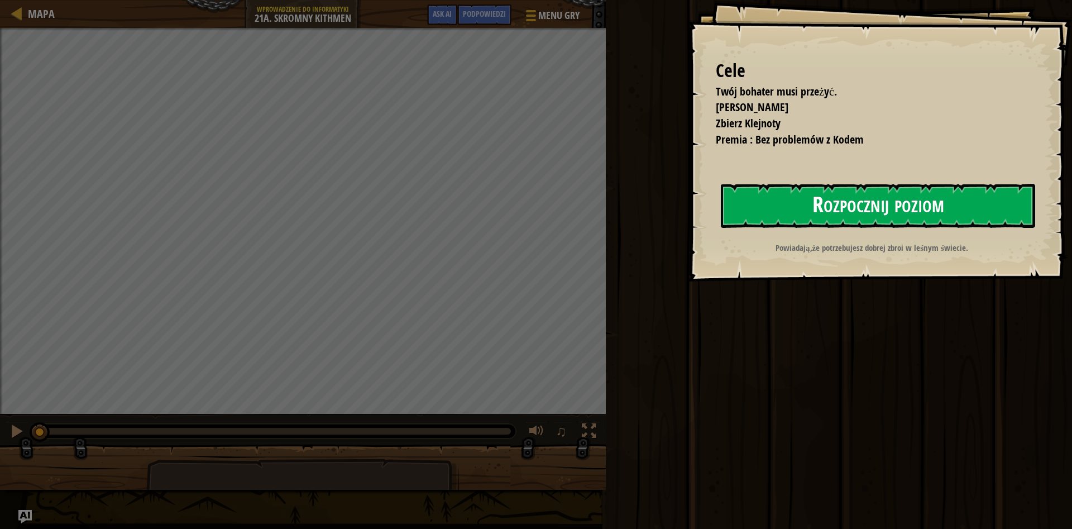
click at [822, 199] on button "Rozpocznij poziom" at bounding box center [878, 206] width 314 height 44
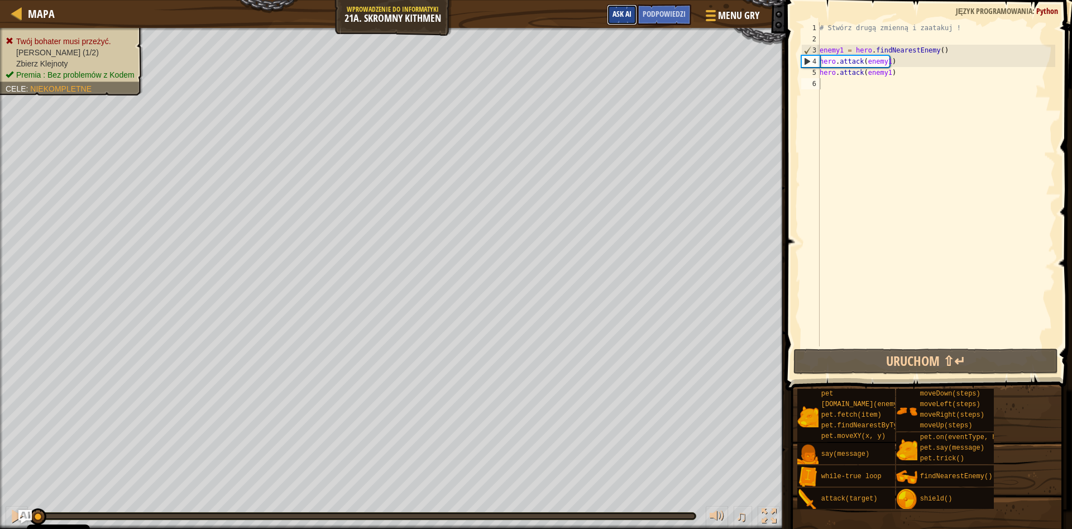
click at [618, 17] on span "Ask AI" at bounding box center [622, 13] width 19 height 11
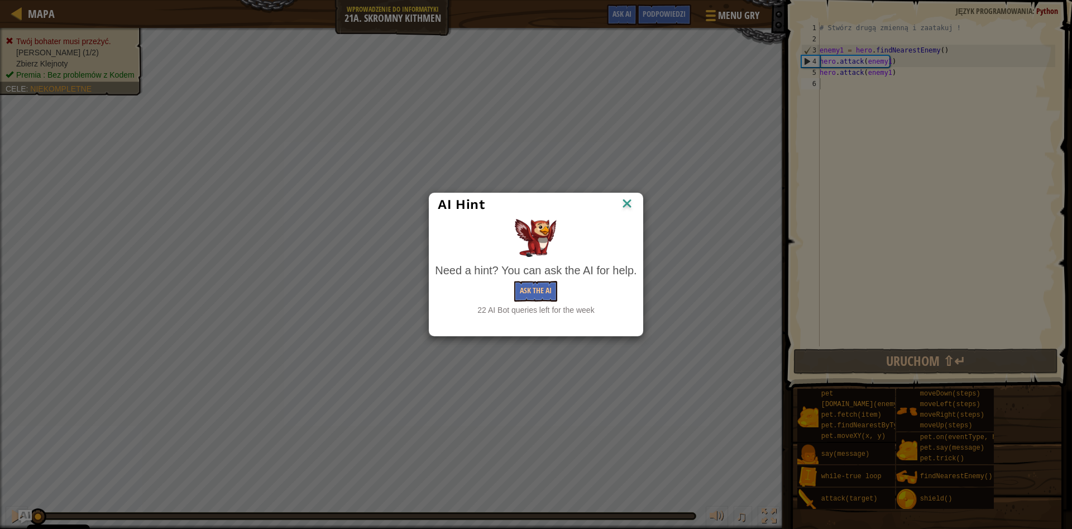
drag, startPoint x: 556, startPoint y: 296, endPoint x: 530, endPoint y: 345, distance: 55.2
click at [522, 287] on button "Ask the AI" at bounding box center [535, 291] width 43 height 21
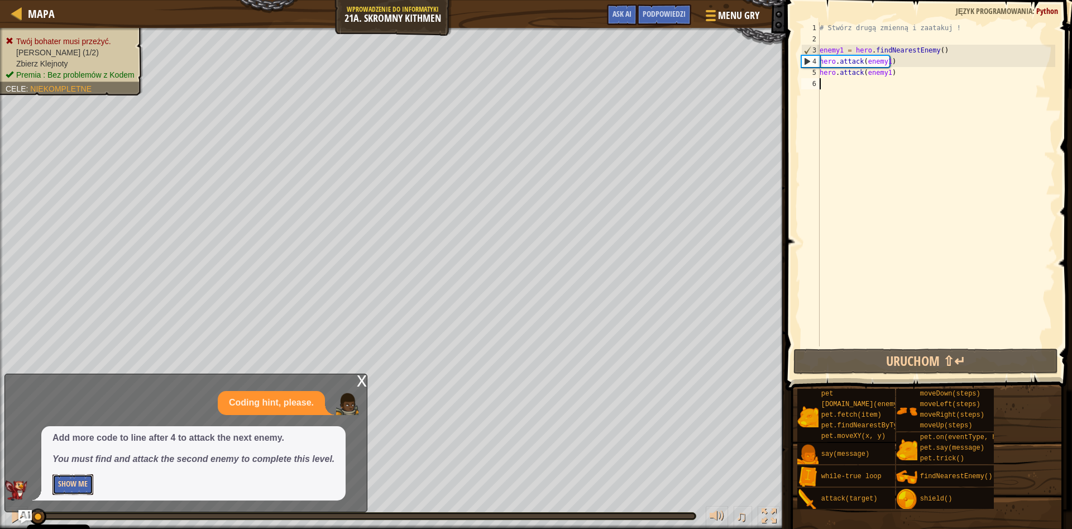
click at [65, 491] on button "Show Me" at bounding box center [72, 484] width 41 height 21
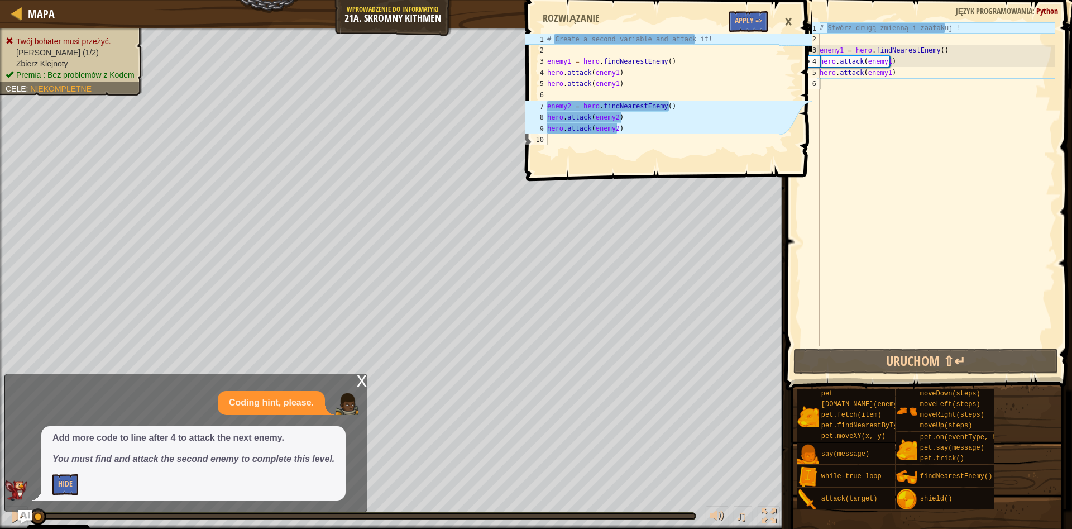
type textarea "hero.attack(enemy1)"
click at [897, 77] on div "# Stwórz drugą zmienną i zaatakuj ! enemy1 = hero . findNearestEnemy ( ) hero .…" at bounding box center [937, 195] width 238 height 346
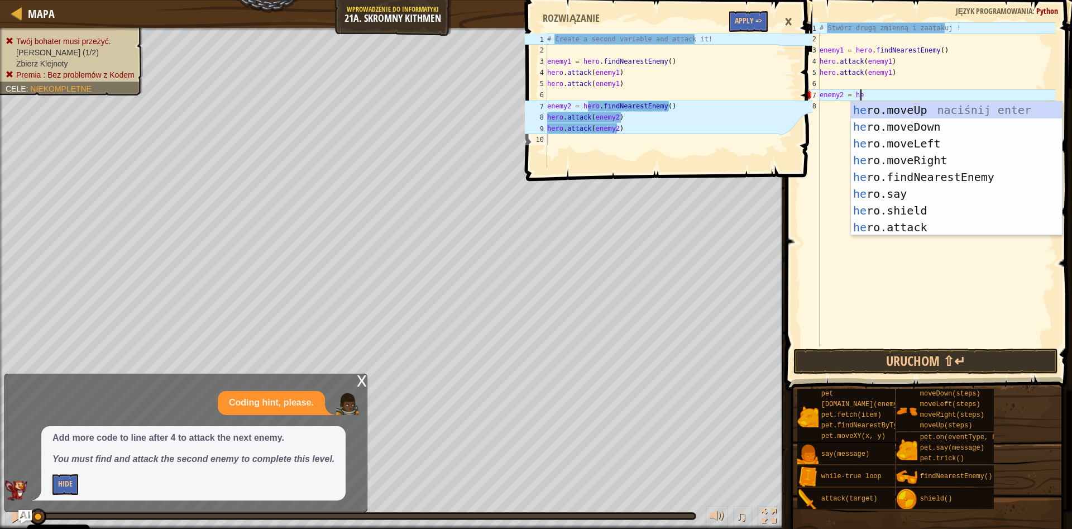
scroll to position [5, 3]
type textarea "enemy2 = hero"
click at [948, 173] on div "hero .moveUp naciśnij enter hero .moveDown naciśnij enter hero .moveLeft naciśn…" at bounding box center [956, 186] width 211 height 168
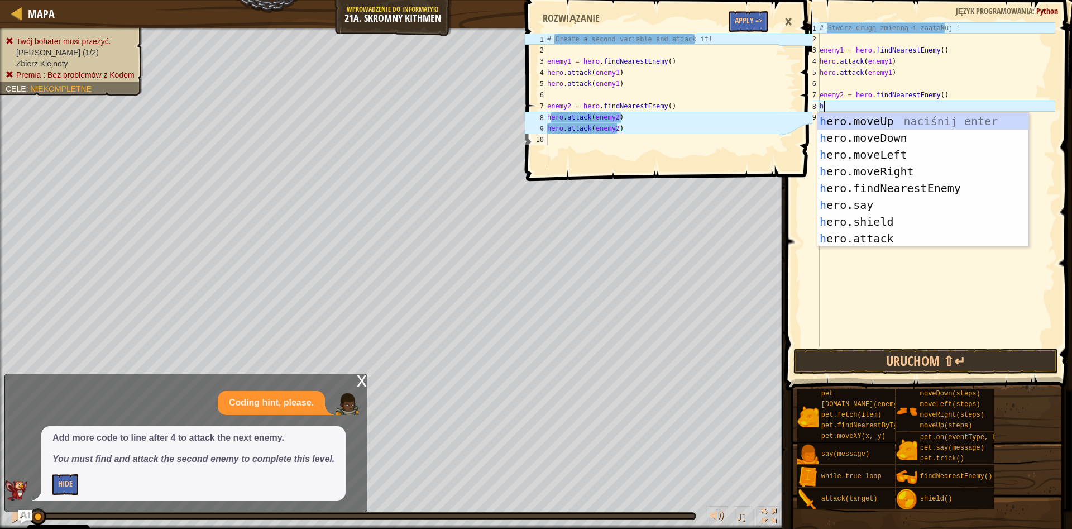
scroll to position [5, 0]
click at [910, 240] on div "h ero.moveUp naciśnij enter h ero.moveDown naciśnij enter h ero.moveLeft naciśn…" at bounding box center [923, 197] width 211 height 168
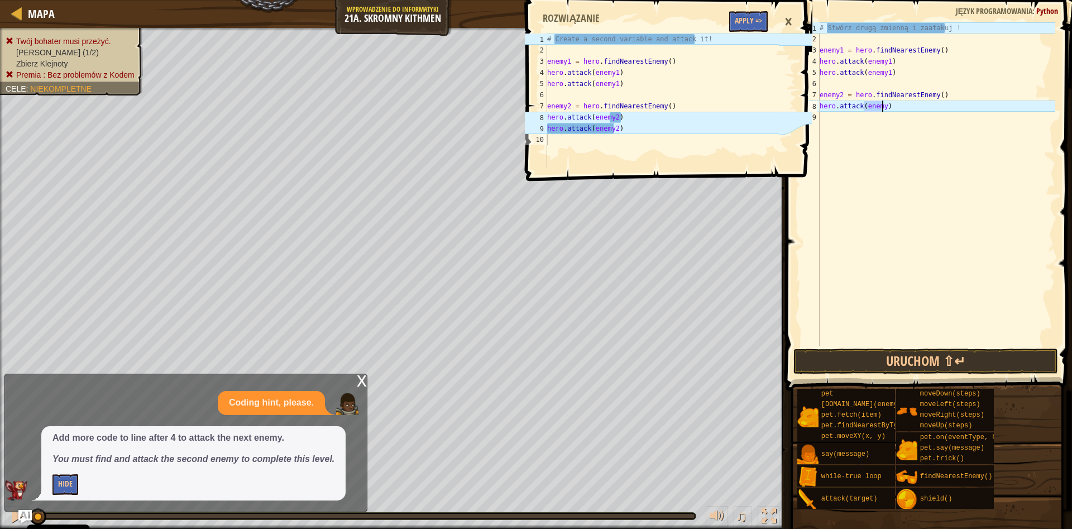
click at [881, 106] on div "# Stwórz drugą zmienną i zaatakuj ! enemy1 = hero . findNearestEnemy ( ) hero .…" at bounding box center [937, 184] width 238 height 324
drag, startPoint x: 901, startPoint y: 108, endPoint x: 817, endPoint y: 105, distance: 83.8
click at [818, 105] on div "# Stwórz drugą zmienną i zaatakuj ! enemy1 = hero . findNearestEnemy ( ) hero .…" at bounding box center [937, 184] width 238 height 324
type textarea "hero.attack(enemy2)"
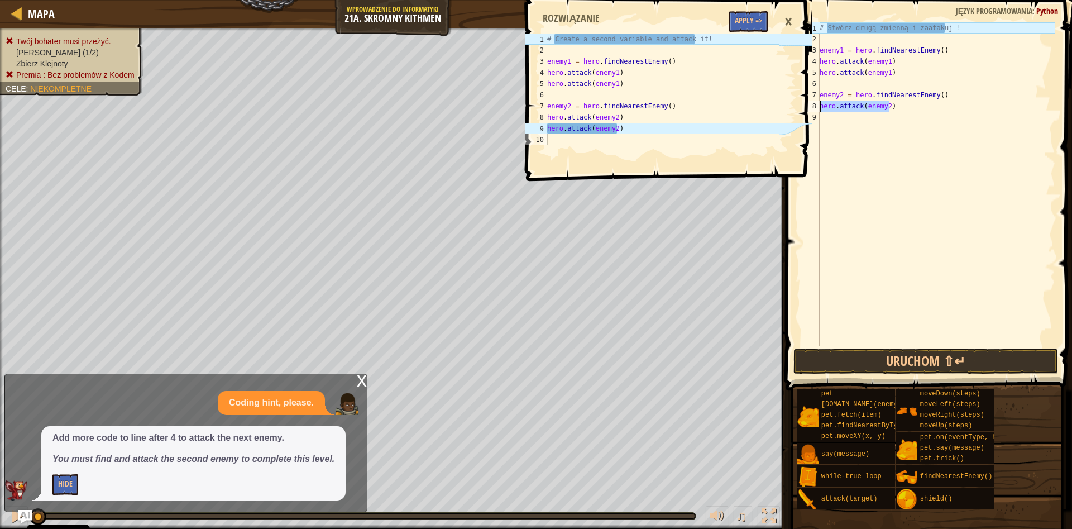
click at [823, 120] on div "# Stwórz drugą zmienną i zaatakuj ! enemy1 = hero . findNearestEnemy ( ) hero .…" at bounding box center [937, 195] width 238 height 346
paste textarea "hero.attack(enemy2)"
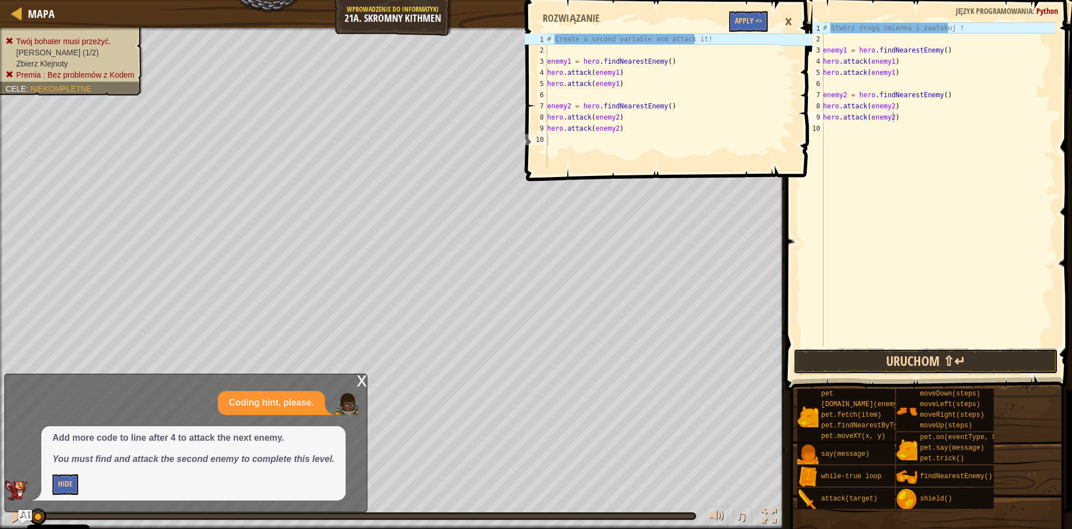
click at [932, 355] on button "Uruchom ⇧↵" at bounding box center [926, 361] width 265 height 26
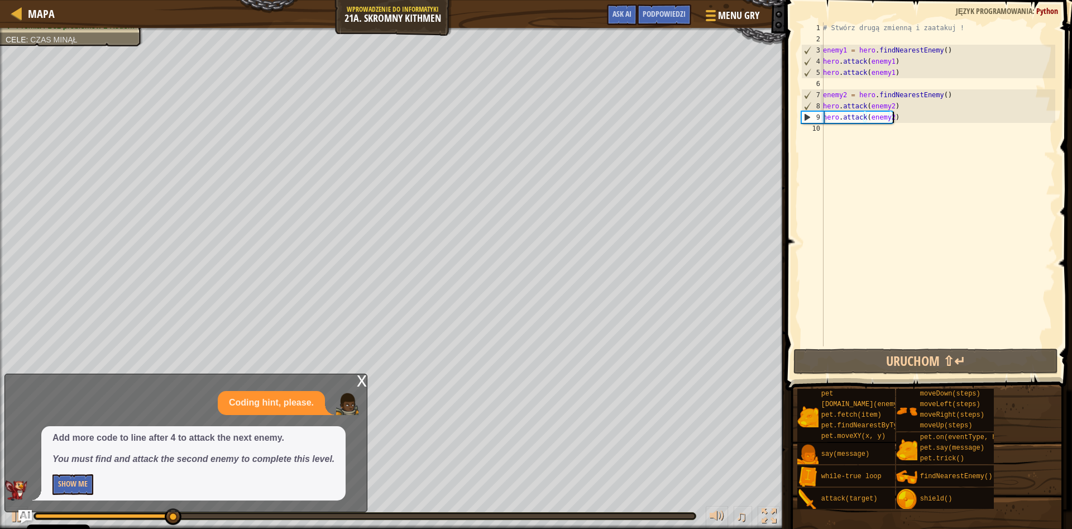
click at [913, 121] on div "# Stwórz drugą zmienną i zaatakuj ! enemy1 = hero . findNearestEnemy ( ) hero .…" at bounding box center [938, 195] width 235 height 346
click at [913, 112] on div "# Stwórz drugą zmienną i zaatakuj ! enemy1 = hero . findNearestEnemy ( ) hero .…" at bounding box center [938, 195] width 235 height 346
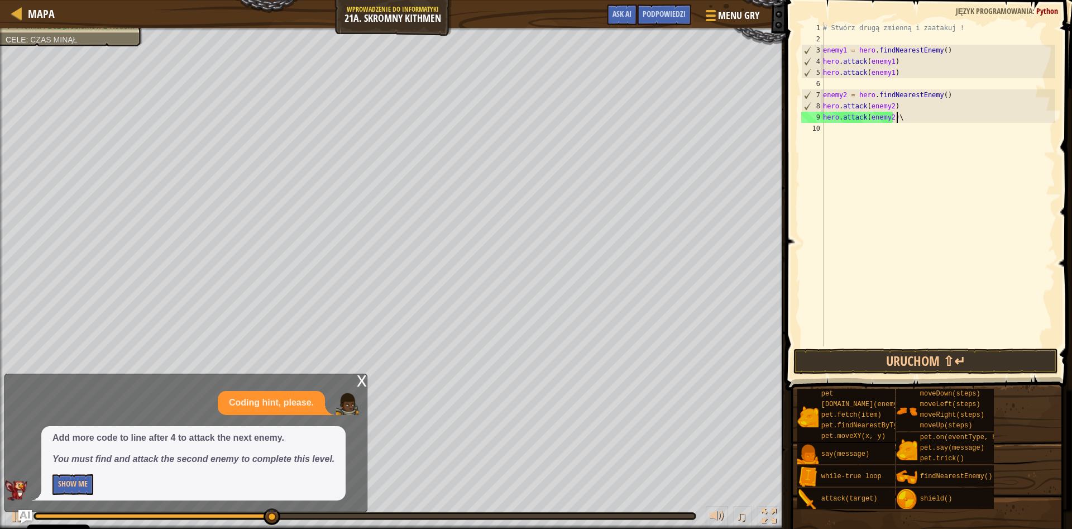
type textarea "hero.attack(enemy2)"
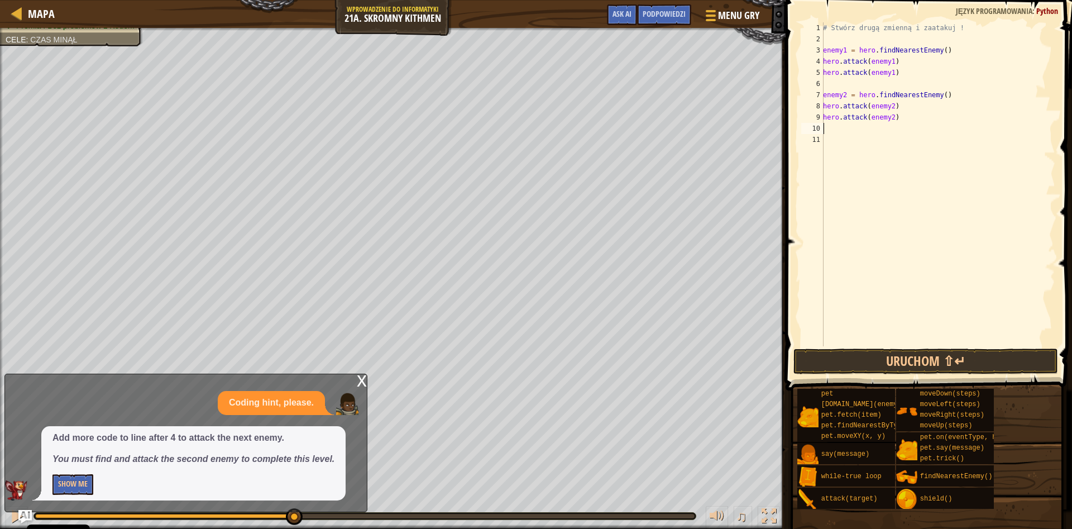
type textarea "h"
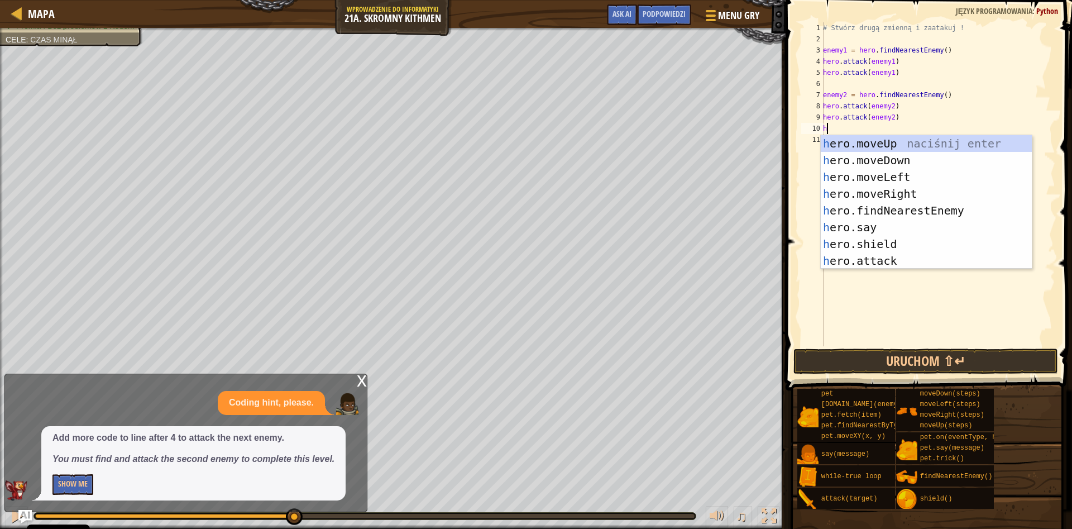
scroll to position [5, 0]
click at [912, 189] on div "h ero.moveUp naciśnij enter h ero.moveDown naciśnij enter h ero.moveLeft naciśn…" at bounding box center [926, 219] width 211 height 168
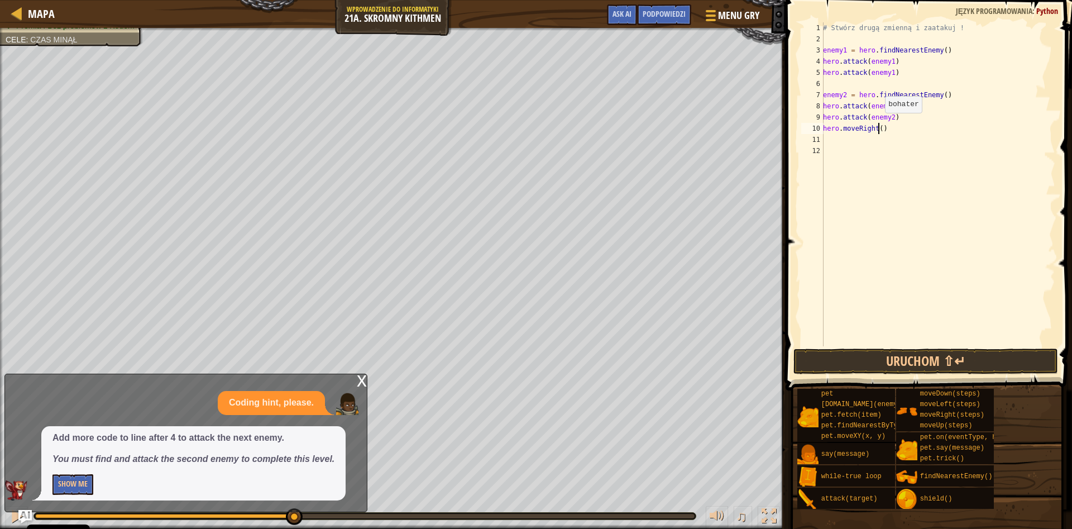
click at [879, 124] on div "# Stwórz drugą zmienną i zaatakuj ! enemy1 = hero . findNearestEnemy ( ) hero .…" at bounding box center [938, 195] width 235 height 346
click at [365, 383] on div "x" at bounding box center [362, 379] width 10 height 11
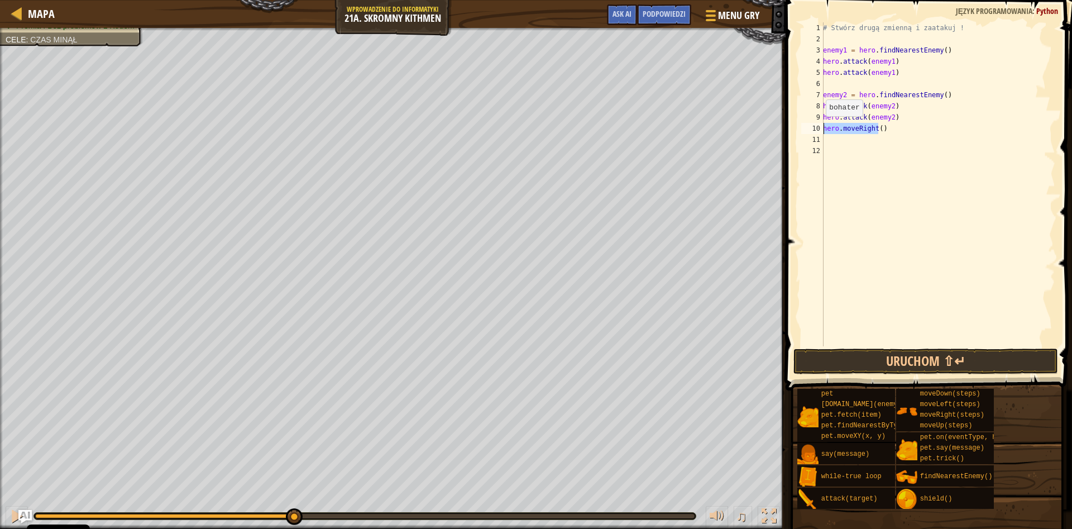
drag, startPoint x: 880, startPoint y: 126, endPoint x: 820, endPoint y: 127, distance: 60.3
click at [821, 127] on div "# Stwórz drugą zmienną i zaatakuj ! enemy1 = hero . findNearestEnemy ( ) hero .…" at bounding box center [938, 184] width 235 height 324
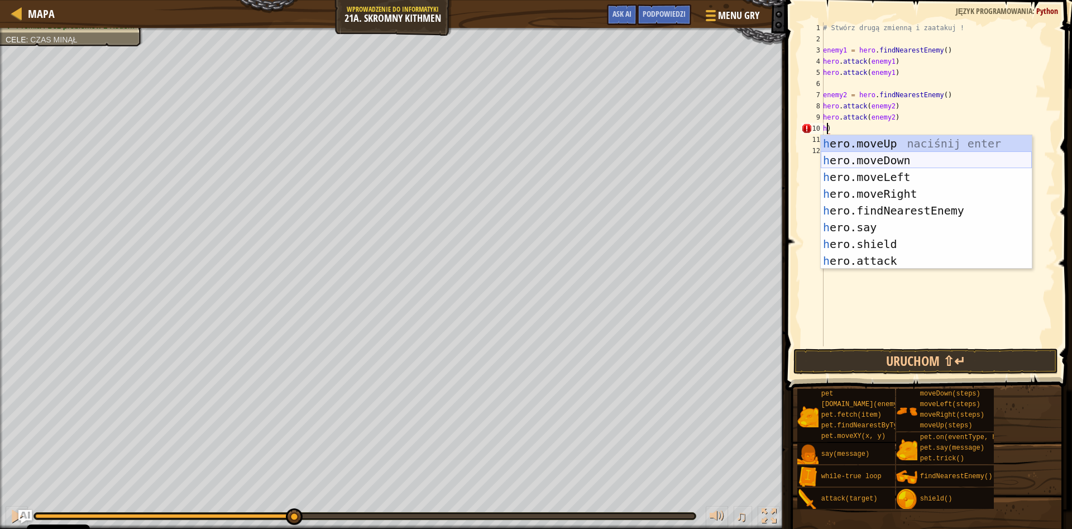
click at [946, 164] on div "h ero.moveUp naciśnij enter h ero.moveDown naciśnij enter h ero.moveLeft naciśn…" at bounding box center [926, 219] width 211 height 168
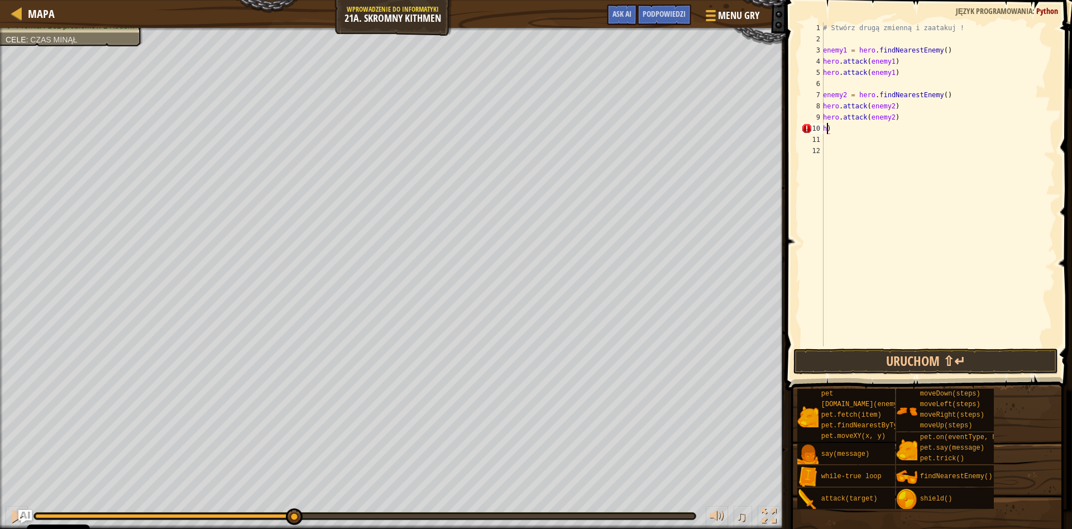
type textarea "hero.moveDown()"
click at [861, 136] on div "# Stwórz drugą zmienną i zaatakuj ! enemy1 = hero . findNearestEnemy ( ) hero .…" at bounding box center [938, 195] width 235 height 346
type textarea "h"
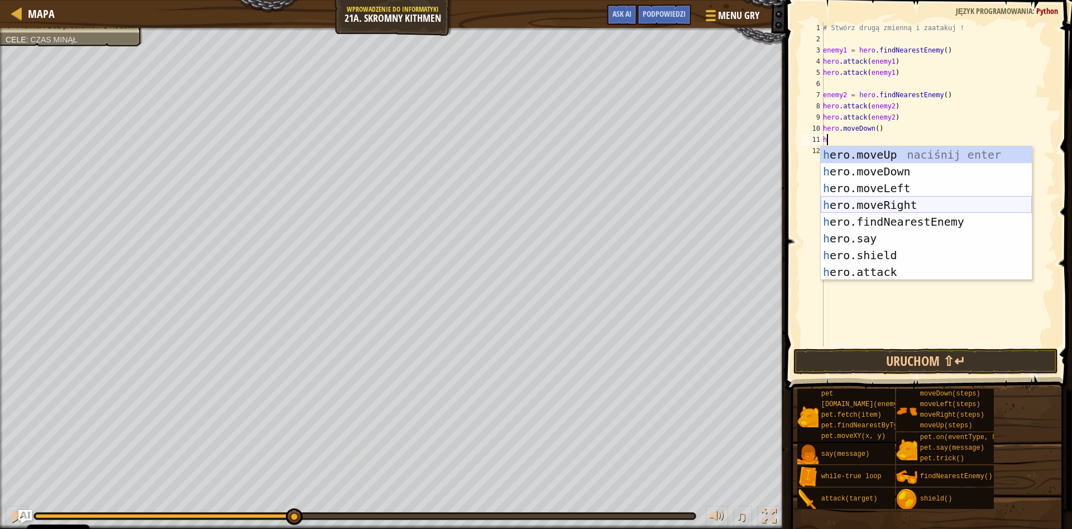
click at [906, 202] on div "h ero.moveUp naciśnij enter h ero.moveDown naciśnij enter h ero.moveLeft naciśn…" at bounding box center [926, 230] width 211 height 168
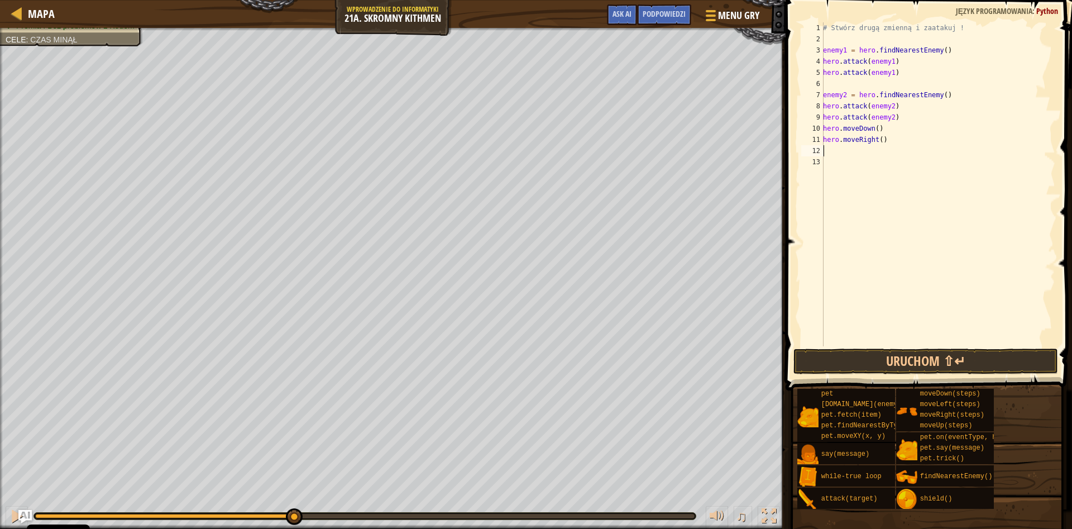
type textarea "h"
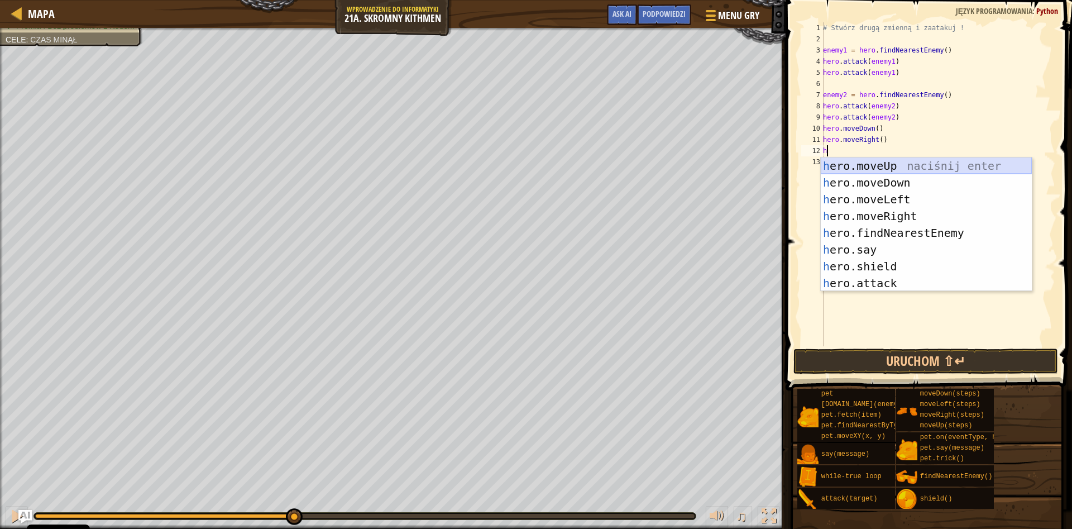
click at [877, 173] on div "h ero.moveUp naciśnij enter h ero.moveDown naciśnij enter h ero.moveLeft naciśn…" at bounding box center [926, 241] width 211 height 168
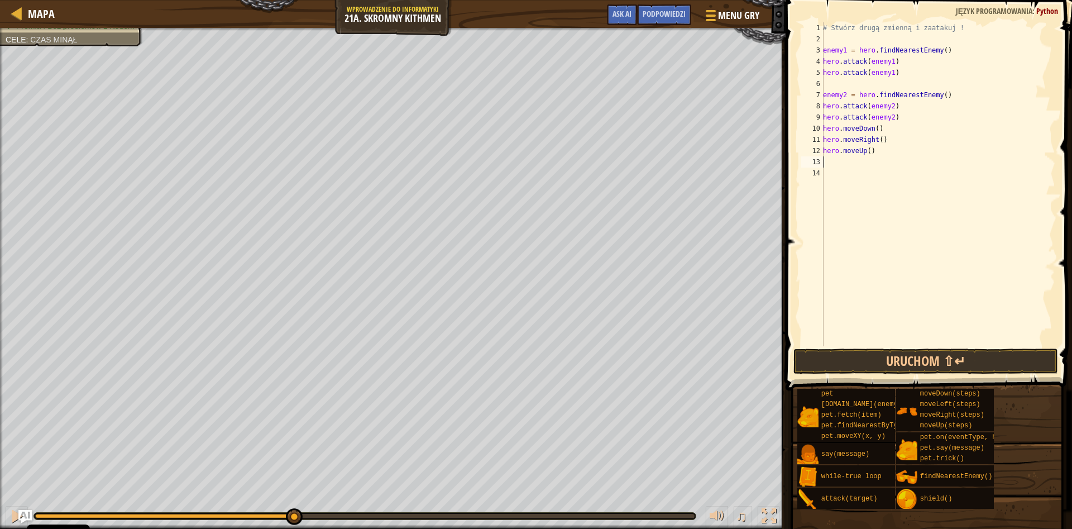
type textarea "h"
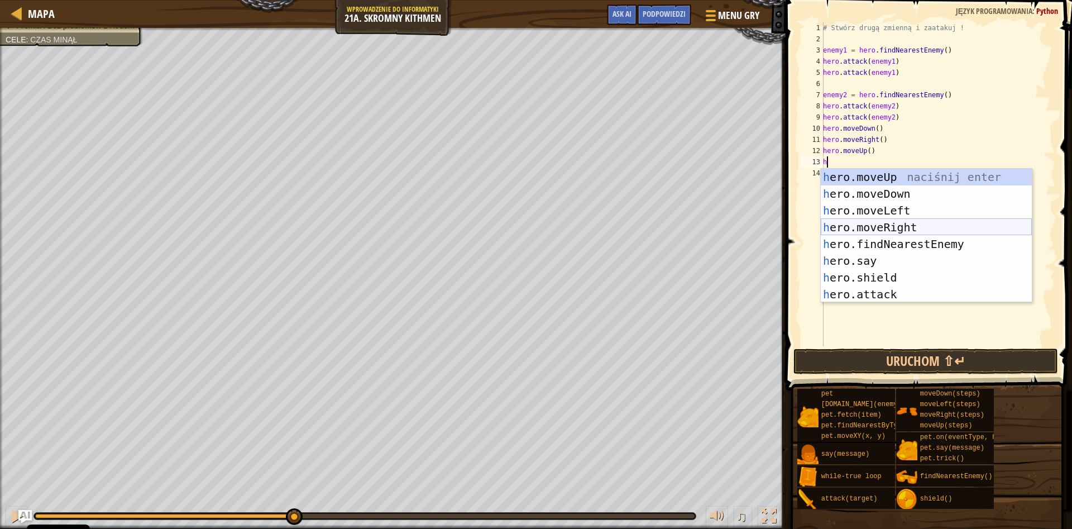
click at [900, 223] on div "h ero.moveUp naciśnij enter h ero.moveDown naciśnij enter h ero.moveLeft naciśn…" at bounding box center [926, 253] width 211 height 168
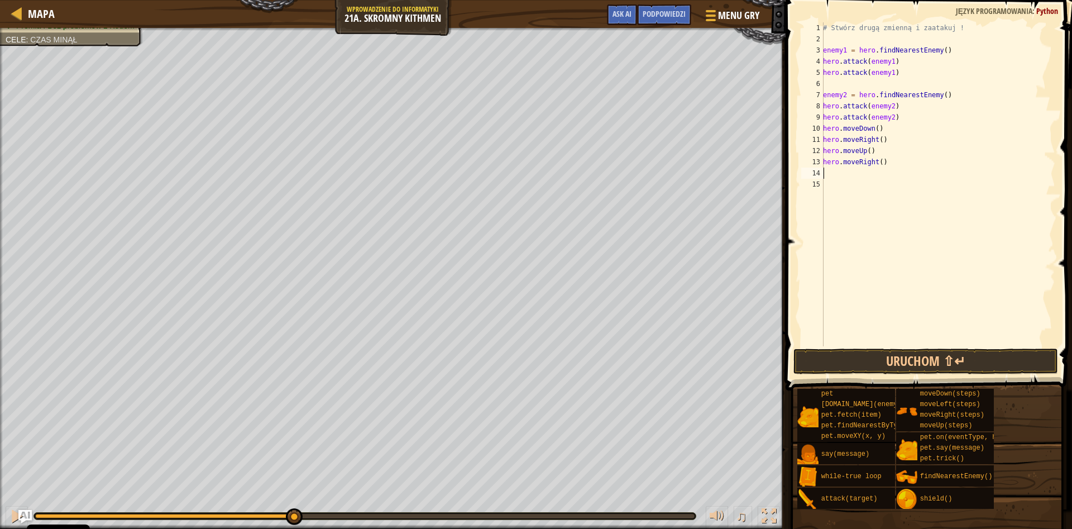
type textarea "h"
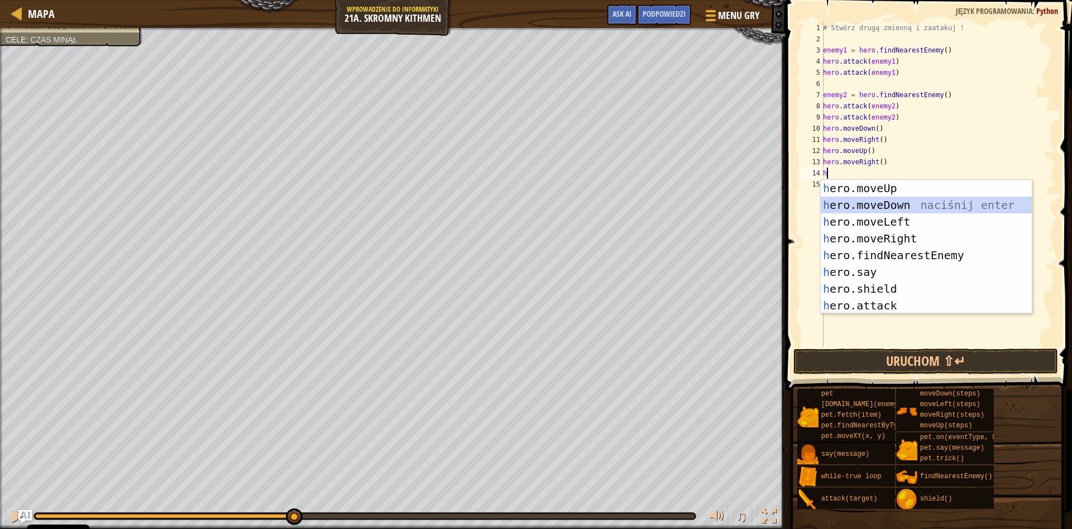
click at [900, 197] on div "h ero.moveUp naciśnij enter h ero.moveDown naciśnij enter h ero.moveLeft naciśn…" at bounding box center [926, 264] width 211 height 168
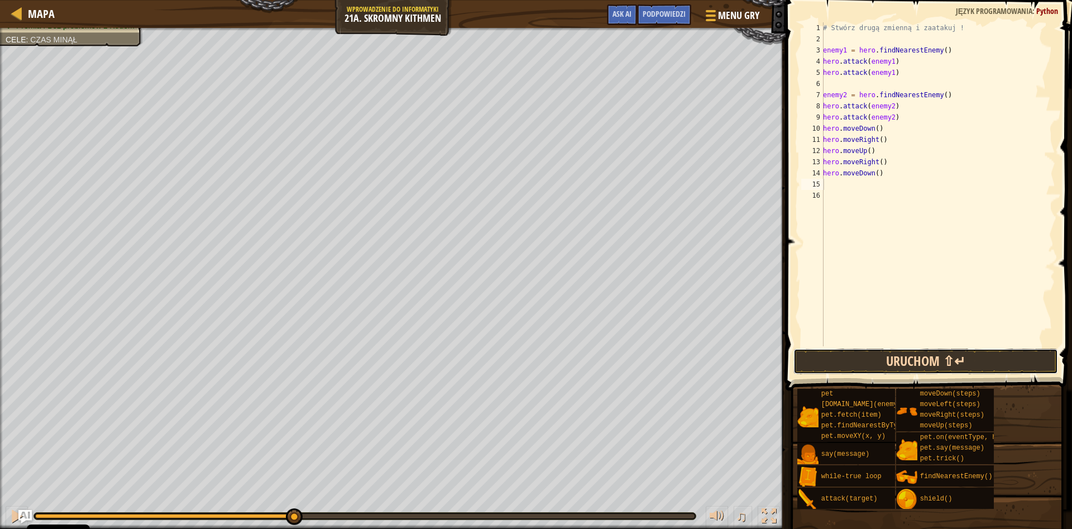
click at [919, 360] on button "Uruchom ⇧↵" at bounding box center [926, 361] width 265 height 26
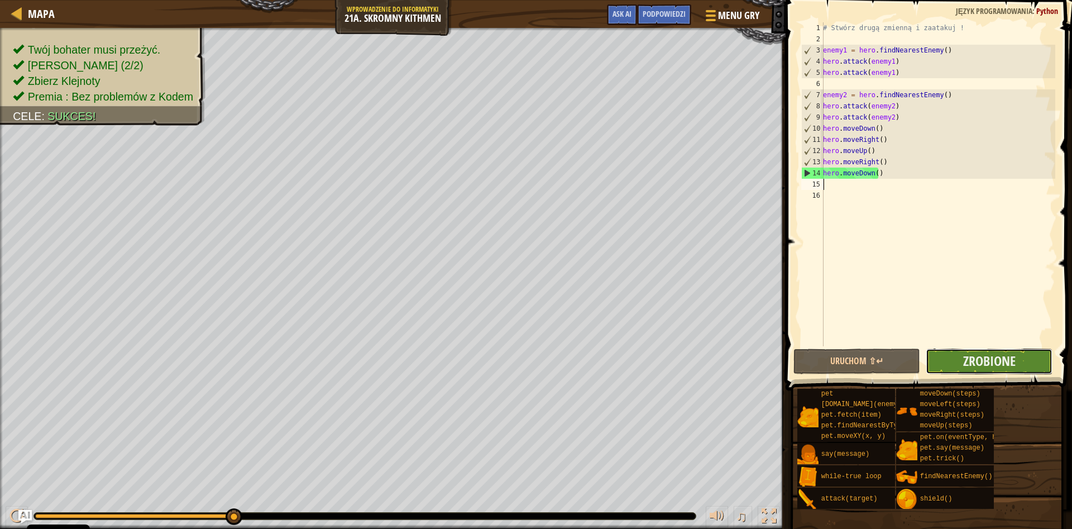
click at [1030, 366] on button "Zrobione" at bounding box center [989, 361] width 127 height 26
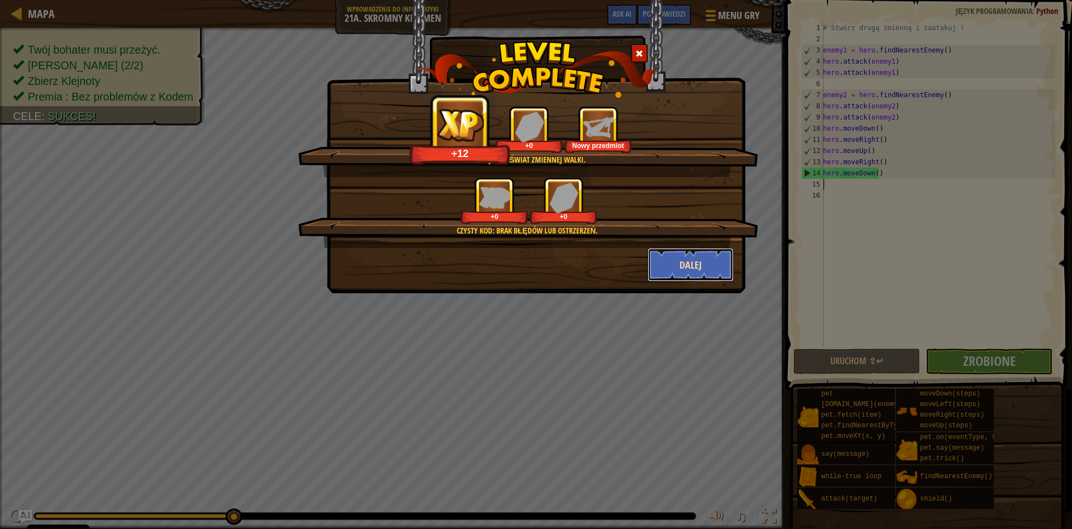
click at [662, 265] on button "Dalej" at bounding box center [691, 265] width 87 height 34
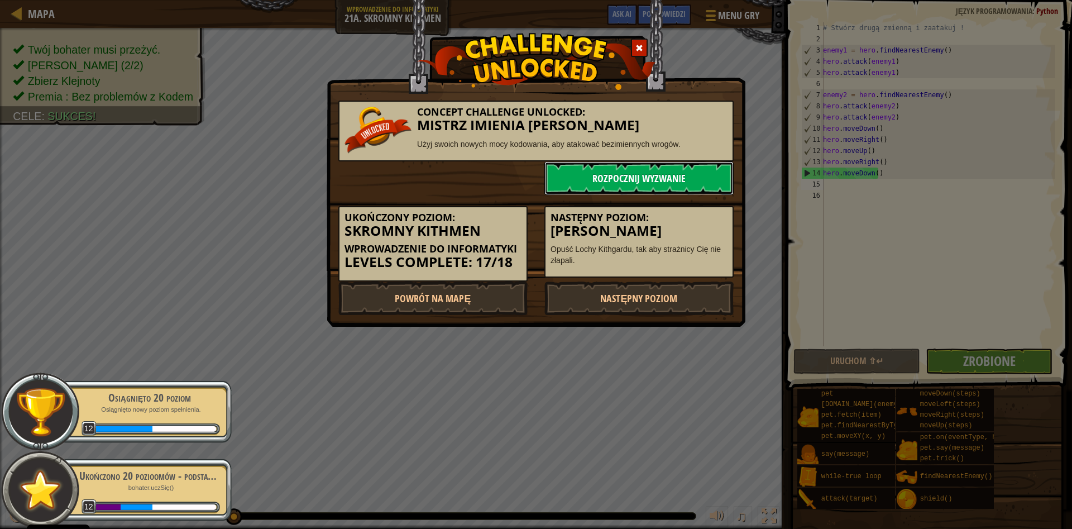
click at [663, 176] on link "Rozpocznij wyzwanie" at bounding box center [638, 178] width 189 height 34
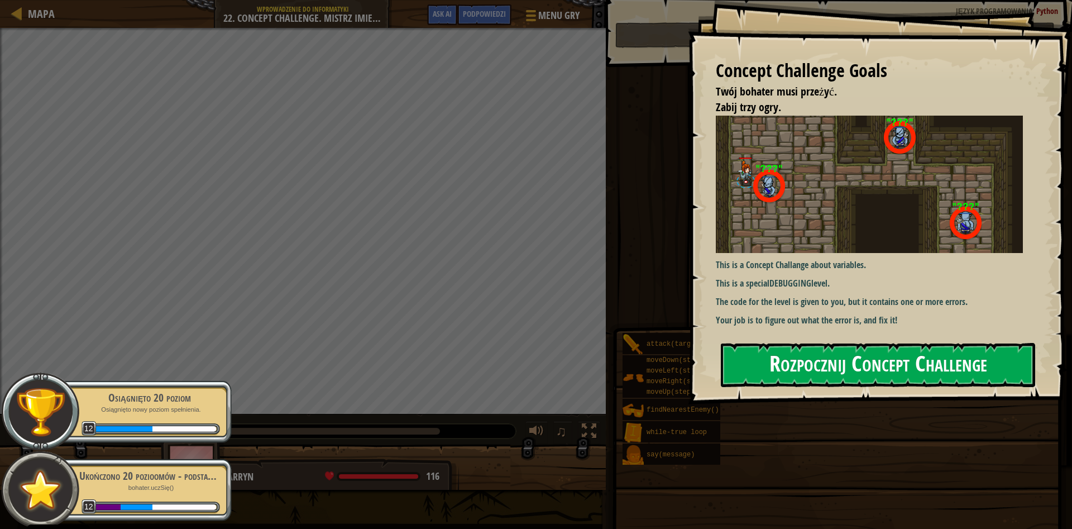
click at [833, 377] on button "Rozpocznij Concept Challenge" at bounding box center [878, 365] width 314 height 44
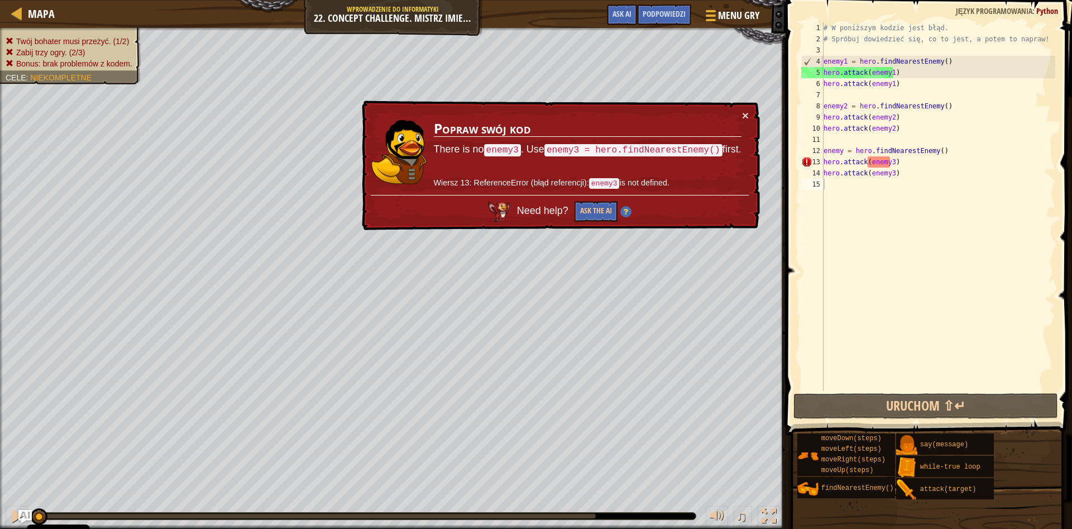
click at [614, 195] on div "Need help? Ask the AI" at bounding box center [559, 208] width 379 height 33
click at [611, 213] on button "Ask the AI" at bounding box center [594, 212] width 43 height 21
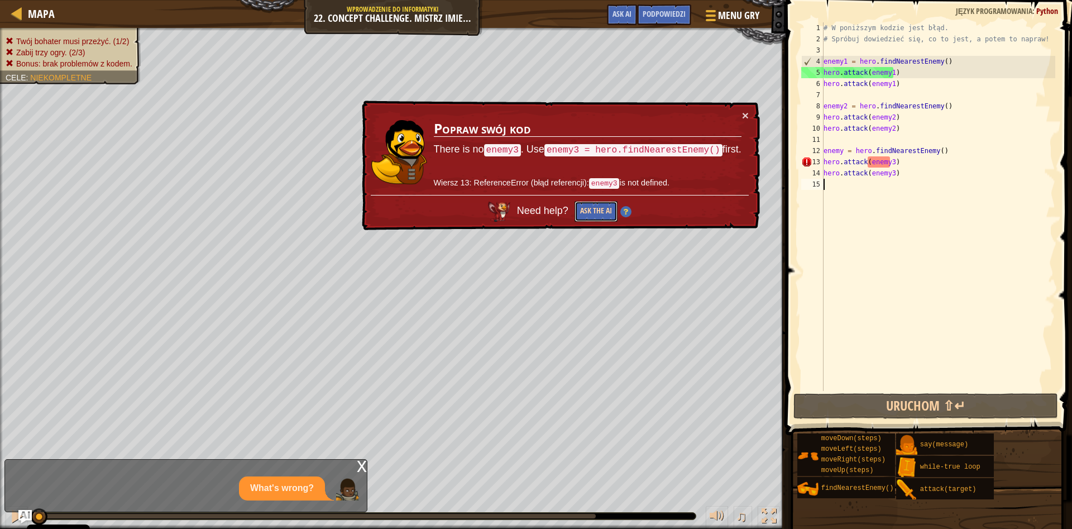
click at [611, 213] on button "Ask the AI" at bounding box center [595, 211] width 43 height 21
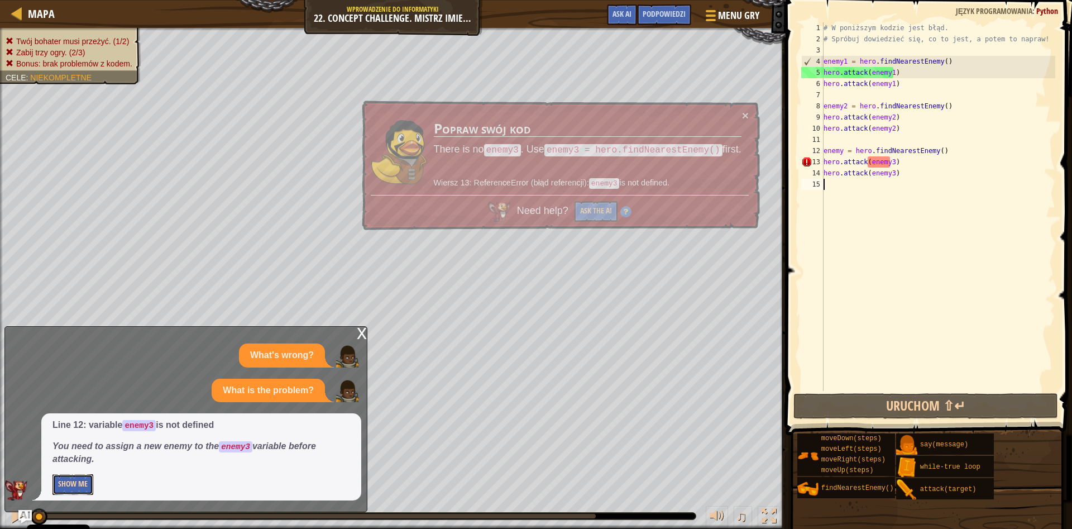
click at [83, 484] on button "Show Me" at bounding box center [72, 484] width 41 height 21
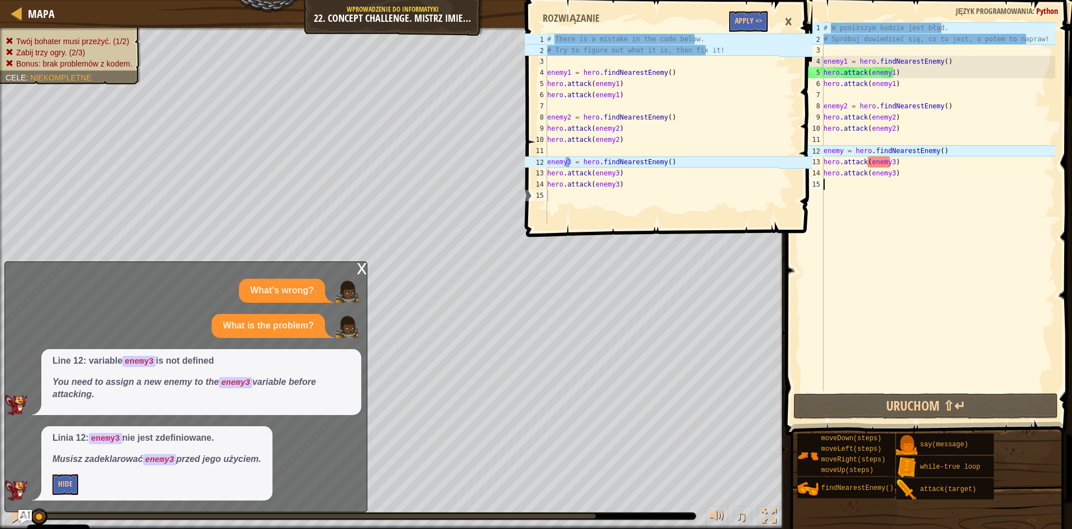
click at [844, 153] on div "# W poniższym kodzie jest błąd. # Spróbuj dowiedzieć się, co to jest, a potem t…" at bounding box center [938, 217] width 234 height 391
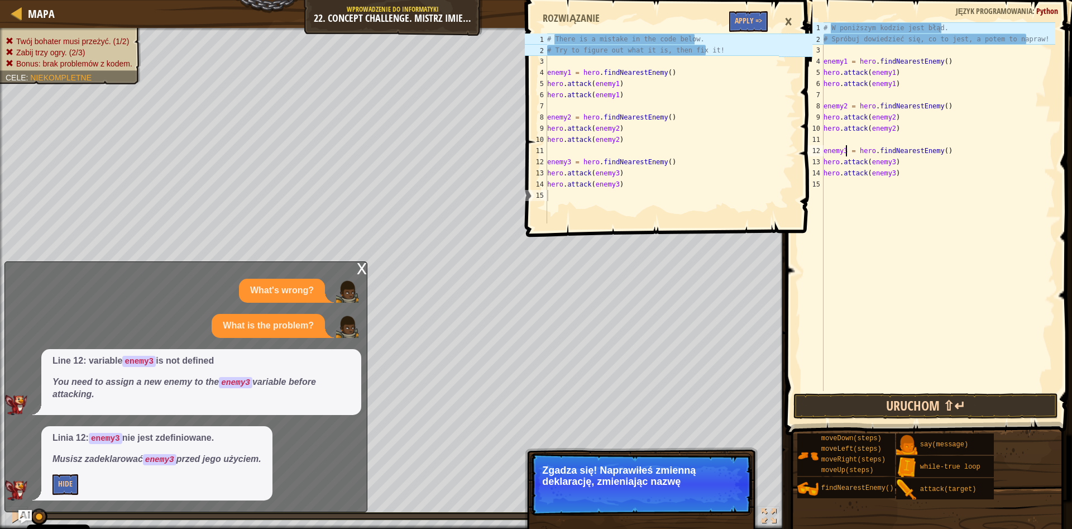
type textarea "enemy3 = hero.findNearestEnemy()"
click at [941, 416] on button "Uruchom ⇧↵" at bounding box center [926, 406] width 265 height 26
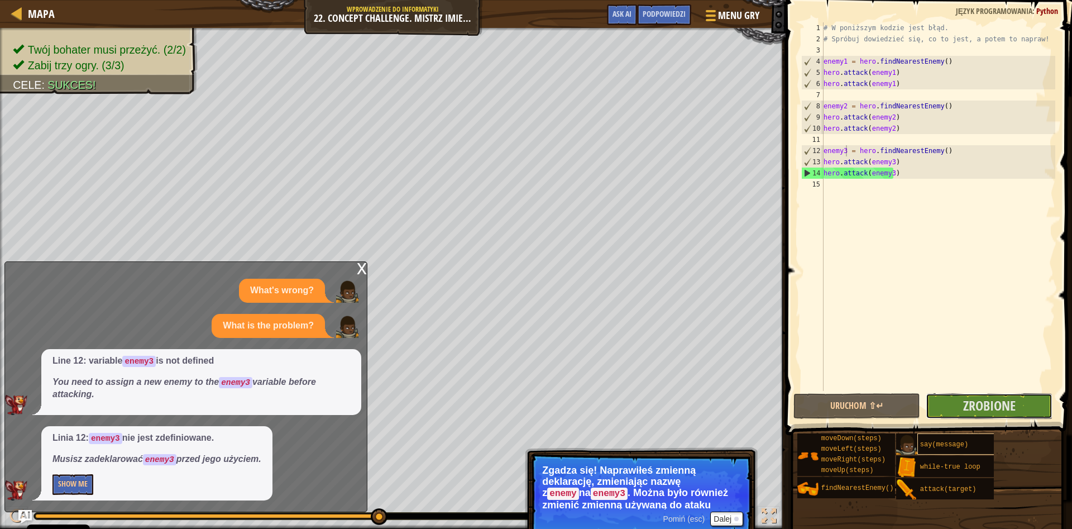
drag, startPoint x: 939, startPoint y: 412, endPoint x: 930, endPoint y: 437, distance: 26.7
click at [931, 435] on div "Podpowiedzi Filmiki enemy3 = hero.findNearestEnemy() 1 2 3 4 5 6 7 8 9 10 11 12…" at bounding box center [927, 261] width 290 height 523
click at [945, 391] on span at bounding box center [929, 202] width 295 height 468
click at [941, 411] on button "Zrobione" at bounding box center [989, 406] width 127 height 26
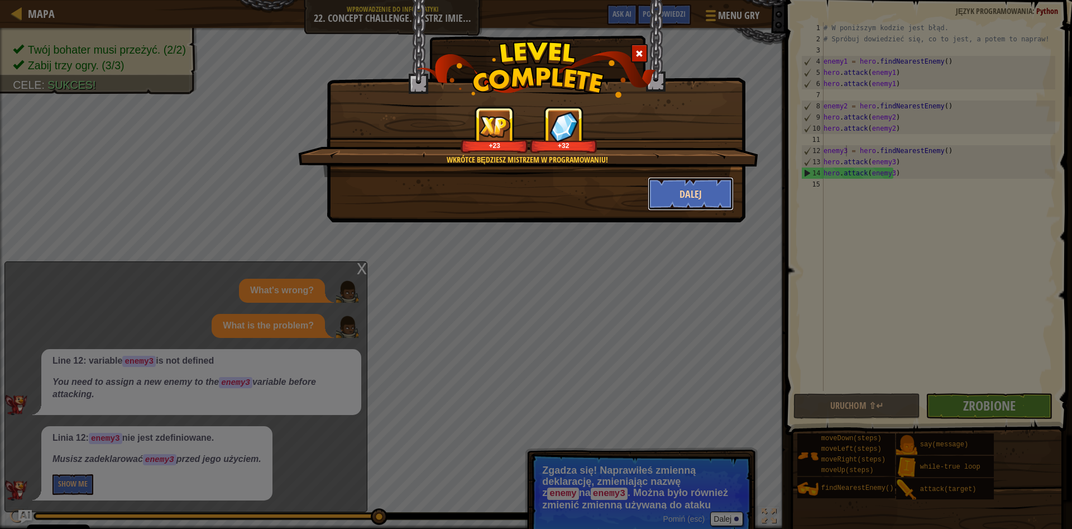
click at [670, 187] on button "Dalej" at bounding box center [691, 194] width 87 height 34
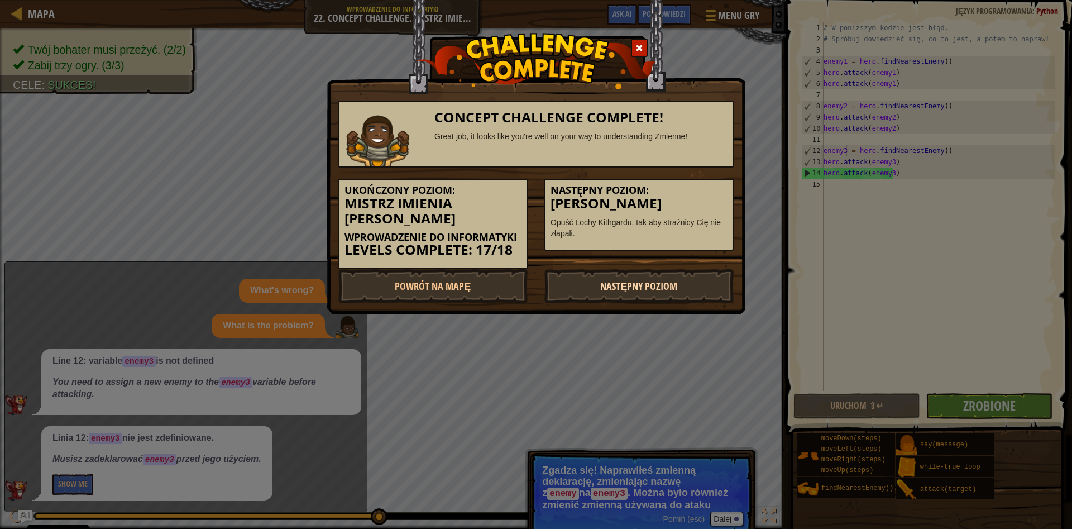
click at [671, 269] on link "Następny poziom" at bounding box center [638, 286] width 189 height 34
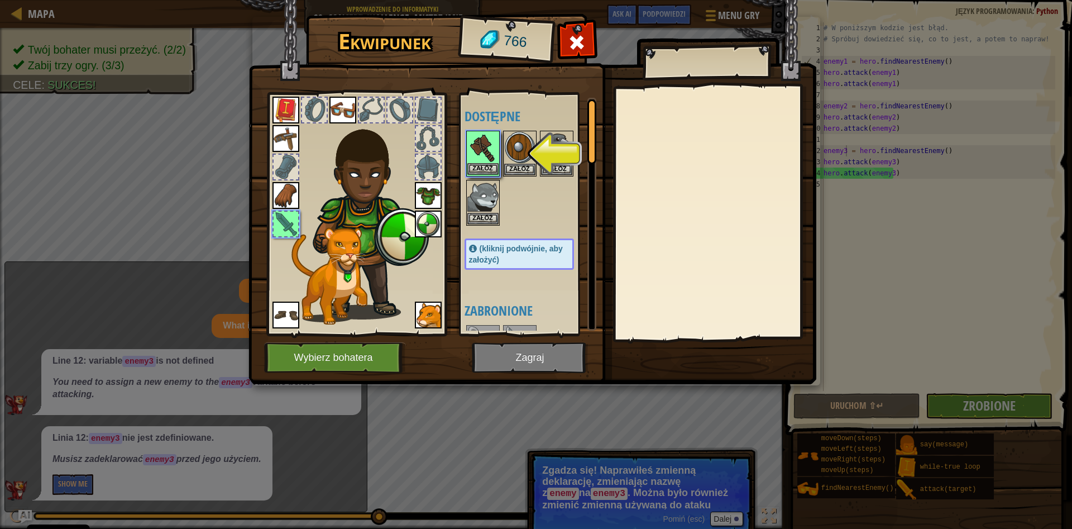
click at [474, 133] on img at bounding box center [482, 147] width 31 height 31
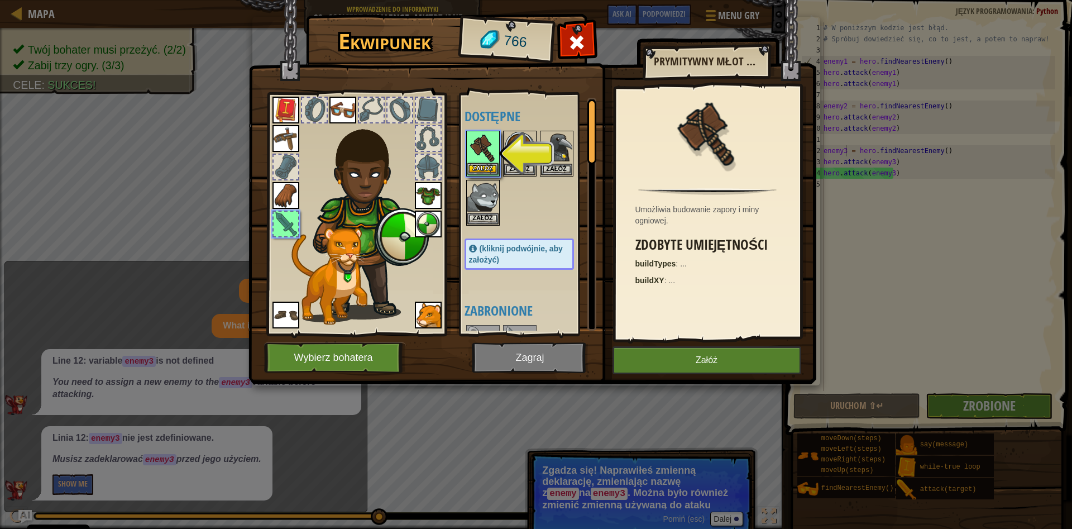
click at [474, 134] on img at bounding box center [482, 147] width 31 height 31
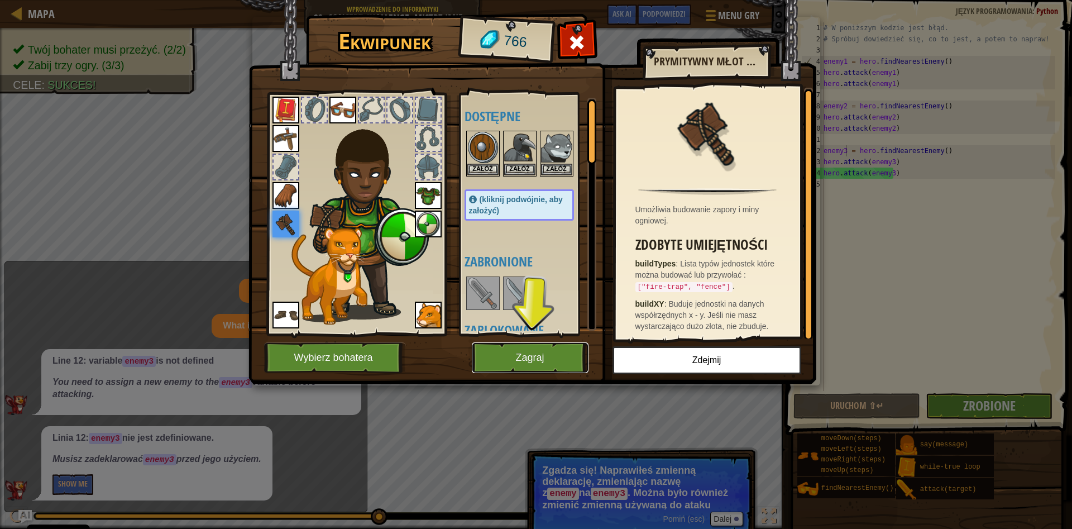
click at [570, 343] on button "Zagraj" at bounding box center [530, 357] width 117 height 31
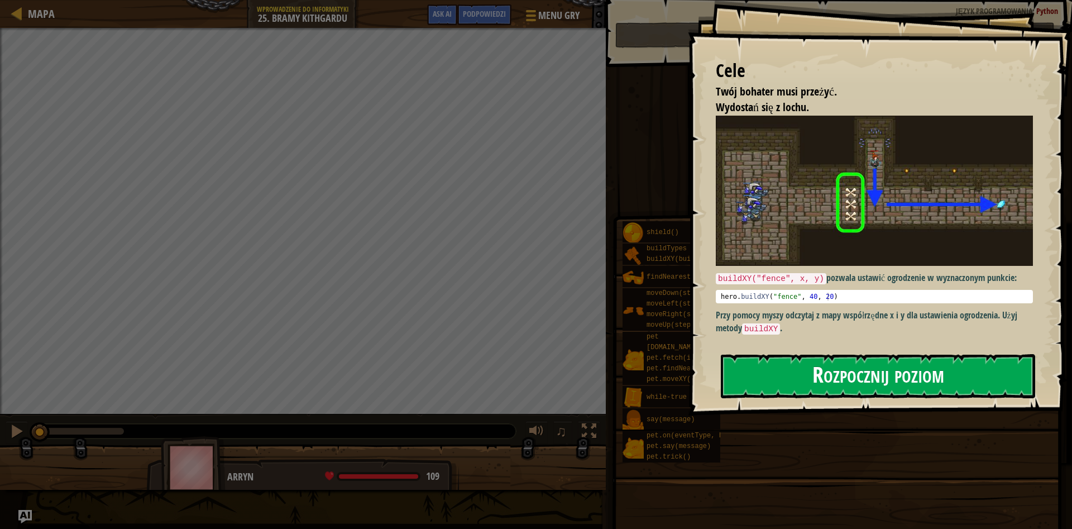
click at [761, 385] on button "Rozpocznij poziom" at bounding box center [878, 376] width 314 height 44
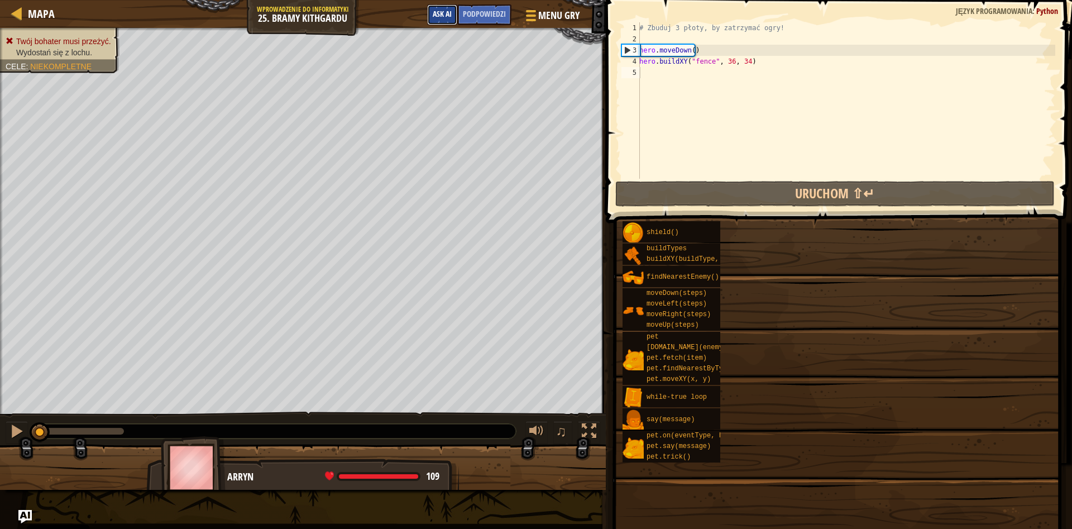
click at [447, 8] on div "Mapa Wprowadzenie do Informatyki 25. Bramy Kithgardu Menu gry Zrobione Podpowie…" at bounding box center [303, 14] width 606 height 28
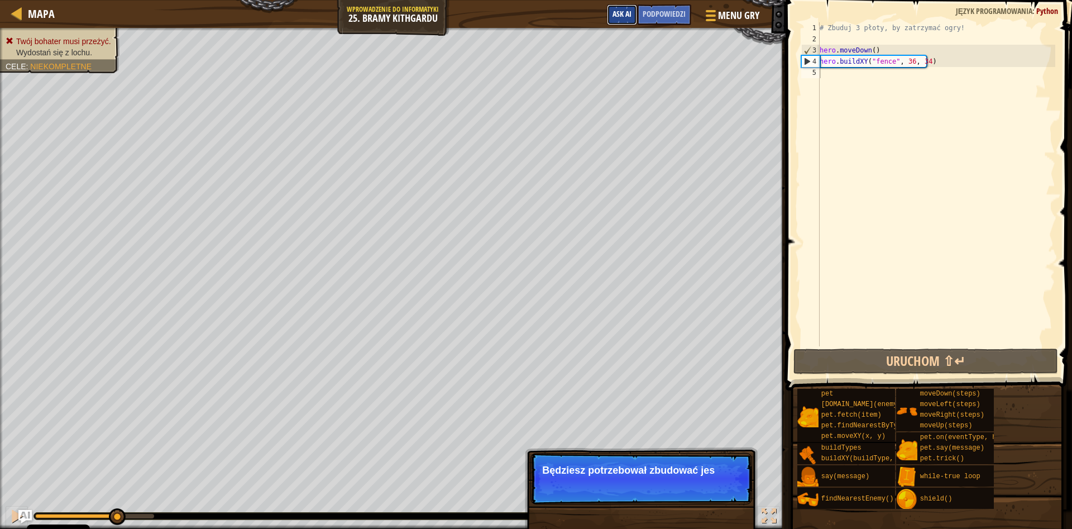
click at [619, 22] on button "Ask AI" at bounding box center [622, 14] width 30 height 21
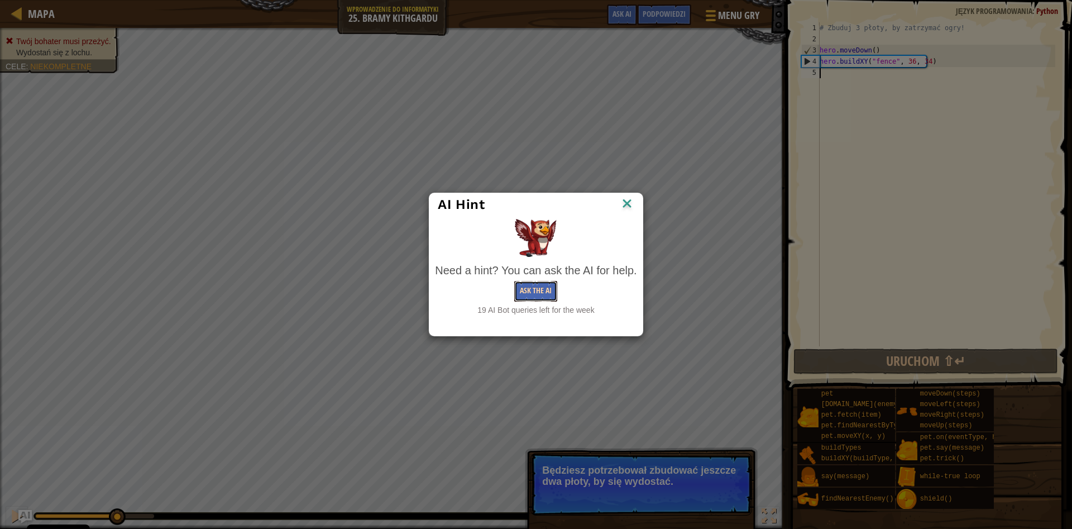
click at [527, 295] on button "Ask the AI" at bounding box center [535, 291] width 43 height 21
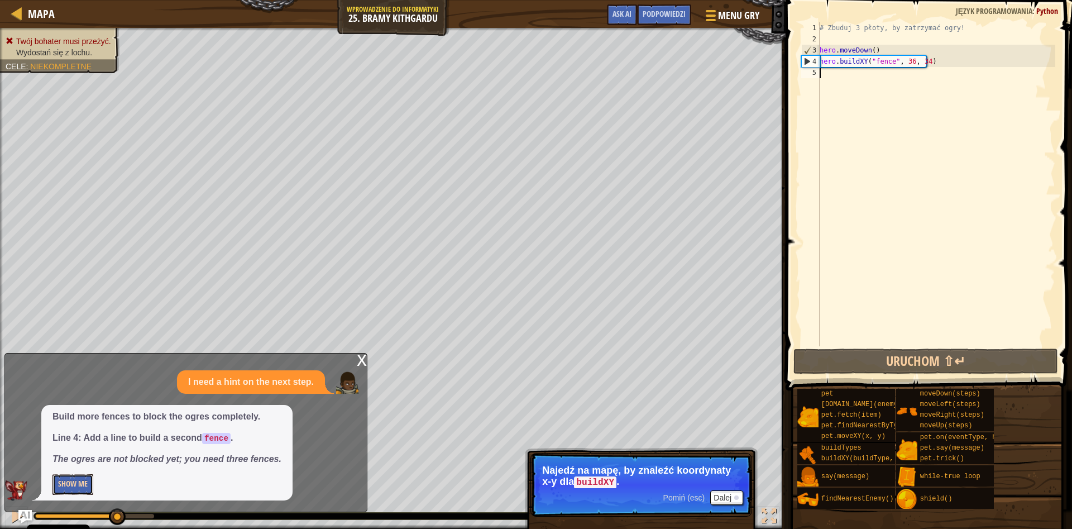
click at [89, 480] on button "Show Me" at bounding box center [72, 484] width 41 height 21
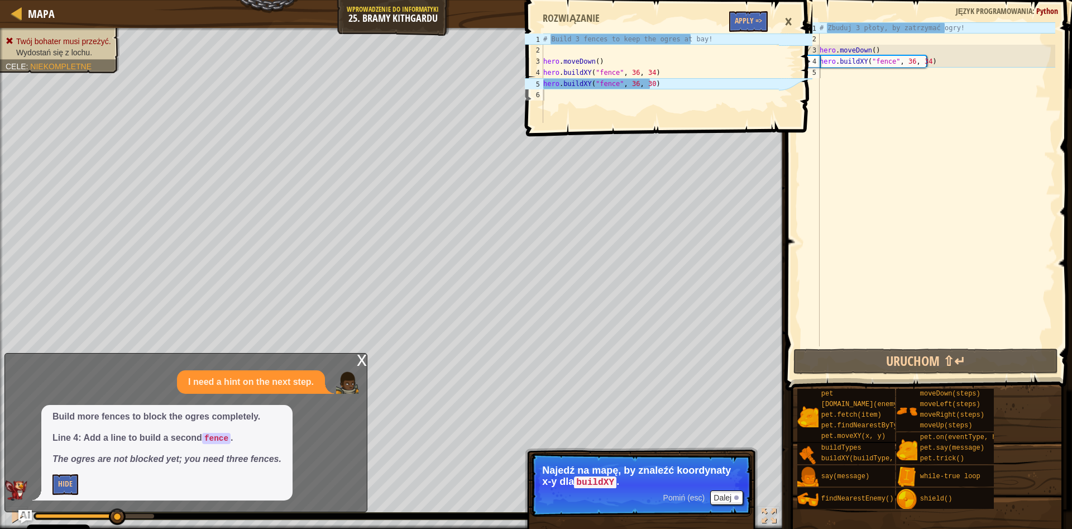
type textarea "hero.buildXY("fence", 36, 34)"
click at [936, 66] on div "# Zbuduj 3 płoty, by zatrzymać ogry! hero . moveDown ( ) hero . buildXY ( "fenc…" at bounding box center [937, 195] width 238 height 346
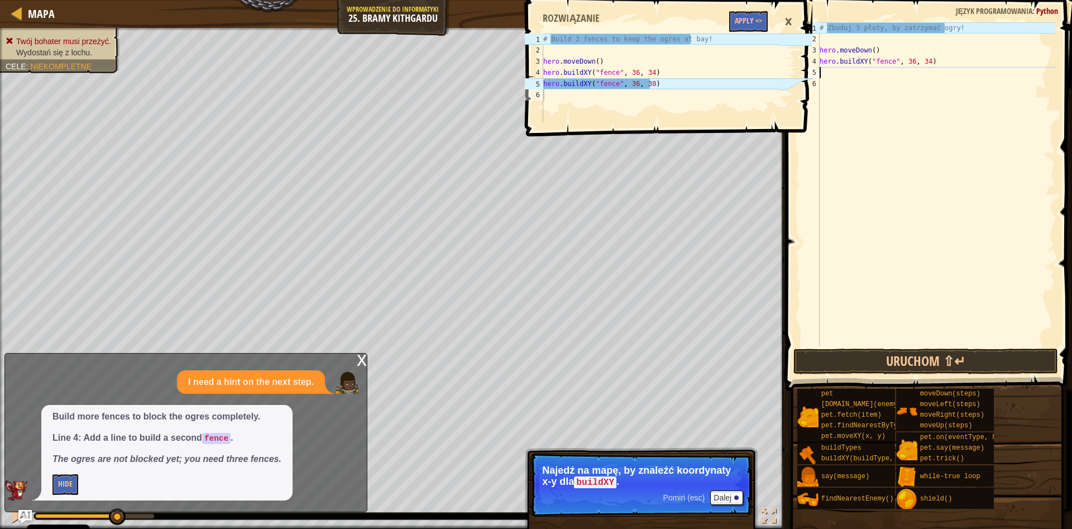
scroll to position [5, 0]
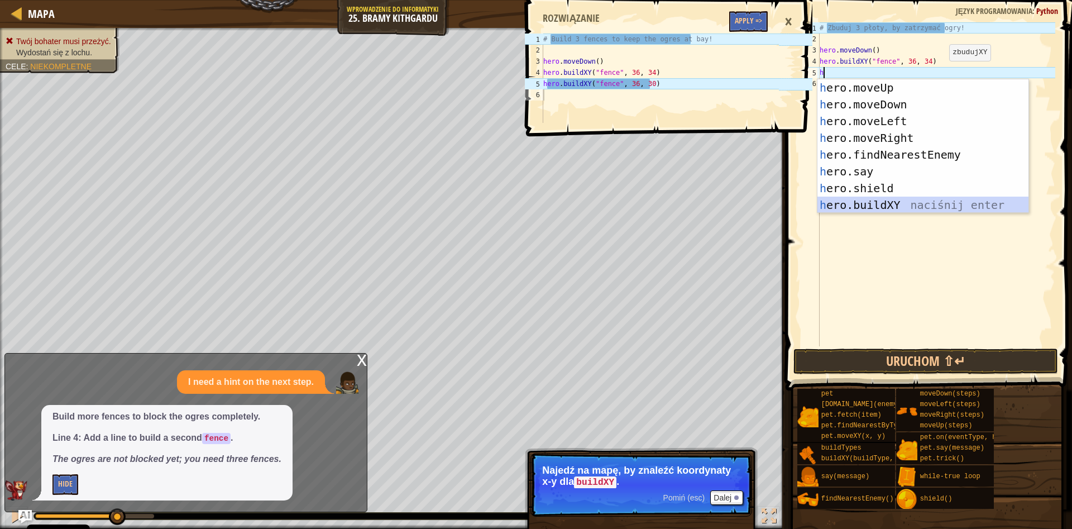
click at [900, 205] on div "h ero.moveUp naciśnij enter h ero.moveDown naciśnij enter h ero.moveLeft naciśn…" at bounding box center [923, 163] width 211 height 168
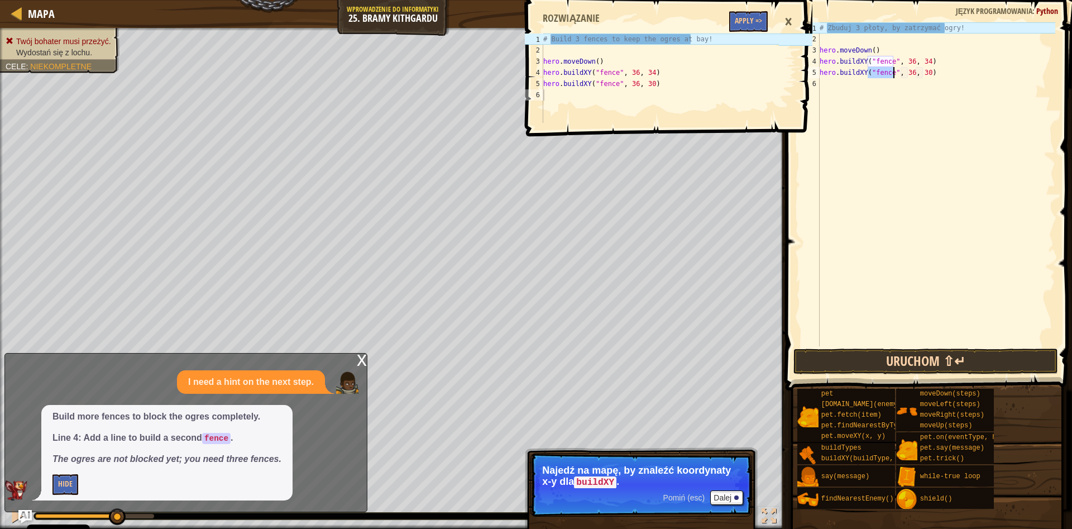
type textarea "hero.buildXY("fence", 36, 30)"
click at [906, 360] on button "Uruchom ⇧↵" at bounding box center [926, 361] width 265 height 26
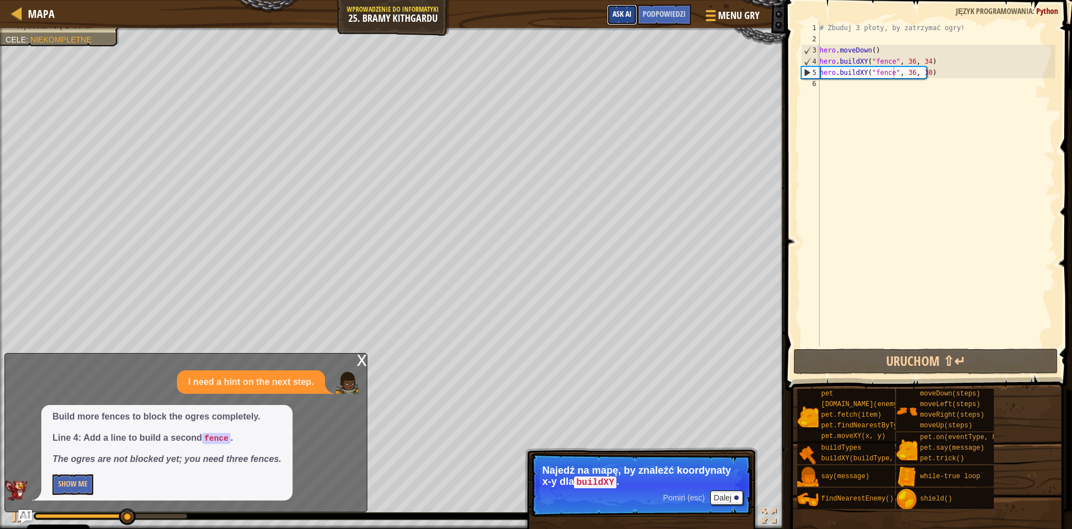
click at [631, 15] on span "Ask AI" at bounding box center [622, 13] width 19 height 11
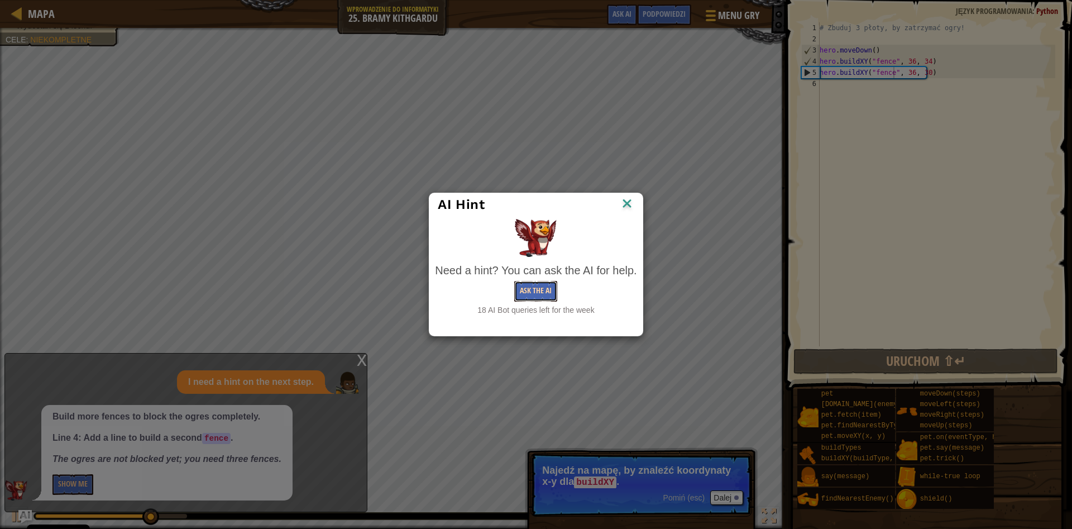
click at [539, 287] on button "Ask the AI" at bounding box center [535, 291] width 43 height 21
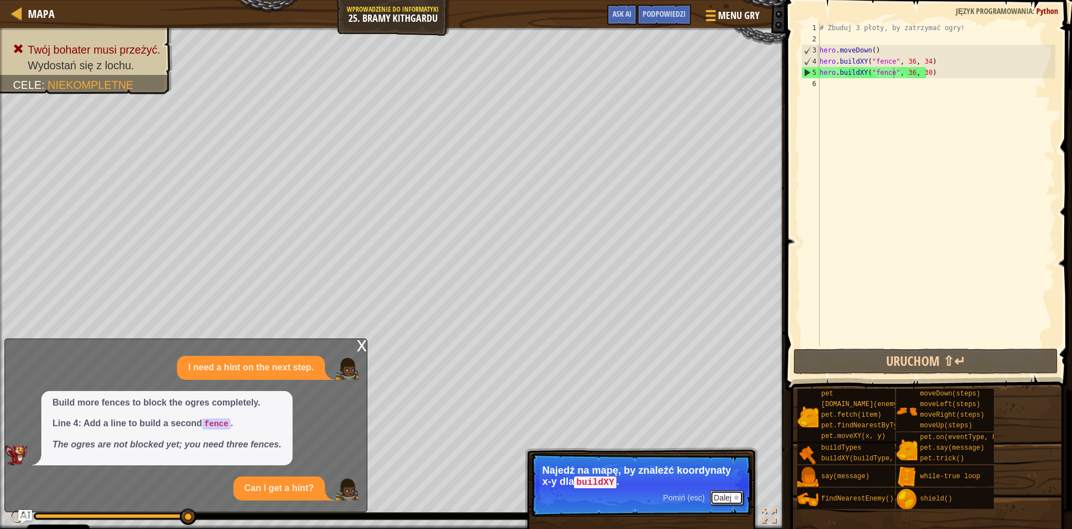
click at [728, 494] on button "Dalej" at bounding box center [726, 497] width 33 height 15
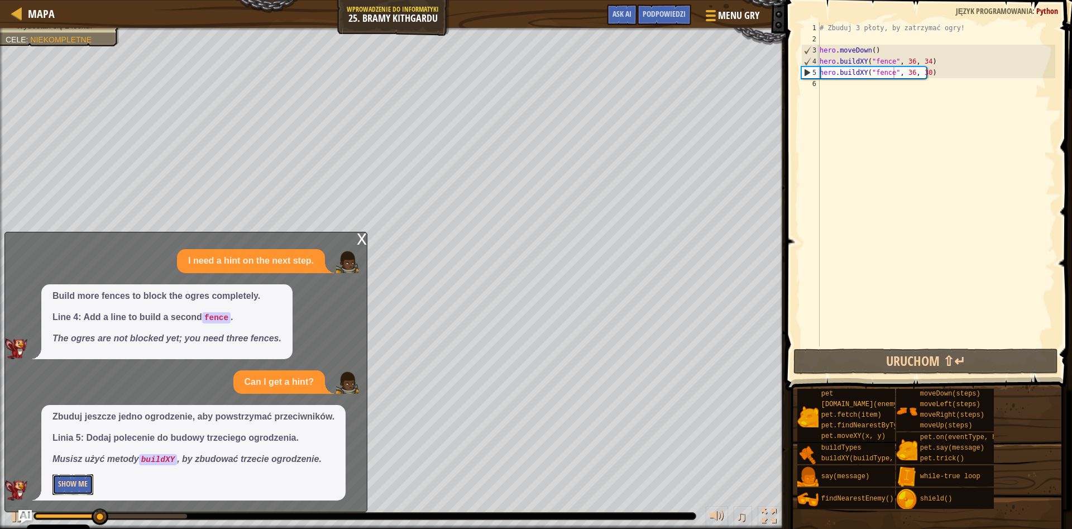
click at [85, 476] on button "Show Me" at bounding box center [72, 484] width 41 height 21
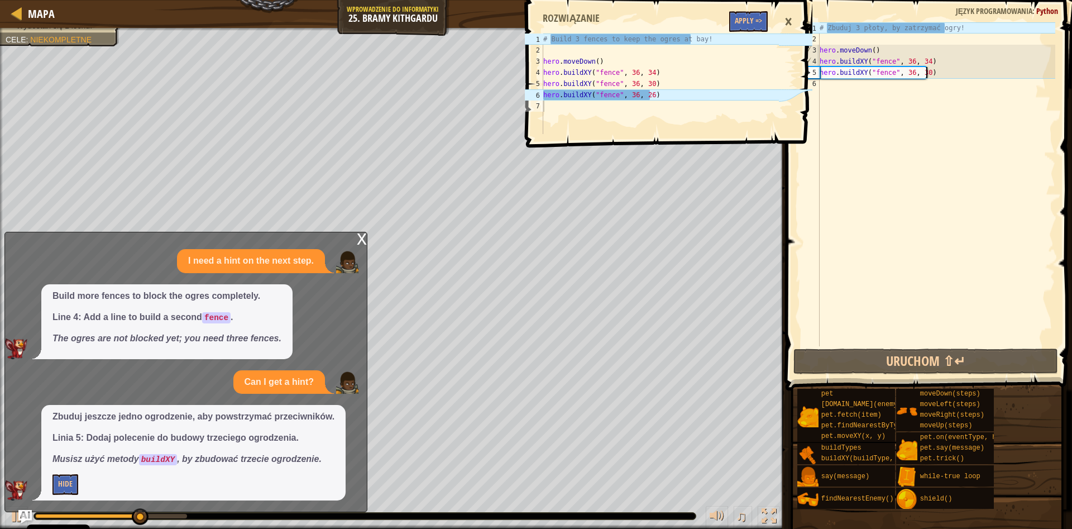
click at [935, 75] on div "# Zbuduj 3 płoty, by zatrzymać ogry! hero . moveDown ( ) hero . buildXY ( "fenc…" at bounding box center [937, 195] width 238 height 346
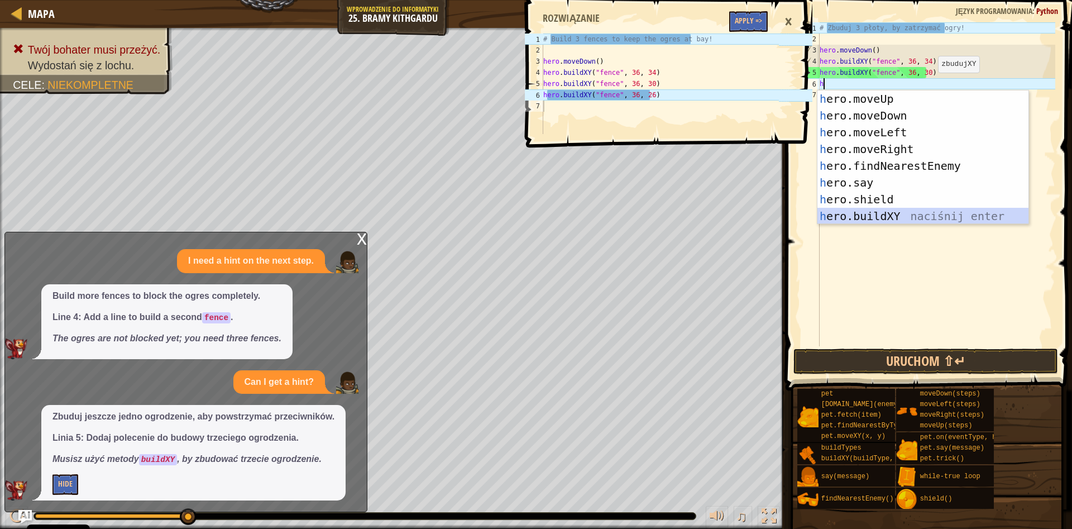
click at [889, 214] on div "h ero.moveUp naciśnij enter h ero.moveDown naciśnij enter h ero.moveLeft naciśn…" at bounding box center [923, 174] width 211 height 168
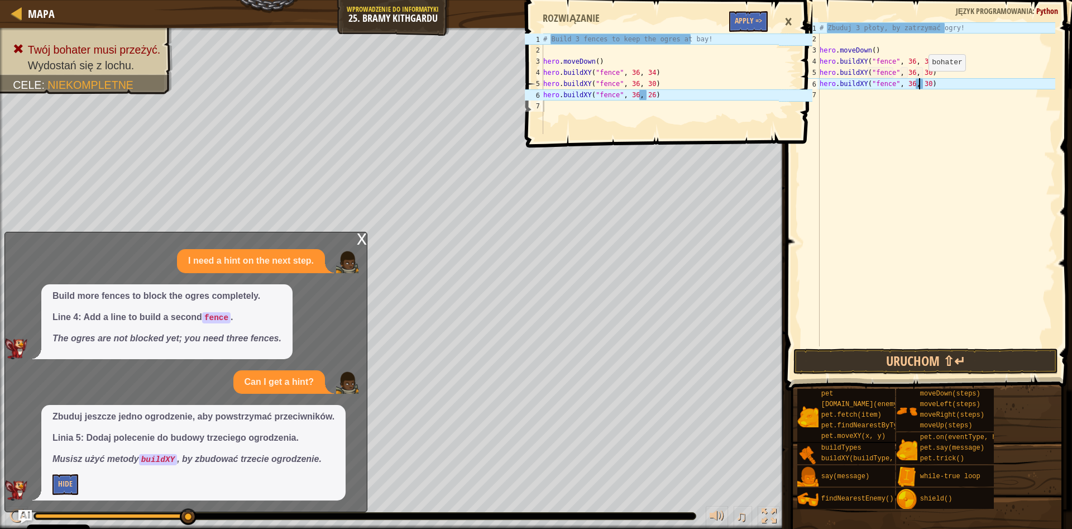
click at [920, 82] on div "# Zbuduj 3 płoty, by zatrzymać ogry! hero . moveDown ( ) hero . buildXY ( "fenc…" at bounding box center [937, 195] width 238 height 346
type textarea "hero.buildXY("fence", 36, 26)"
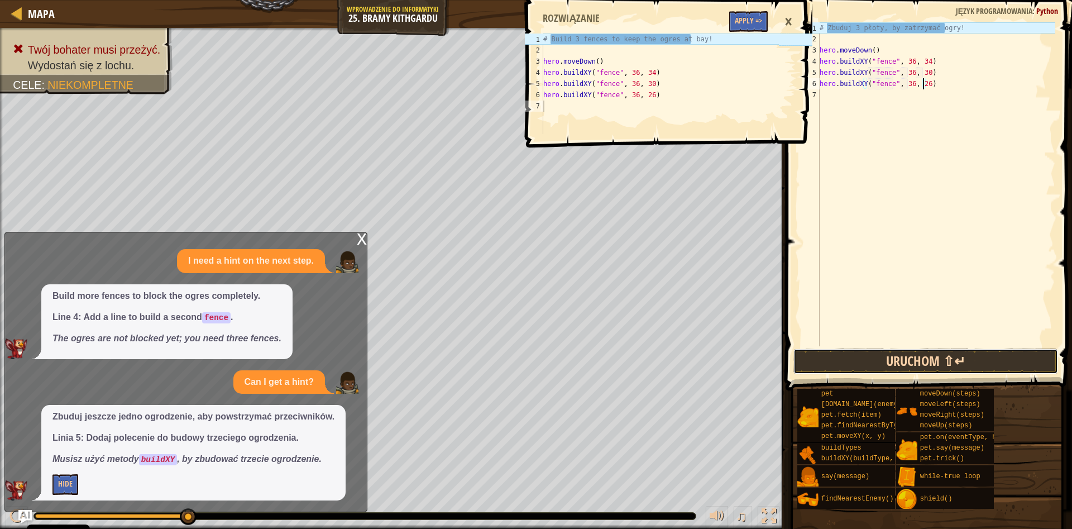
click at [1001, 365] on button "Uruchom ⇧↵" at bounding box center [926, 361] width 265 height 26
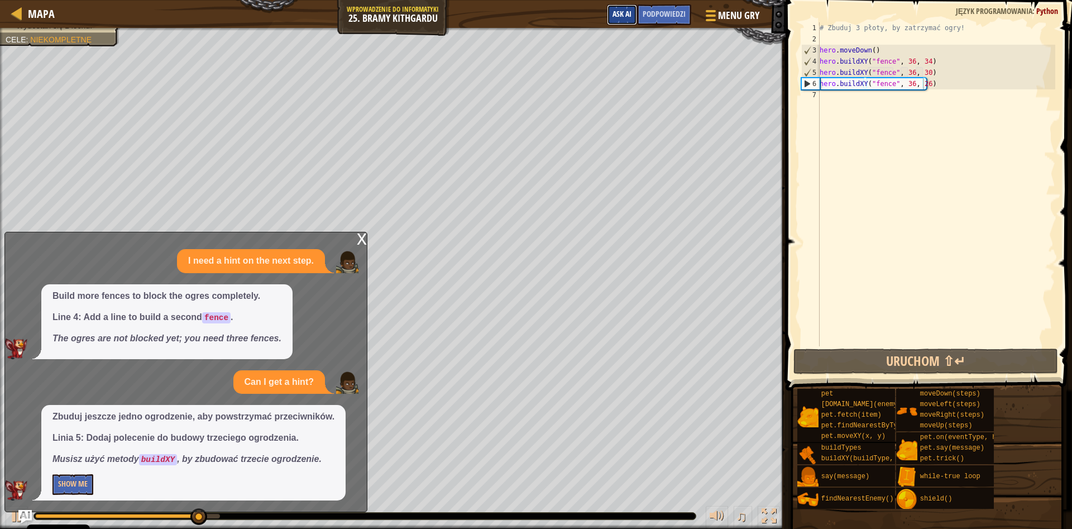
click at [616, 15] on span "Ask AI" at bounding box center [622, 13] width 19 height 11
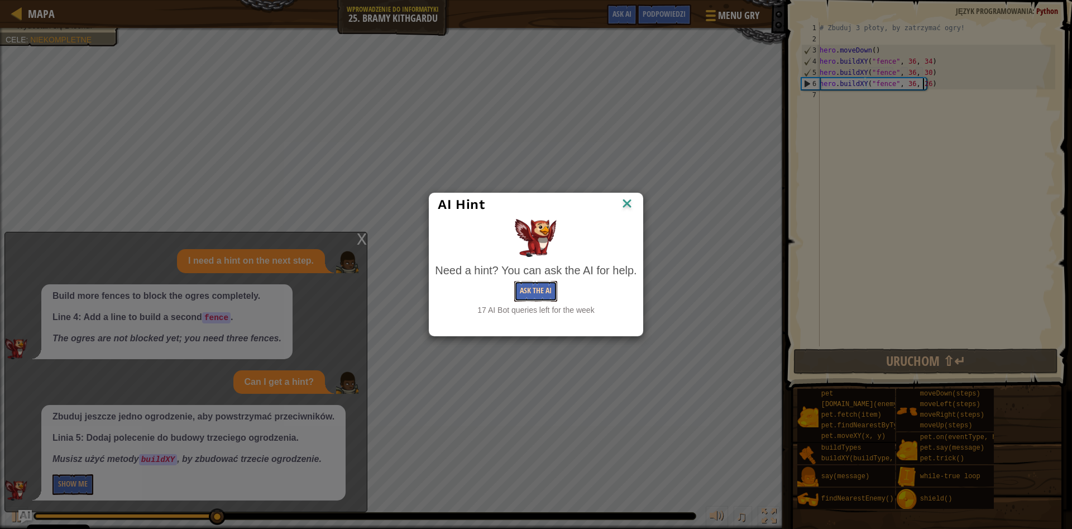
click at [544, 295] on button "Ask the AI" at bounding box center [535, 291] width 43 height 21
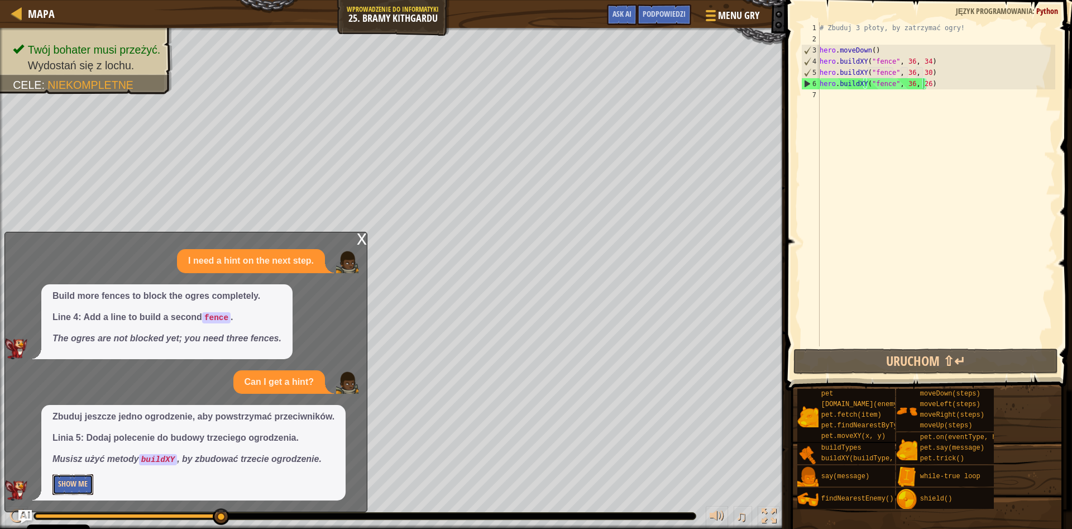
click at [84, 487] on button "Show Me" at bounding box center [72, 484] width 41 height 21
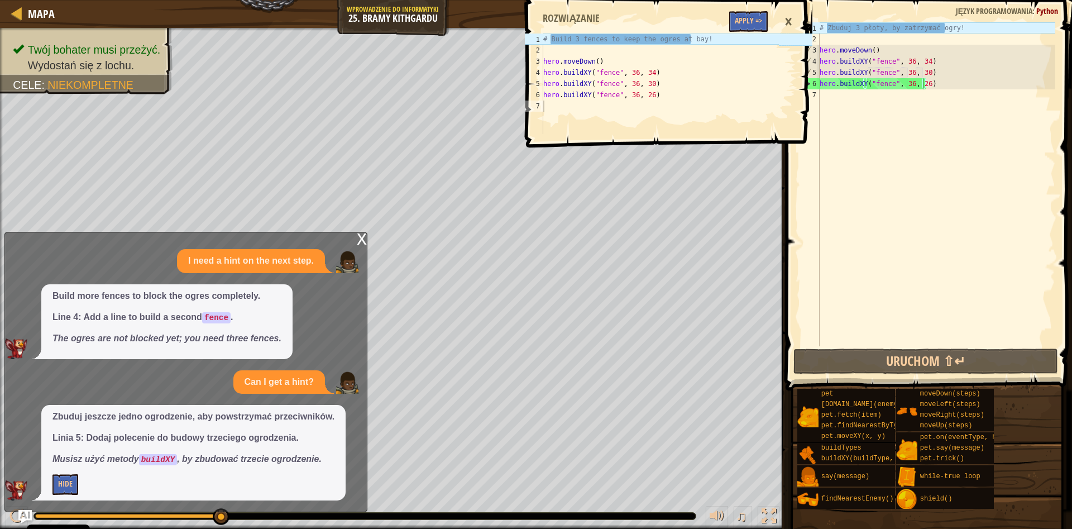
click at [796, 149] on div "1 2 3 4 5 6 7 # Build 3 fences to keep the ogres at bay! hero . moveDown ( ) he…" at bounding box center [668, 264] width 290 height 529
click at [785, 15] on div "×" at bounding box center [788, 22] width 19 height 26
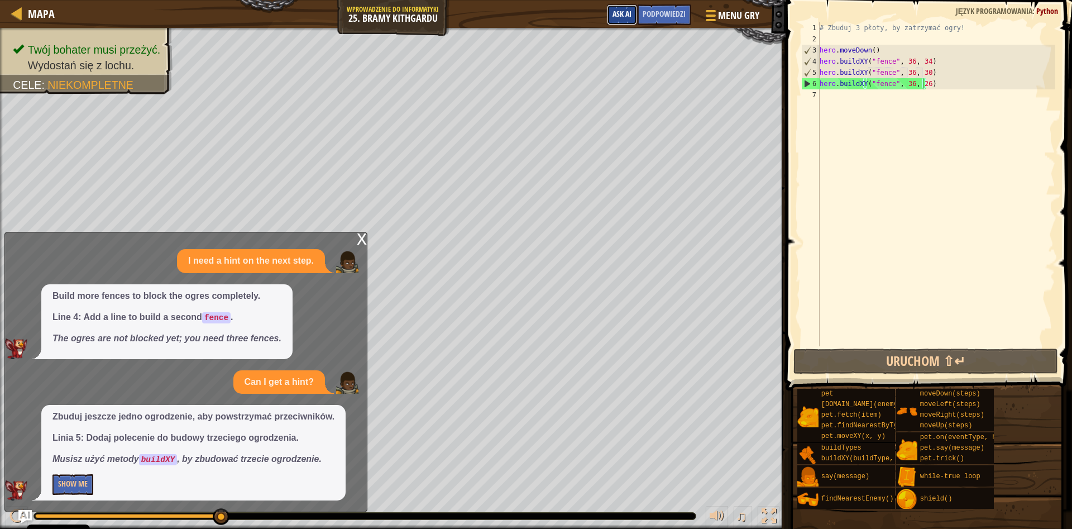
click at [622, 19] on span "Ask AI" at bounding box center [622, 13] width 19 height 11
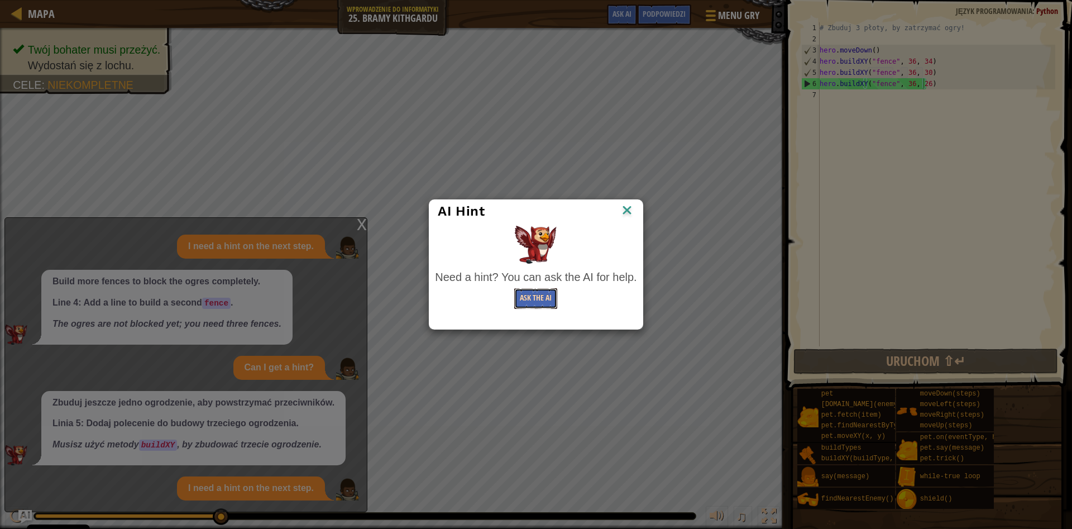
click at [547, 303] on button "Ask the AI" at bounding box center [535, 298] width 43 height 21
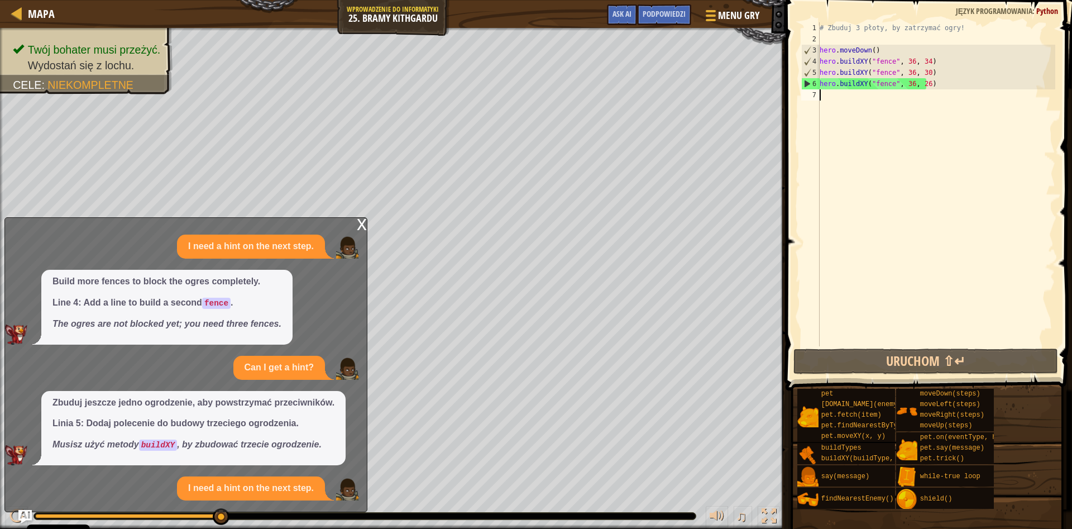
click at [828, 241] on div "# Zbuduj 3 płoty, by zatrzymać ogry! hero . moveDown ( ) hero . buildXY ( "fenc…" at bounding box center [937, 195] width 238 height 346
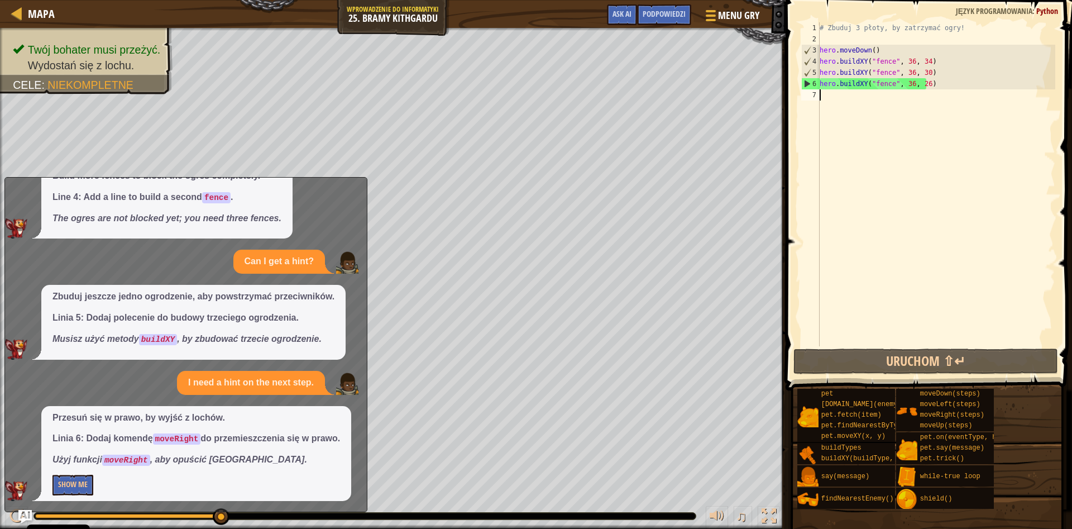
scroll to position [66, 0]
click at [63, 482] on button "Show Me" at bounding box center [72, 484] width 41 height 21
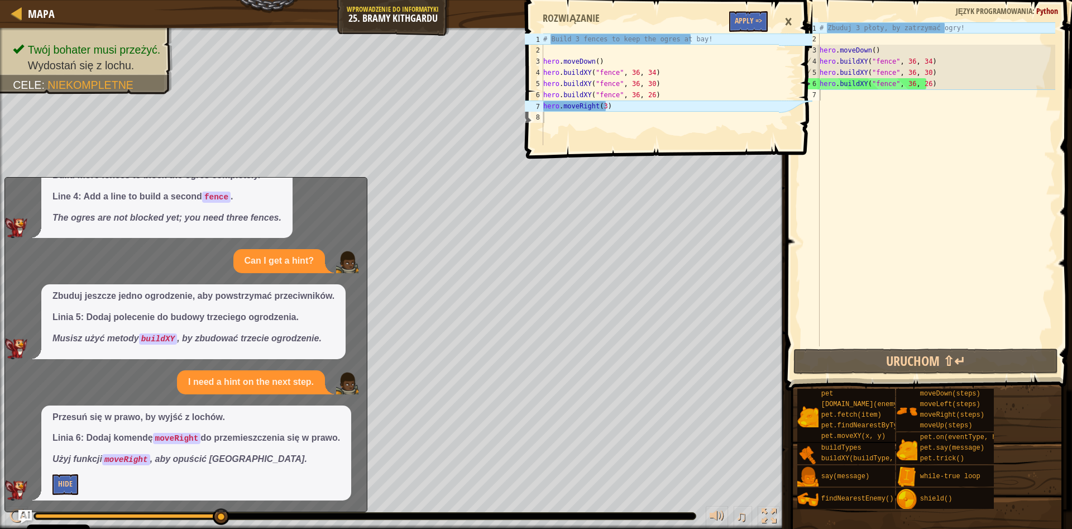
type textarea "hero.buildXY("fence", 36, 26)"
click at [936, 82] on div "# Zbuduj 3 płoty, by zatrzymać ogry! hero . moveDown ( ) hero . buildXY ( "fenc…" at bounding box center [937, 195] width 238 height 346
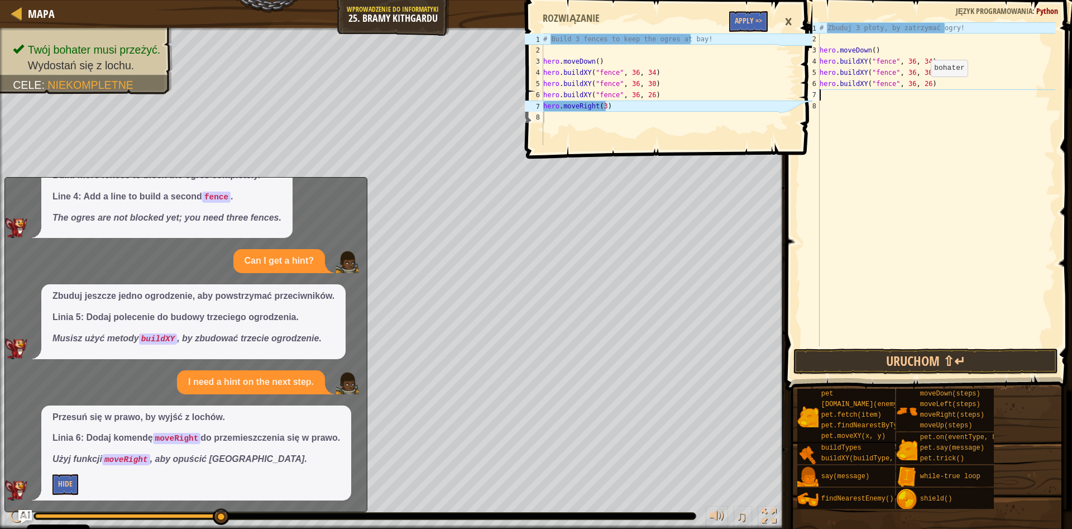
type textarea "h"
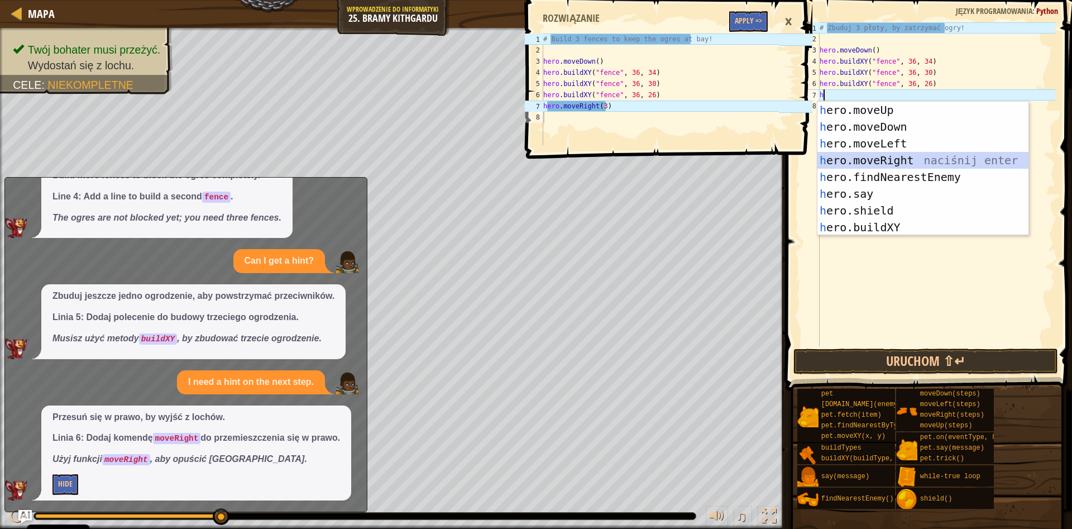
click at [963, 156] on div "h ero.moveUp naciśnij enter h ero.moveDown naciśnij enter h ero.moveLeft naciśn…" at bounding box center [923, 186] width 211 height 168
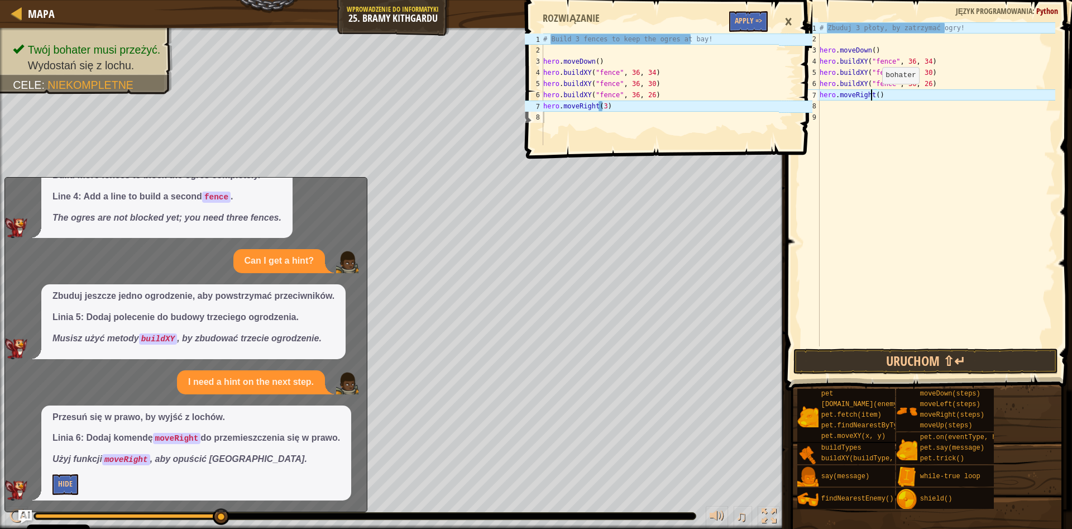
click at [873, 95] on div "# Zbuduj 3 płoty, by zatrzymać ogry! hero . moveDown ( ) hero . buildXY ( "fenc…" at bounding box center [937, 195] width 238 height 346
type textarea "hero.moveRight(3)"
click at [781, 20] on div "×" at bounding box center [788, 22] width 19 height 26
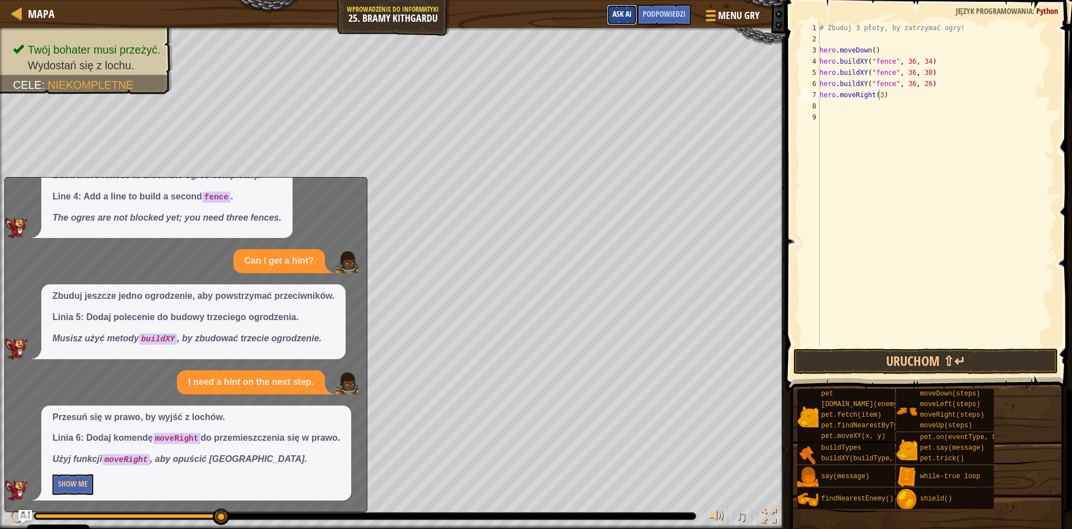
click at [627, 16] on span "Ask AI" at bounding box center [622, 13] width 19 height 11
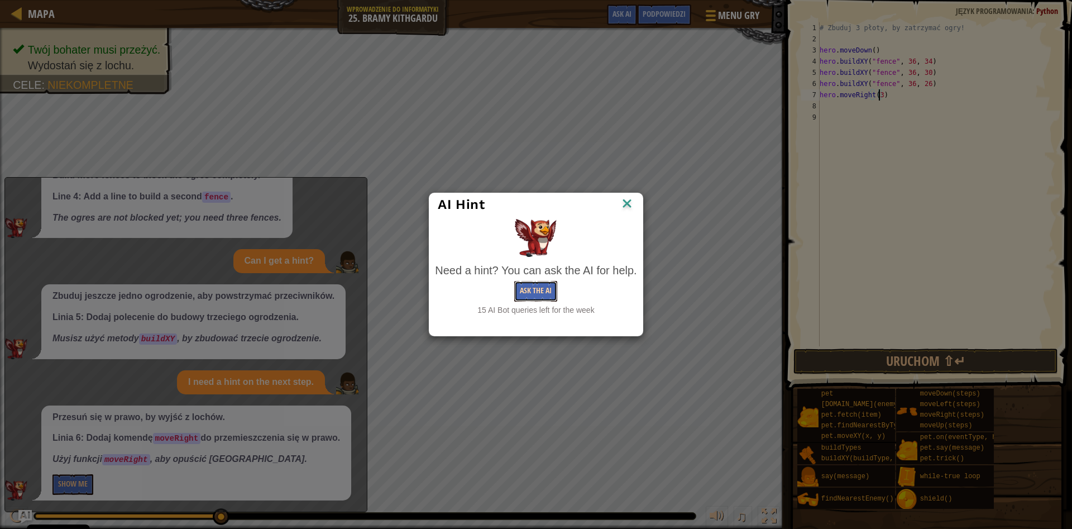
click at [541, 289] on button "Ask the AI" at bounding box center [535, 291] width 43 height 21
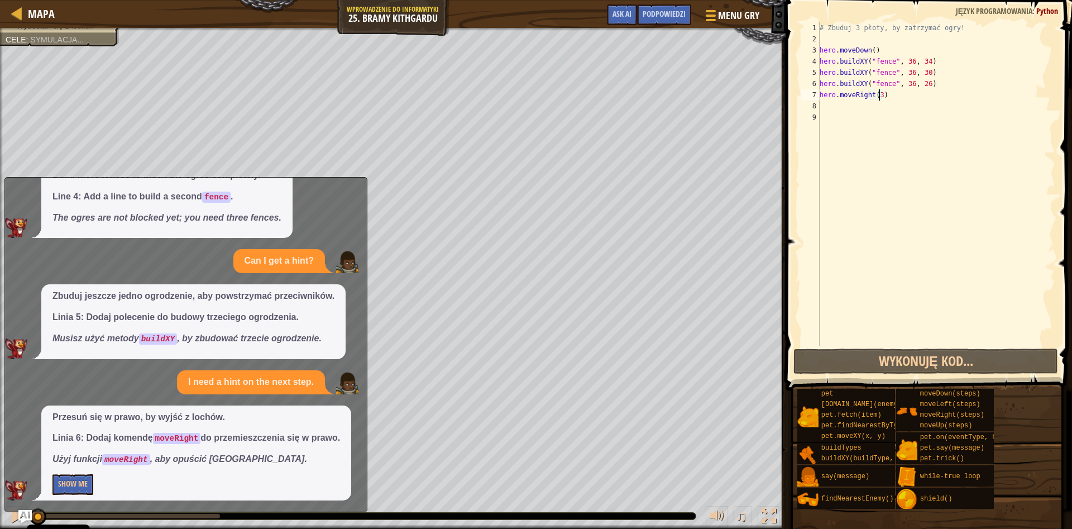
click at [835, 342] on div "# Zbuduj 3 płoty, by zatrzymać ogry! hero . moveDown ( ) hero . buildXY ( "fenc…" at bounding box center [937, 195] width 238 height 346
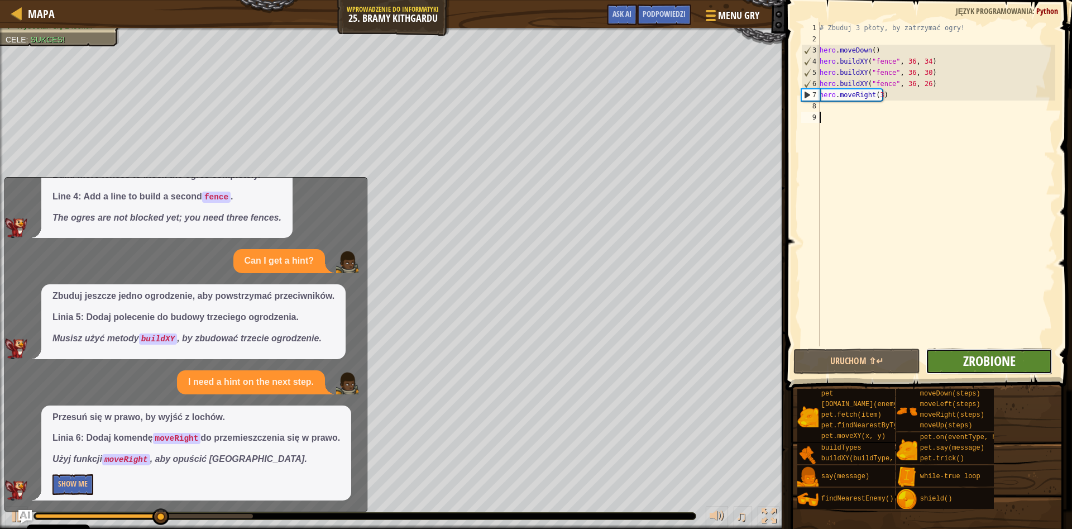
click at [997, 356] on span "Zrobione" at bounding box center [989, 361] width 52 height 18
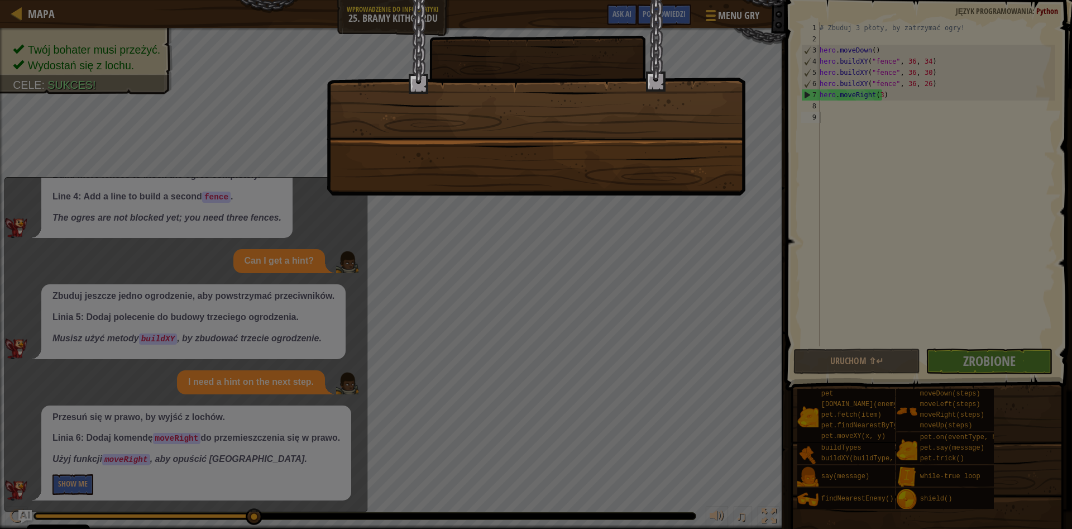
drag, startPoint x: 888, startPoint y: 299, endPoint x: 825, endPoint y: 307, distance: 63.5
click at [886, 309] on div at bounding box center [536, 264] width 1072 height 529
click at [825, 307] on div at bounding box center [536, 264] width 1072 height 529
drag, startPoint x: 612, startPoint y: 180, endPoint x: 781, endPoint y: 276, distance: 194.4
click at [780, 279] on div at bounding box center [536, 264] width 1072 height 529
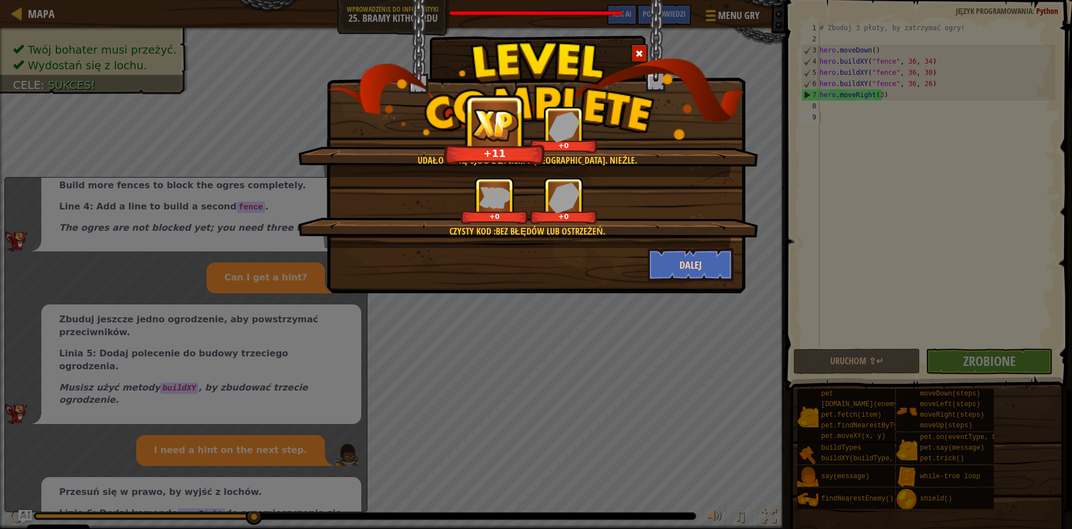
scroll to position [66, 0]
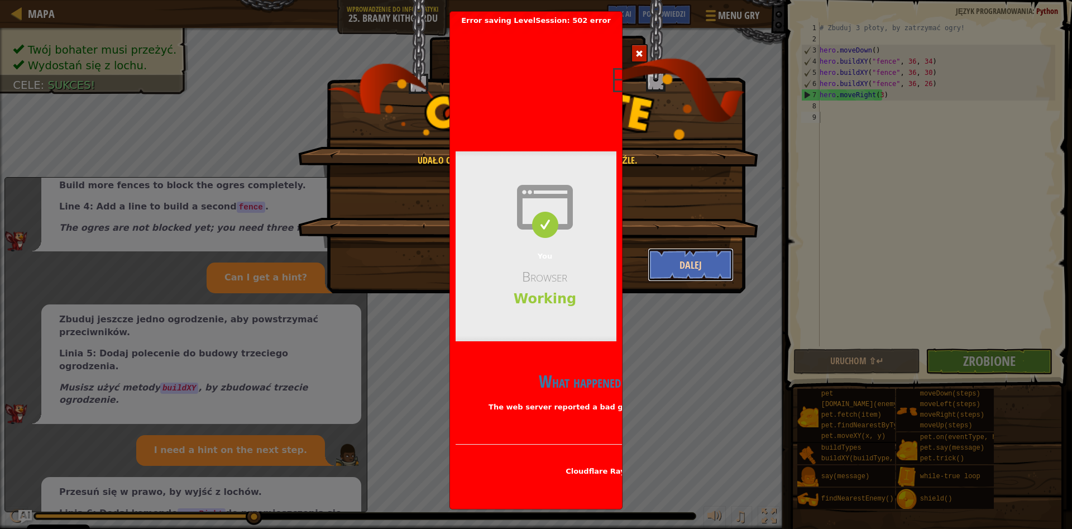
click at [696, 261] on button "Dalej" at bounding box center [691, 265] width 87 height 34
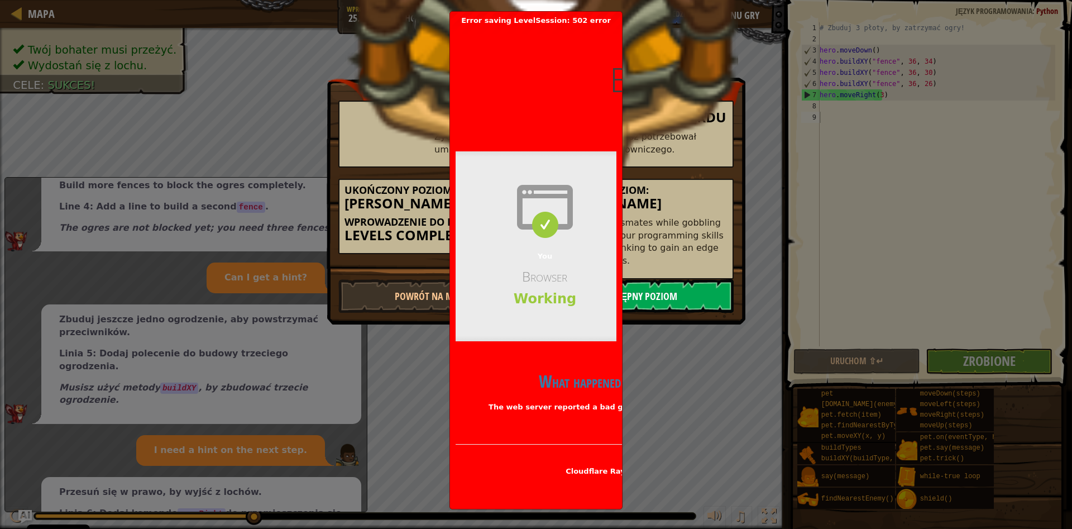
click at [669, 292] on link "Następny poziom" at bounding box center [638, 296] width 189 height 34
click at [671, 299] on link "Następny poziom" at bounding box center [638, 296] width 189 height 34
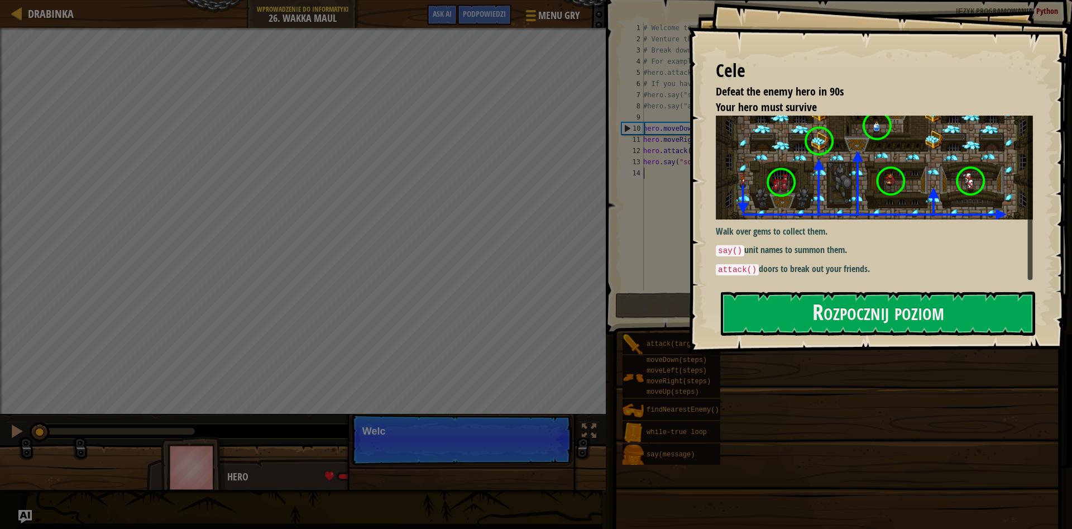
drag, startPoint x: 855, startPoint y: 332, endPoint x: 855, endPoint y: 343, distance: 11.2
click at [855, 343] on div "Cele Defeat the enemy hero in 90s Your hero must survive Walk over gems to coll…" at bounding box center [880, 176] width 384 height 353
click at [844, 308] on button "Rozpocznij poziom" at bounding box center [878, 313] width 314 height 44
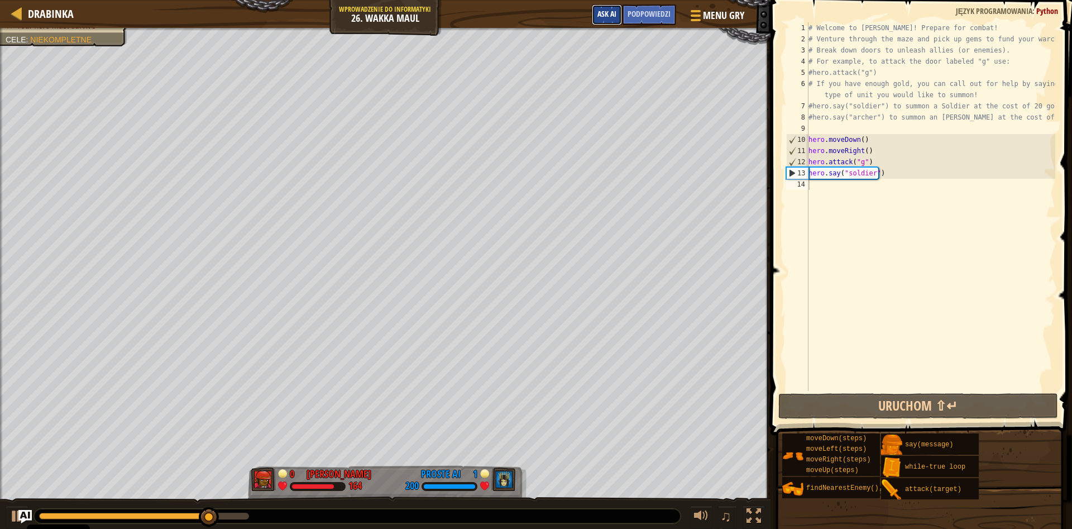
click at [612, 15] on span "Ask AI" at bounding box center [607, 13] width 19 height 11
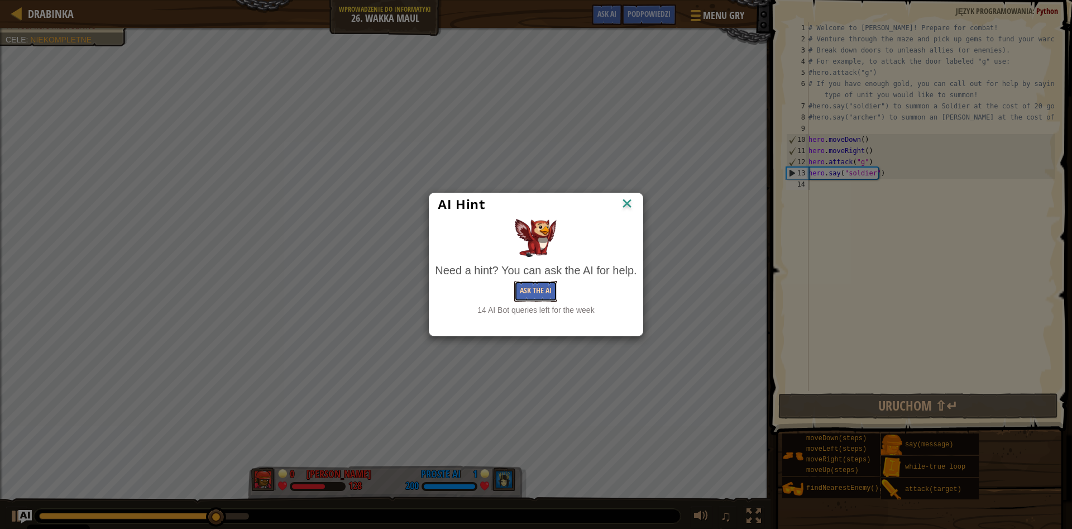
click at [541, 297] on button "Ask the AI" at bounding box center [535, 291] width 43 height 21
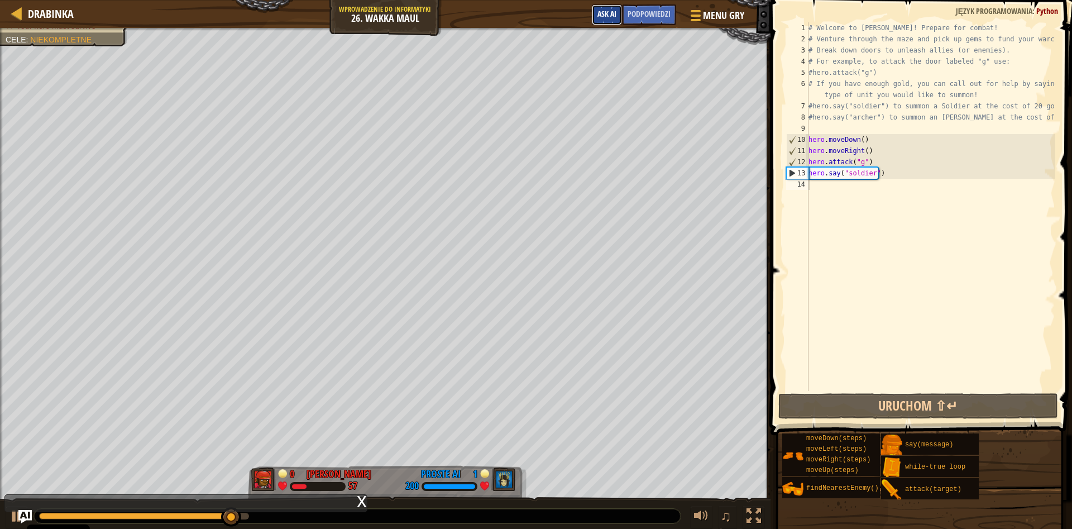
click at [610, 22] on button "Ask AI" at bounding box center [607, 14] width 30 height 21
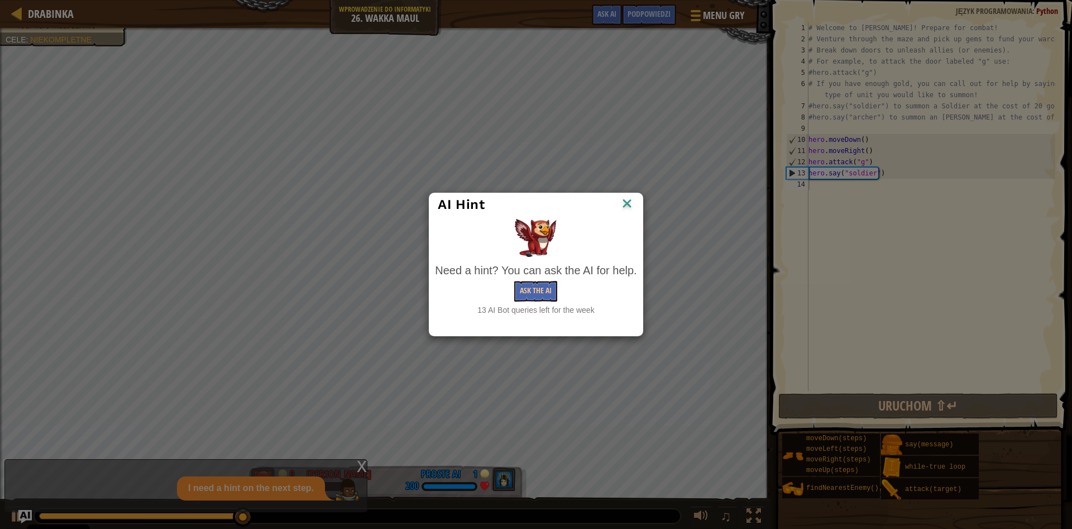
click at [632, 214] on div "AI Hint" at bounding box center [535, 204] width 213 height 23
click at [627, 202] on img at bounding box center [627, 204] width 15 height 17
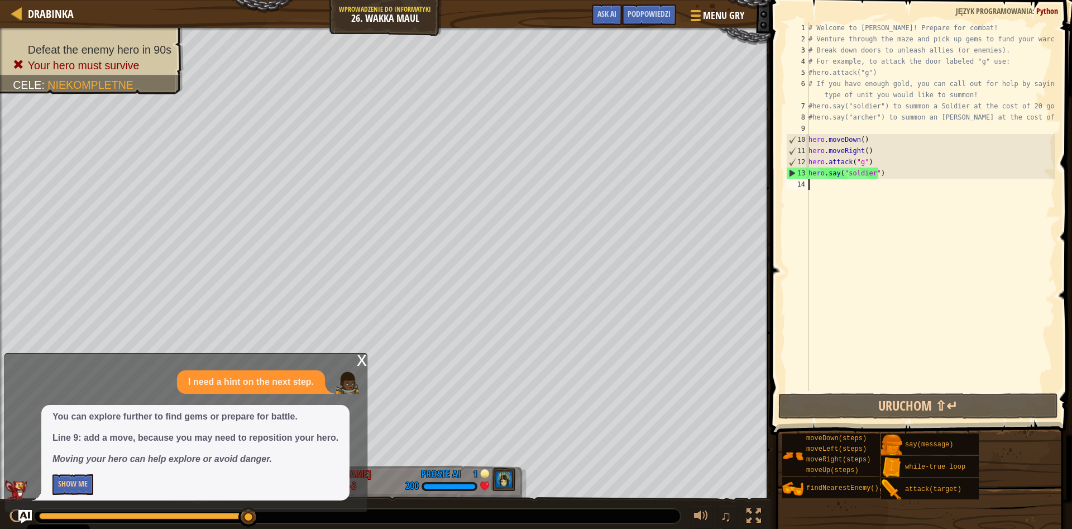
click at [79, 474] on div "You can explore further to find gems or prepare for battle. Line 9: add a move,…" at bounding box center [195, 452] width 308 height 95
click at [77, 476] on div "You can explore further to find gems or prepare for battle. Line 9: add a move,…" at bounding box center [195, 452] width 308 height 95
click at [77, 477] on button "Show Me" at bounding box center [72, 484] width 41 height 21
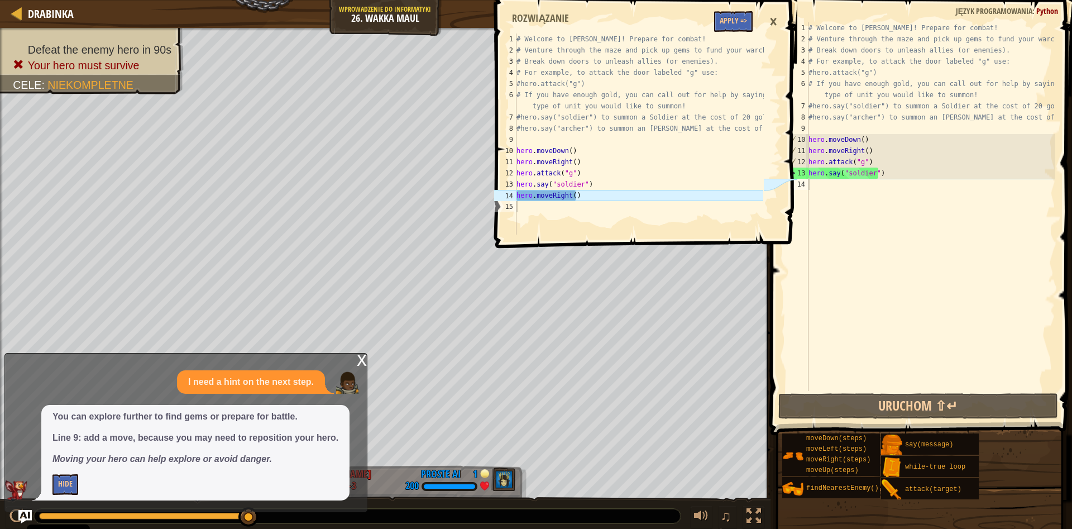
type textarea "hero.say("soldier")"
click at [889, 170] on div "# Welcome to [PERSON_NAME]! Prepare for combat! # Venture through the maze and …" at bounding box center [930, 217] width 249 height 391
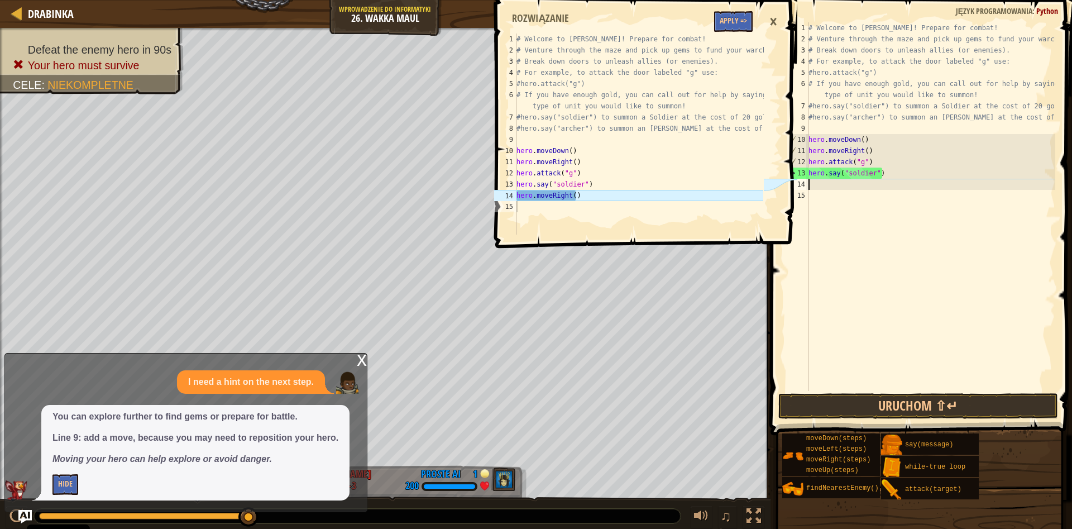
type textarea "h"
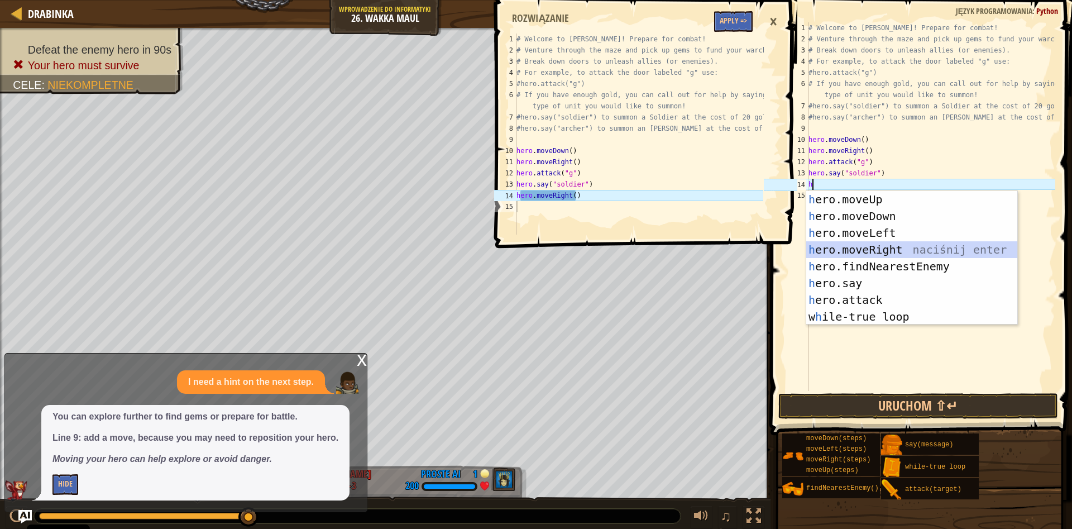
click at [949, 248] on div "h ero.moveUp naciśnij enter h ero.moveDown naciśnij enter h ero.moveLeft naciśn…" at bounding box center [911, 275] width 211 height 168
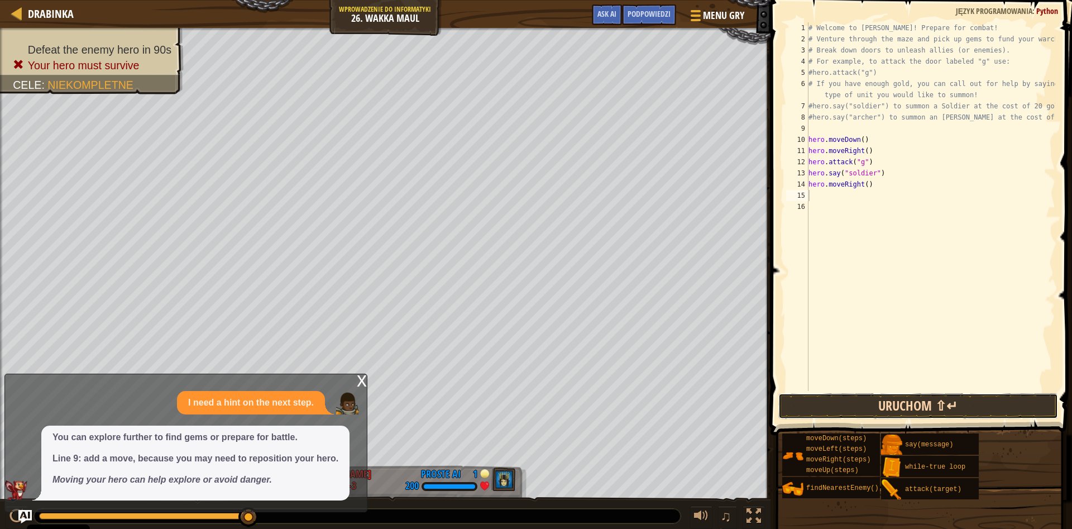
click at [895, 408] on button "Uruchom ⇧↵" at bounding box center [918, 406] width 280 height 26
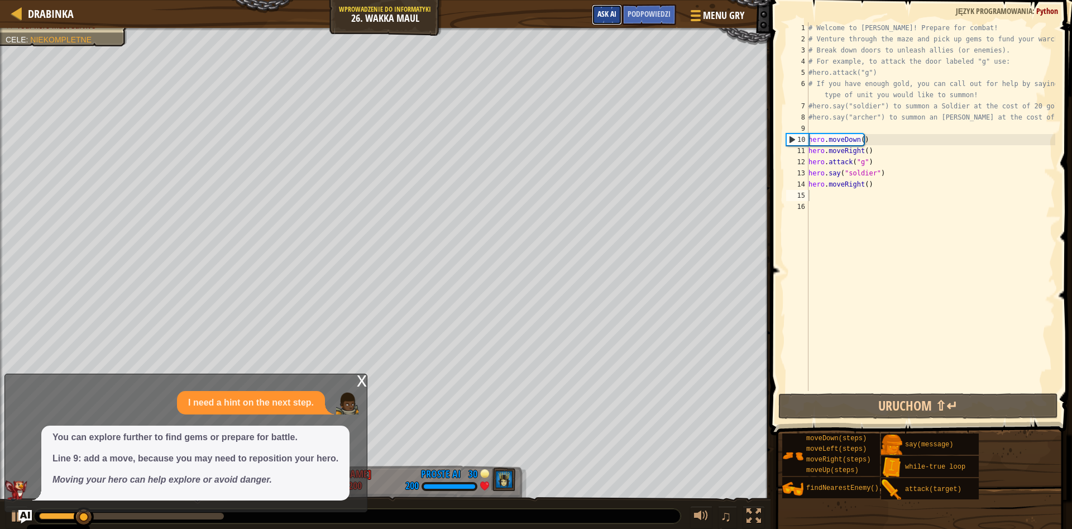
click at [592, 20] on button "Ask AI" at bounding box center [607, 14] width 30 height 21
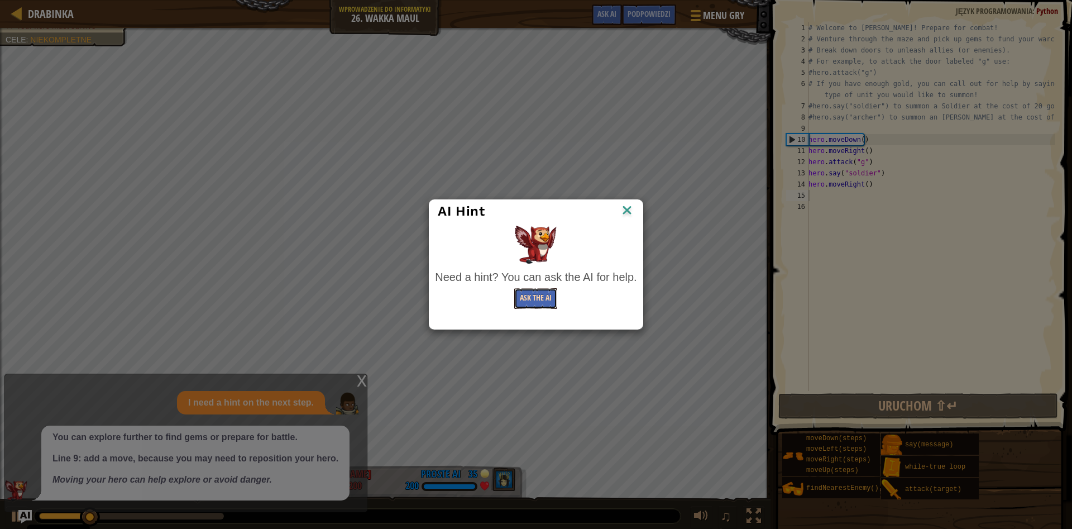
click at [548, 290] on button "Ask the AI" at bounding box center [535, 298] width 43 height 21
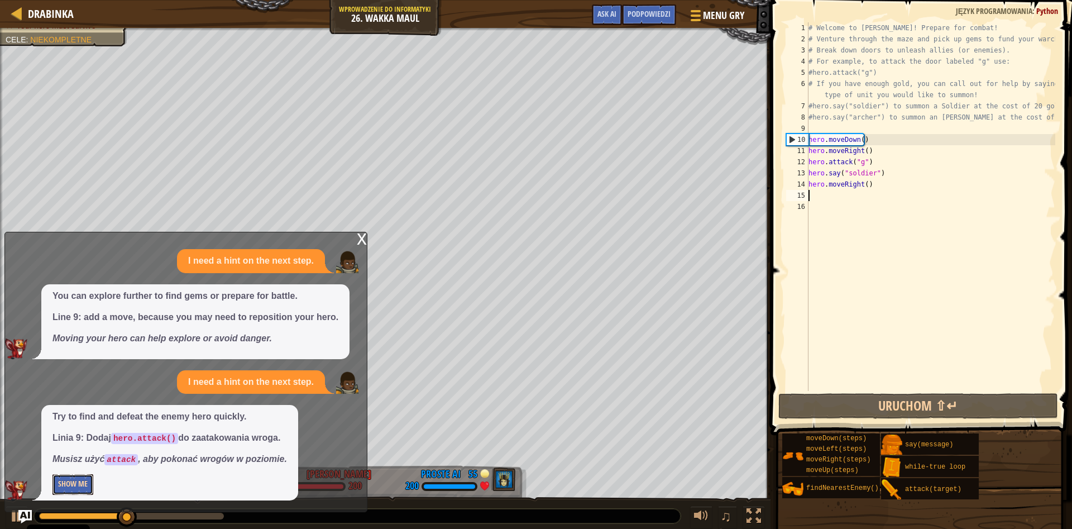
click at [78, 484] on button "Show Me" at bounding box center [72, 484] width 41 height 21
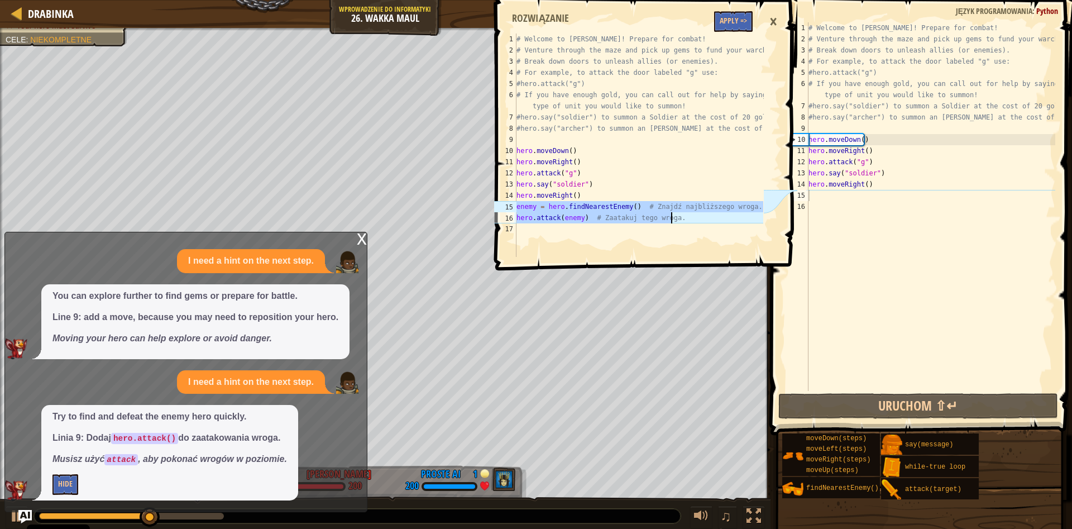
drag, startPoint x: 518, startPoint y: 204, endPoint x: 672, endPoint y: 220, distance: 154.4
click at [672, 220] on div "# Welcome to [PERSON_NAME]! Prepare for combat! # Venture through the maze and …" at bounding box center [638, 157] width 249 height 246
type textarea "enemy = hero.findNearestEnemy() # Znajdź najbliższego wroga. hero.attack(enemy)…"
click at [819, 193] on div "# Welcome to [PERSON_NAME]! Prepare for combat! # Venture through the maze and …" at bounding box center [930, 217] width 249 height 391
paste textarea "hero.attack(enemy) # Zaatakuj tego wroga."
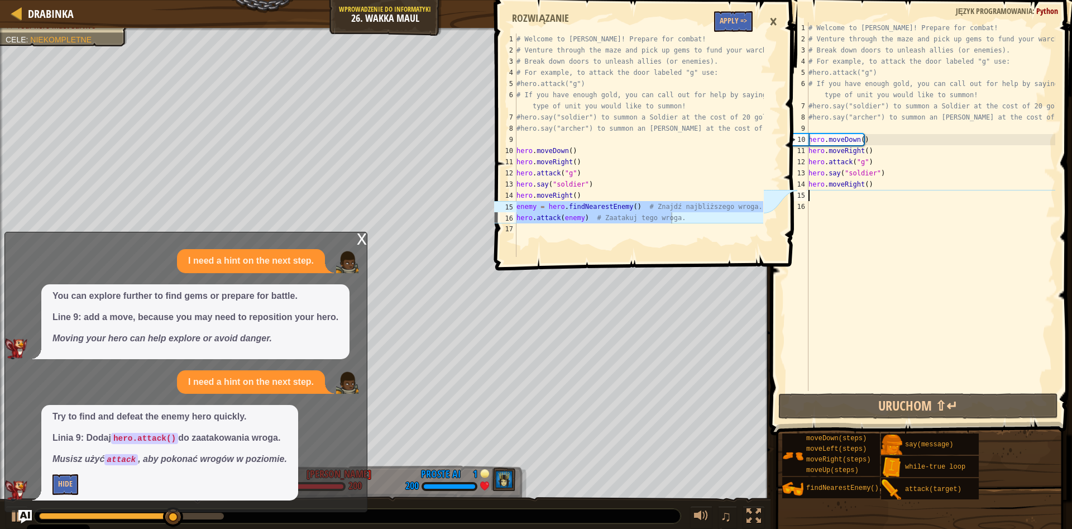
type textarea "hero.attack(enemy) # Zaatakuj tego wroga."
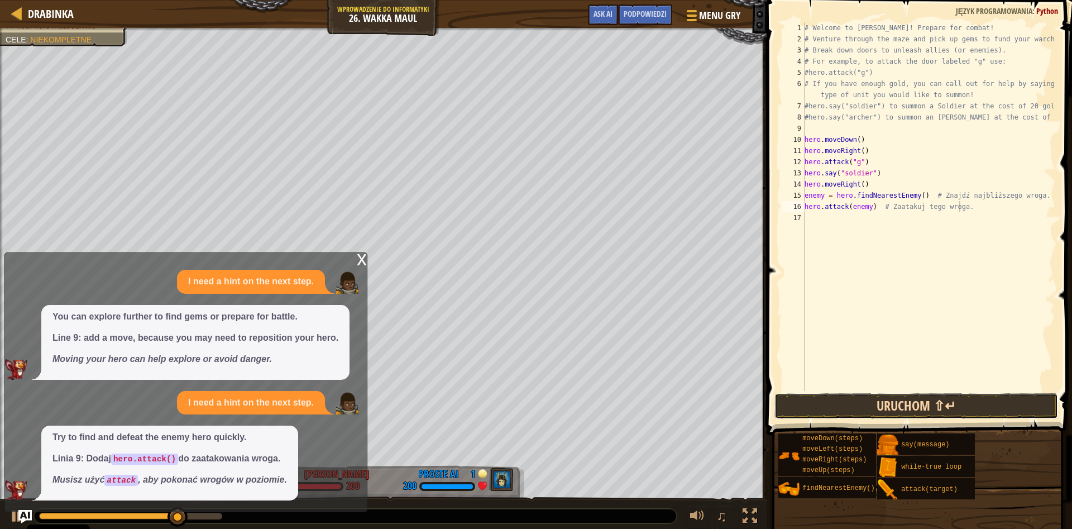
click at [880, 405] on button "Uruchom ⇧↵" at bounding box center [917, 406] width 284 height 26
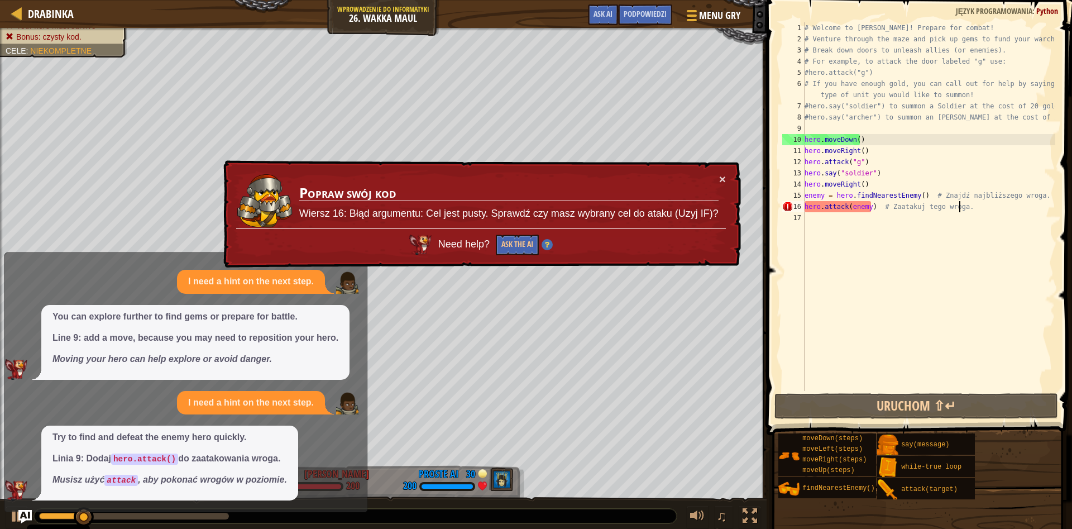
click at [526, 228] on div "× Popraw swój kod Wiersz 16: Błąd argumentu: Cel jest pusty. Sprawdź czy masz w…" at bounding box center [481, 214] width 520 height 108
click at [517, 238] on button "Ask the AI" at bounding box center [517, 245] width 43 height 21
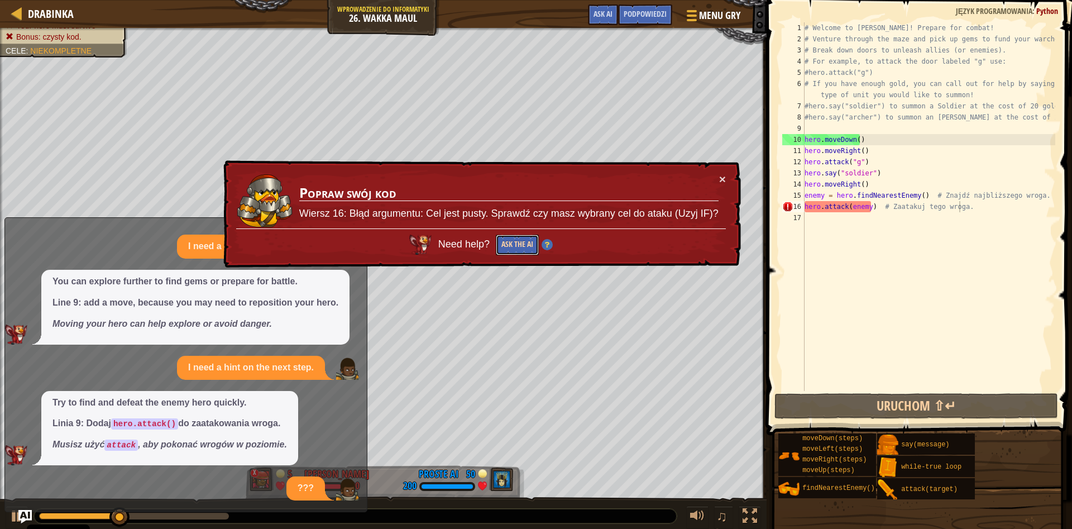
click at [498, 243] on button "Ask the AI" at bounding box center [517, 245] width 43 height 21
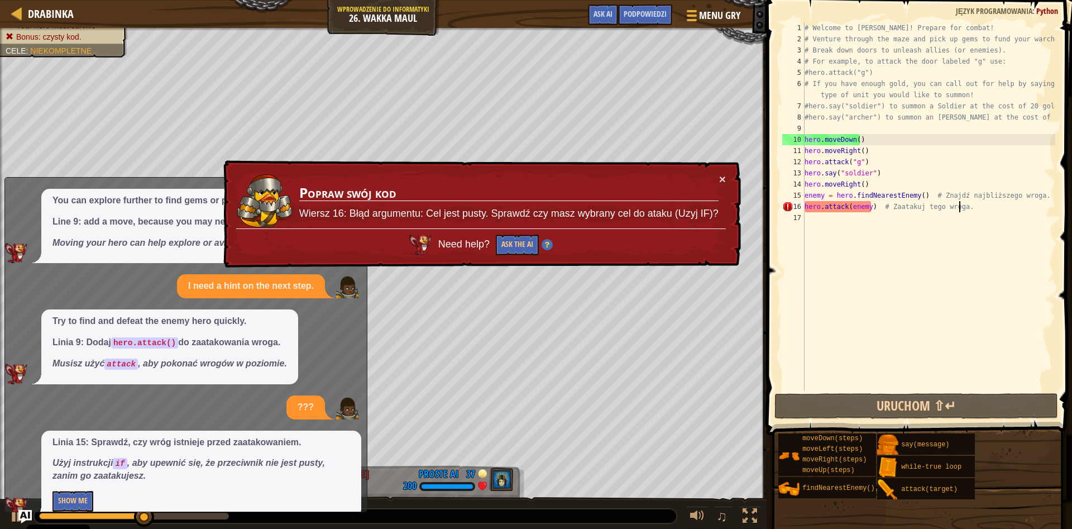
scroll to position [58, 0]
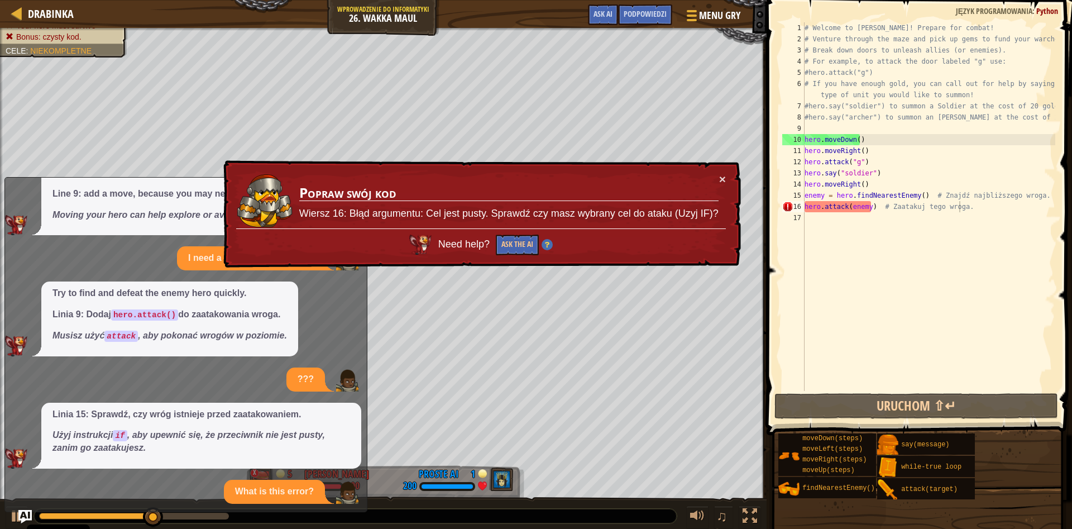
drag, startPoint x: 84, startPoint y: 482, endPoint x: 97, endPoint y: 480, distance: 13.0
click at [96, 480] on div "What is this error?" at bounding box center [183, 492] width 356 height 24
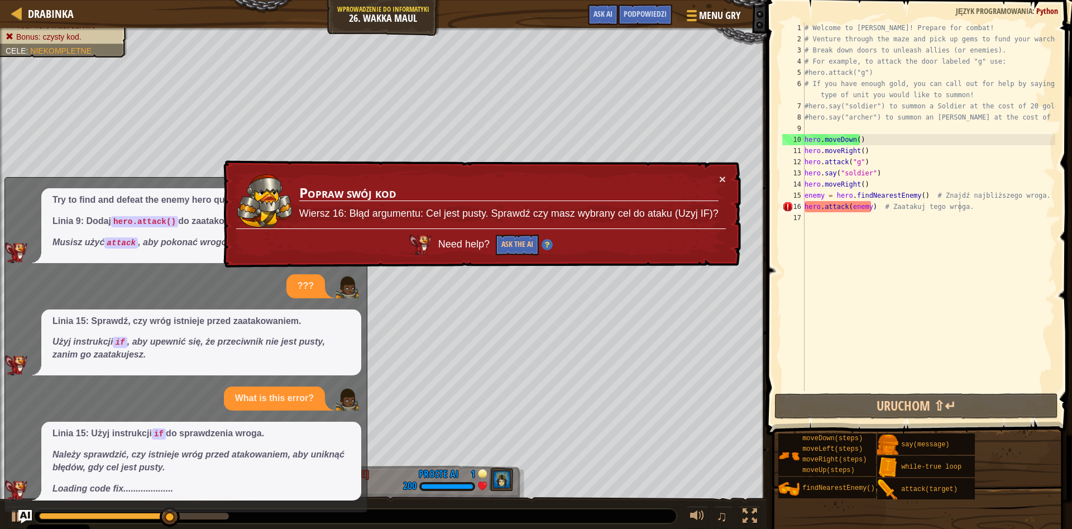
scroll to position [72, 0]
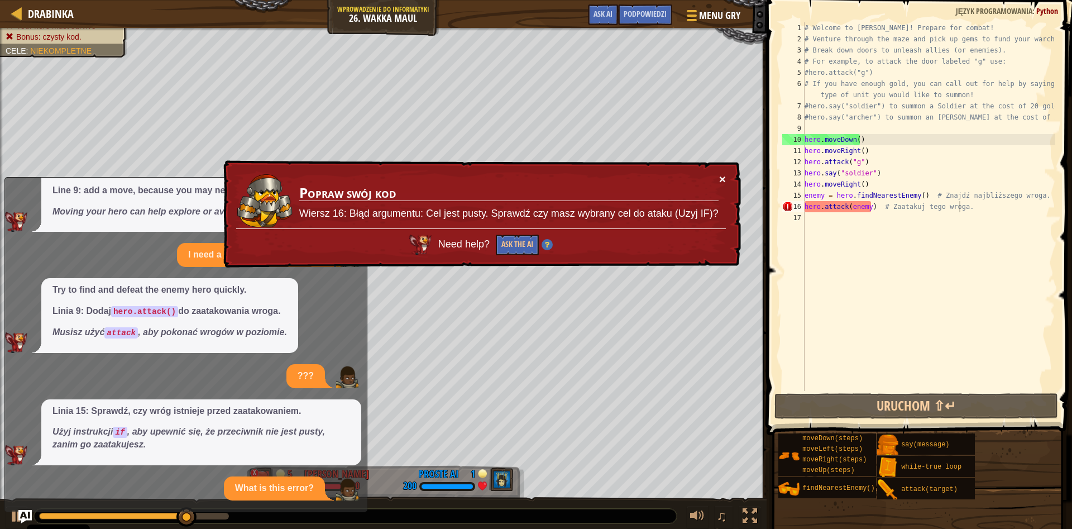
click at [719, 177] on div "× Popraw swój kod Wiersz 16: Błąd argumentu: Cel jest pusty. Sprawdź czy masz w…" at bounding box center [481, 214] width 520 height 108
click at [720, 177] on button "×" at bounding box center [722, 179] width 7 height 12
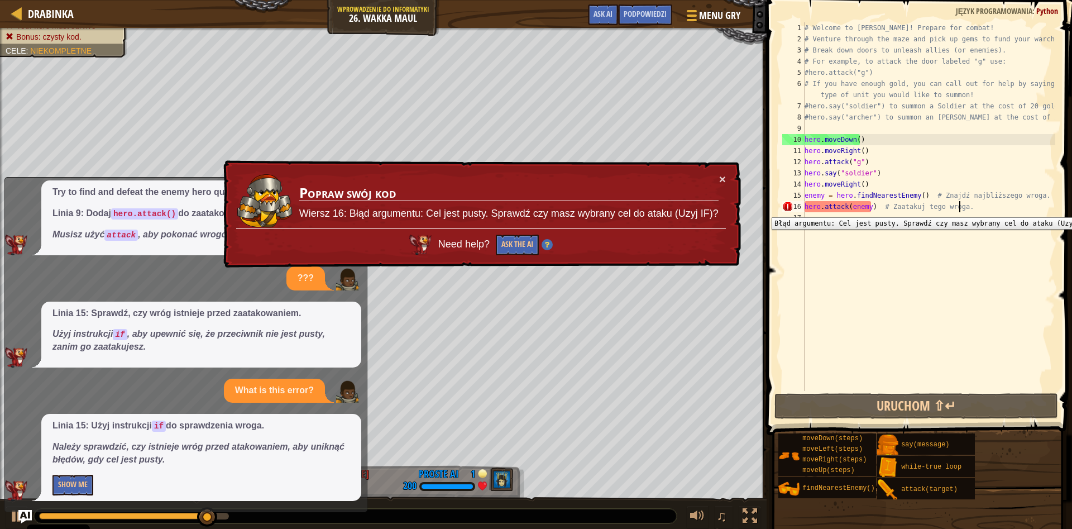
scroll to position [170, 0]
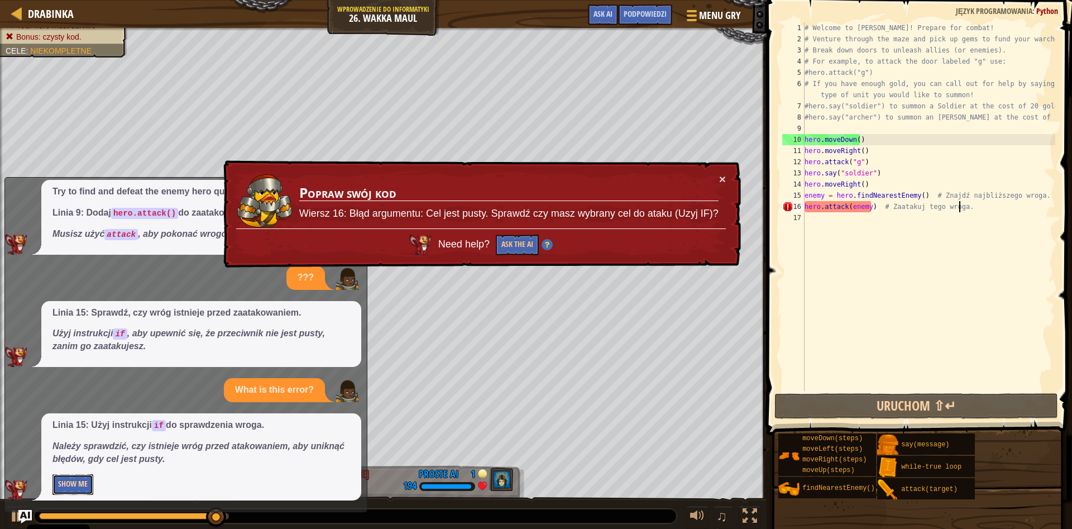
click at [87, 480] on button "Show Me" at bounding box center [72, 484] width 41 height 21
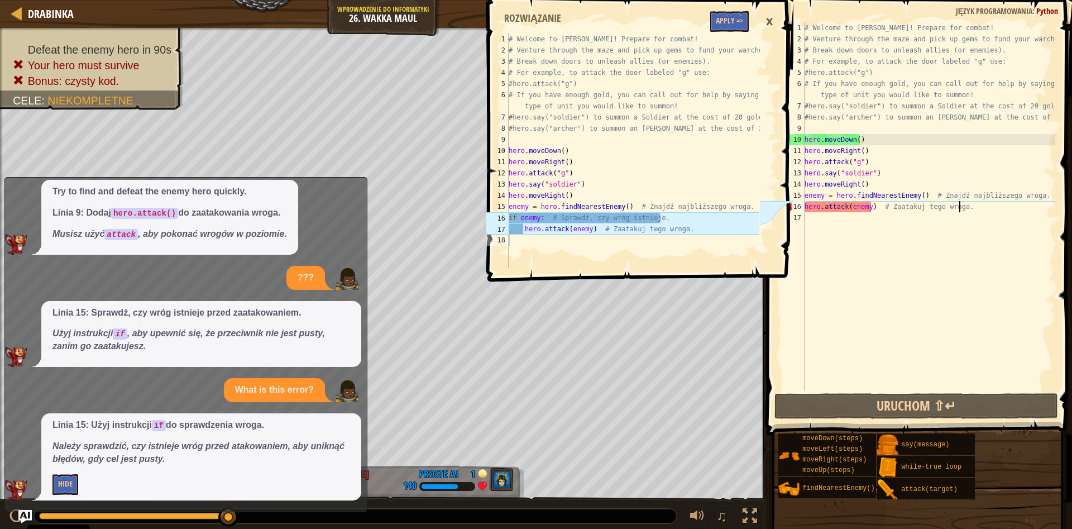
click at [806, 194] on div "# Welcome to [PERSON_NAME]! Prepare for combat! # Venture through the maze and …" at bounding box center [928, 217] width 253 height 391
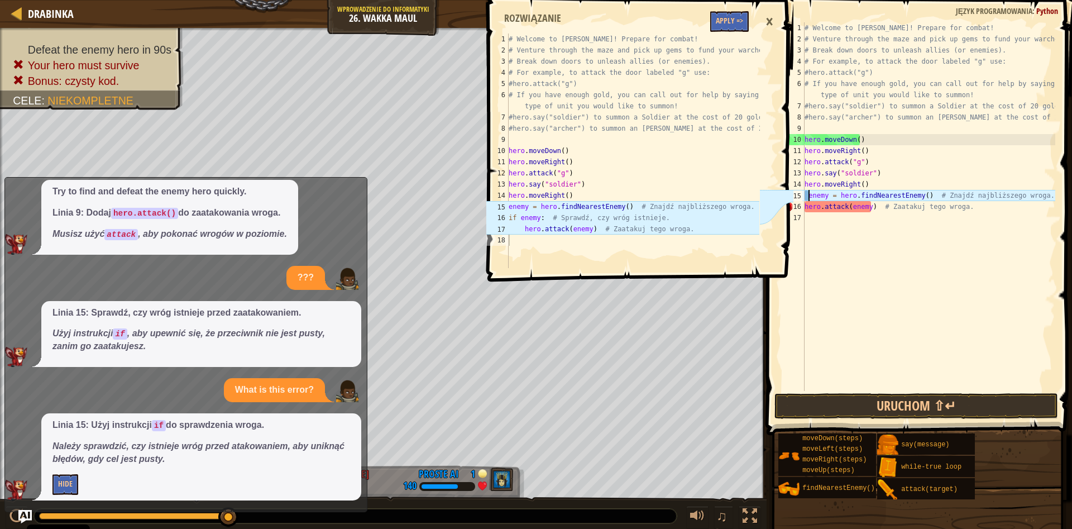
scroll to position [5, 1]
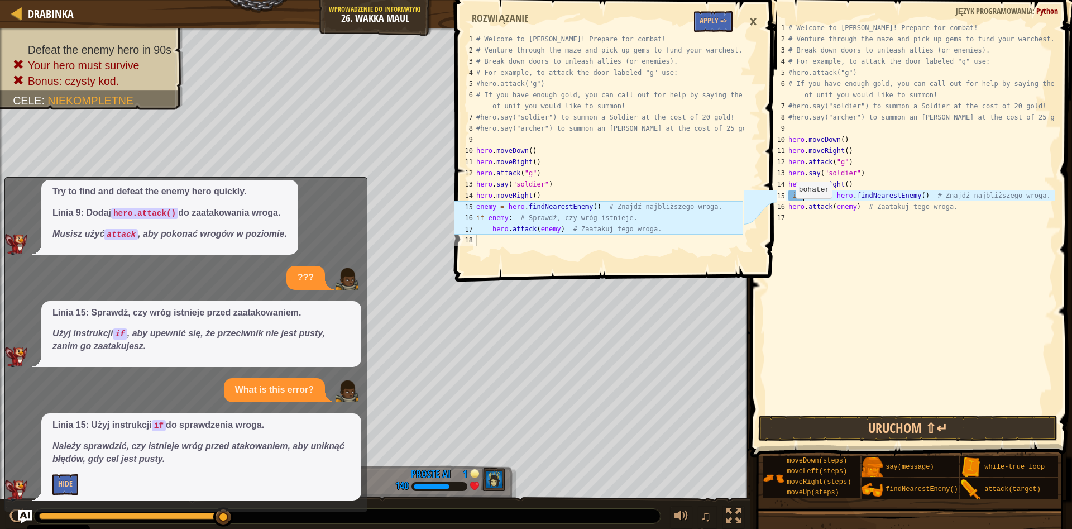
click at [790, 209] on div "# Welcome to [PERSON_NAME]! Prepare for combat! # Venture through the maze and …" at bounding box center [920, 228] width 269 height 413
click at [855, 436] on button "Uruchom ⇧↵" at bounding box center [907, 428] width 299 height 26
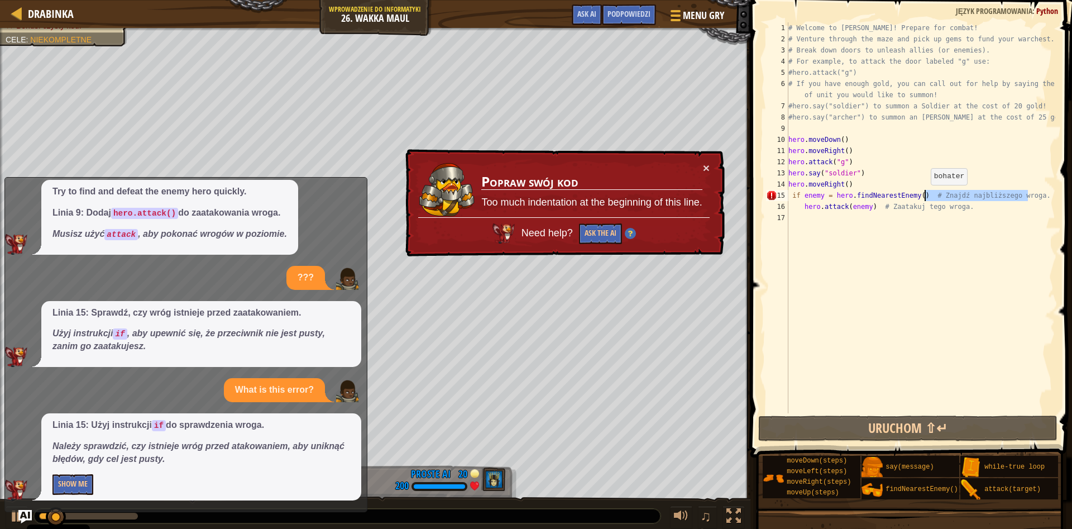
drag, startPoint x: 1033, startPoint y: 193, endPoint x: 925, endPoint y: 196, distance: 107.8
click at [925, 196] on div "# Welcome to [PERSON_NAME]! Prepare for combat! # Venture through the maze and …" at bounding box center [920, 228] width 269 height 413
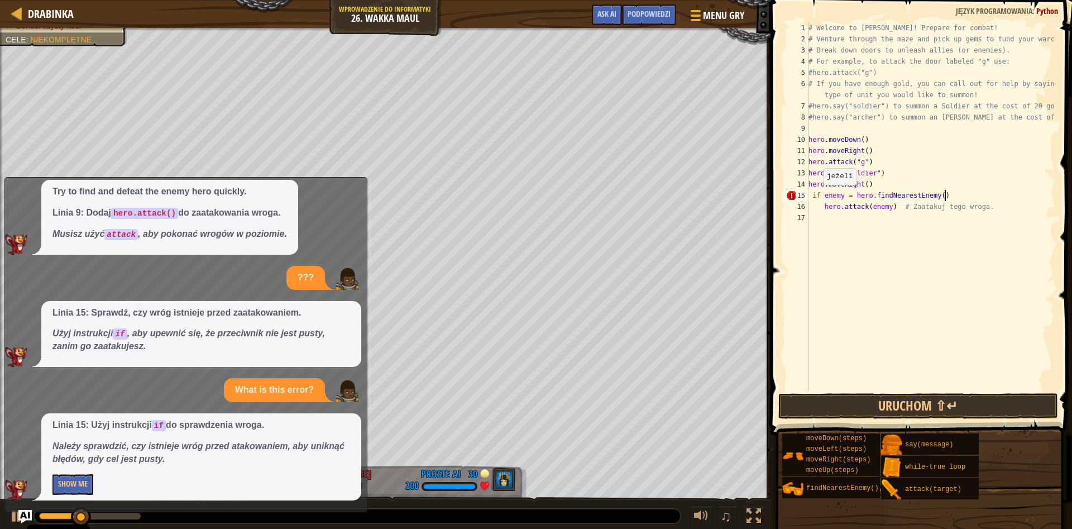
click at [818, 196] on div "# Welcome to [PERSON_NAME]! Prepare for combat! # Venture through the maze and …" at bounding box center [930, 217] width 249 height 391
click at [821, 197] on div "# Welcome to [PERSON_NAME]! Prepare for combat! # Venture through the maze and …" at bounding box center [930, 217] width 249 height 391
type textarea "if enemy = hero.findNearestEnemy()"
click at [880, 408] on button "Uruchom ⇧↵" at bounding box center [918, 406] width 280 height 26
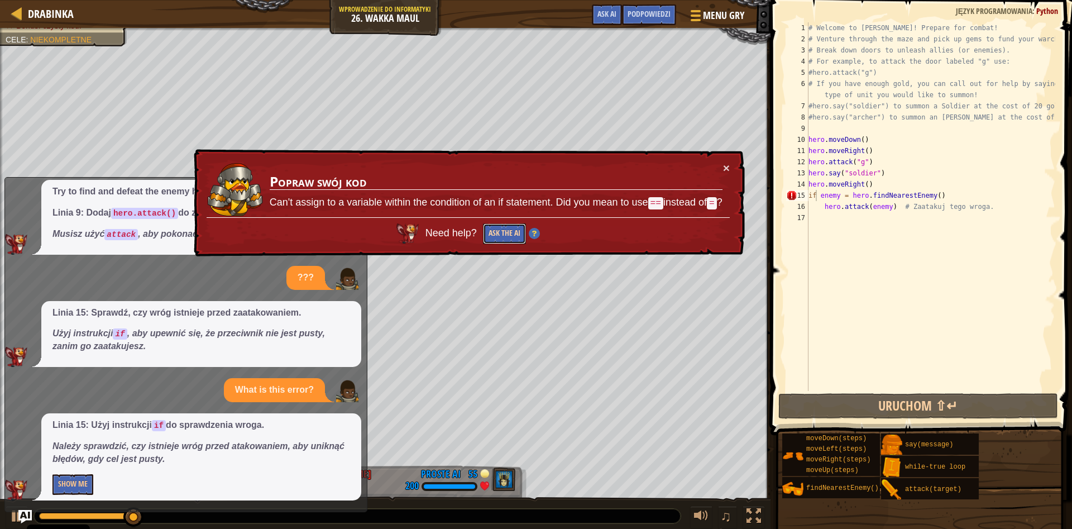
click at [501, 231] on button "Ask the AI" at bounding box center [503, 233] width 43 height 21
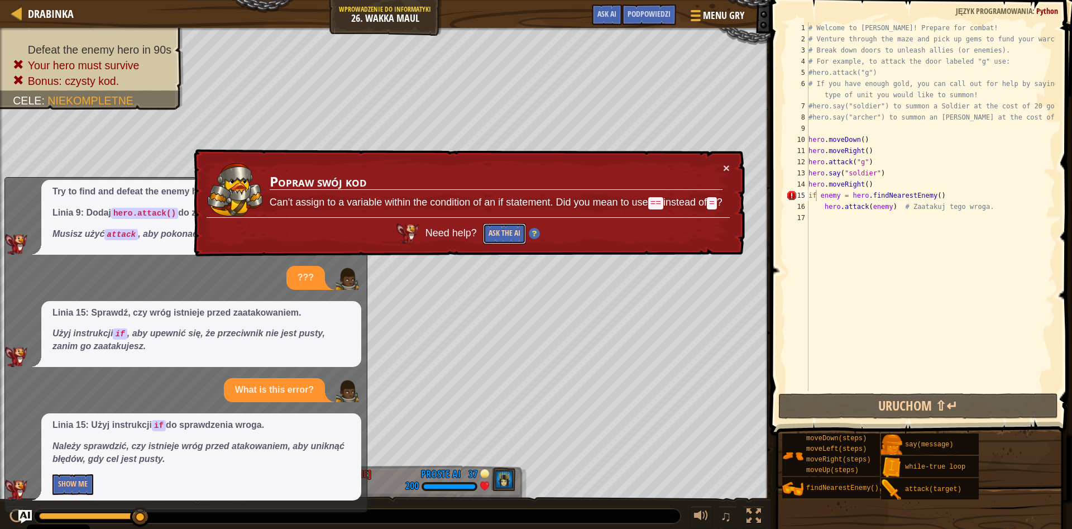
click at [501, 229] on button "Ask the AI" at bounding box center [503, 233] width 43 height 21
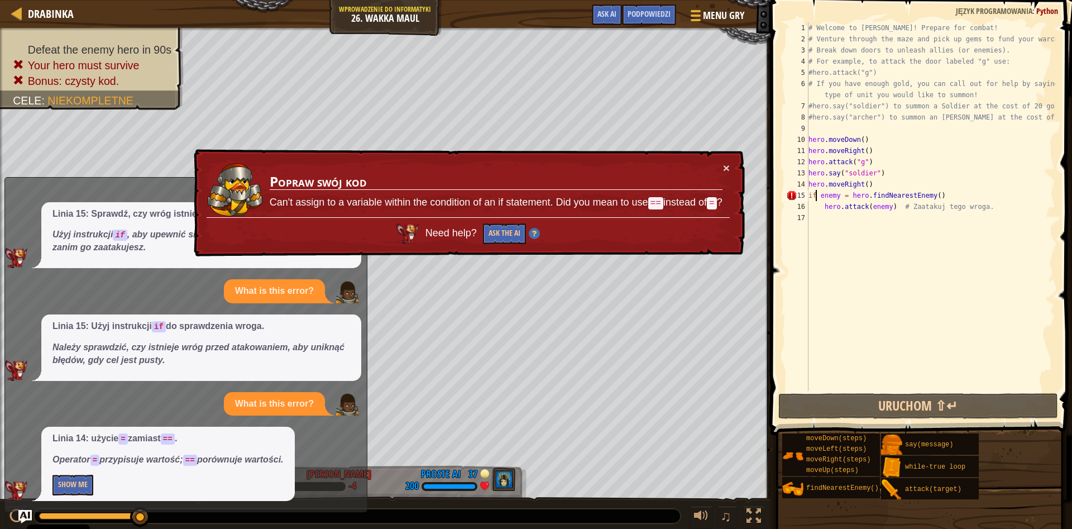
scroll to position [270, 0]
click at [63, 494] on button "Show Me" at bounding box center [72, 484] width 41 height 21
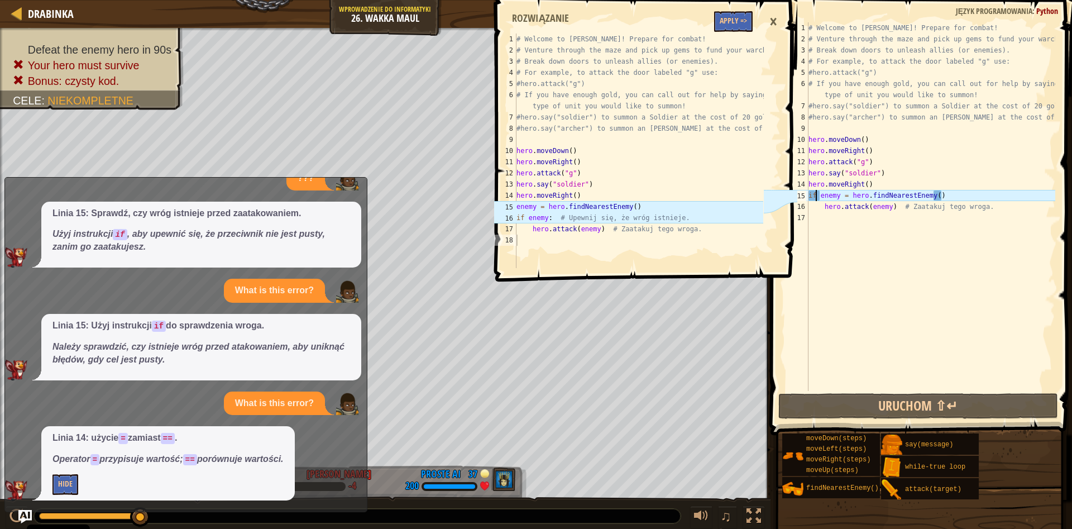
type textarea "enemy = hero.findNearestEnemy()"
click at [988, 235] on div "# Welcome to [PERSON_NAME]! Prepare for combat! # Venture through the maze and …" at bounding box center [930, 217] width 249 height 391
click at [820, 195] on div "# Welcome to [PERSON_NAME]! Prepare for combat! # Venture through the maze and …" at bounding box center [930, 217] width 249 height 391
type textarea "enemy = hero.findNearestEnemy()"
click at [934, 191] on div "# Welcome to [PERSON_NAME]! Prepare for combat! # Venture through the maze and …" at bounding box center [930, 217] width 249 height 391
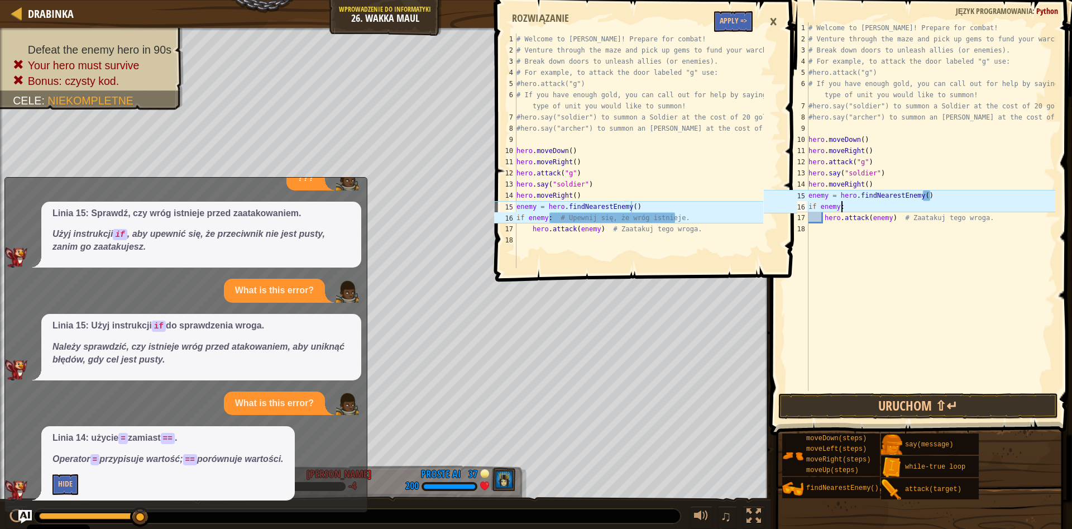
scroll to position [5, 2]
type textarea "if enemy:"
click at [917, 413] on button "Uruchom ⇧↵" at bounding box center [918, 406] width 280 height 26
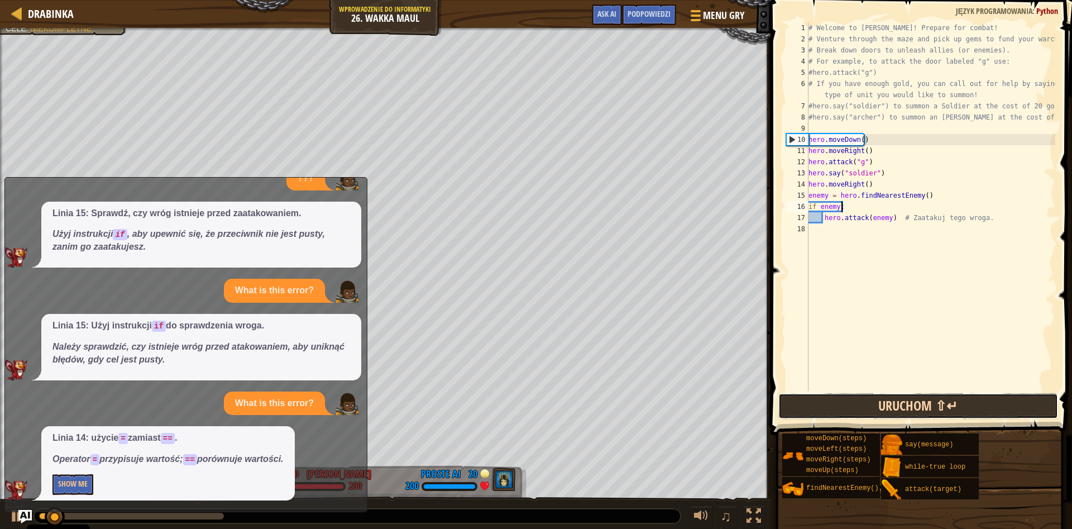
click at [843, 396] on button "Uruchom ⇧↵" at bounding box center [918, 406] width 280 height 26
click at [843, 398] on button "Uruchom ⇧↵" at bounding box center [918, 406] width 280 height 26
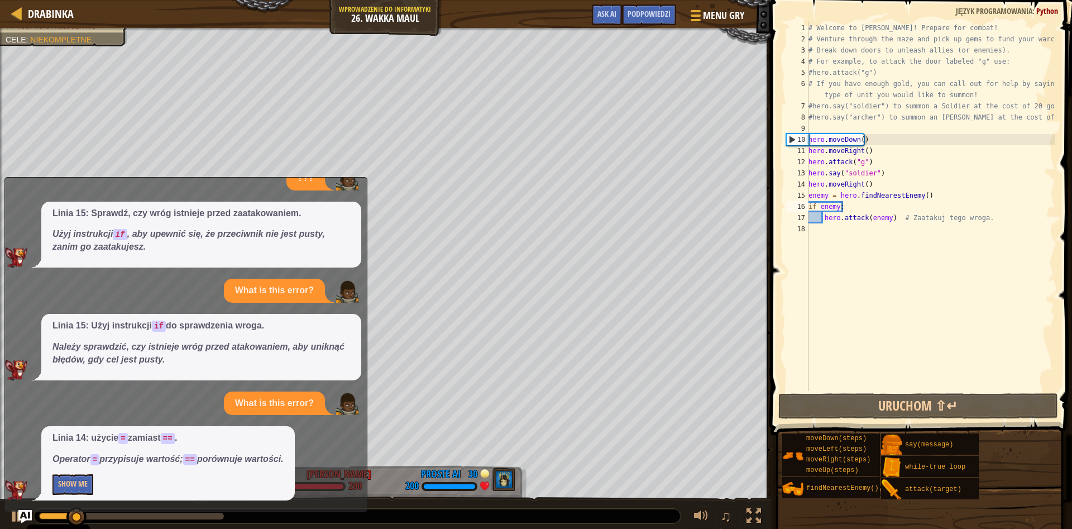
click at [84, 497] on div "Linia 14: użycie = zamiast == . Operator = przypisuje wartość; == porównuje war…" at bounding box center [168, 463] width 254 height 74
click at [84, 492] on button "Show Me" at bounding box center [72, 484] width 41 height 21
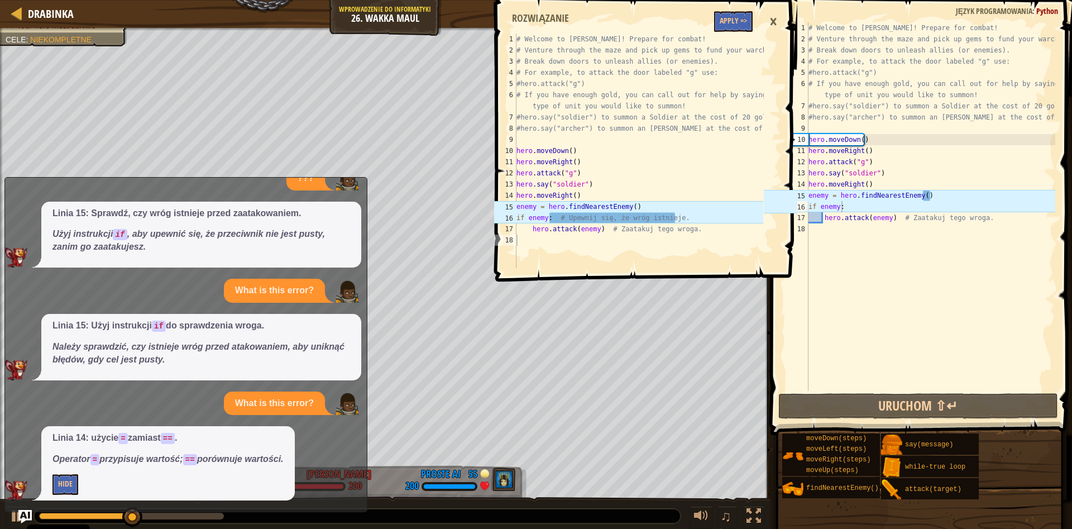
click at [779, 18] on div "×" at bounding box center [773, 22] width 19 height 26
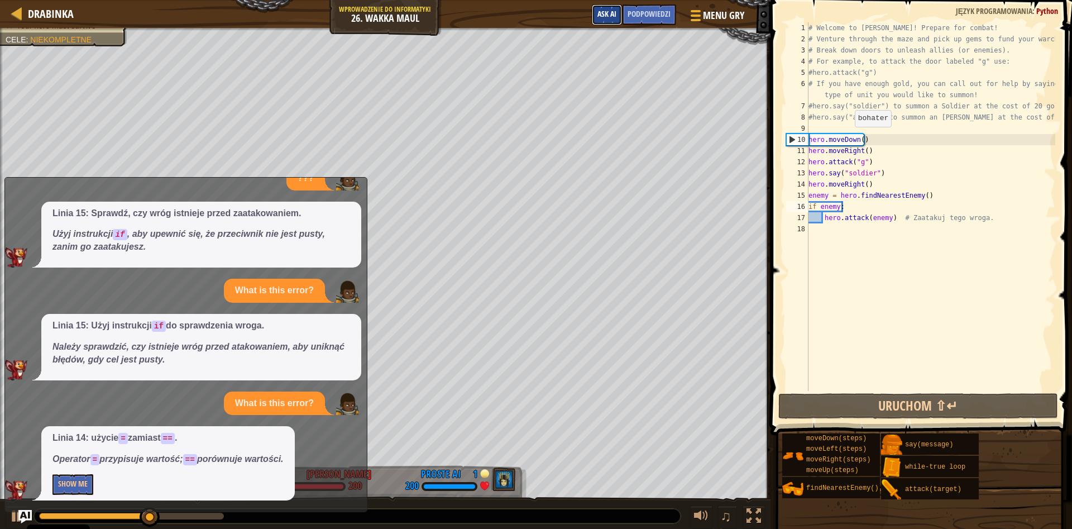
click at [598, 14] on span "Ask AI" at bounding box center [607, 13] width 19 height 11
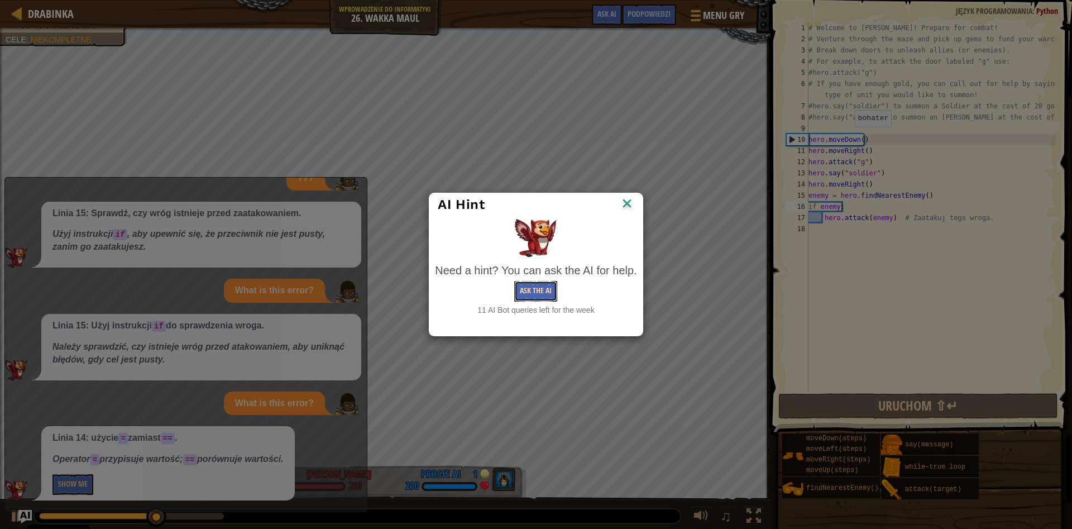
click at [530, 297] on button "Ask the AI" at bounding box center [535, 291] width 43 height 21
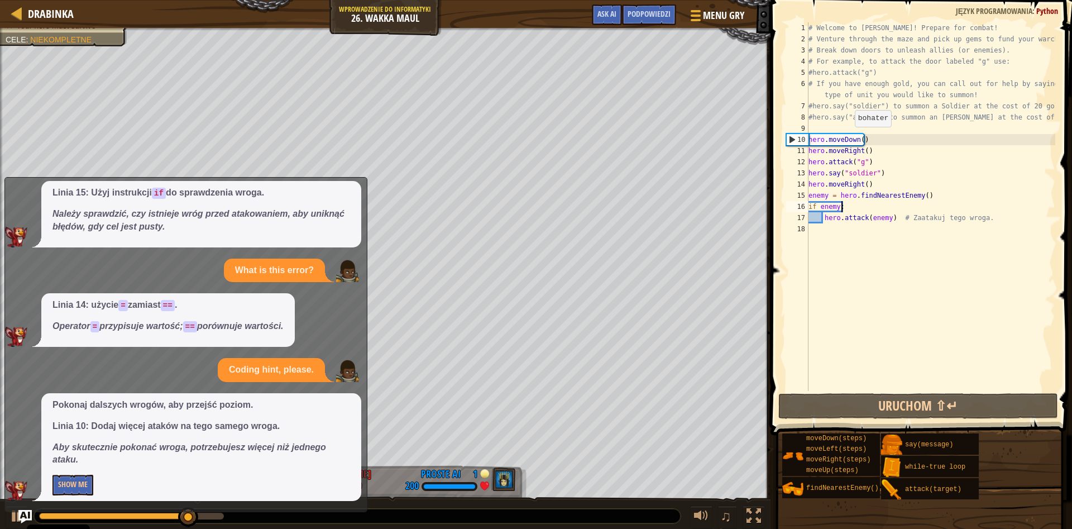
scroll to position [403, 0]
click at [65, 478] on button "Show Me" at bounding box center [72, 484] width 41 height 21
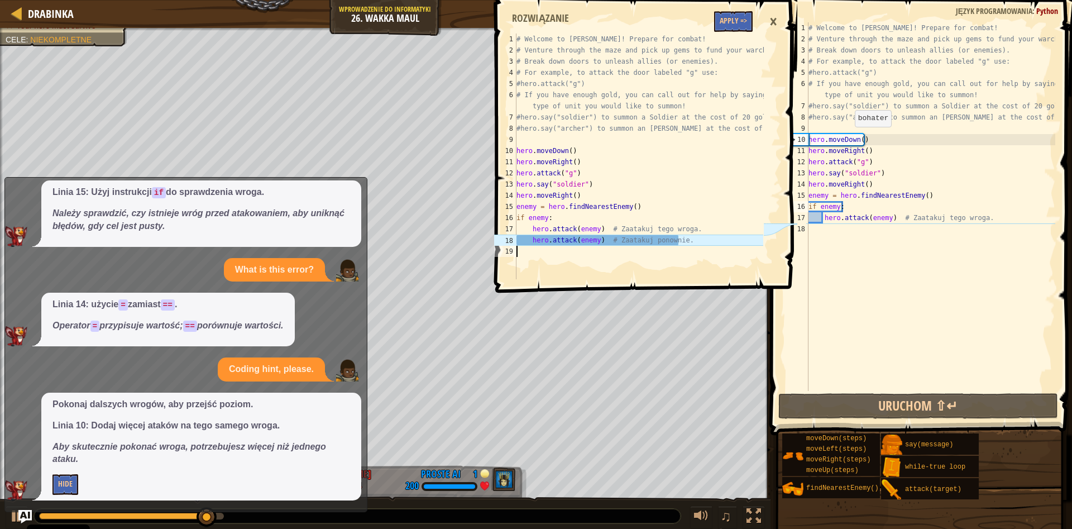
drag, startPoint x: 519, startPoint y: 246, endPoint x: 524, endPoint y: 241, distance: 7.1
drag, startPoint x: 530, startPoint y: 241, endPoint x: 692, endPoint y: 245, distance: 161.4
click at [692, 245] on div "# Welcome to [PERSON_NAME]! Prepare for combat! # Venture through the maze and …" at bounding box center [638, 168] width 249 height 268
type textarea "hero.attack(enemy) # Zaatakuj ponownie."
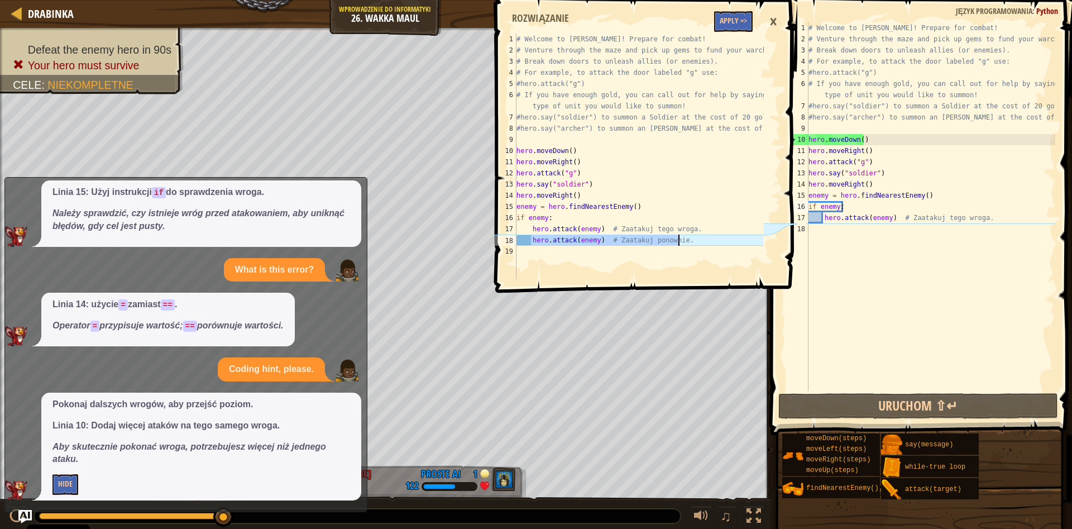
click at [828, 230] on div "# Welcome to [PERSON_NAME]! Prepare for combat! # Venture through the maze and …" at bounding box center [930, 217] width 249 height 391
paste textarea "hero.attack(enemy) # Zaatakuj ponownie."
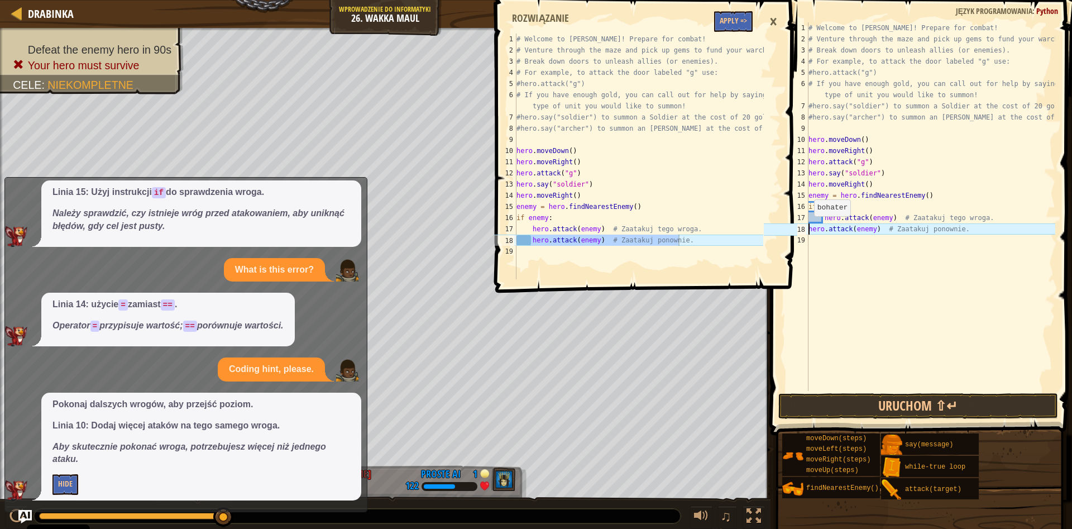
click at [809, 227] on div "# Welcome to [PERSON_NAME]! Prepare for combat! # Venture through the maze and …" at bounding box center [930, 217] width 249 height 391
type textarea "hero.attack(enemy) # Zaatakuj ponownie."
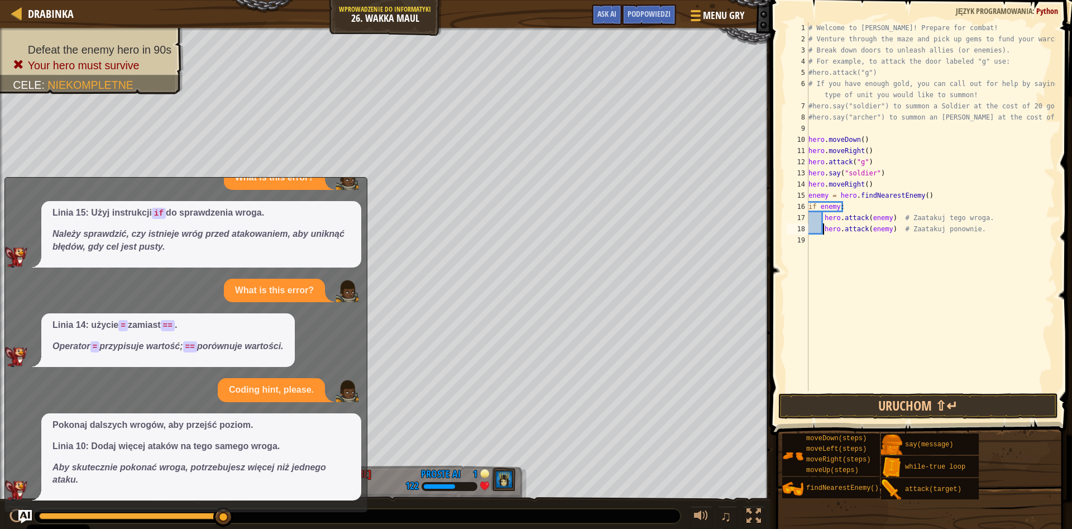
scroll to position [383, 0]
click at [868, 414] on button "Uruchom ⇧↵" at bounding box center [918, 406] width 280 height 26
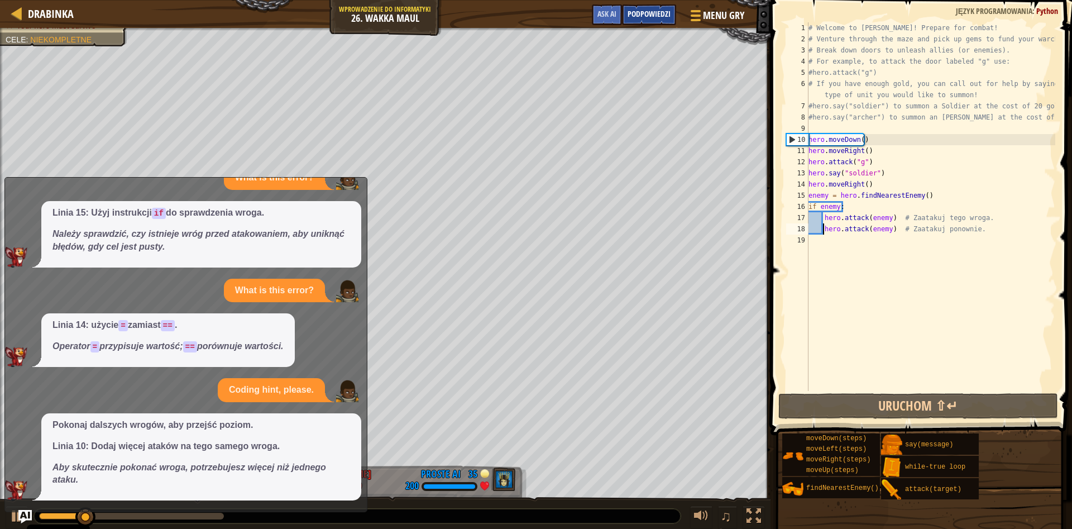
click at [633, 13] on span "Podpowiedzi" at bounding box center [649, 13] width 43 height 11
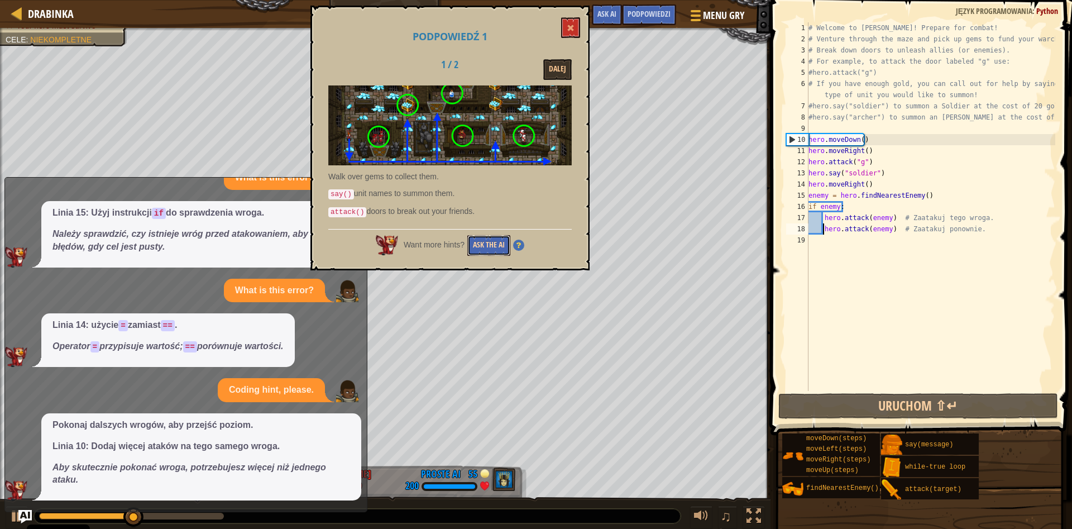
click at [496, 243] on button "Ask the AI" at bounding box center [488, 245] width 43 height 21
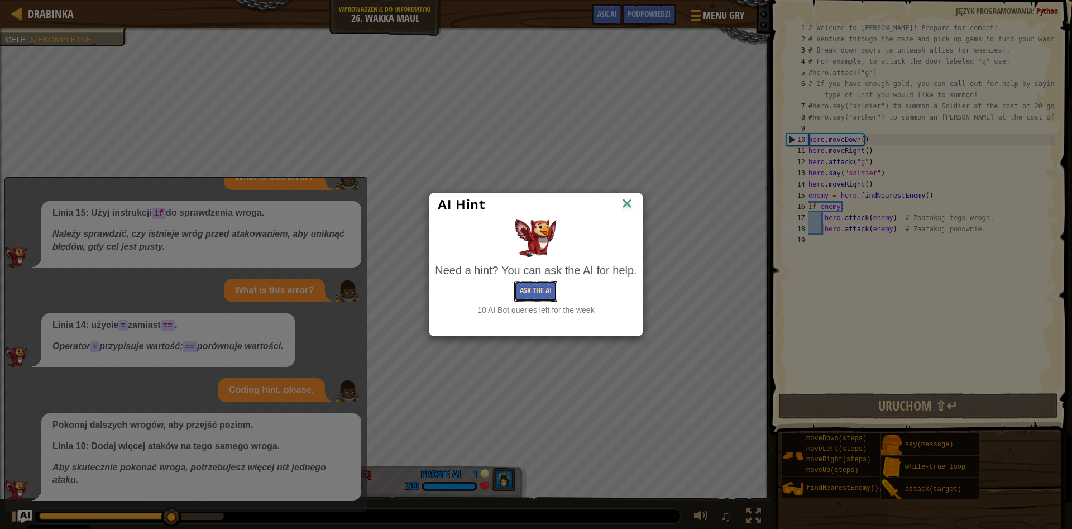
click at [544, 298] on button "Ask the AI" at bounding box center [535, 291] width 43 height 21
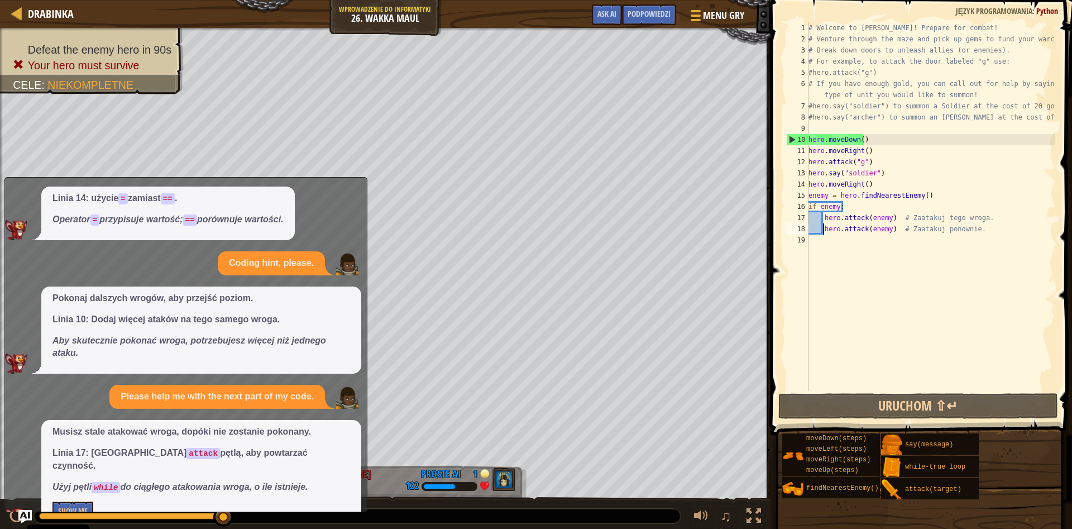
scroll to position [524, 0]
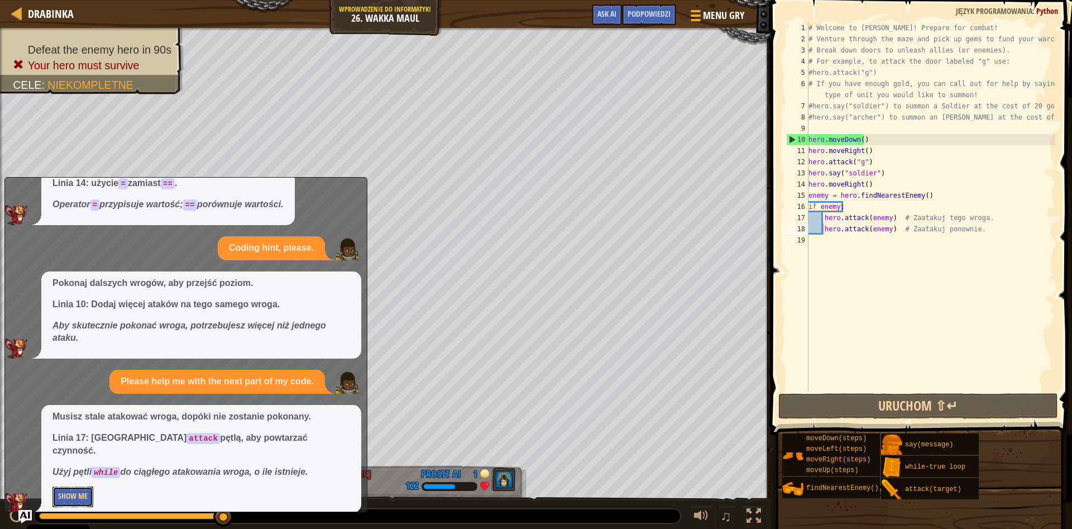
click at [64, 486] on button "Show Me" at bounding box center [72, 496] width 41 height 21
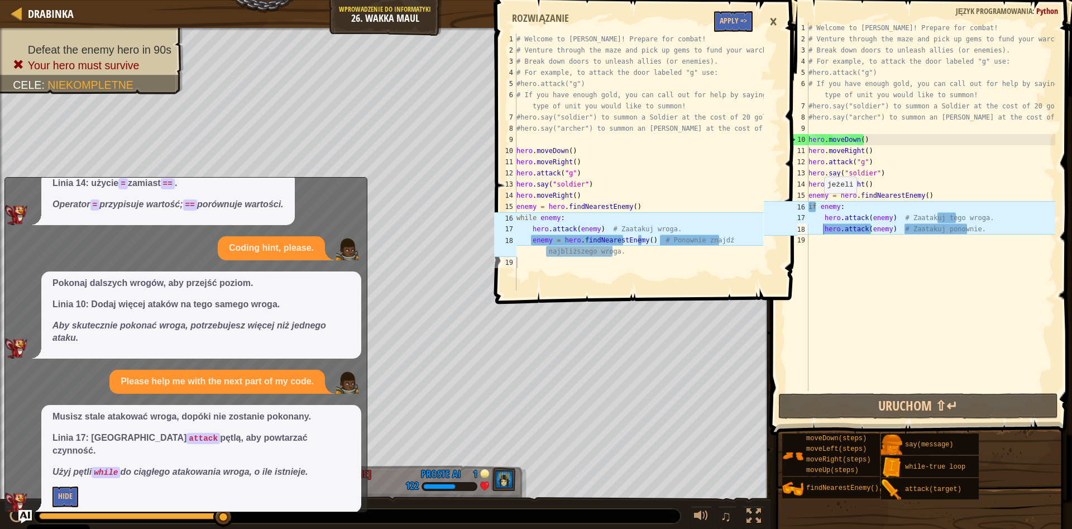
click at [819, 204] on div "# Welcome to [PERSON_NAME]! Prepare for combat! # Venture through the maze and …" at bounding box center [930, 217] width 249 height 391
click at [818, 205] on div "# Welcome to [PERSON_NAME]! Prepare for combat! # Venture through the maze and …" at bounding box center [930, 217] width 249 height 391
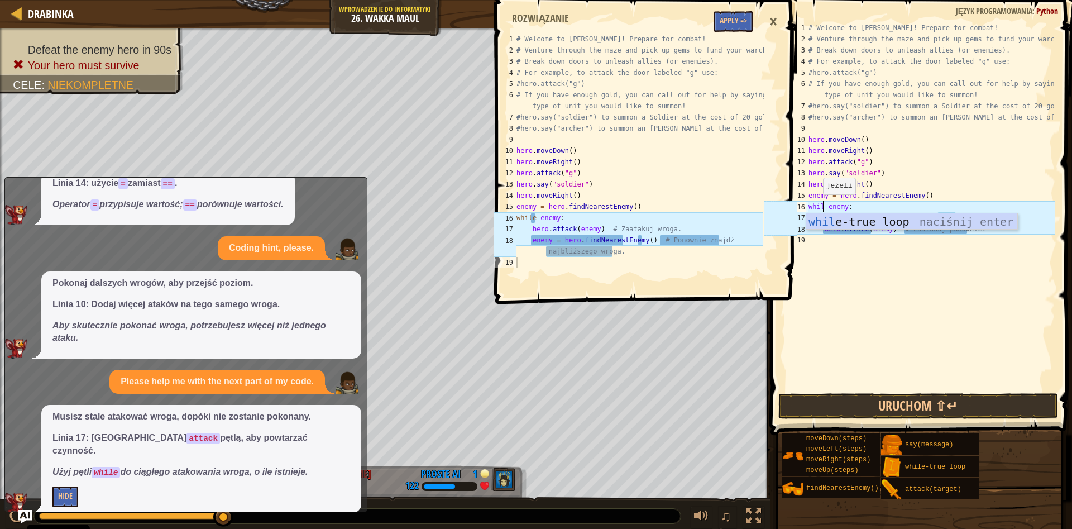
scroll to position [5, 1]
type textarea "while enemy:"
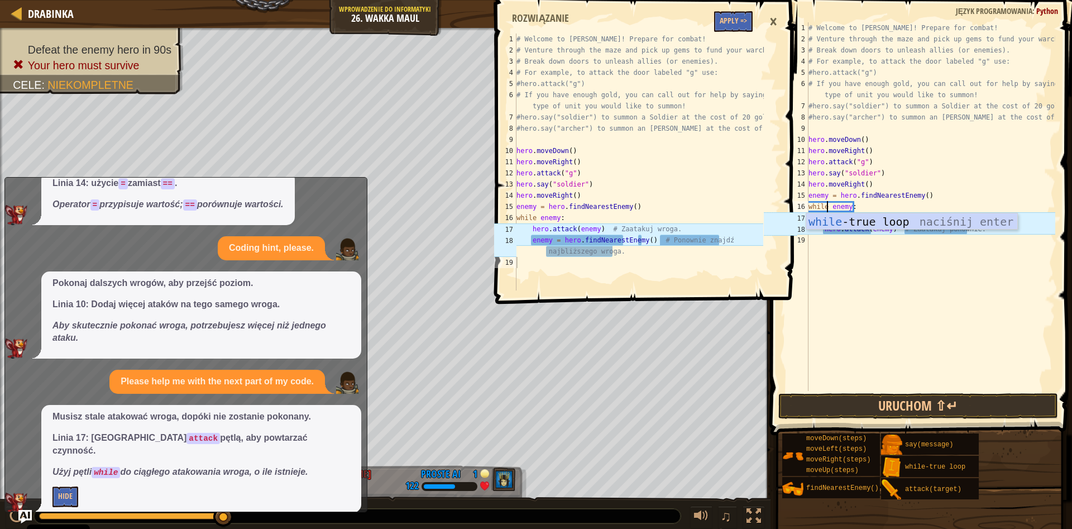
click at [888, 259] on div "# Welcome to [PERSON_NAME]! Prepare for combat! # Venture through the maze and …" at bounding box center [930, 217] width 249 height 391
drag, startPoint x: 971, startPoint y: 229, endPoint x: 828, endPoint y: 231, distance: 142.4
click at [828, 231] on div "# Welcome to [PERSON_NAME]! Prepare for combat! # Venture through the maze and …" at bounding box center [930, 217] width 249 height 391
type textarea "h"
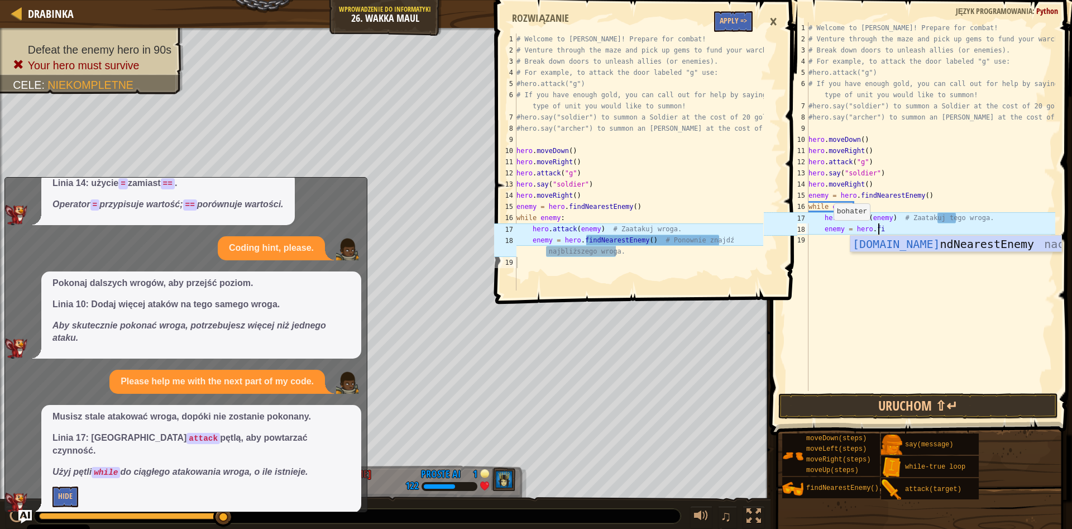
scroll to position [5, 6]
type textarea "enemy = hero.find"
click at [924, 240] on div "hero.find NearestEnemy naciśnij enter" at bounding box center [955, 261] width 211 height 50
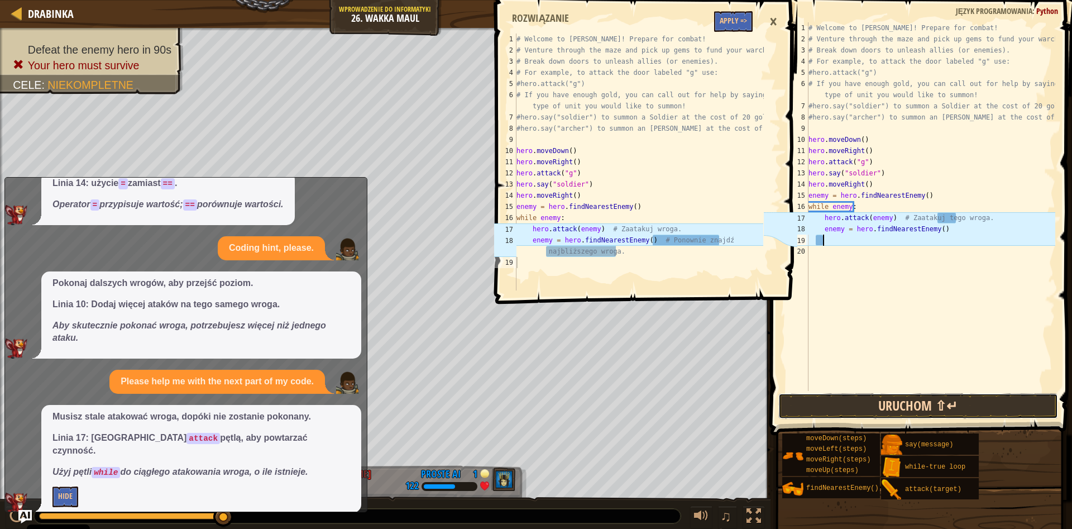
click at [891, 400] on button "Uruchom ⇧↵" at bounding box center [918, 406] width 280 height 26
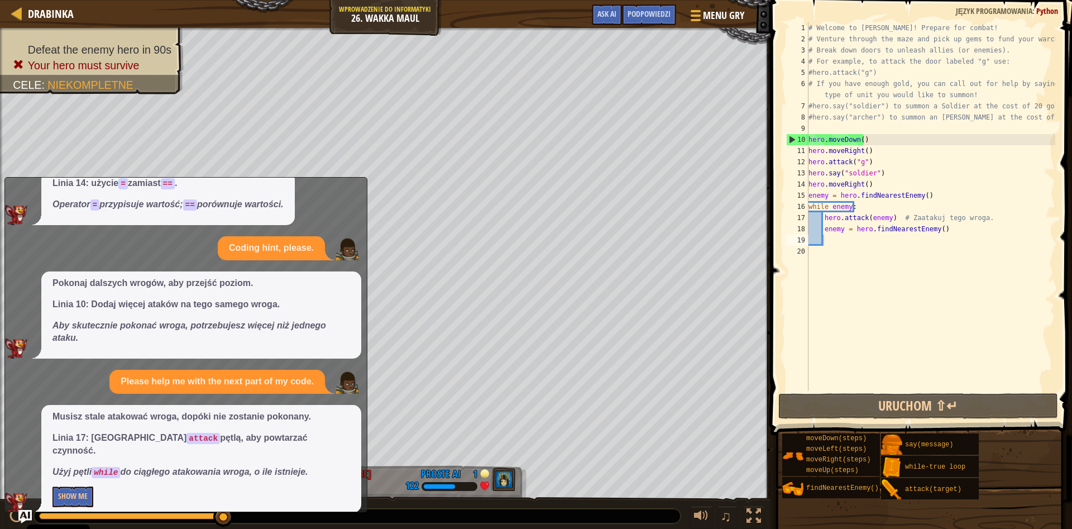
drag, startPoint x: 324, startPoint y: 199, endPoint x: 321, endPoint y: 240, distance: 40.9
click at [333, 250] on div "I need a hint on the next step. You can explore further to find gems or prepare…" at bounding box center [183, 91] width 356 height 843
click at [589, 23] on div "Menu gry Zrobione Podpowiedzi Ask AI" at bounding box center [668, 17] width 165 height 26
click at [594, 22] on button "Ask AI" at bounding box center [607, 14] width 30 height 21
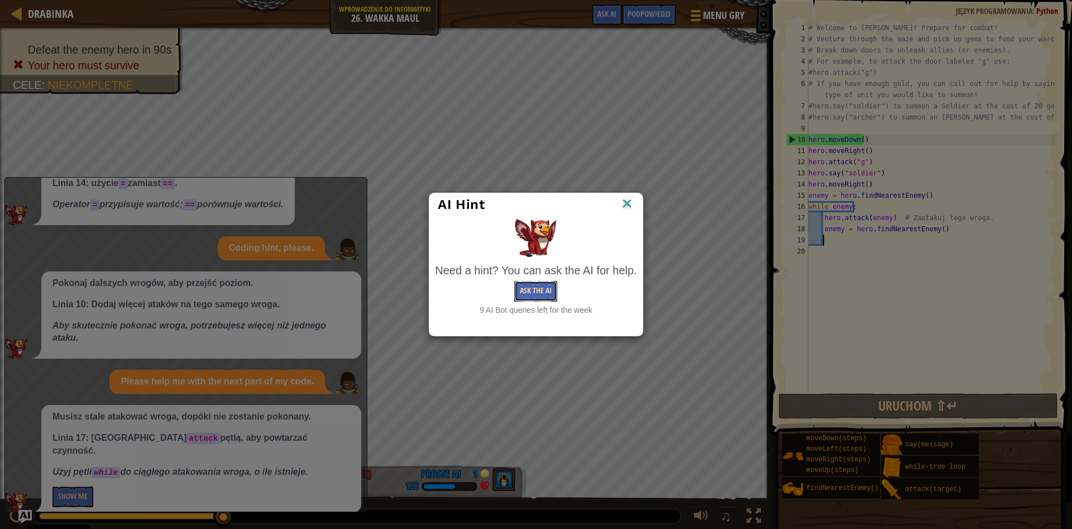
click at [548, 291] on button "Ask the AI" at bounding box center [535, 291] width 43 height 21
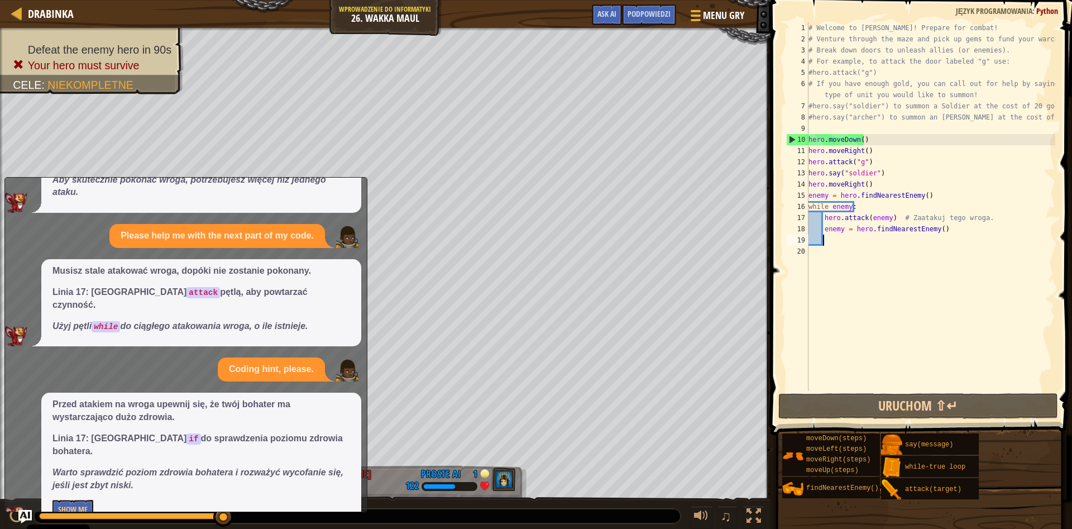
scroll to position [671, 0]
click at [821, 220] on div "# Welcome to [PERSON_NAME]! Prepare for combat! # Venture through the maze and …" at bounding box center [930, 217] width 249 height 391
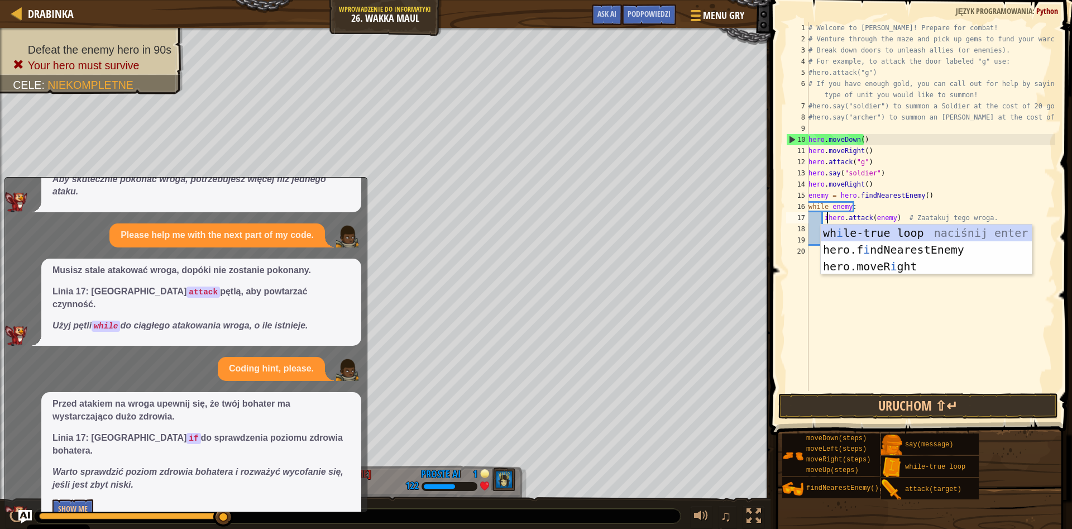
scroll to position [5, 2]
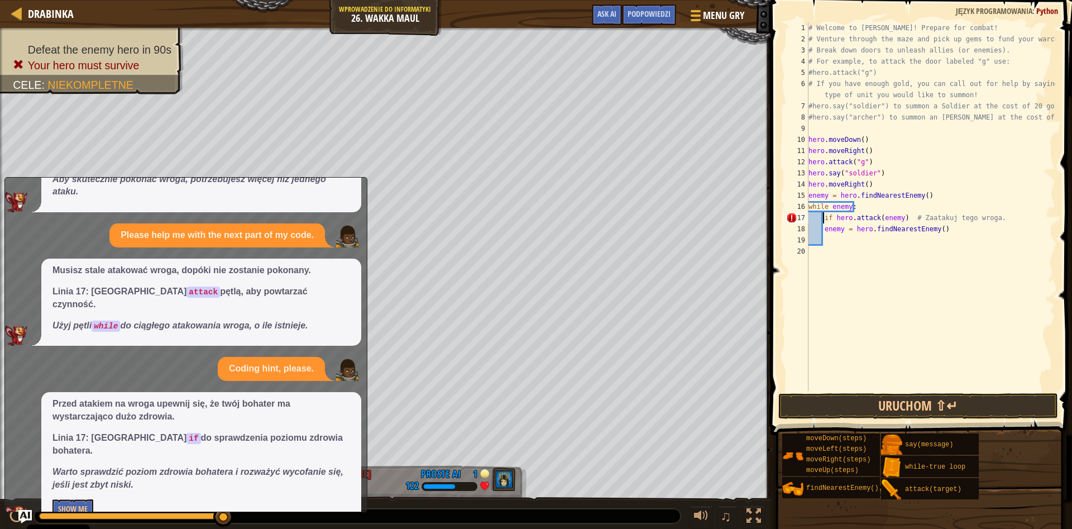
click at [823, 218] on div "# Welcome to [PERSON_NAME]! Prepare for combat! # Venture through the maze and …" at bounding box center [930, 217] width 249 height 391
click at [601, 21] on button "Ask AI" at bounding box center [607, 14] width 30 height 21
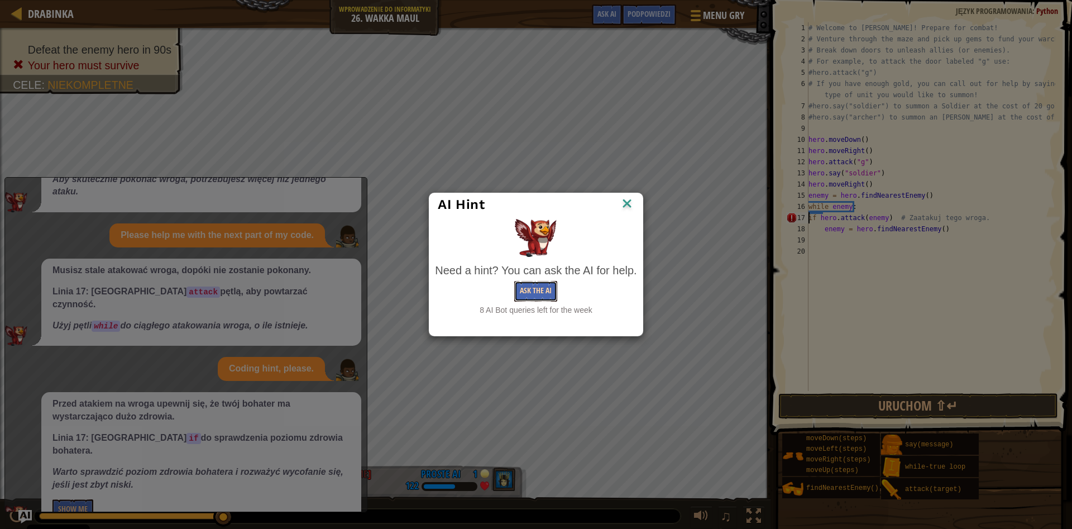
click at [543, 295] on button "Ask the AI" at bounding box center [535, 291] width 43 height 21
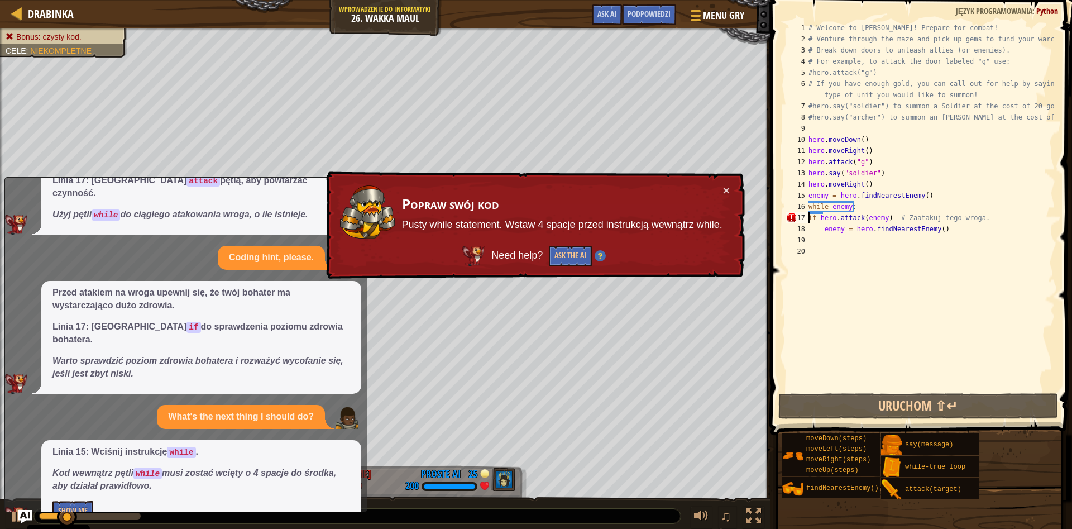
scroll to position [783, 0]
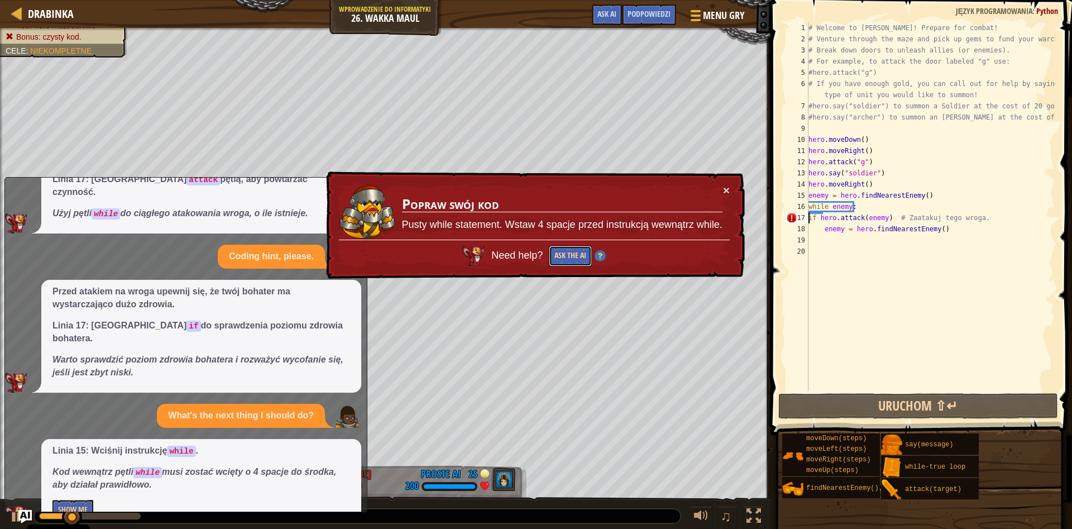
click at [582, 250] on button "Ask the AI" at bounding box center [570, 256] width 43 height 21
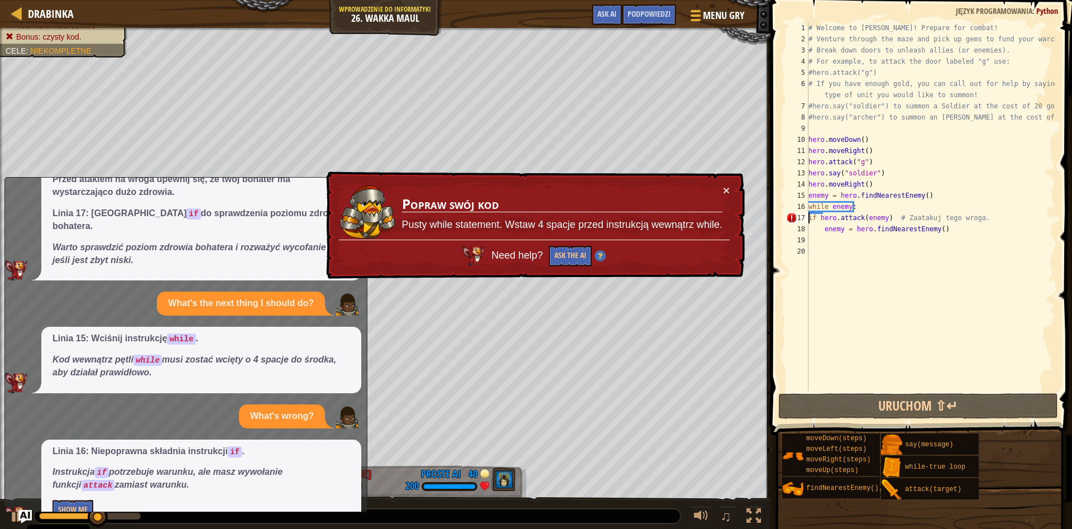
scroll to position [896, 0]
click at [71, 499] on button "Show Me" at bounding box center [72, 509] width 41 height 21
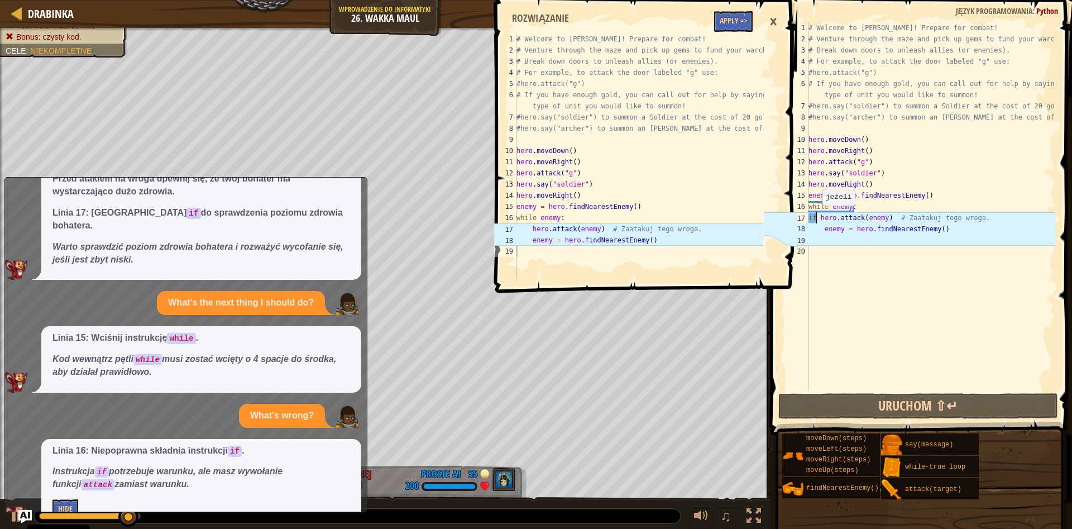
click at [817, 217] on div "# Welcome to [PERSON_NAME]! Prepare for combat! # Venture through the maze and …" at bounding box center [930, 217] width 249 height 391
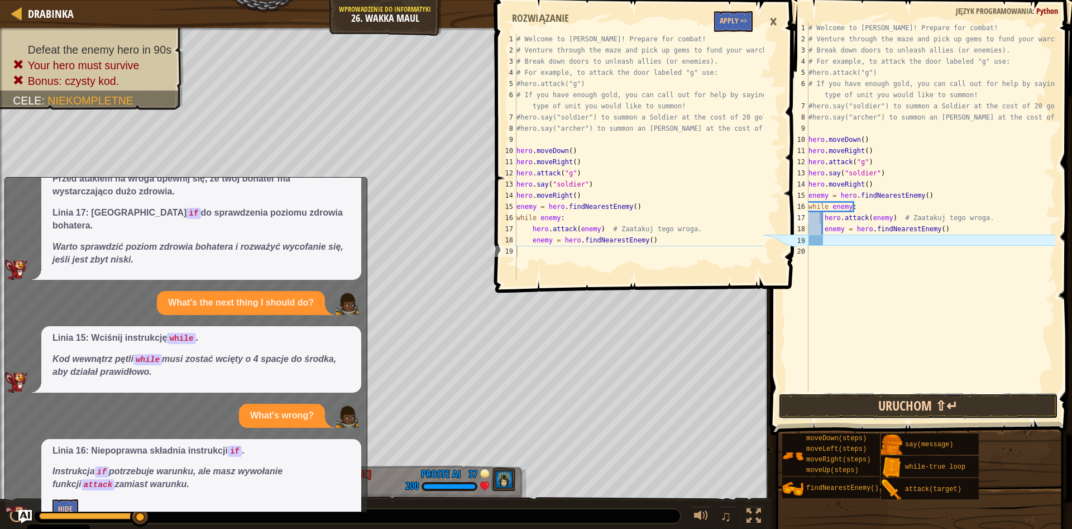
click at [887, 407] on button "Uruchom ⇧↵" at bounding box center [918, 406] width 280 height 26
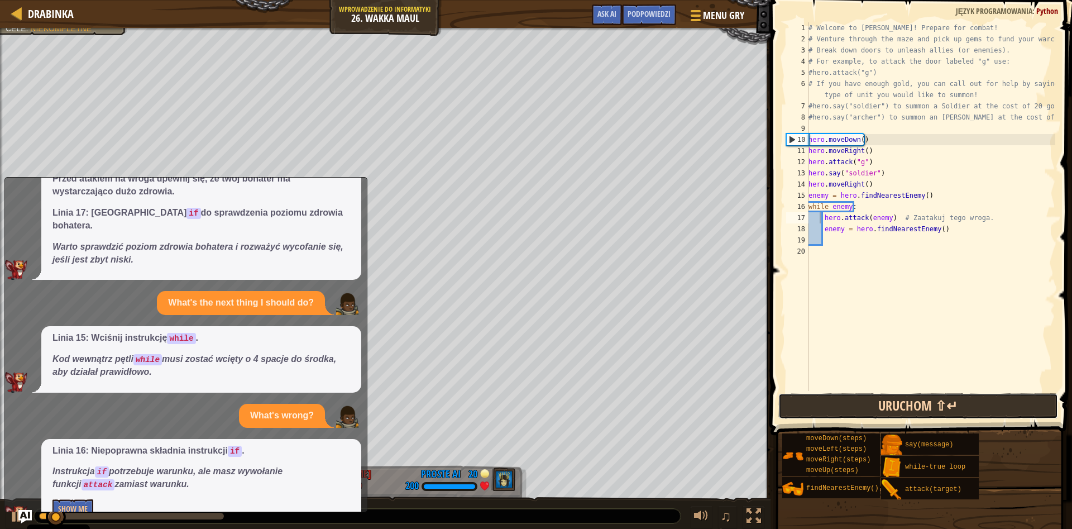
click at [905, 414] on button "Uruchom ⇧↵" at bounding box center [918, 406] width 280 height 26
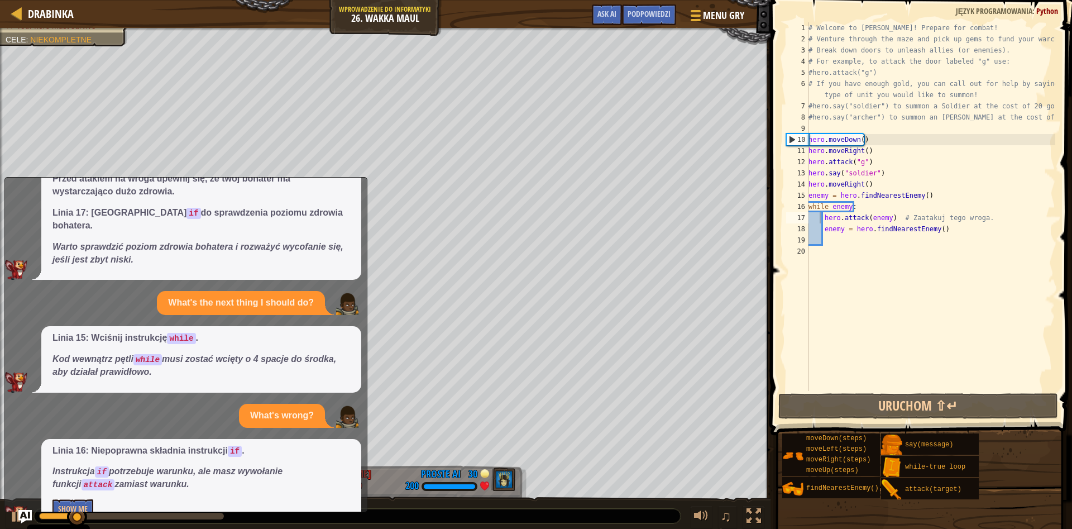
drag, startPoint x: 336, startPoint y: 203, endPoint x: 335, endPoint y: 274, distance: 70.9
click at [335, 291] on div "What's the next thing I should do?" at bounding box center [183, 303] width 356 height 24
click at [334, 291] on div "What's the next thing I should do?" at bounding box center [183, 303] width 356 height 24
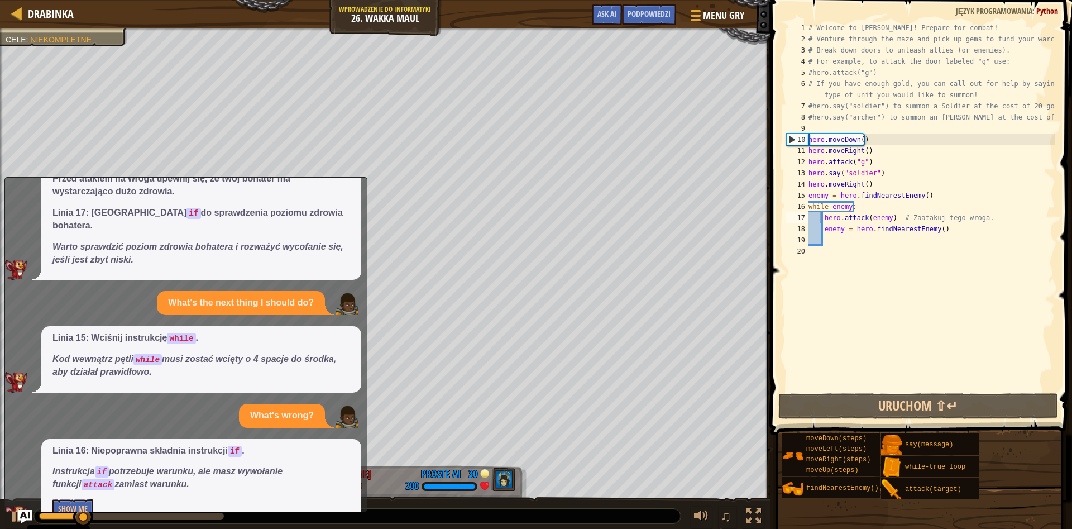
click at [334, 291] on div "What's the next thing I should do?" at bounding box center [183, 303] width 356 height 24
click at [74, 499] on button "Show Me" at bounding box center [72, 509] width 41 height 21
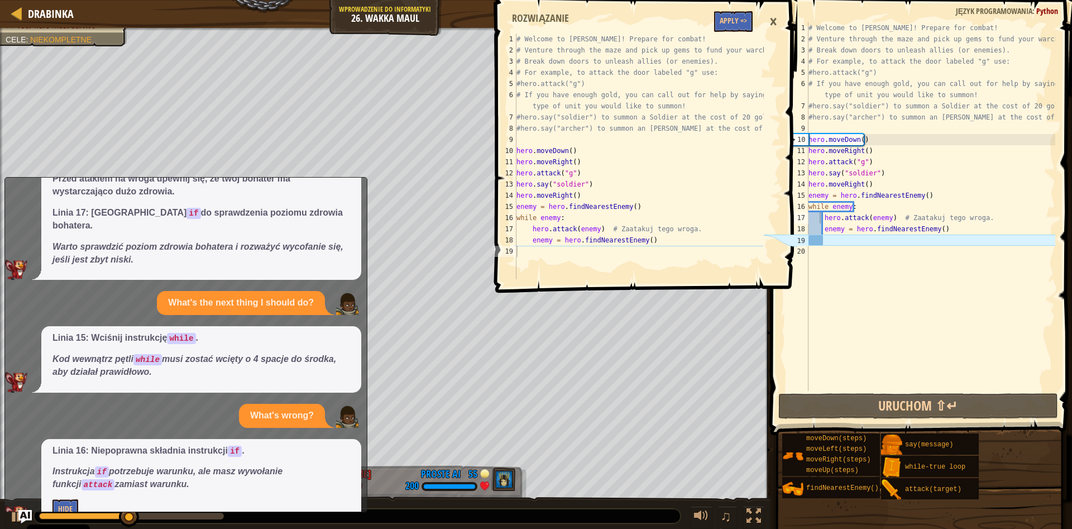
click at [768, 27] on div "×" at bounding box center [773, 22] width 19 height 26
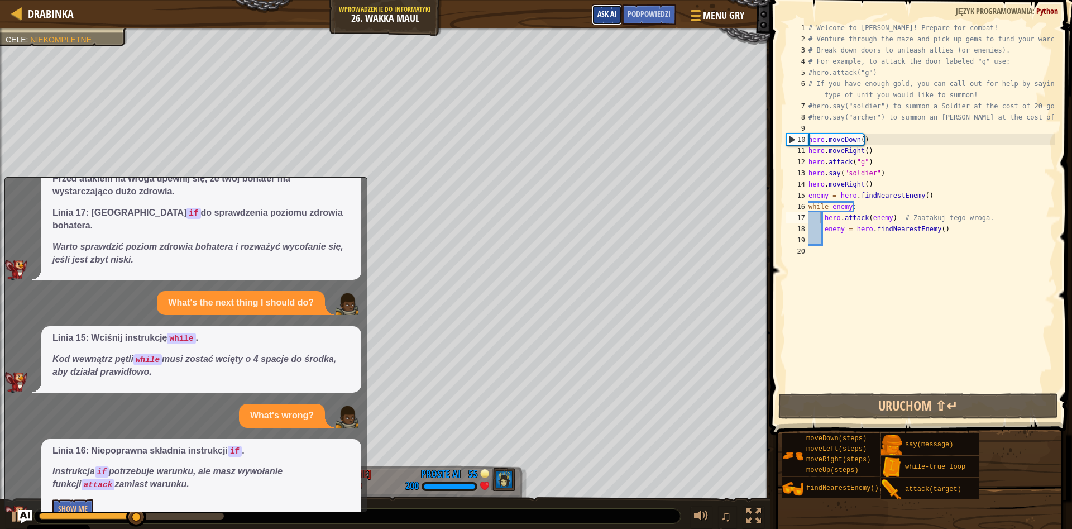
click at [612, 20] on button "Ask AI" at bounding box center [607, 14] width 30 height 21
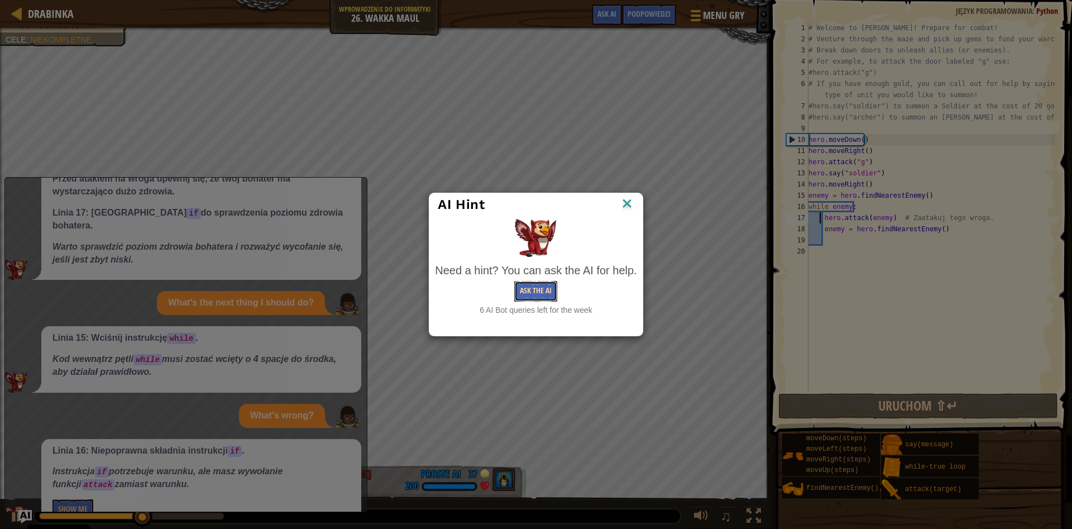
click at [527, 293] on button "Ask the AI" at bounding box center [535, 291] width 43 height 21
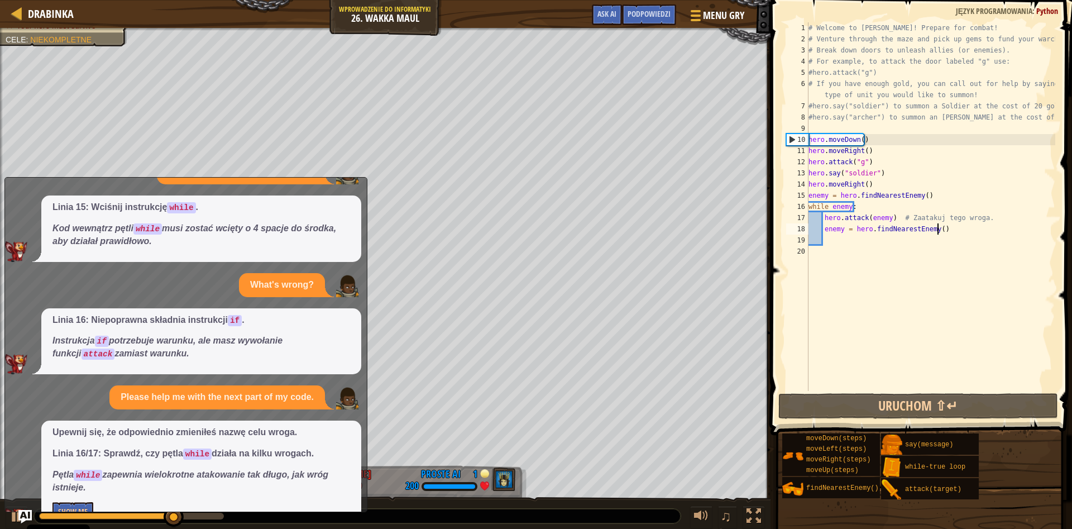
scroll to position [1029, 0]
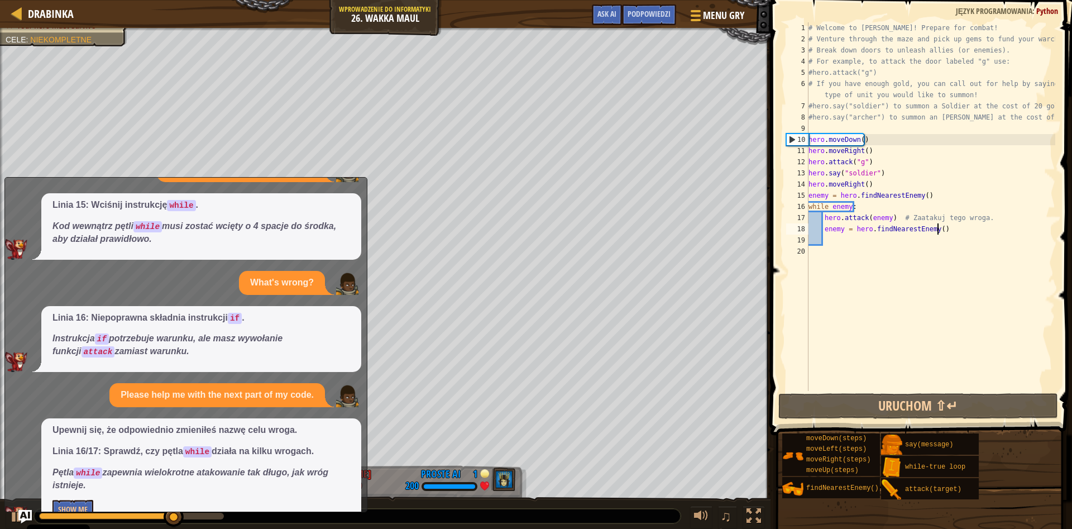
click at [950, 232] on div "# Welcome to [PERSON_NAME]! Prepare for combat! # Venture through the maze and …" at bounding box center [930, 217] width 249 height 391
click at [81, 499] on button "Show Me" at bounding box center [72, 509] width 41 height 21
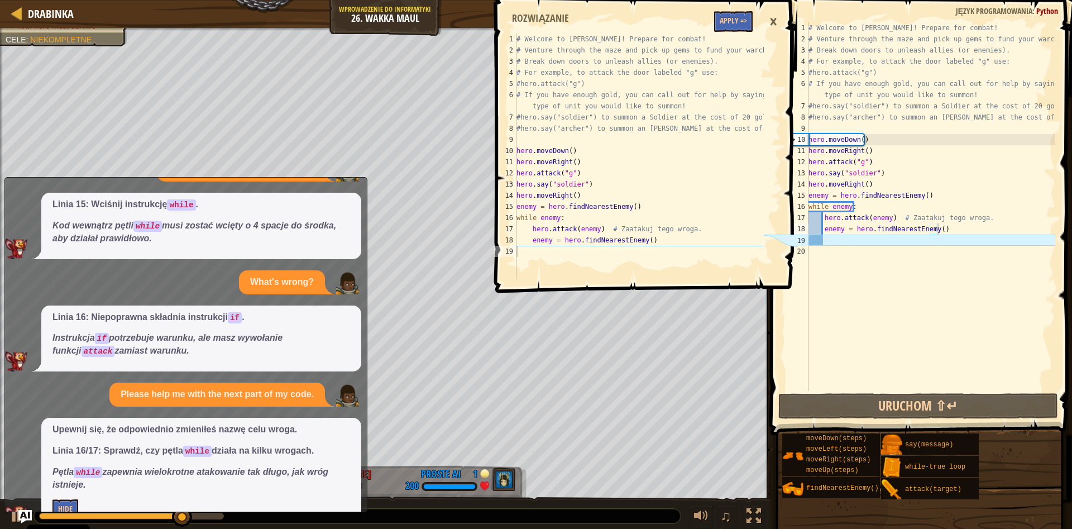
drag, startPoint x: 80, startPoint y: 487, endPoint x: 79, endPoint y: 477, distance: 10.6
click at [65, 499] on button "Hide" at bounding box center [65, 509] width 26 height 21
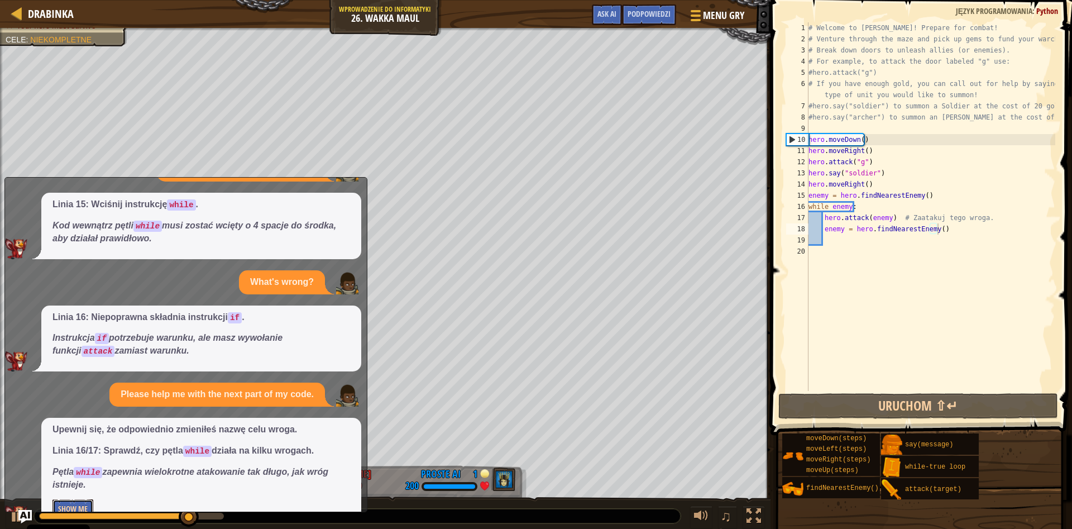
click at [65, 499] on button "Show Me" at bounding box center [72, 509] width 41 height 21
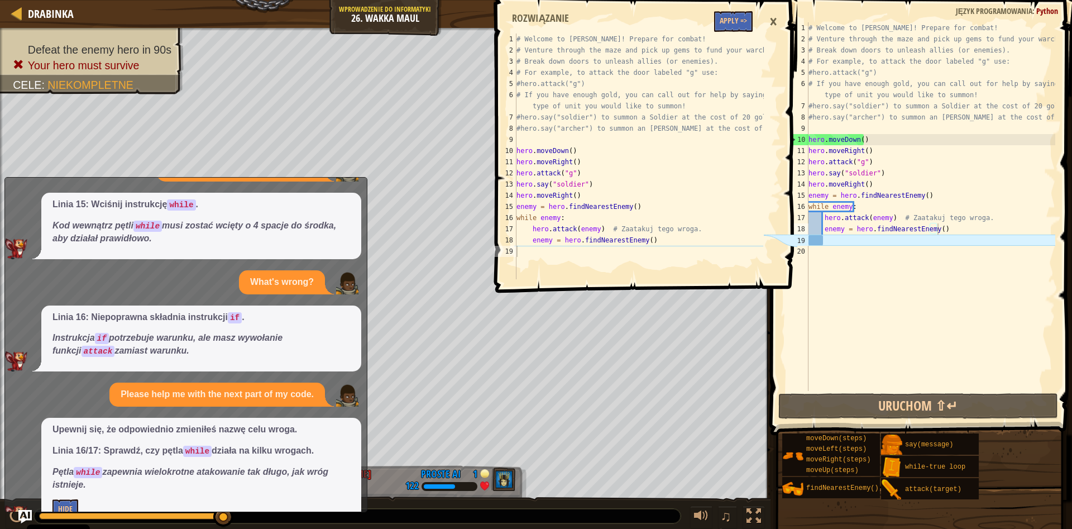
click at [766, 28] on div "×" at bounding box center [773, 22] width 19 height 26
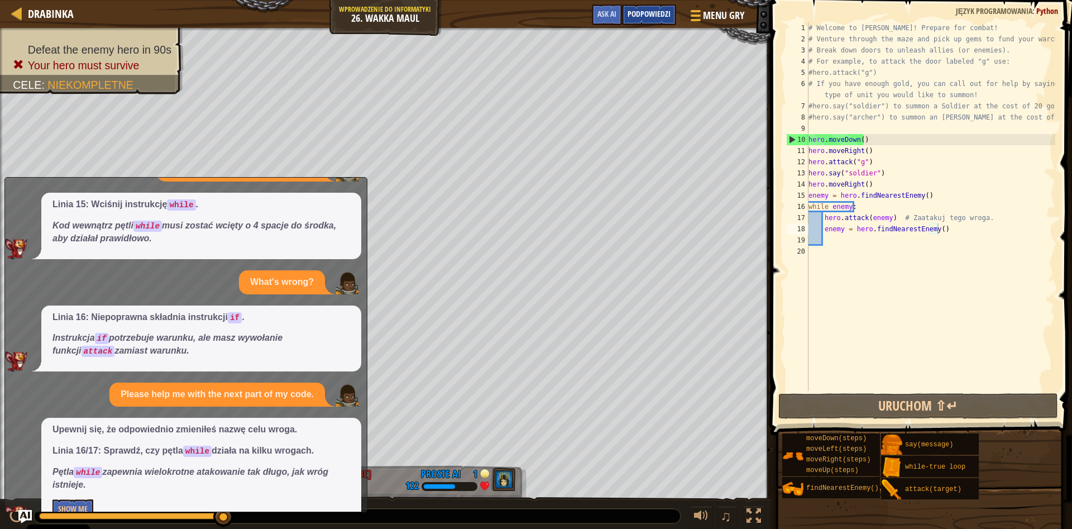
click at [651, 17] on span "Podpowiedzi" at bounding box center [649, 13] width 43 height 11
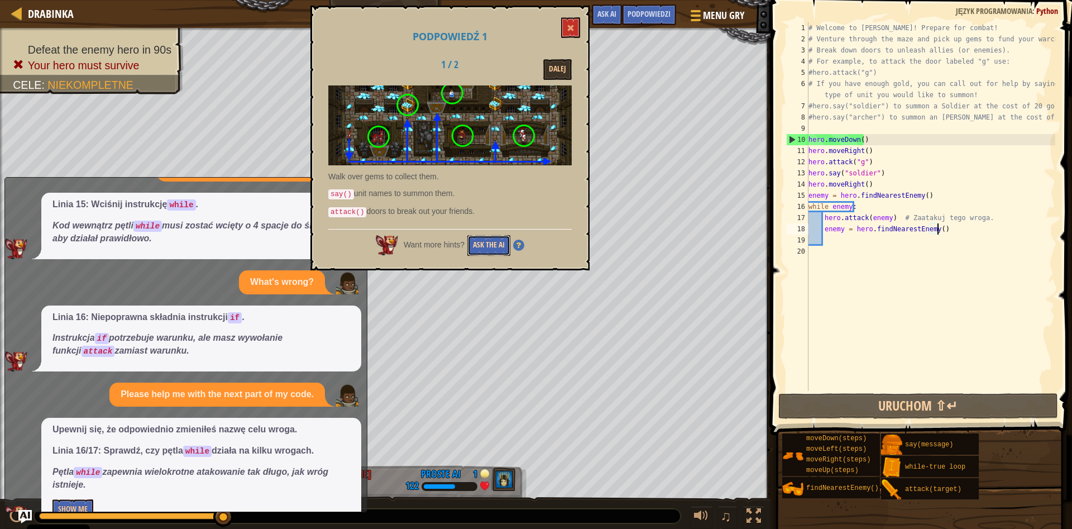
click at [489, 247] on button "Ask the AI" at bounding box center [488, 245] width 43 height 21
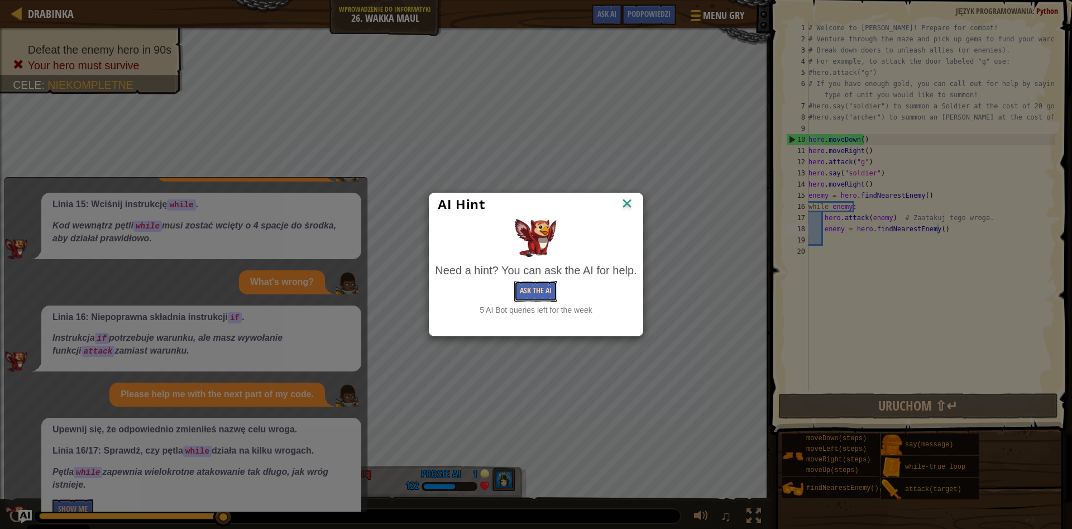
click at [549, 295] on button "Ask the AI" at bounding box center [535, 291] width 43 height 21
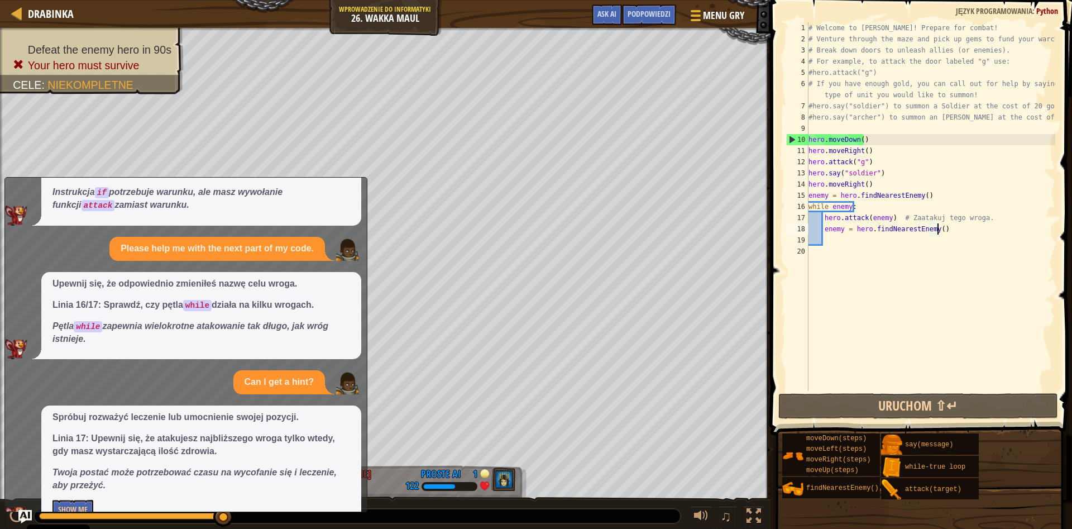
scroll to position [1175, 0]
click at [82, 499] on button "Show Me" at bounding box center [72, 509] width 41 height 21
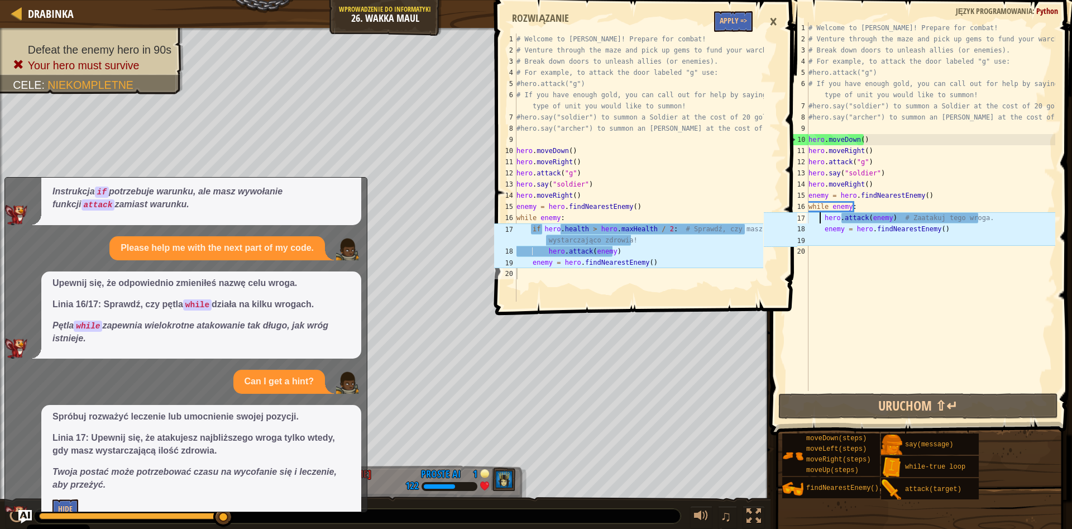
click at [821, 220] on div "# Welcome to [PERSON_NAME]! Prepare for combat! # Venture through the maze and …" at bounding box center [930, 217] width 249 height 391
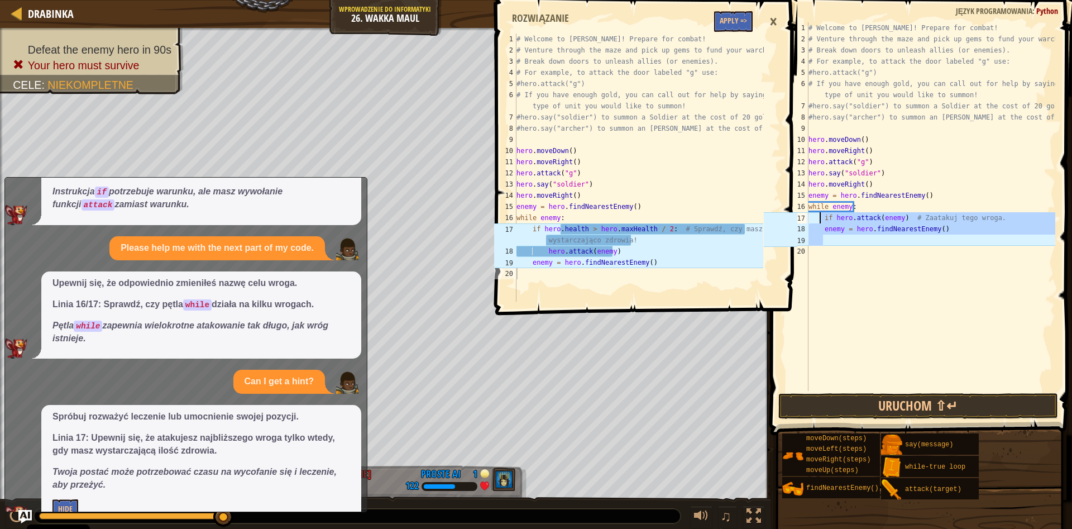
drag, startPoint x: 950, startPoint y: 235, endPoint x: 818, endPoint y: 216, distance: 133.8
click at [818, 216] on div "# Welcome to [PERSON_NAME]! Prepare for combat! # Venture through the maze and …" at bounding box center [930, 217] width 249 height 391
type textarea "if hero.attack(enemy) # Zaatakuj tego wroga. enemy = hero.findNearestEnemy()"
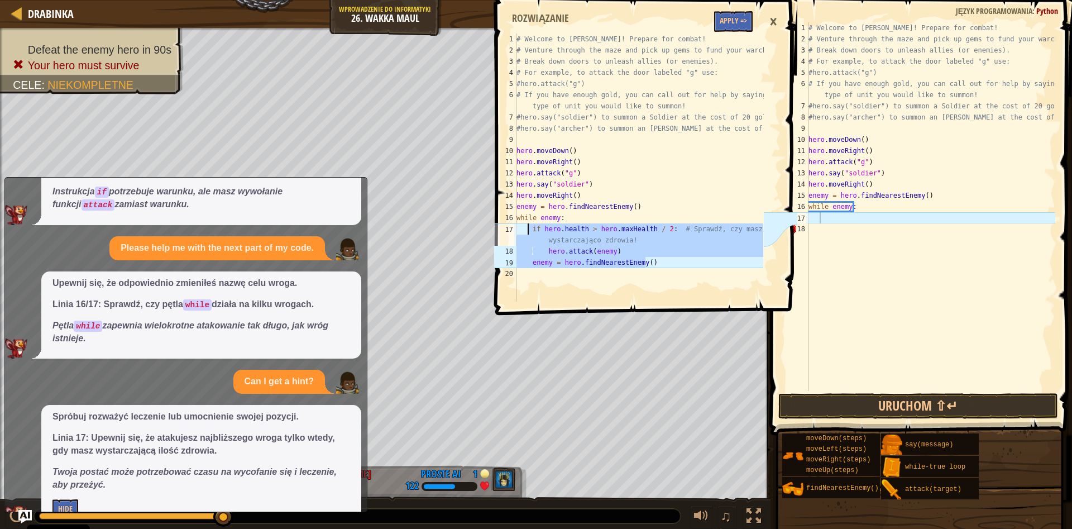
drag, startPoint x: 646, startPoint y: 264, endPoint x: 529, endPoint y: 230, distance: 121.4
click at [529, 230] on div "# Welcome to [PERSON_NAME]! Prepare for combat! # Venture through the maze and …" at bounding box center [638, 179] width 249 height 290
type textarea "if [DOMAIN_NAME] > hero.maxHealth / 2: # Sprawdź, czy masz wystarczająco zdrowi…"
click at [830, 218] on div "# Welcome to [PERSON_NAME]! Prepare for combat! # Venture through the maze and …" at bounding box center [930, 217] width 249 height 391
paste textarea "enemy = hero.findNearestEnemy()"
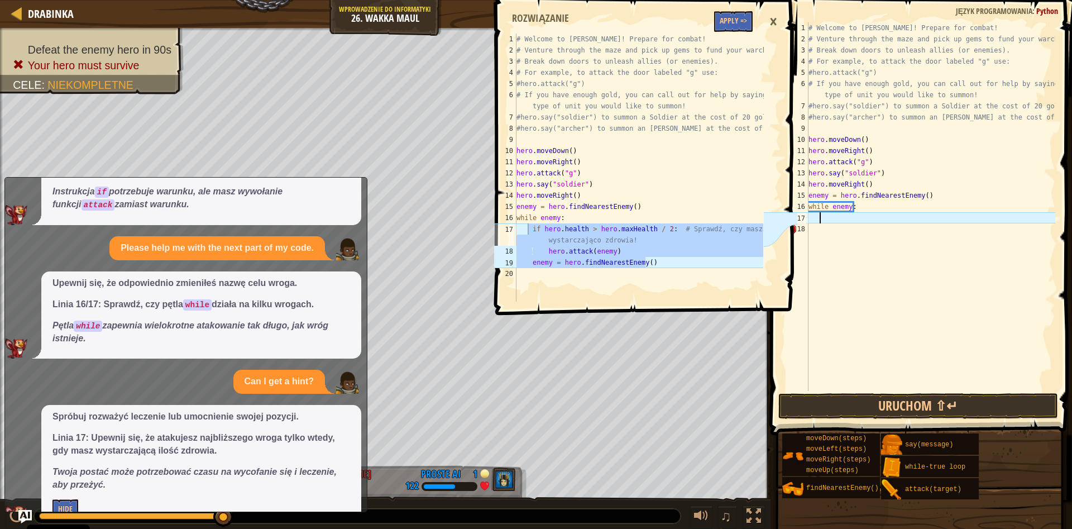
type textarea "enemy = hero.findNearestEnemy()"
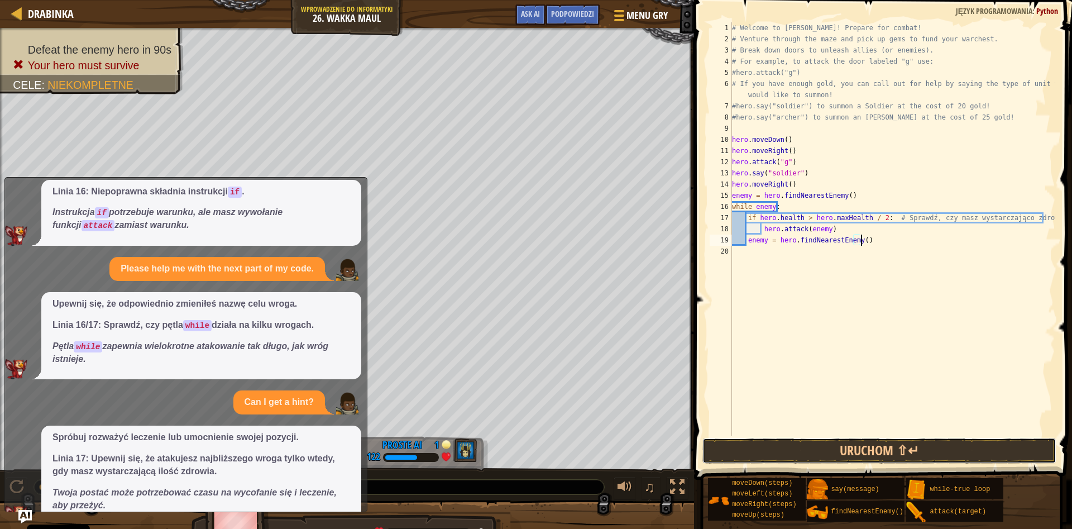
click at [853, 408] on div "enemy = hero.findNearestEnemy() 1 2 3 4 5 6 7 8 9 10 11 12 13 14 15 16 17 18 19…" at bounding box center [881, 262] width 381 height 513
